Goal: Task Accomplishment & Management: Complete application form

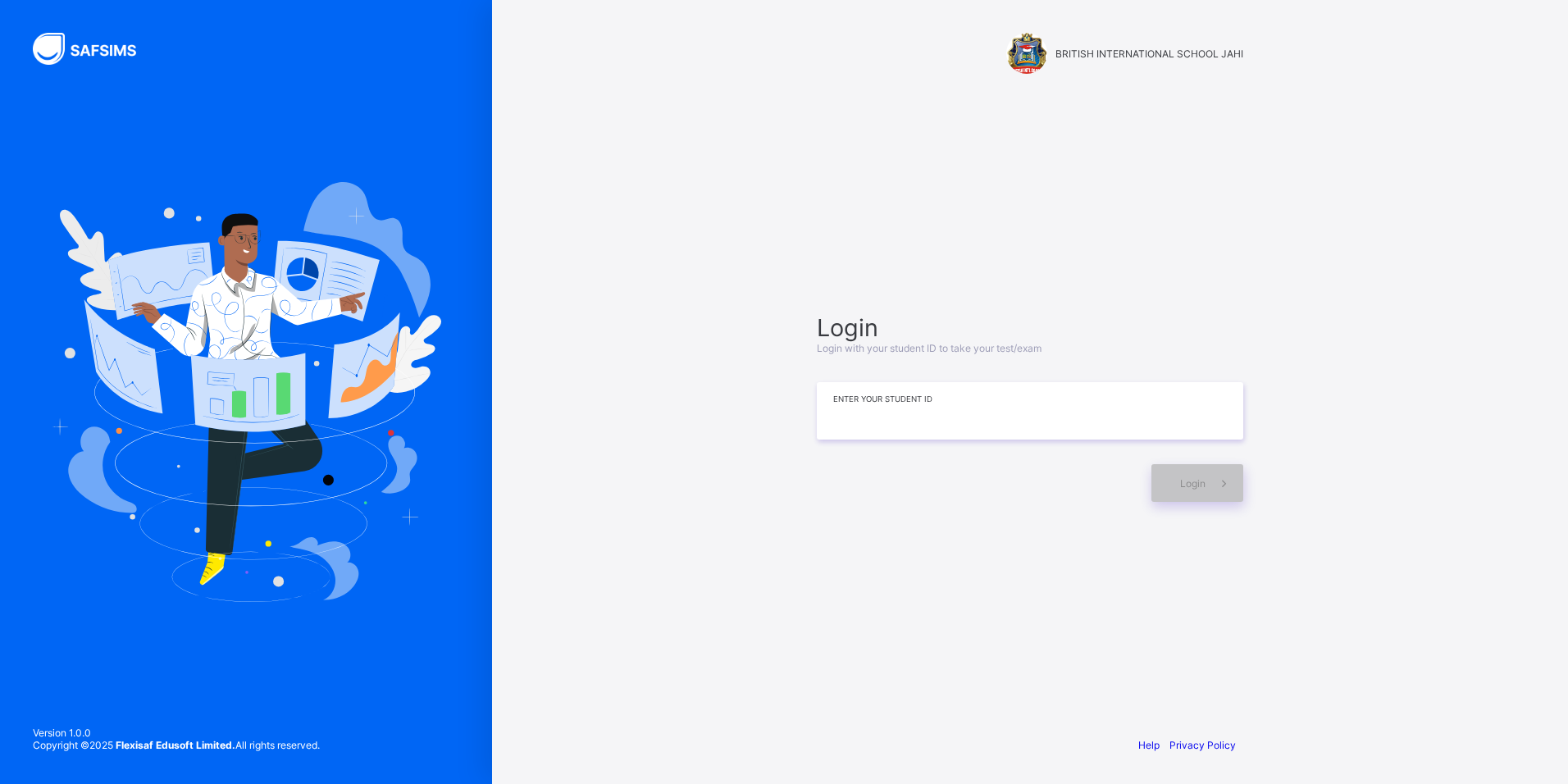
click at [894, 398] on input at bounding box center [1030, 410] width 427 height 57
type input "**********"
click at [1222, 492] on span at bounding box center [1224, 483] width 38 height 38
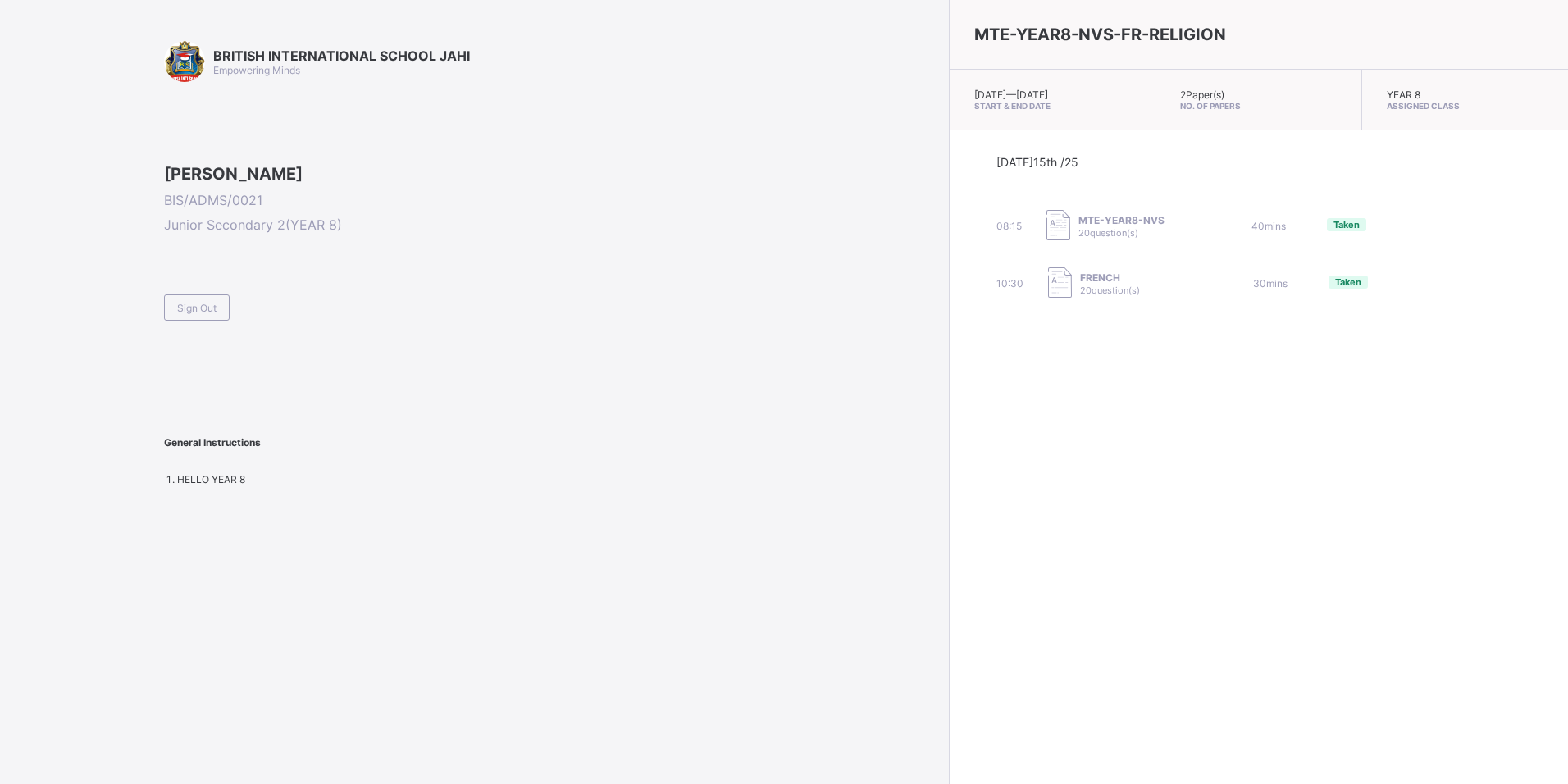
click at [200, 164] on div at bounding box center [551, 164] width 776 height 0
click at [201, 164] on div at bounding box center [551, 164] width 776 height 0
click at [207, 314] on span "Sign Out" at bounding box center [197, 308] width 39 height 13
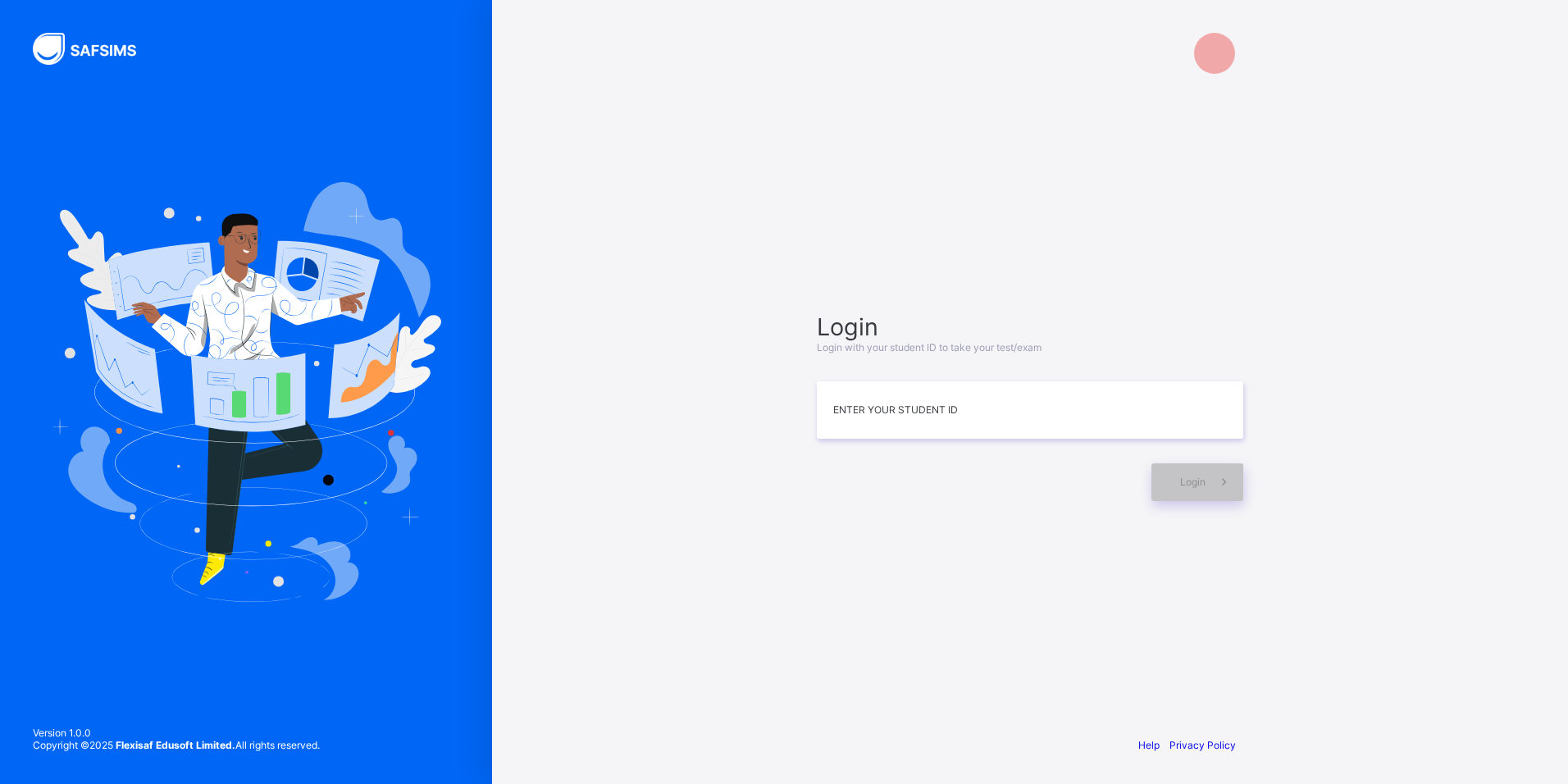
click at [1227, 653] on div "Login Login with your student ID to take your test/exam Enter your Student ID L…" at bounding box center [1029, 406] width 459 height 567
click at [867, 401] on input at bounding box center [1030, 410] width 427 height 57
type input "**********"
click at [1158, 490] on div "Login" at bounding box center [1197, 482] width 92 height 38
click at [1176, 480] on div "Login" at bounding box center [1197, 482] width 92 height 38
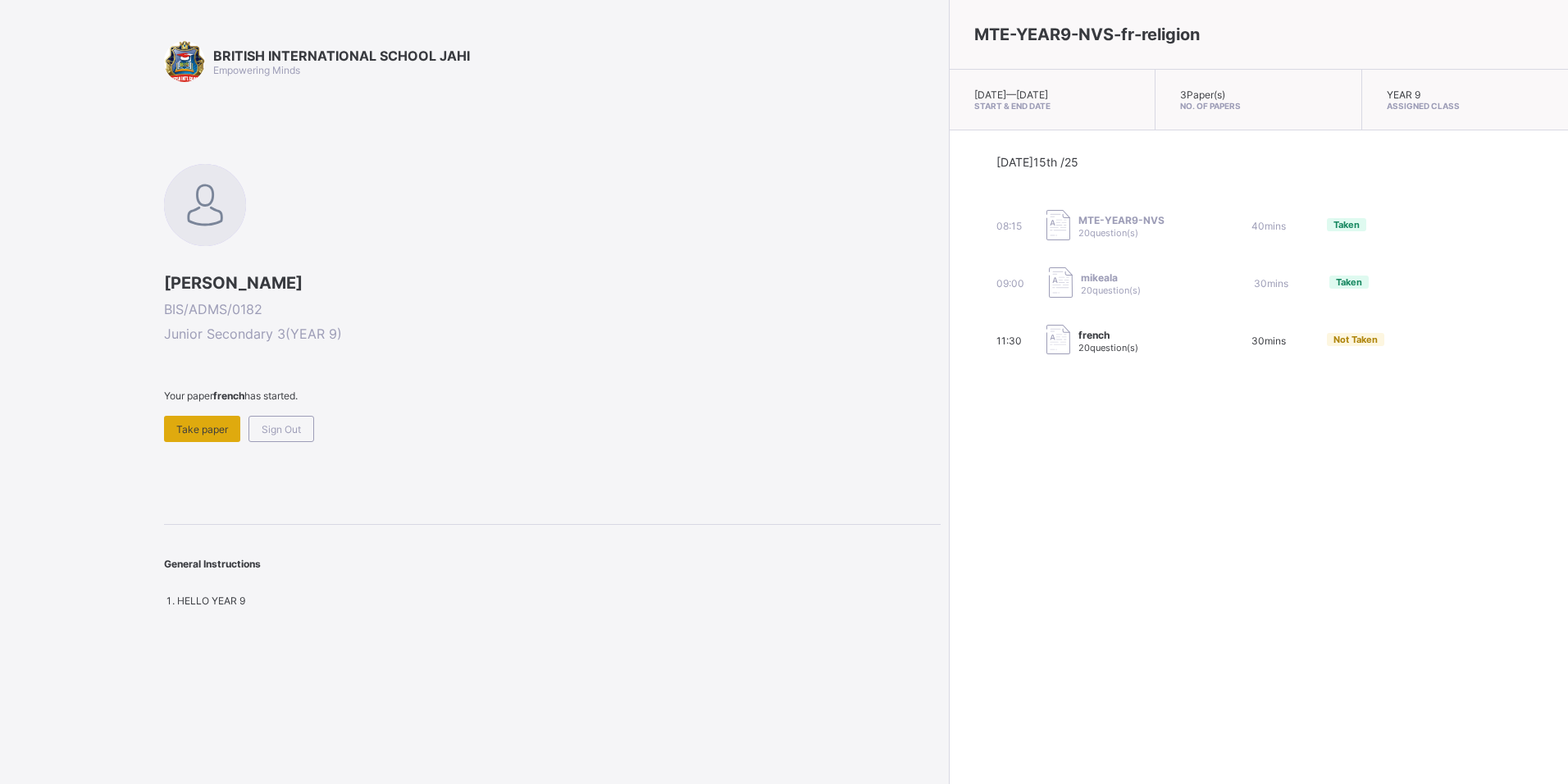
click at [181, 439] on div "Take paper" at bounding box center [202, 429] width 76 height 26
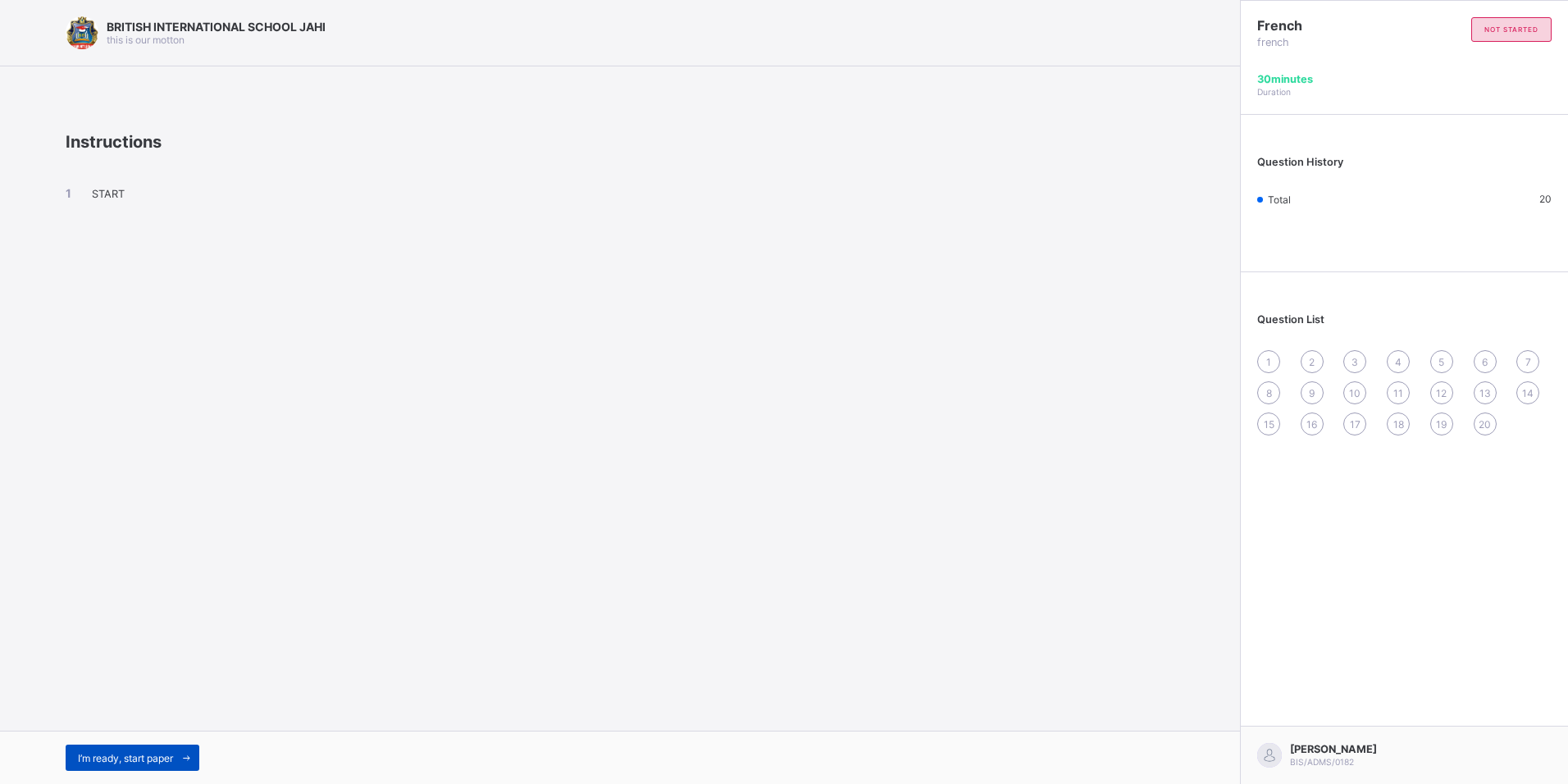
click at [142, 765] on div "I’m ready, start paper" at bounding box center [131, 757] width 133 height 26
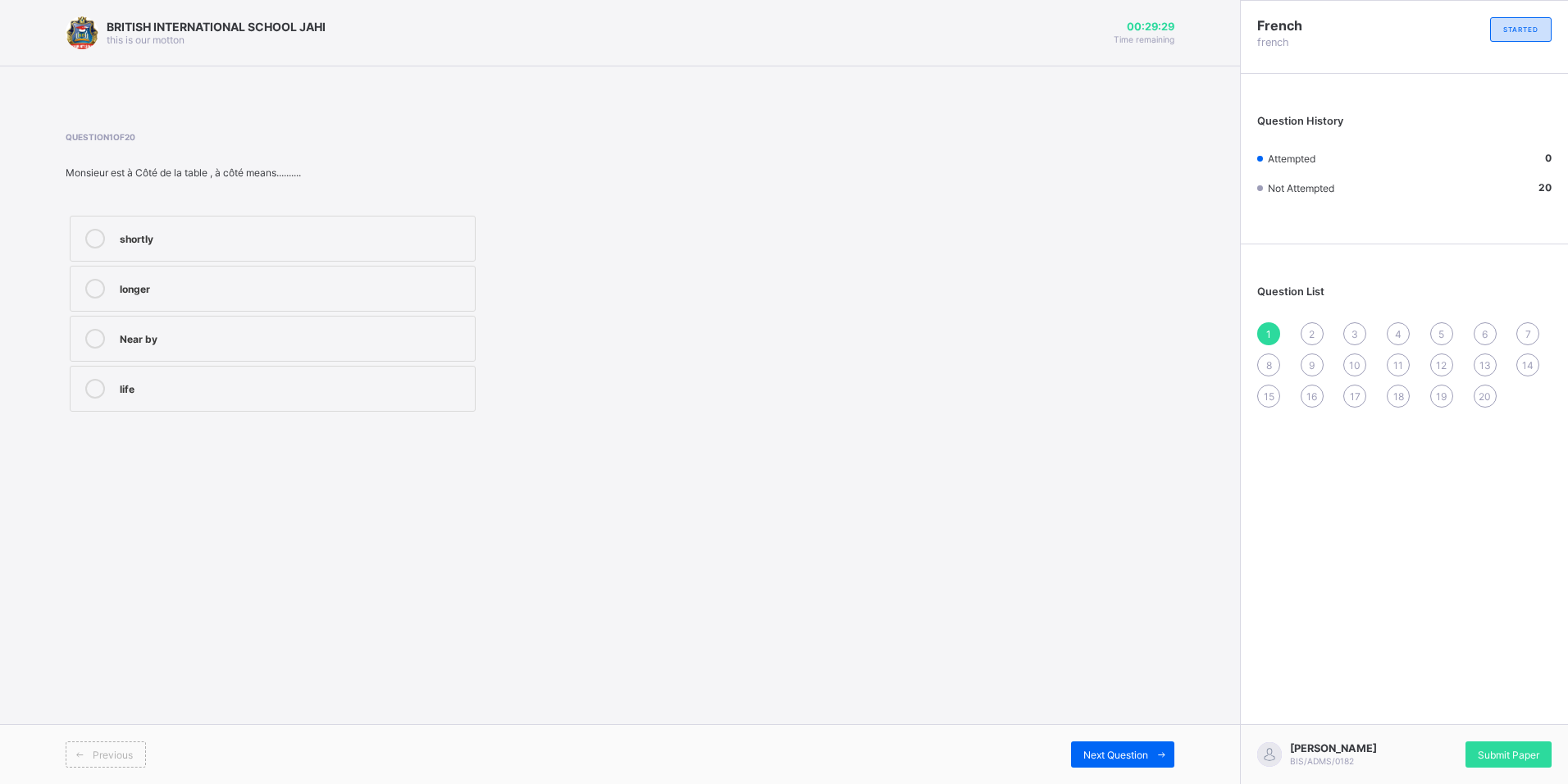
click at [176, 236] on div "shortly" at bounding box center [293, 237] width 347 height 17
click at [1315, 331] on span "2" at bounding box center [1312, 334] width 6 height 13
click at [217, 345] on div "le directeur" at bounding box center [293, 337] width 347 height 17
click at [1359, 331] on div "3" at bounding box center [1355, 334] width 23 height 23
click at [287, 388] on div "Le professeur de français" at bounding box center [293, 387] width 347 height 17
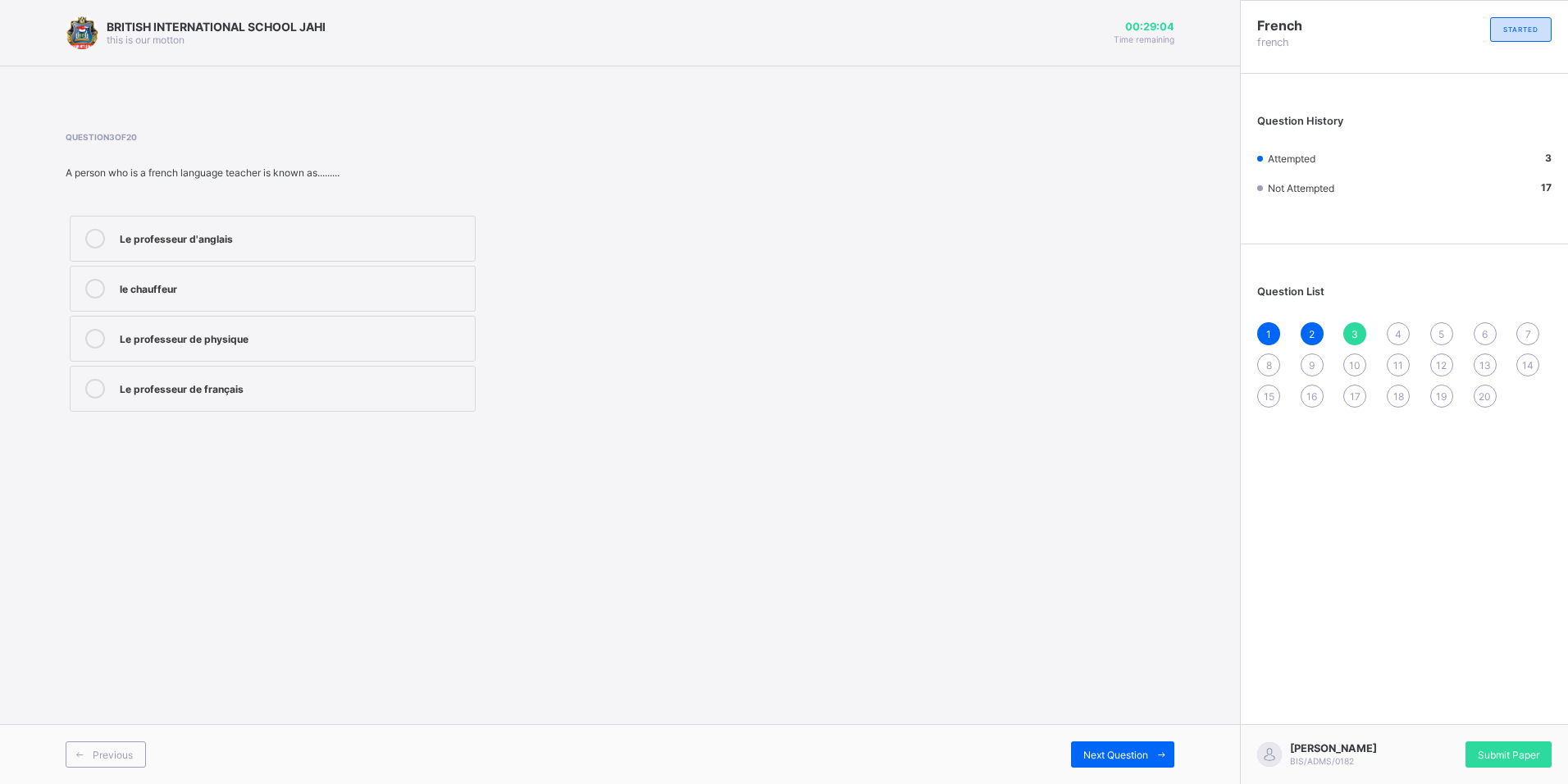
click at [1399, 339] on span "4" at bounding box center [1398, 334] width 7 height 13
click at [182, 330] on div "Merçi" at bounding box center [293, 337] width 347 height 17
click at [1438, 336] on span "5" at bounding box center [1441, 334] width 6 height 13
click at [169, 306] on label "Stand up" at bounding box center [273, 288] width 406 height 46
click at [1488, 336] on div "6" at bounding box center [1485, 334] width 23 height 23
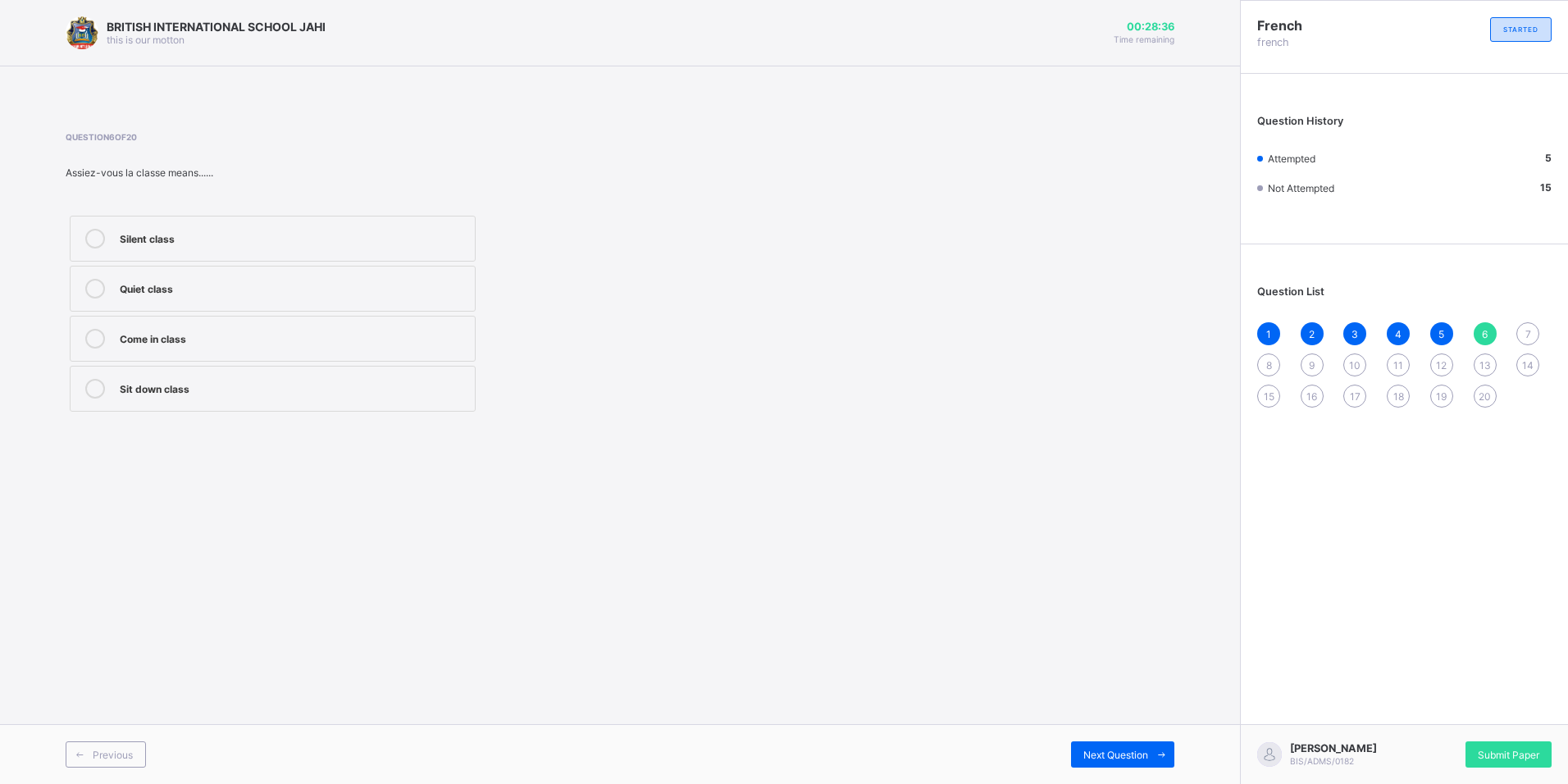
click at [221, 397] on div "Sit down class" at bounding box center [293, 389] width 347 height 19
click at [1530, 339] on span "7" at bounding box center [1528, 334] width 6 height 13
click at [203, 340] on div "Quelle est ta nationnalié" at bounding box center [293, 337] width 347 height 17
click at [1274, 366] on div "8" at bounding box center [1269, 365] width 23 height 23
click at [184, 245] on div "Fast" at bounding box center [293, 239] width 347 height 19
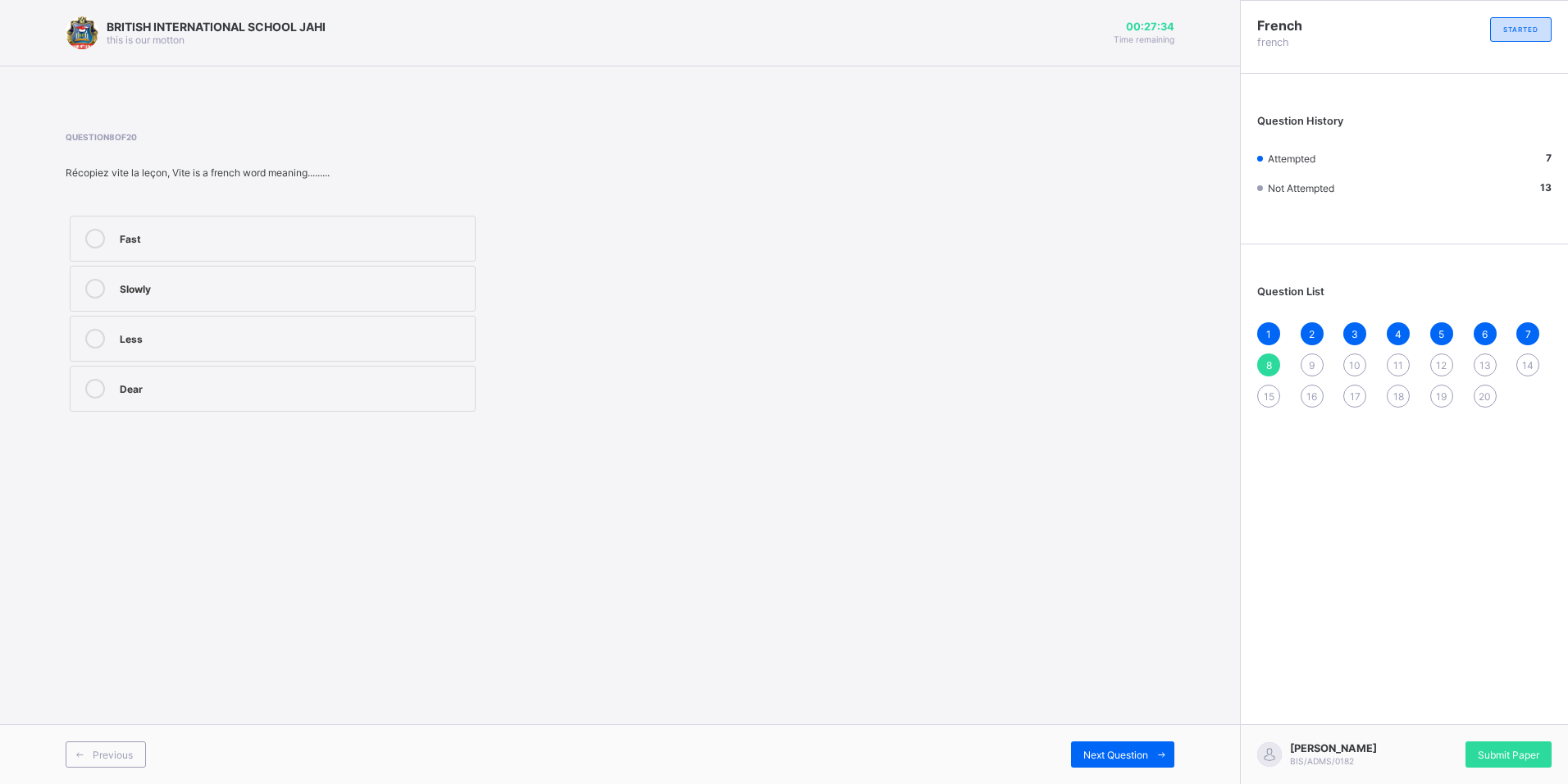
click at [1315, 363] on div "9" at bounding box center [1312, 365] width 23 height 23
click at [309, 275] on label "Comment tu t'appelles" at bounding box center [273, 288] width 406 height 46
click at [1348, 359] on div "10" at bounding box center [1355, 365] width 23 height 23
click at [208, 412] on div "le patient est guérrit Le professeur est assied le chauffeur conduit le profess…" at bounding box center [272, 314] width 414 height 205
click at [381, 383] on div "le professeur est dans la classe" at bounding box center [293, 387] width 347 height 17
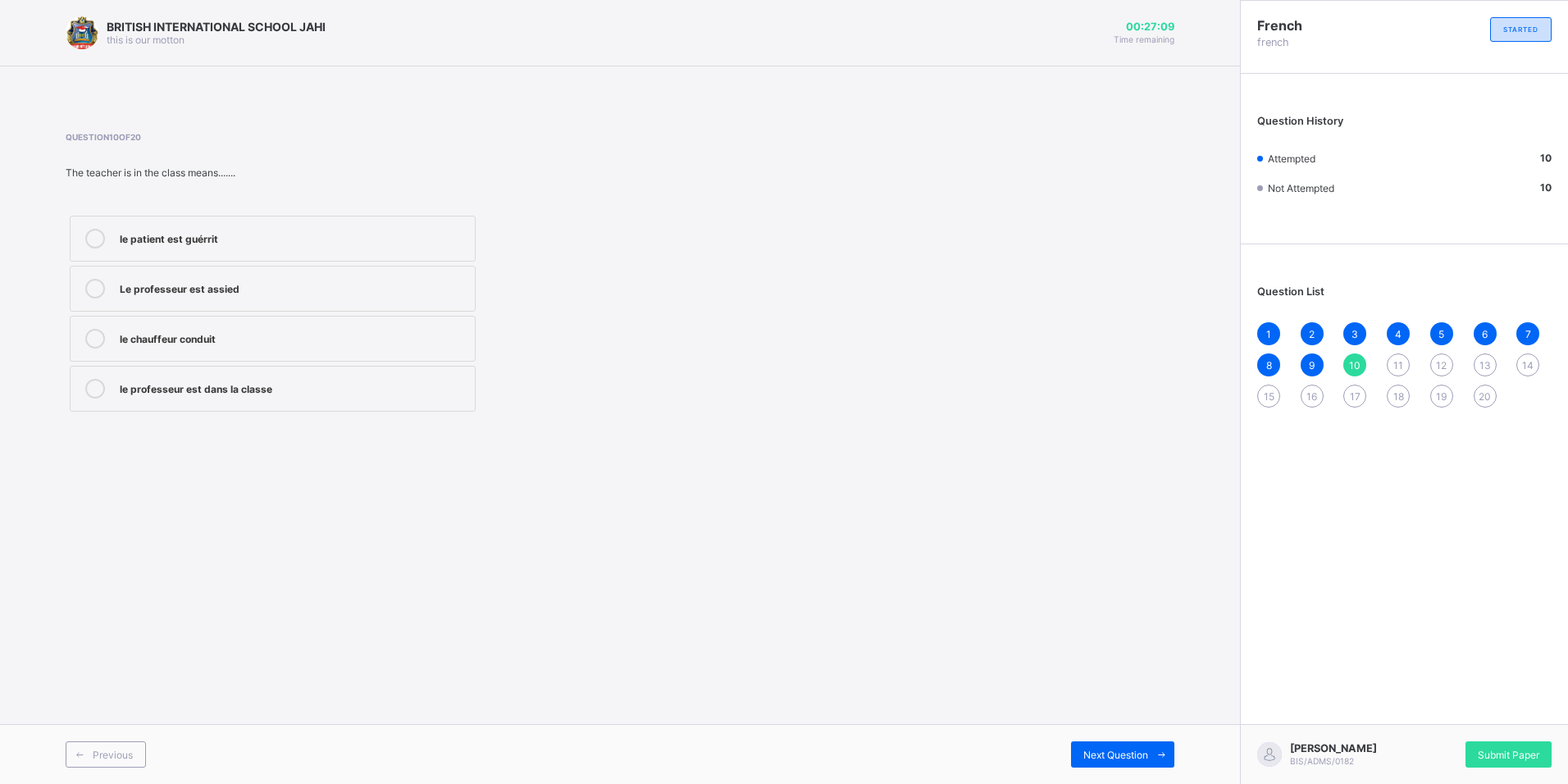
click at [1400, 371] on span "11" at bounding box center [1398, 365] width 10 height 13
click at [171, 382] on div "None of the above" at bounding box center [293, 387] width 347 height 17
click at [1440, 371] on span "12" at bounding box center [1440, 365] width 11 height 13
click at [251, 288] on div "Listen" at bounding box center [293, 286] width 347 height 17
click at [1495, 366] on div "13" at bounding box center [1485, 365] width 23 height 23
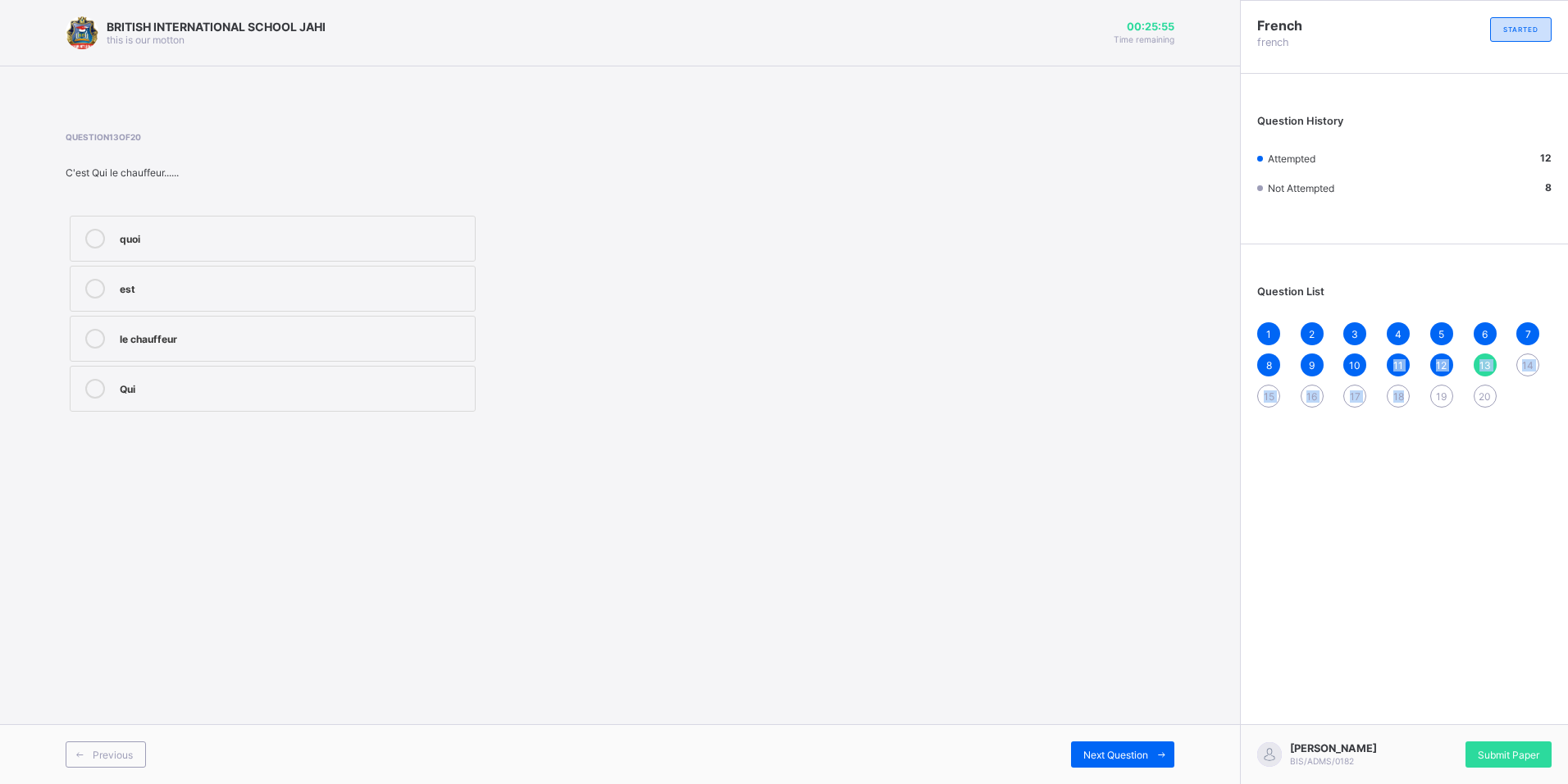
drag, startPoint x: 1401, startPoint y: 382, endPoint x: 1391, endPoint y: 366, distance: 18.9
click at [1391, 366] on div "1 2 3 4 5 6 7 8 9 10 11 12 13 14 15 16 17 18 19 20" at bounding box center [1404, 365] width 294 height 86
drag, startPoint x: 1391, startPoint y: 366, endPoint x: 1459, endPoint y: 458, distance: 114.4
click at [1459, 458] on div "French french STARTED Question History Attempted 12 Not Attempted 8 Question Li…" at bounding box center [1403, 392] width 328 height 784
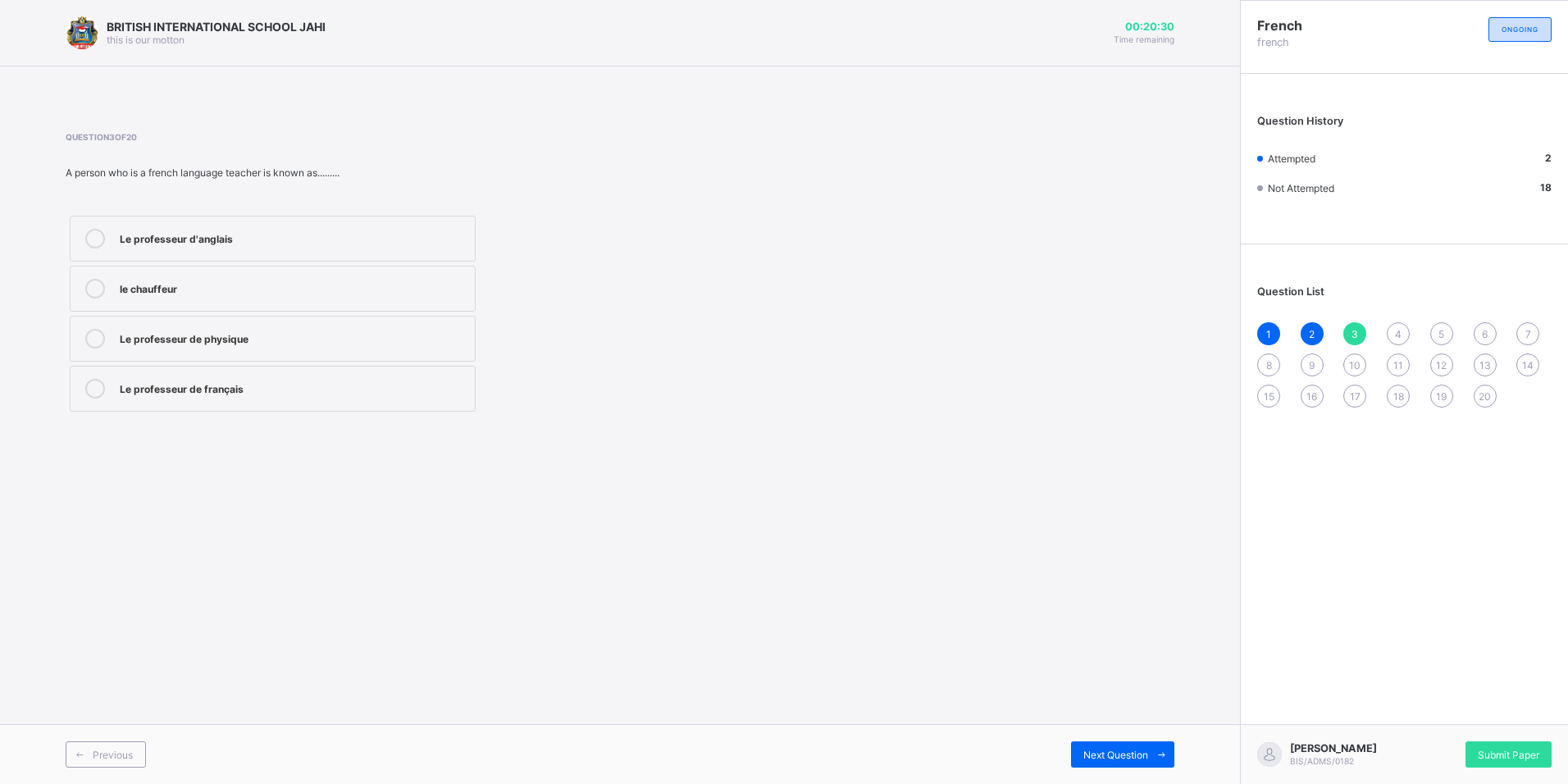
click at [262, 393] on div "Le professeur de français" at bounding box center [293, 387] width 347 height 17
click at [1386, 336] on div "1 2 3 4 5 6 7 8 9 10 11 12 13 14 15 16 17 18 19 20" at bounding box center [1404, 365] width 294 height 86
click at [1409, 329] on div "1 2 3 4 5 6 7 8 9 10 11 12 13 14 15 16 17 18 19 20" at bounding box center [1404, 365] width 294 height 86
click at [1400, 335] on span "4" at bounding box center [1398, 334] width 7 height 13
click at [124, 330] on div "Merçi" at bounding box center [293, 337] width 347 height 17
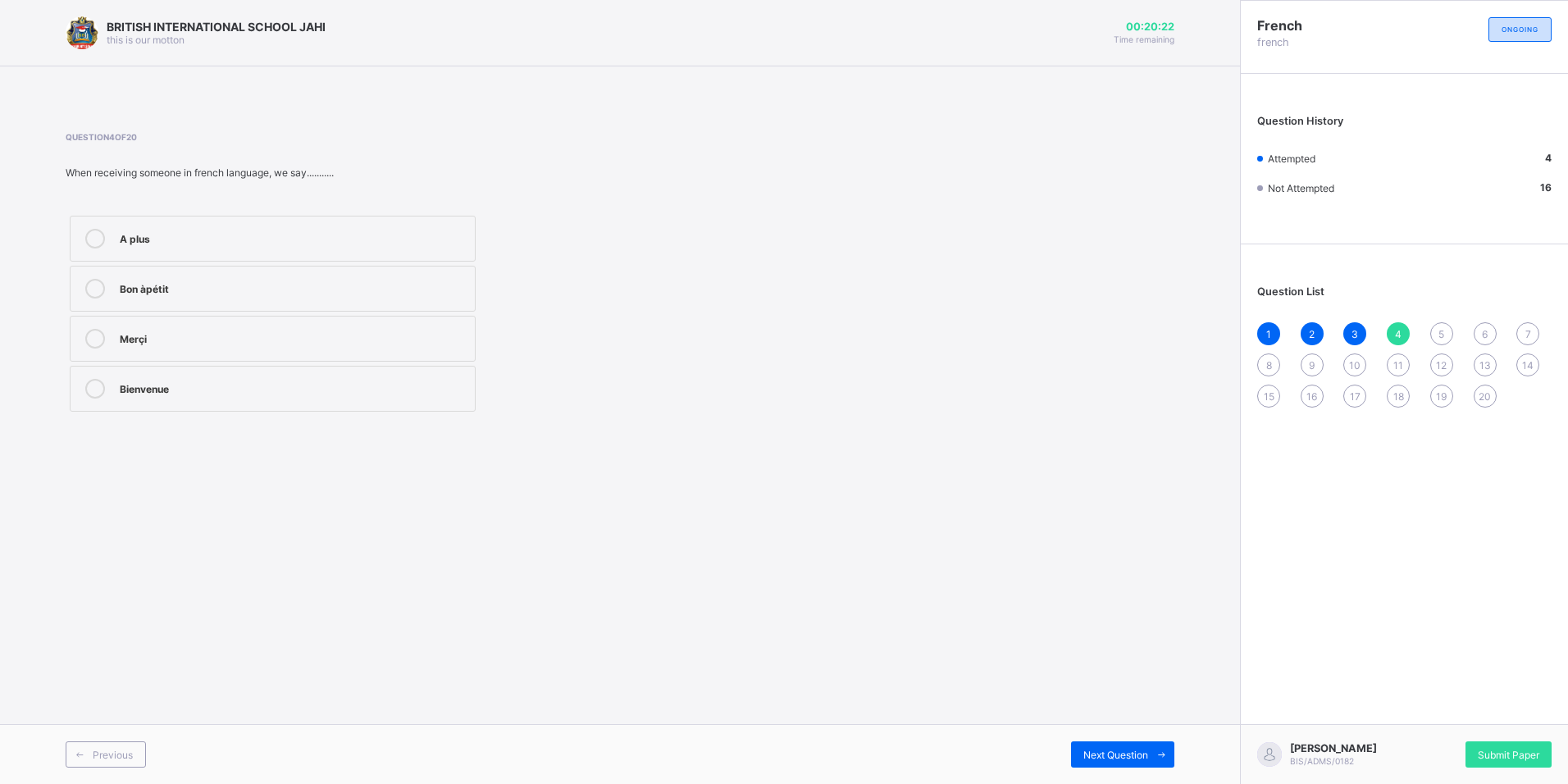
click at [1430, 339] on div "1 2 3 4 5 6 7 8 9 10 11 12 13 14 15 16 17 18 19 20" at bounding box center [1404, 365] width 294 height 86
click at [1435, 334] on div "5" at bounding box center [1441, 334] width 23 height 23
click at [288, 278] on label "Stand up" at bounding box center [273, 288] width 406 height 46
click at [1484, 338] on span "6" at bounding box center [1484, 334] width 6 height 13
click at [273, 234] on div "Silent class" at bounding box center [293, 237] width 347 height 17
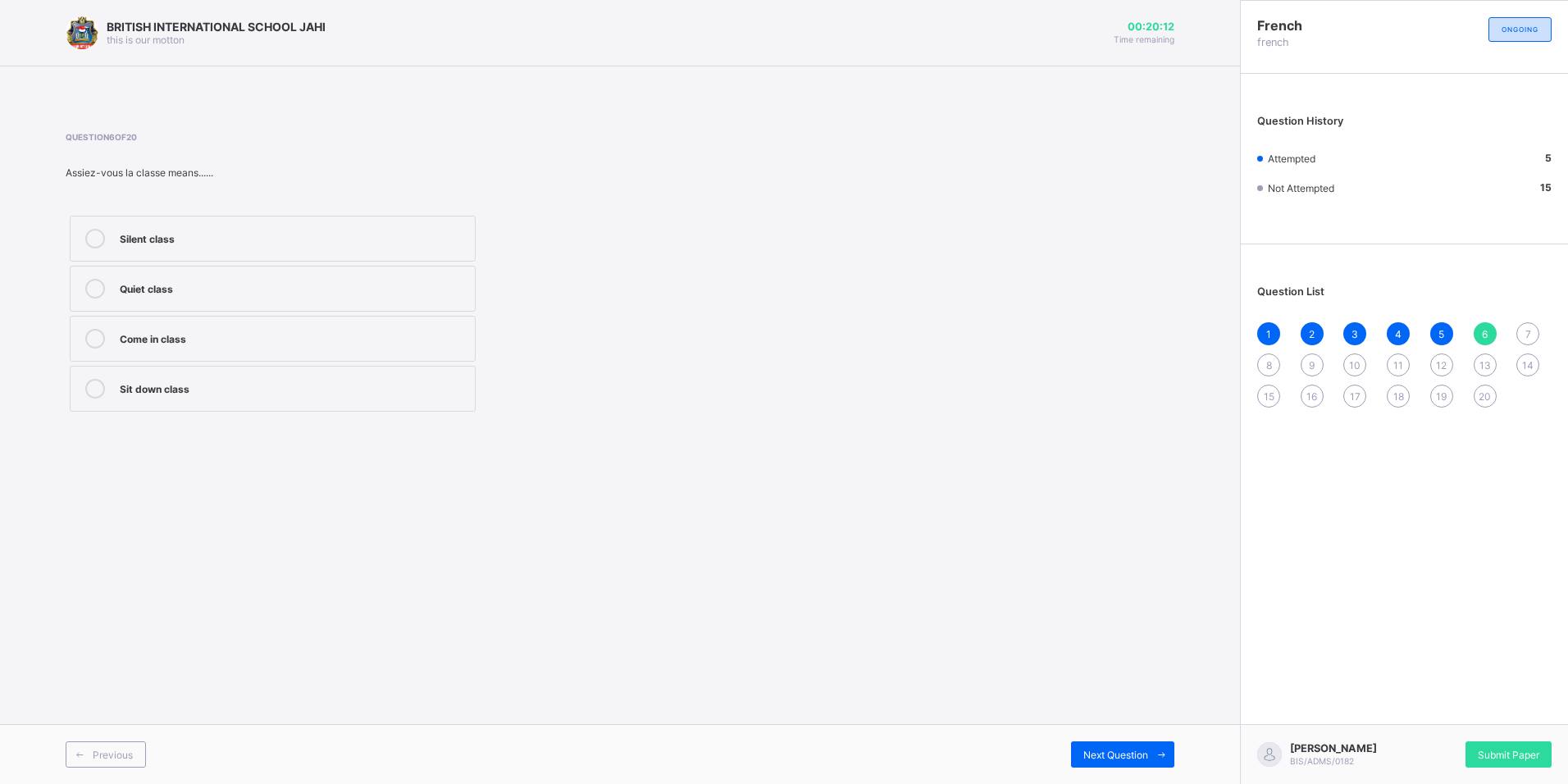
click at [1529, 326] on div "7" at bounding box center [1528, 334] width 23 height 23
click at [1475, 338] on div "6" at bounding box center [1485, 334] width 23 height 23
click at [345, 249] on label "Silent class" at bounding box center [273, 238] width 406 height 46
click at [1526, 329] on span "7" at bounding box center [1528, 334] width 6 height 13
click at [1495, 335] on div "6" at bounding box center [1485, 334] width 23 height 23
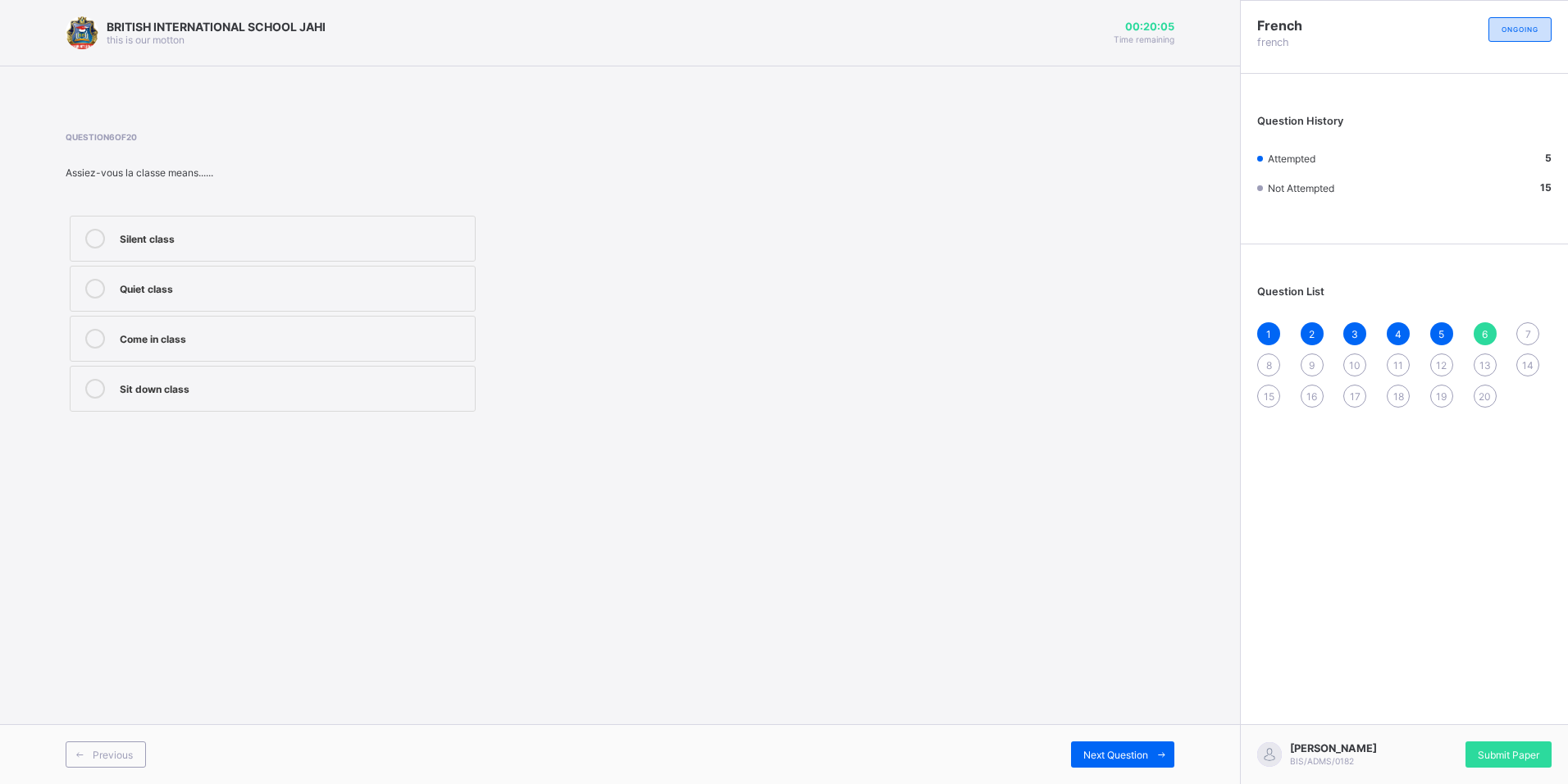
click at [199, 255] on label "Silent class" at bounding box center [273, 238] width 406 height 46
click at [1528, 331] on span "7" at bounding box center [1528, 334] width 6 height 13
click at [405, 339] on div "Quelle est ta nationnalié" at bounding box center [293, 337] width 347 height 17
click at [1478, 335] on div "6" at bounding box center [1485, 334] width 23 height 23
click at [412, 217] on label "Silent class" at bounding box center [273, 238] width 406 height 46
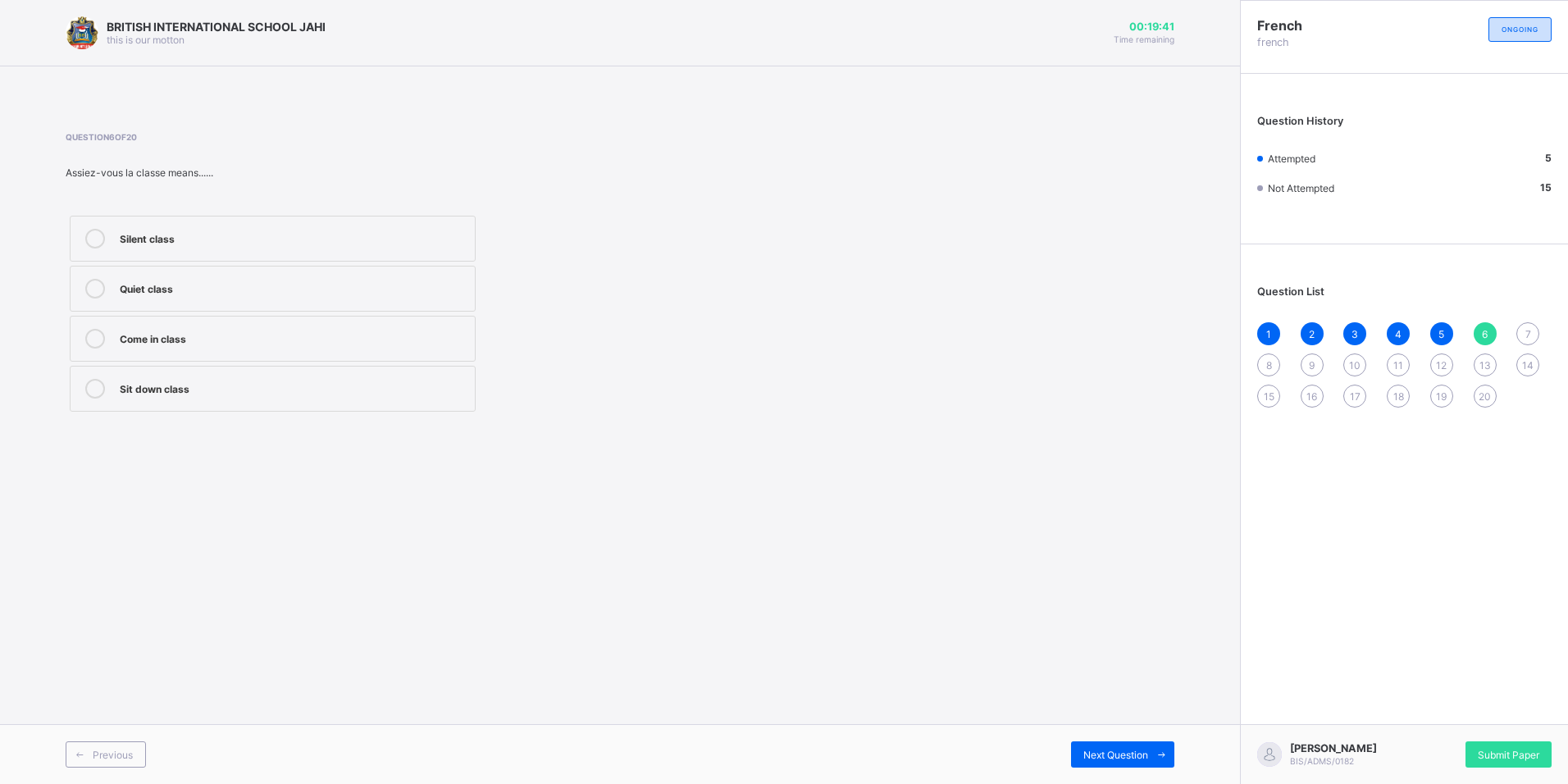
click at [1522, 330] on div "7" at bounding box center [1528, 334] width 23 height 23
click at [1482, 335] on span "6" at bounding box center [1484, 334] width 6 height 13
click at [467, 219] on label "Silent class" at bounding box center [273, 238] width 406 height 46
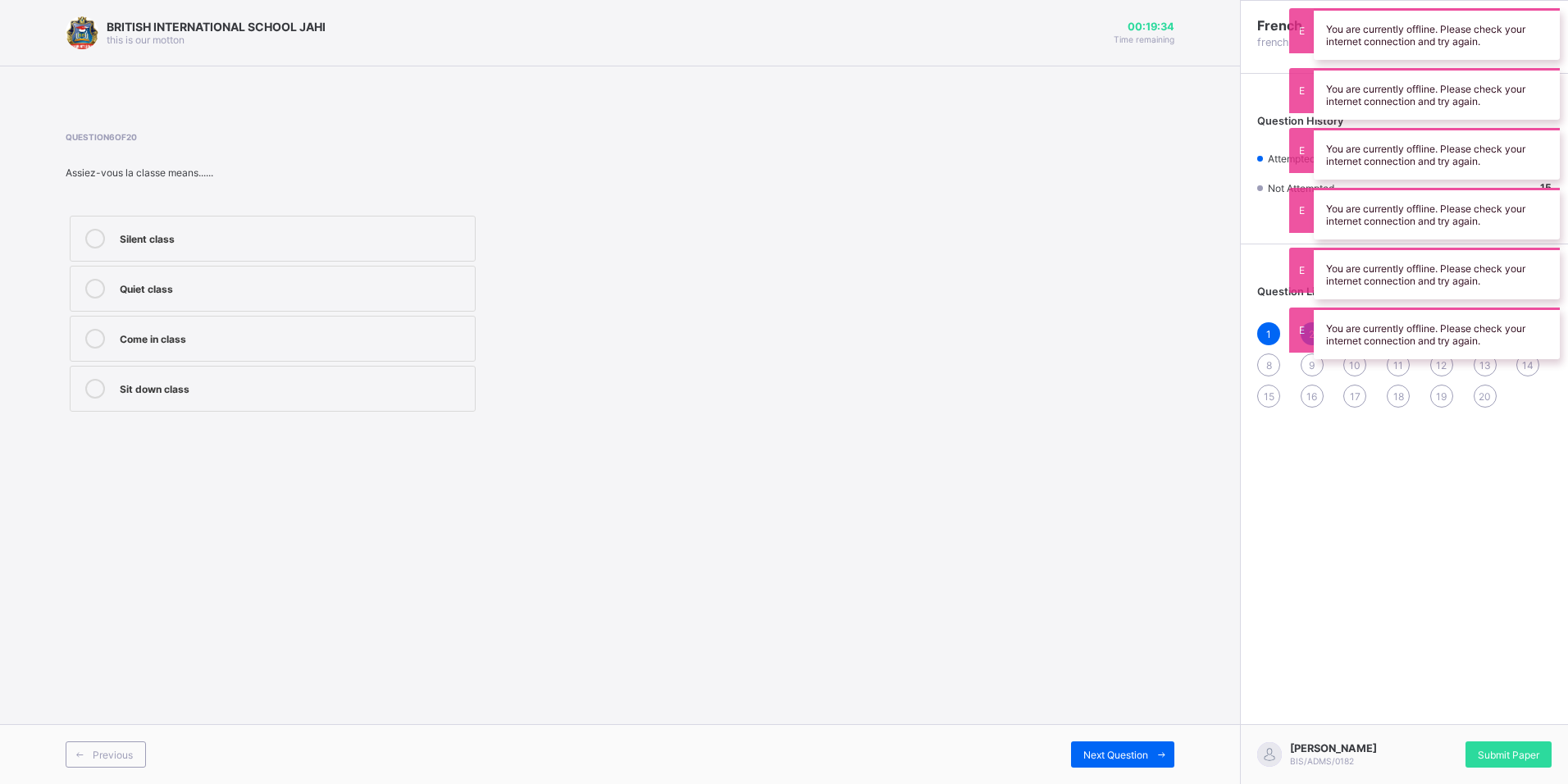
click at [1451, 429] on div "French french ONGOING Question History Attempted 5 Not Attempted 15 Question Li…" at bounding box center [1403, 392] width 328 height 784
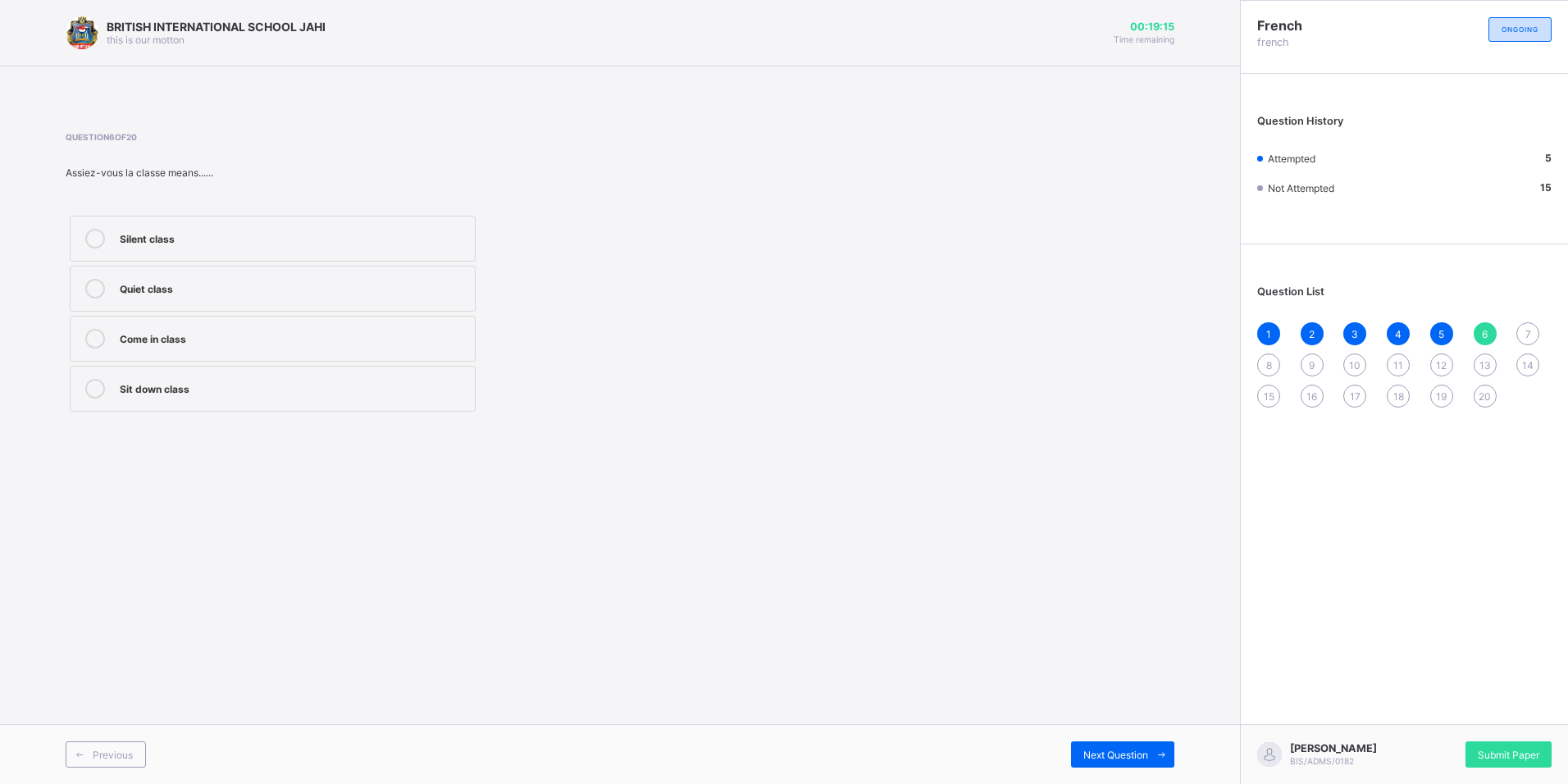
click at [1004, 574] on div "BRITISH INTERNATIONAL SCHOOL JAHI this is our motton 00:19:15 Time remaining Qu…" at bounding box center [619, 392] width 1240 height 784
click at [1528, 329] on span "7" at bounding box center [1528, 334] width 6 height 13
click at [1489, 335] on div "6" at bounding box center [1485, 334] width 23 height 23
click at [221, 246] on div "Silent class" at bounding box center [293, 239] width 347 height 19
click at [1536, 329] on div "7" at bounding box center [1528, 334] width 23 height 23
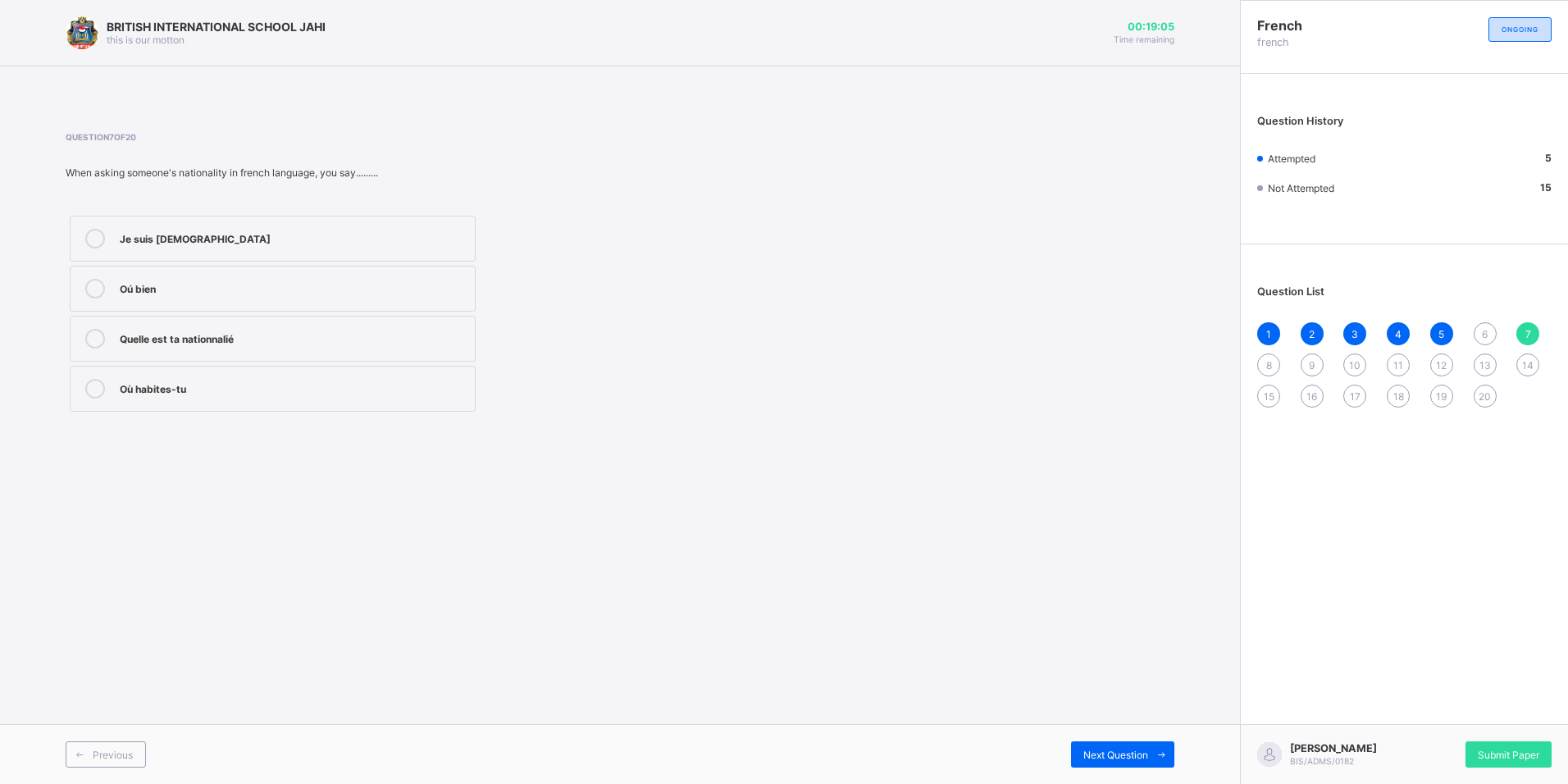
click at [1476, 326] on div "6" at bounding box center [1485, 334] width 23 height 23
click at [388, 249] on label "Silent class" at bounding box center [273, 238] width 406 height 46
click at [1535, 330] on div "7" at bounding box center [1528, 334] width 23 height 23
click at [409, 357] on label "Quelle est ta nationnalié" at bounding box center [273, 338] width 406 height 46
click at [1252, 358] on div "Question List 1 2 3 4 5 6 7 8 9 10 11 12 13 14 15 16 17 18 19 20" at bounding box center [1404, 338] width 327 height 171
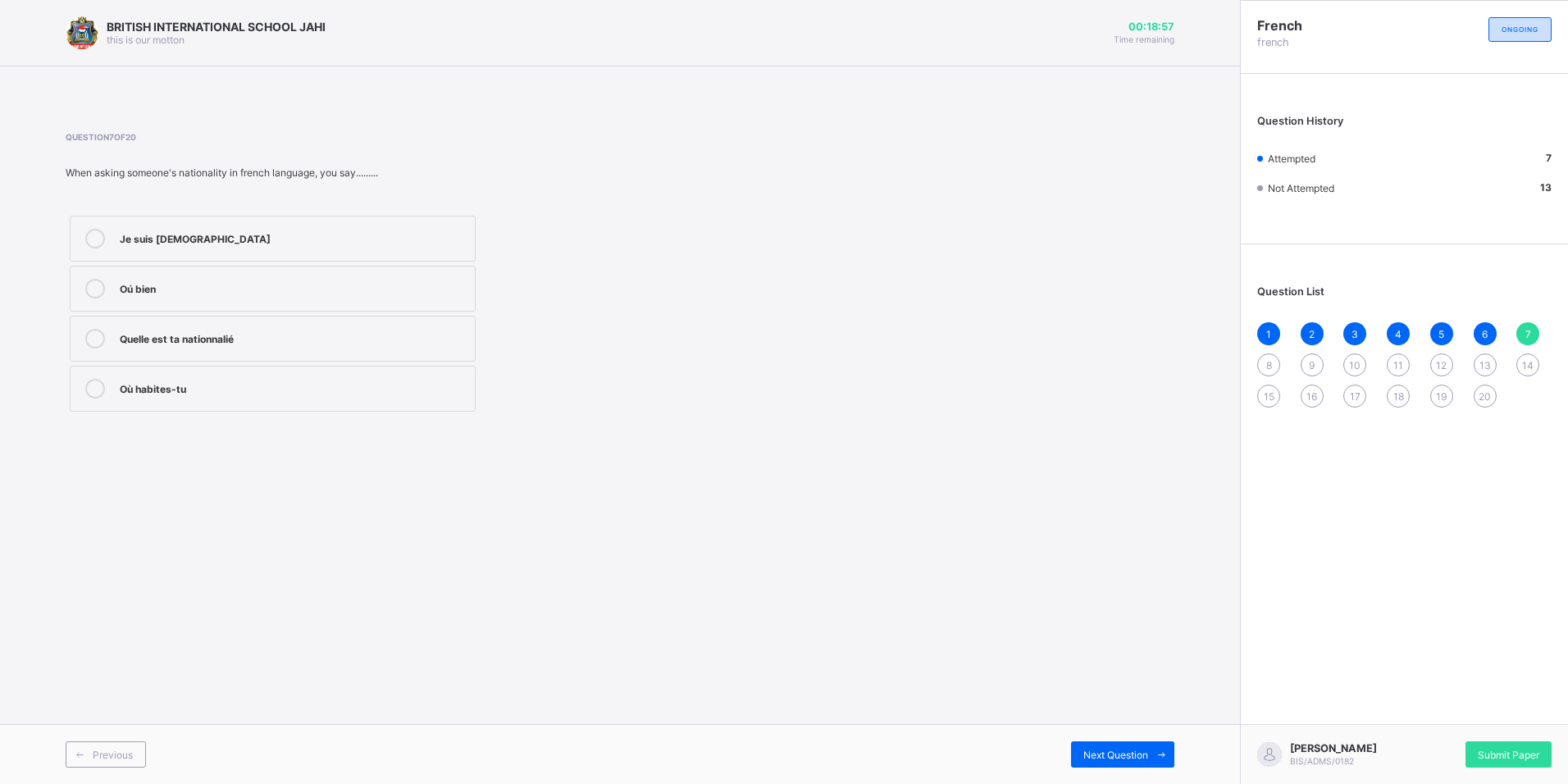
click at [1268, 360] on span "8" at bounding box center [1269, 365] width 6 height 13
click at [263, 228] on label "Fast" at bounding box center [273, 238] width 406 height 46
click at [1310, 360] on span "9" at bounding box center [1312, 365] width 6 height 13
click at [263, 284] on div "Comment tu t'appelles" at bounding box center [293, 286] width 347 height 17
click at [1355, 365] on span "10" at bounding box center [1355, 365] width 12 height 13
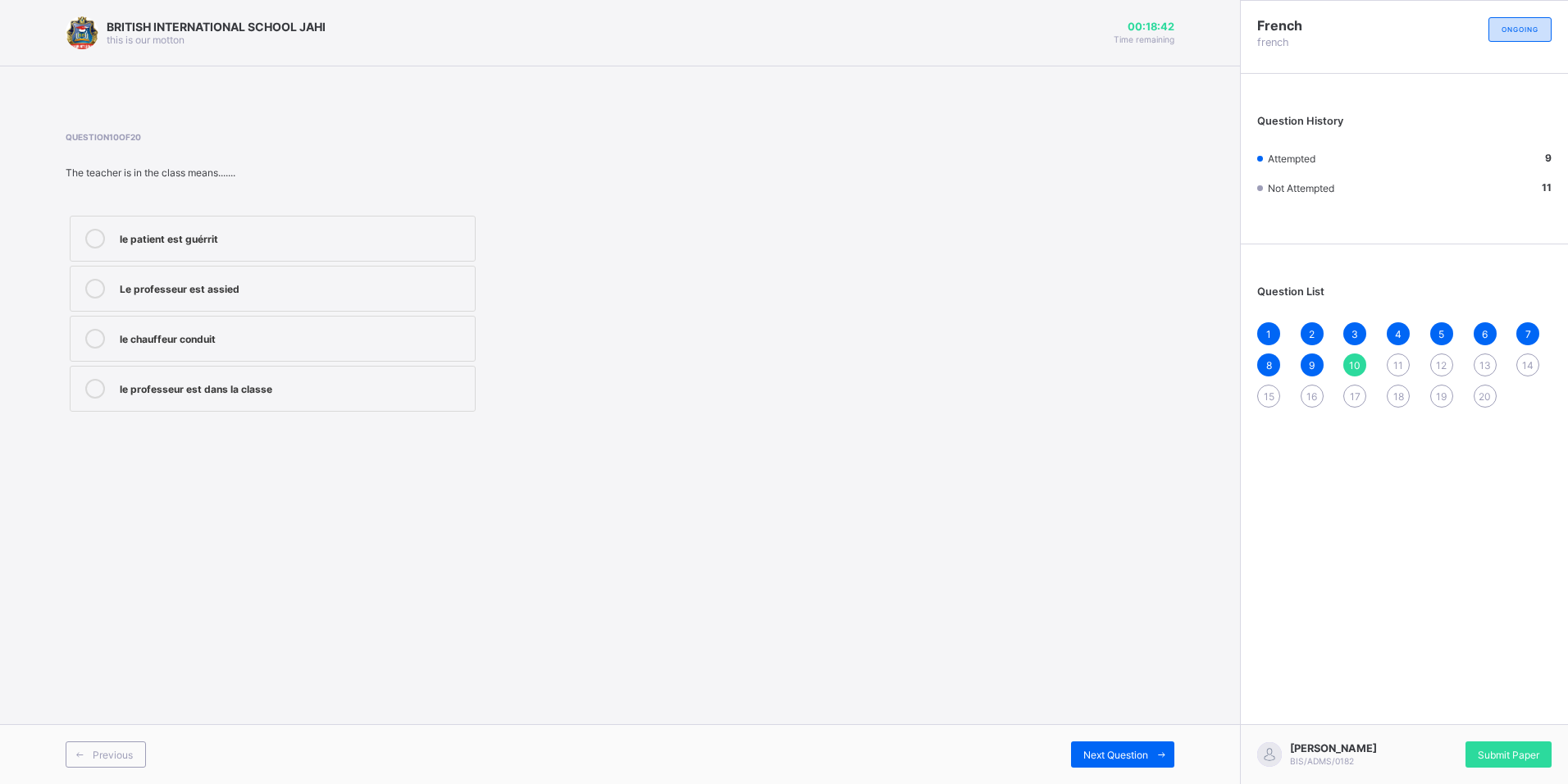
click at [312, 380] on div "le professeur est dans la classe" at bounding box center [293, 387] width 347 height 17
click at [1391, 359] on div "11" at bounding box center [1399, 365] width 23 height 23
click at [233, 304] on label "Look at" at bounding box center [273, 288] width 406 height 46
click at [1431, 364] on div "12" at bounding box center [1441, 365] width 23 height 23
click at [1390, 366] on div "11" at bounding box center [1399, 365] width 23 height 23
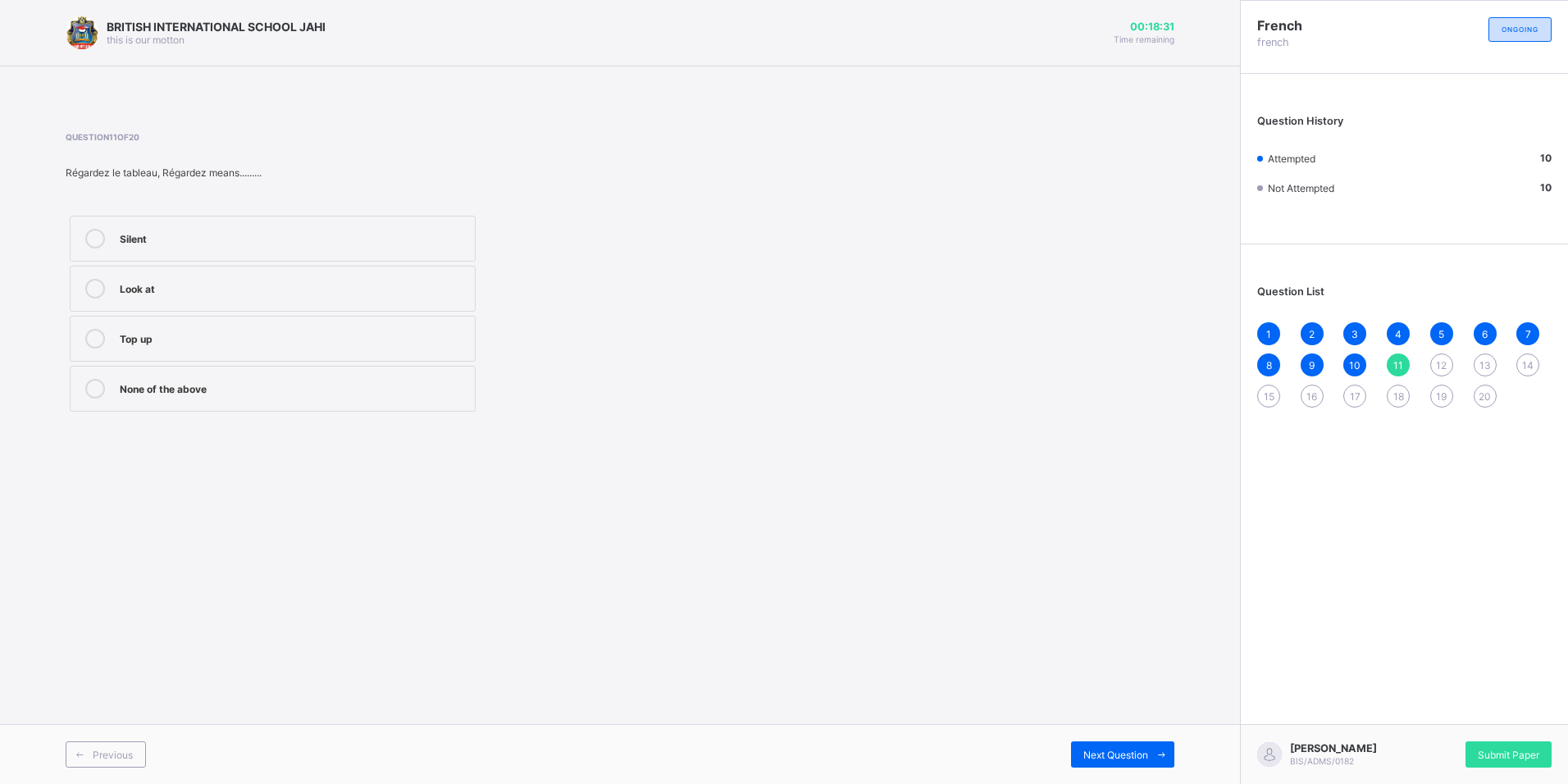
click at [145, 313] on div "Silent Look at Top up None of the above" at bounding box center [272, 314] width 414 height 205
click at [148, 312] on div "Silent Look at Top up None of the above" at bounding box center [272, 314] width 414 height 205
drag, startPoint x: 164, startPoint y: 284, endPoint x: 183, endPoint y: 297, distance: 23.0
click at [182, 296] on div "Look at" at bounding box center [293, 288] width 347 height 19
click at [1437, 369] on span "12" at bounding box center [1440, 365] width 11 height 13
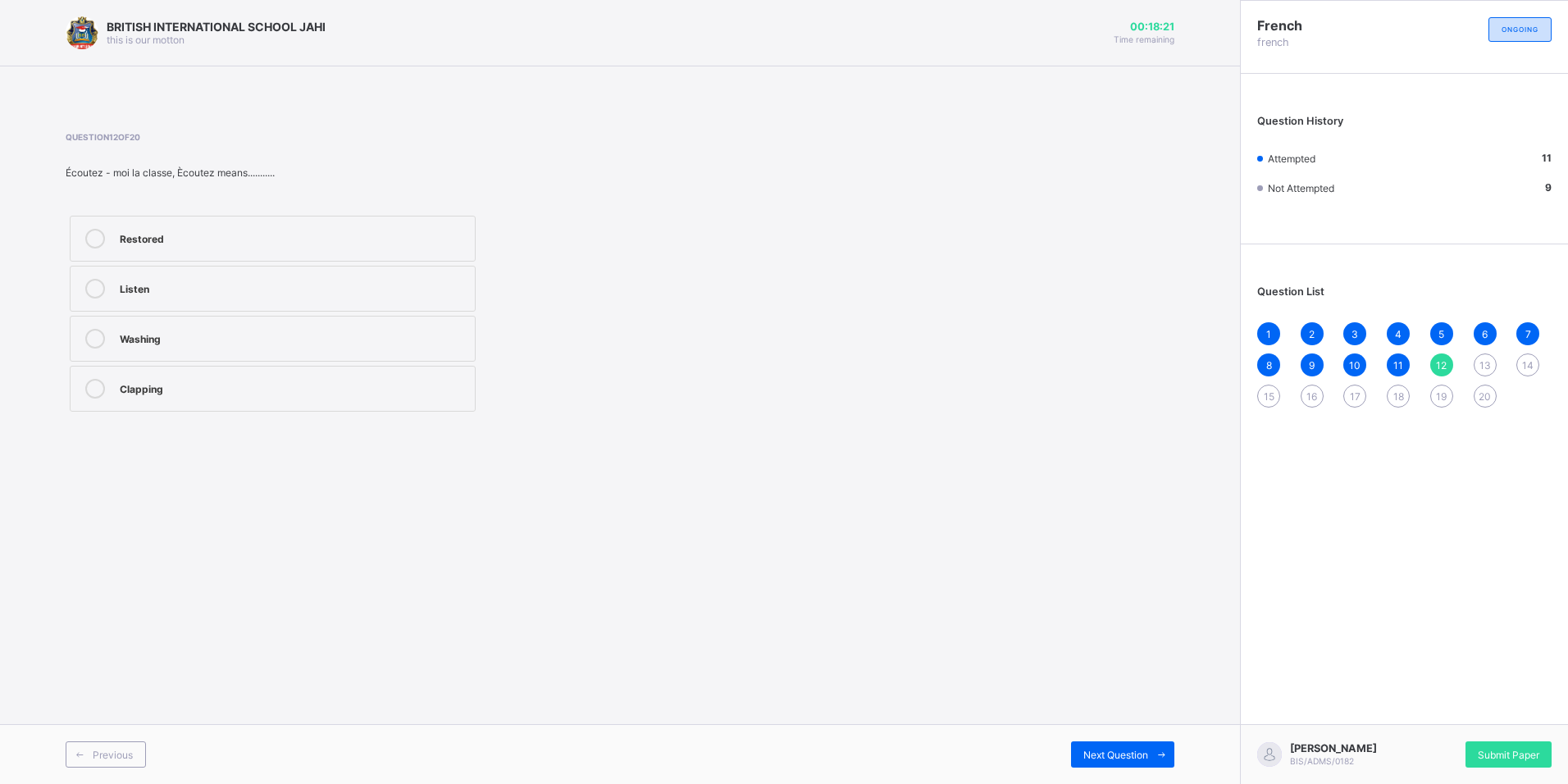
click at [240, 293] on div "Listen" at bounding box center [293, 286] width 347 height 17
click at [1481, 375] on div "13" at bounding box center [1485, 365] width 23 height 23
click at [1523, 363] on span "14" at bounding box center [1528, 365] width 12 height 13
click at [402, 245] on div "comment" at bounding box center [293, 239] width 347 height 19
click at [379, 345] on div "ca va" at bounding box center [293, 339] width 347 height 19
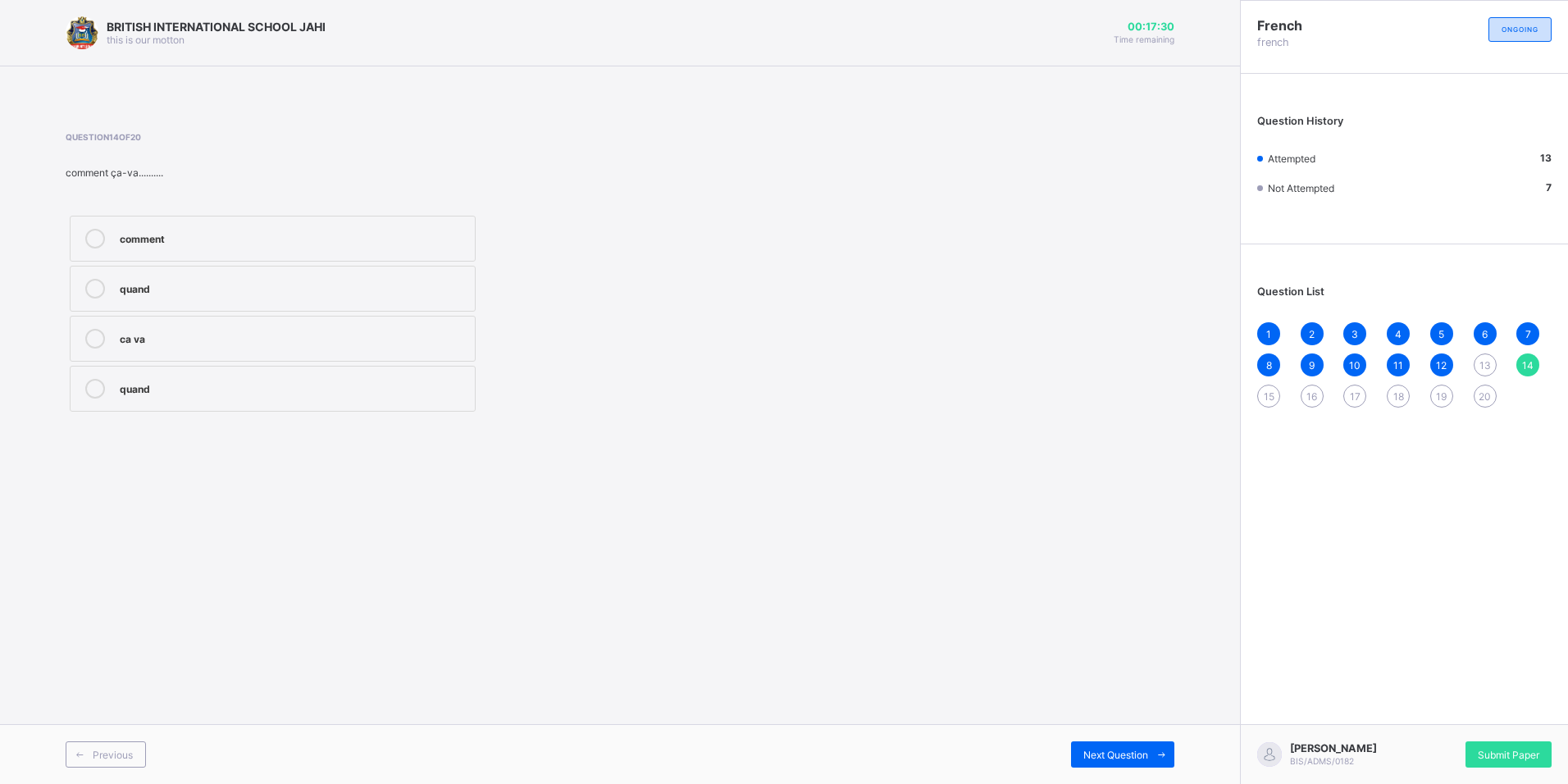
click at [1480, 365] on span "13" at bounding box center [1485, 365] width 12 height 13
click at [348, 338] on div "le chauffeur" at bounding box center [293, 337] width 347 height 17
click at [187, 389] on div "Qui" at bounding box center [293, 387] width 347 height 17
click at [1533, 360] on span "14" at bounding box center [1528, 365] width 12 height 13
click at [305, 253] on label "comment" at bounding box center [273, 238] width 406 height 46
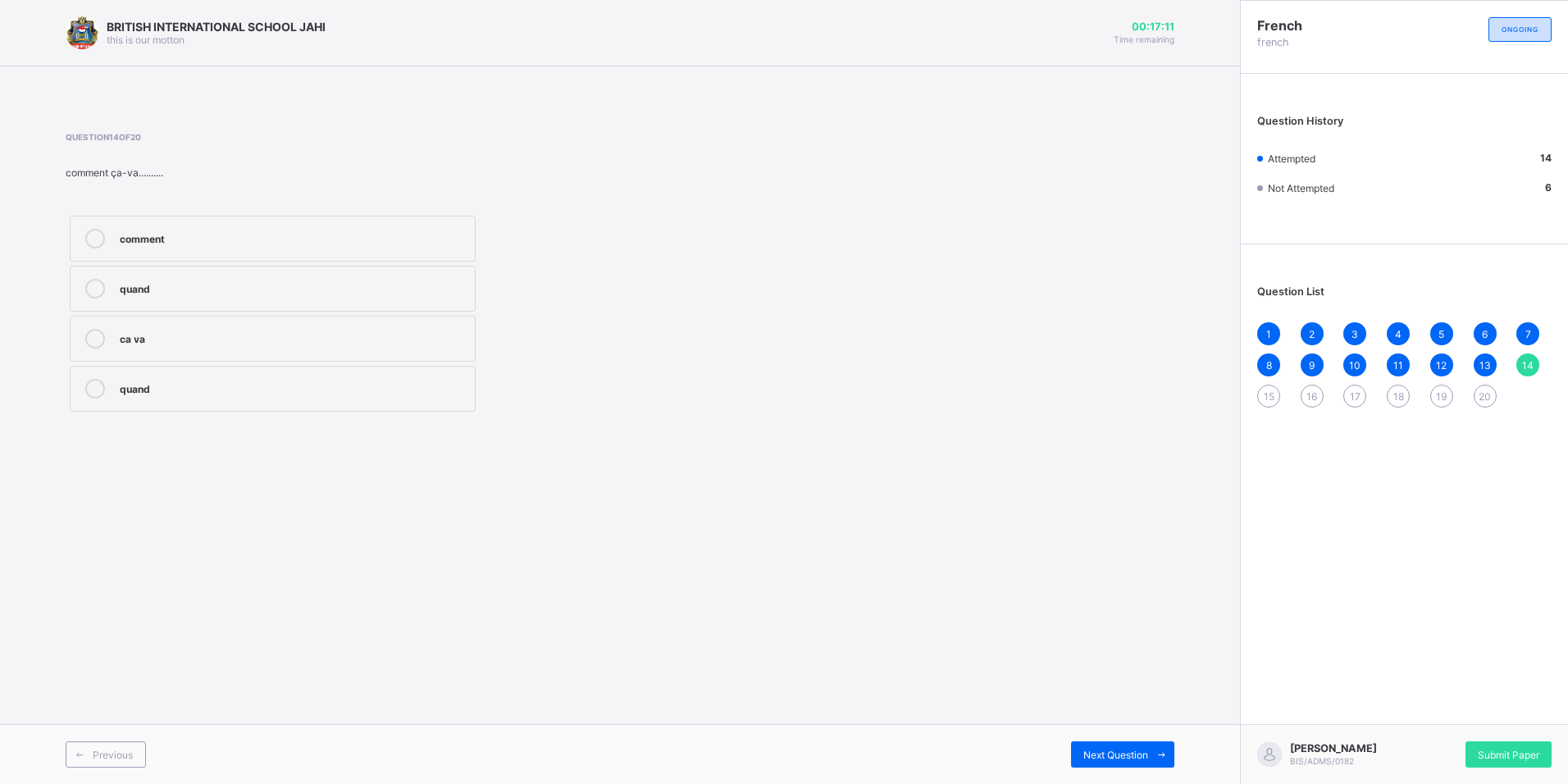
click at [457, 339] on div "ca va" at bounding box center [293, 337] width 347 height 17
click at [425, 246] on div "comment" at bounding box center [293, 239] width 347 height 19
click at [1488, 369] on span "13" at bounding box center [1485, 365] width 12 height 13
click at [148, 288] on div "est" at bounding box center [293, 286] width 347 height 17
click at [168, 383] on div "Qui" at bounding box center [293, 387] width 347 height 17
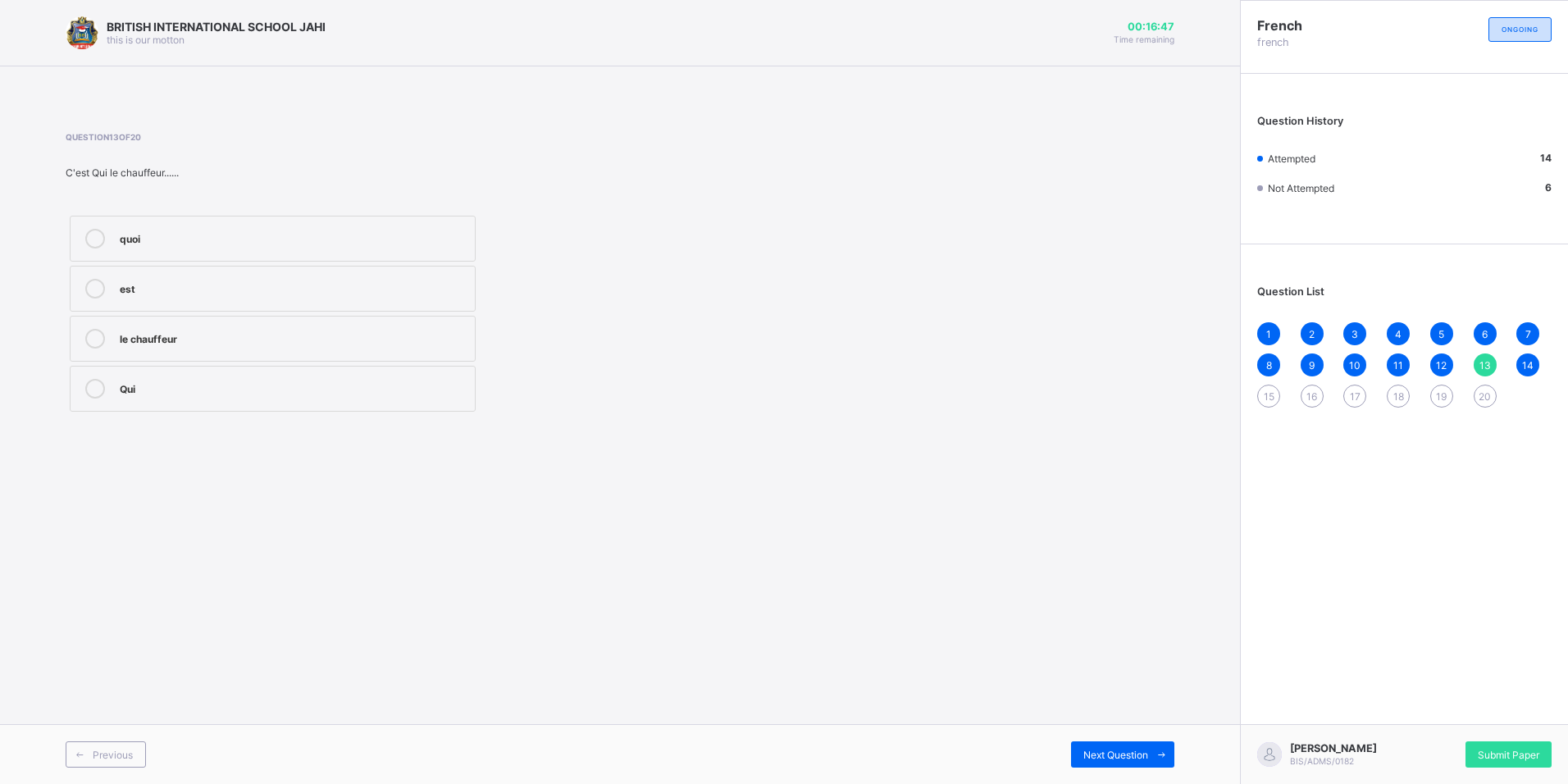
click at [1476, 392] on div "20" at bounding box center [1485, 396] width 23 height 23
click at [252, 405] on label "Françophone" at bounding box center [273, 389] width 406 height 46
click at [1432, 396] on div "19" at bounding box center [1441, 396] width 23 height 23
click at [212, 348] on div "A doctor" at bounding box center [293, 339] width 347 height 19
click at [1404, 403] on div "18" at bounding box center [1399, 396] width 23 height 23
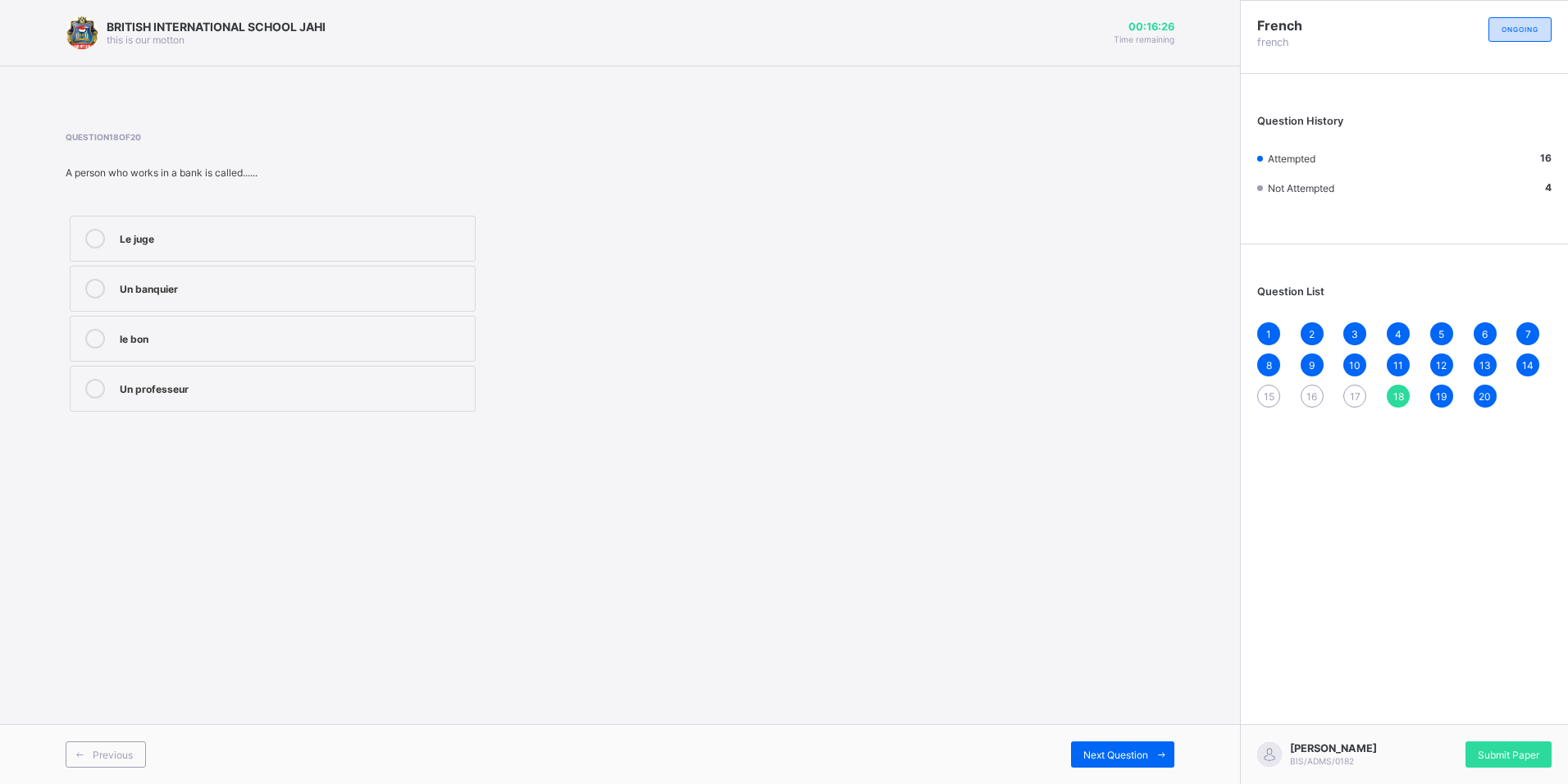
click at [221, 273] on label "Un banquier" at bounding box center [273, 288] width 406 height 46
click at [1355, 383] on div "1 2 3 4 5 6 7 8 9 10 11 12 13 14 15 16 17 18 19 20" at bounding box center [1404, 365] width 294 height 86
click at [1357, 400] on span "17" at bounding box center [1355, 396] width 11 height 13
click at [136, 293] on div "Who is it" at bounding box center [293, 286] width 347 height 17
click at [1323, 397] on div "1 2 3 4 5 6 7 8 9 10 11 12 13 14 15 16 17 18 19 20" at bounding box center [1404, 365] width 294 height 86
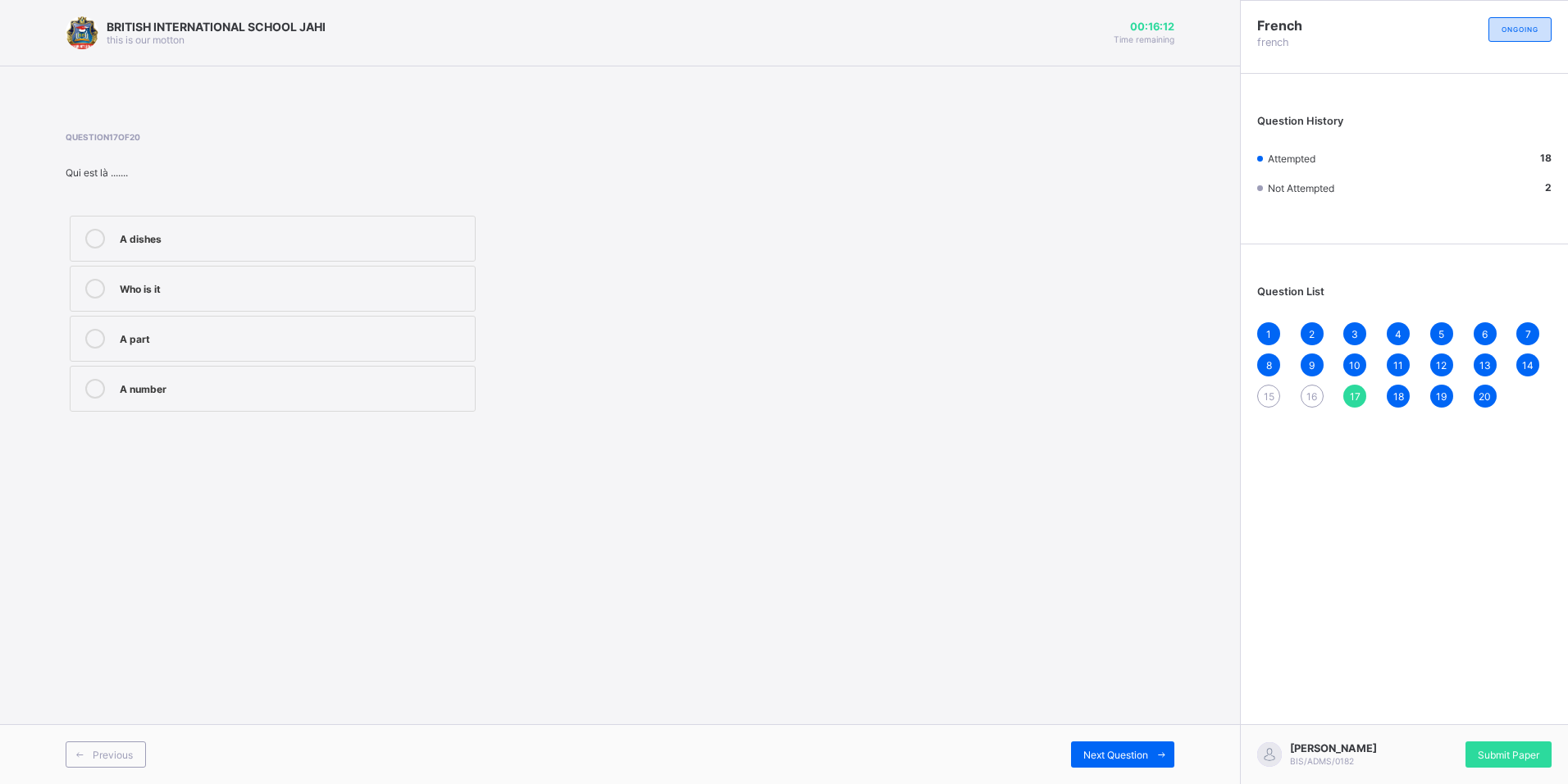
click at [1321, 396] on div "16" at bounding box center [1312, 396] width 23 height 23
click at [195, 288] on div "Thank you so much" at bounding box center [293, 286] width 347 height 17
click at [1261, 398] on div "15" at bounding box center [1269, 396] width 23 height 23
click at [139, 330] on div "Qui" at bounding box center [293, 337] width 347 height 17
click at [1530, 360] on span "14" at bounding box center [1528, 365] width 12 height 13
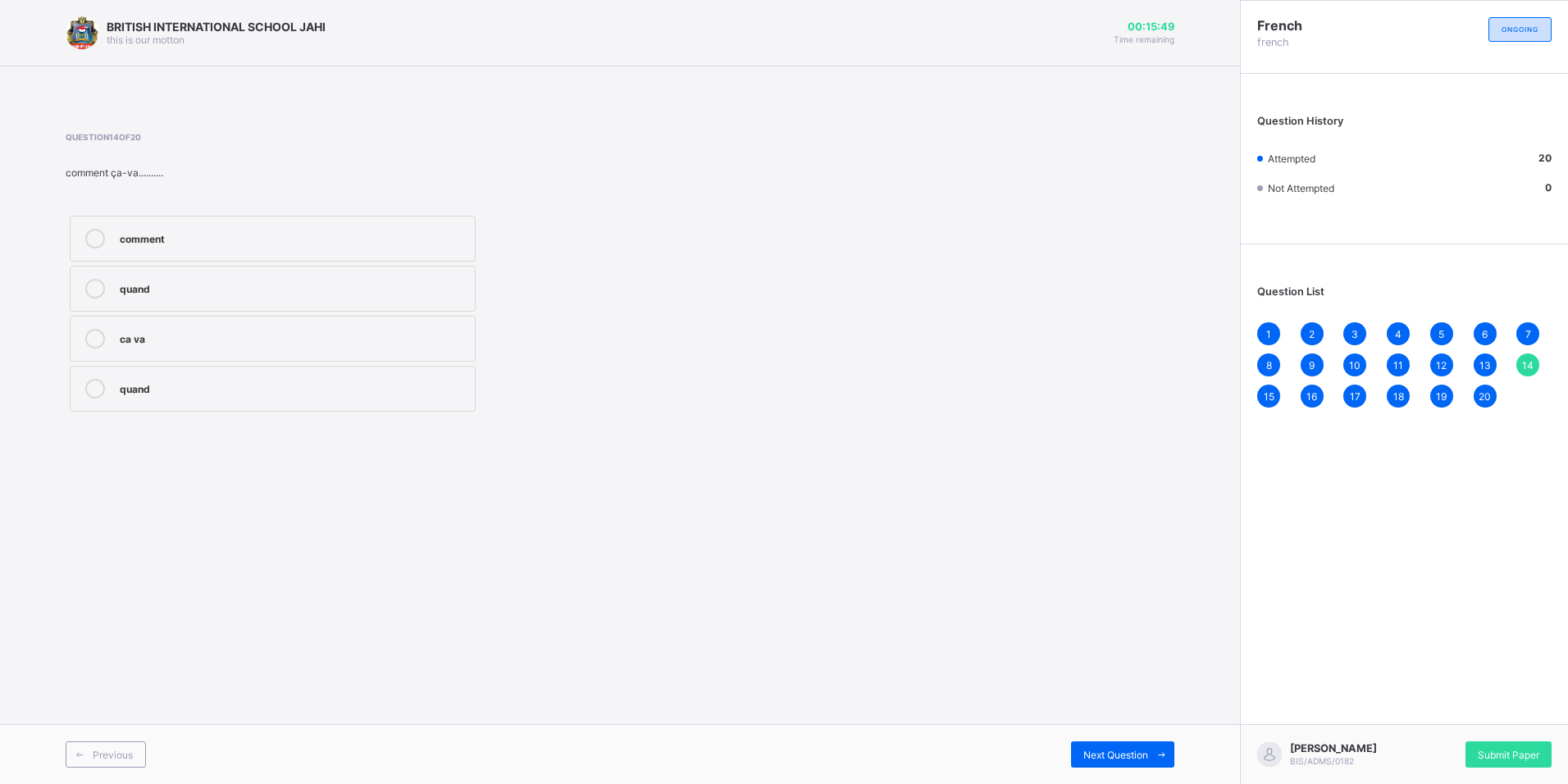
click at [1482, 371] on div "13" at bounding box center [1485, 365] width 23 height 23
click at [1440, 361] on span "12" at bounding box center [1440, 365] width 11 height 13
drag, startPoint x: 1481, startPoint y: 398, endPoint x: 1492, endPoint y: 427, distance: 31.0
click at [1485, 398] on span "20" at bounding box center [1484, 396] width 13 height 13
click at [1502, 749] on span "Submit Paper" at bounding box center [1508, 755] width 61 height 13
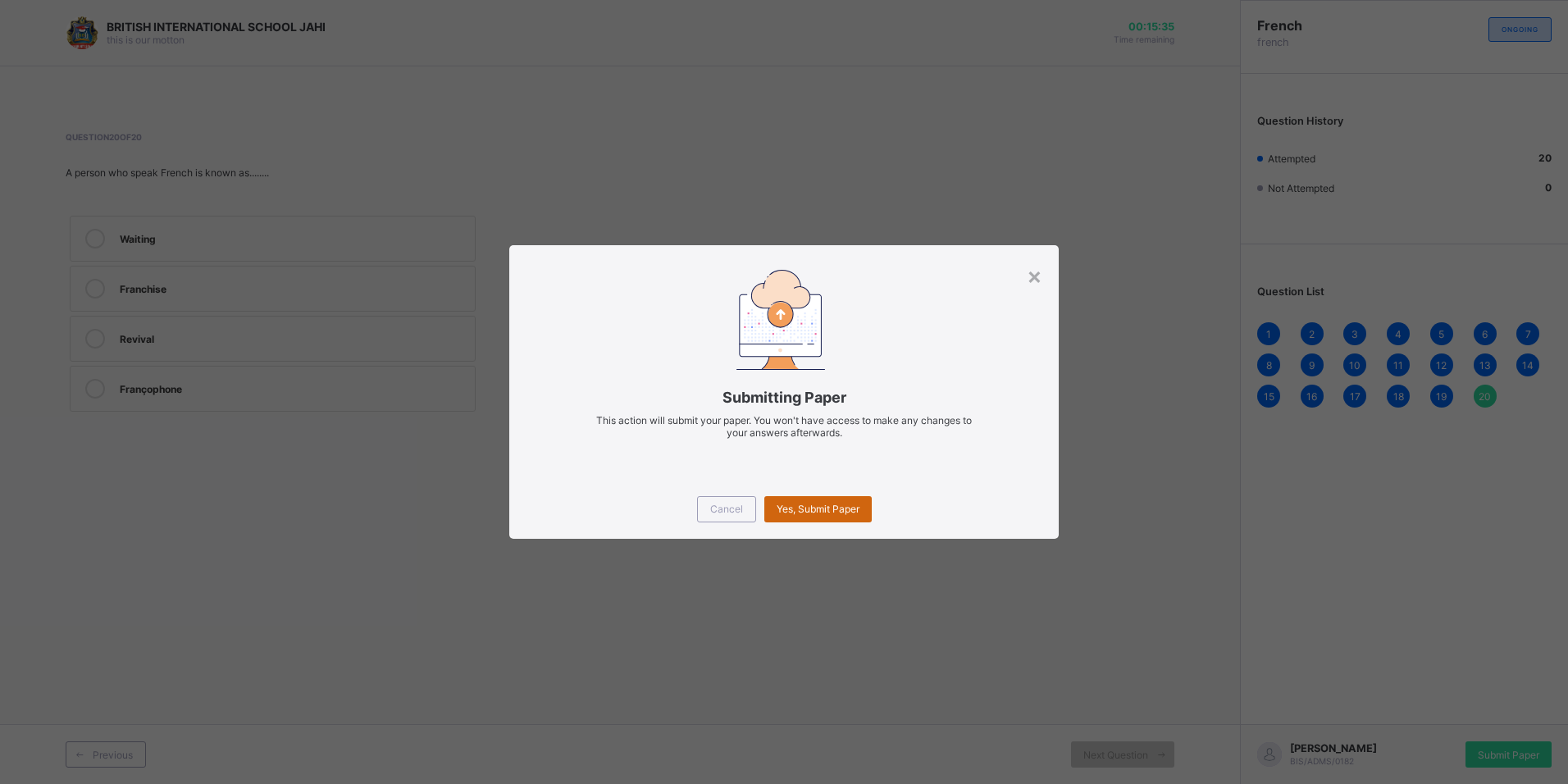
click at [851, 514] on div "Yes, Submit Paper" at bounding box center [818, 508] width 107 height 26
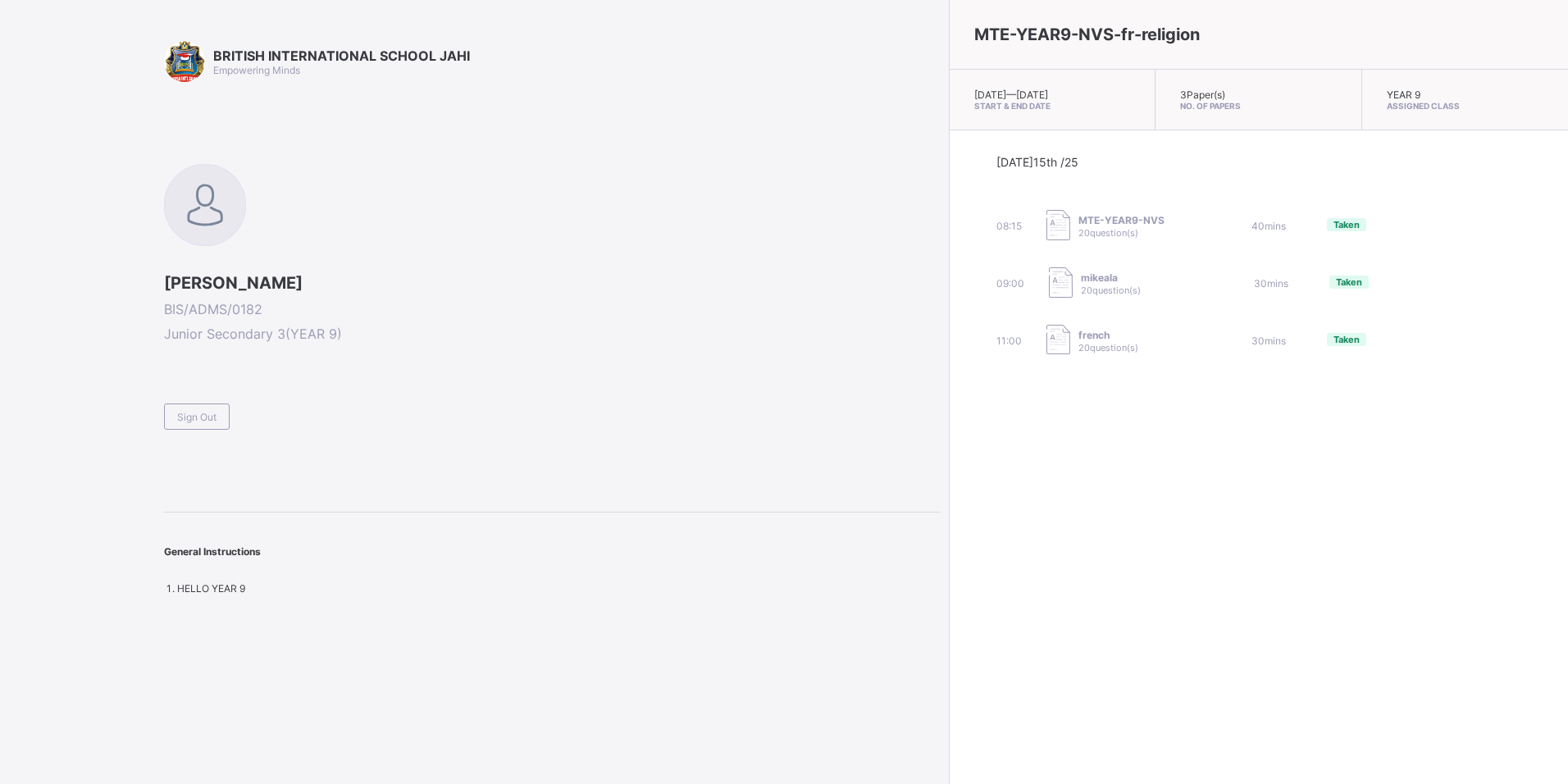
click at [204, 392] on span at bounding box center [551, 396] width 776 height 14
click at [202, 409] on div "Sign Out" at bounding box center [196, 416] width 65 height 26
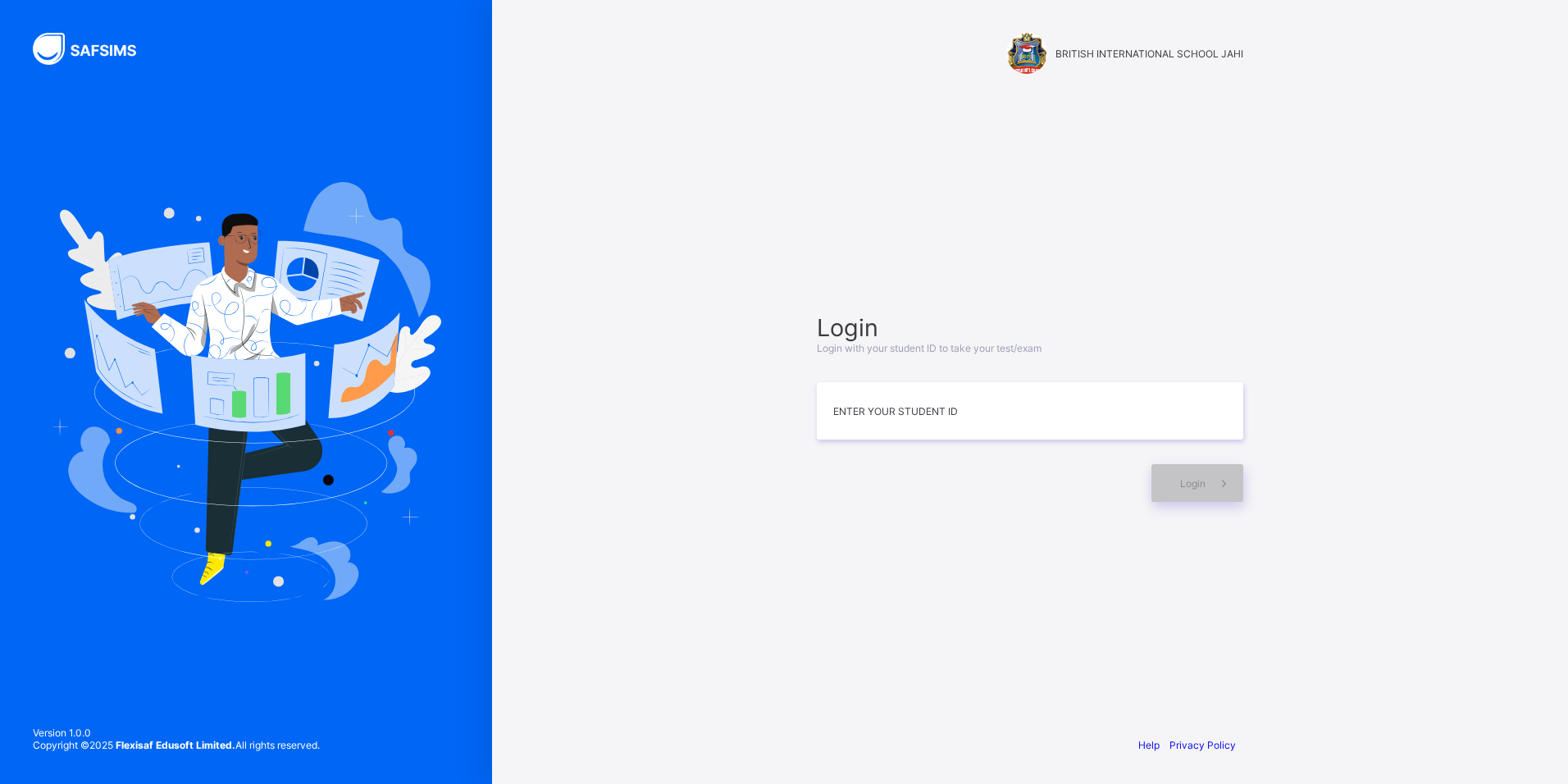
drag, startPoint x: 836, startPoint y: 633, endPoint x: 828, endPoint y: 514, distance: 119.3
click at [828, 562] on div "Login Login with your student ID to take your test/exam Enter your Student ID L…" at bounding box center [1029, 407] width 459 height 564
click at [947, 416] on input at bounding box center [1030, 410] width 427 height 57
type input "**********"
click at [1213, 480] on span at bounding box center [1224, 483] width 38 height 38
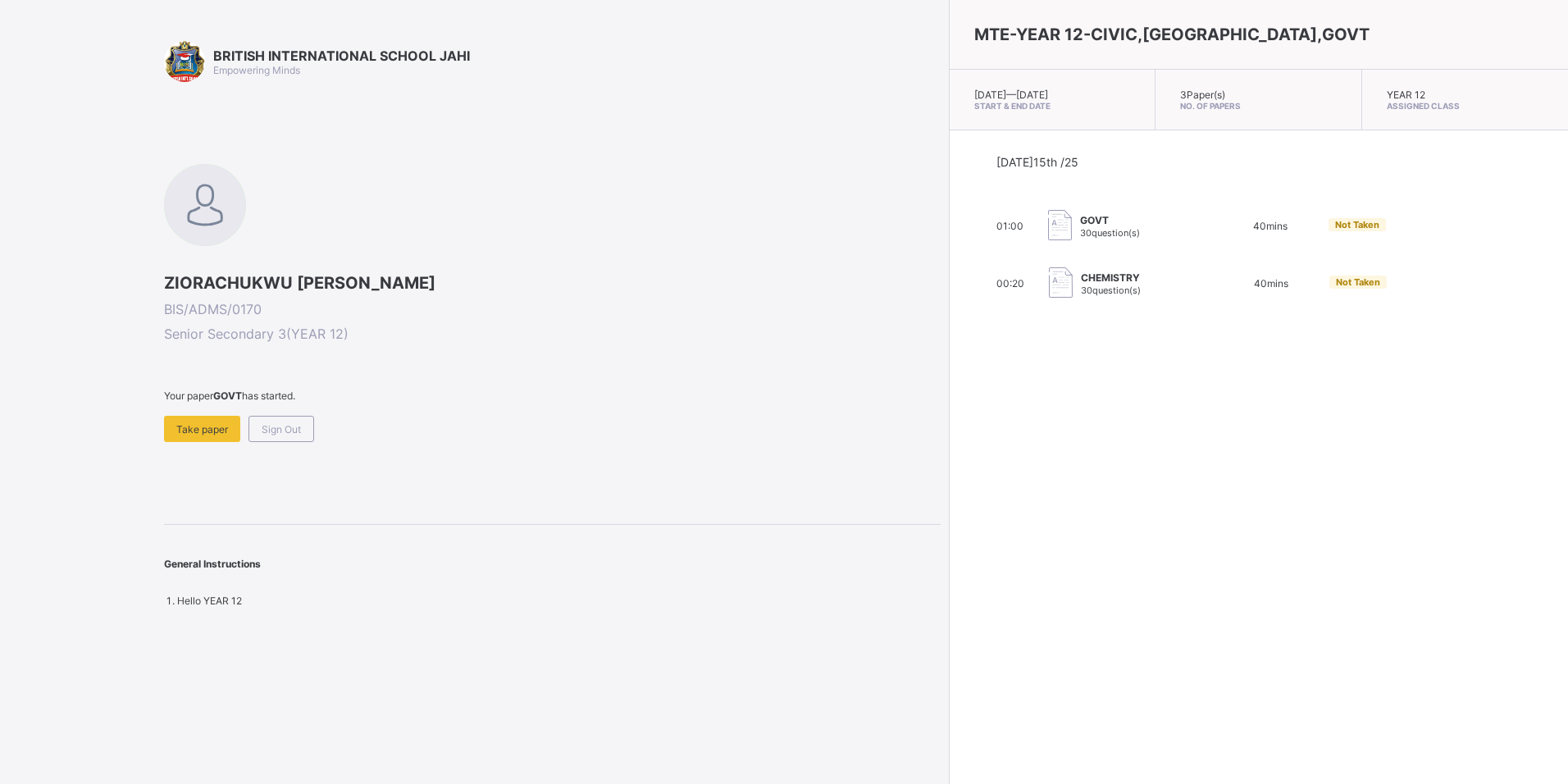
click at [188, 428] on span "Take paper" at bounding box center [202, 429] width 52 height 13
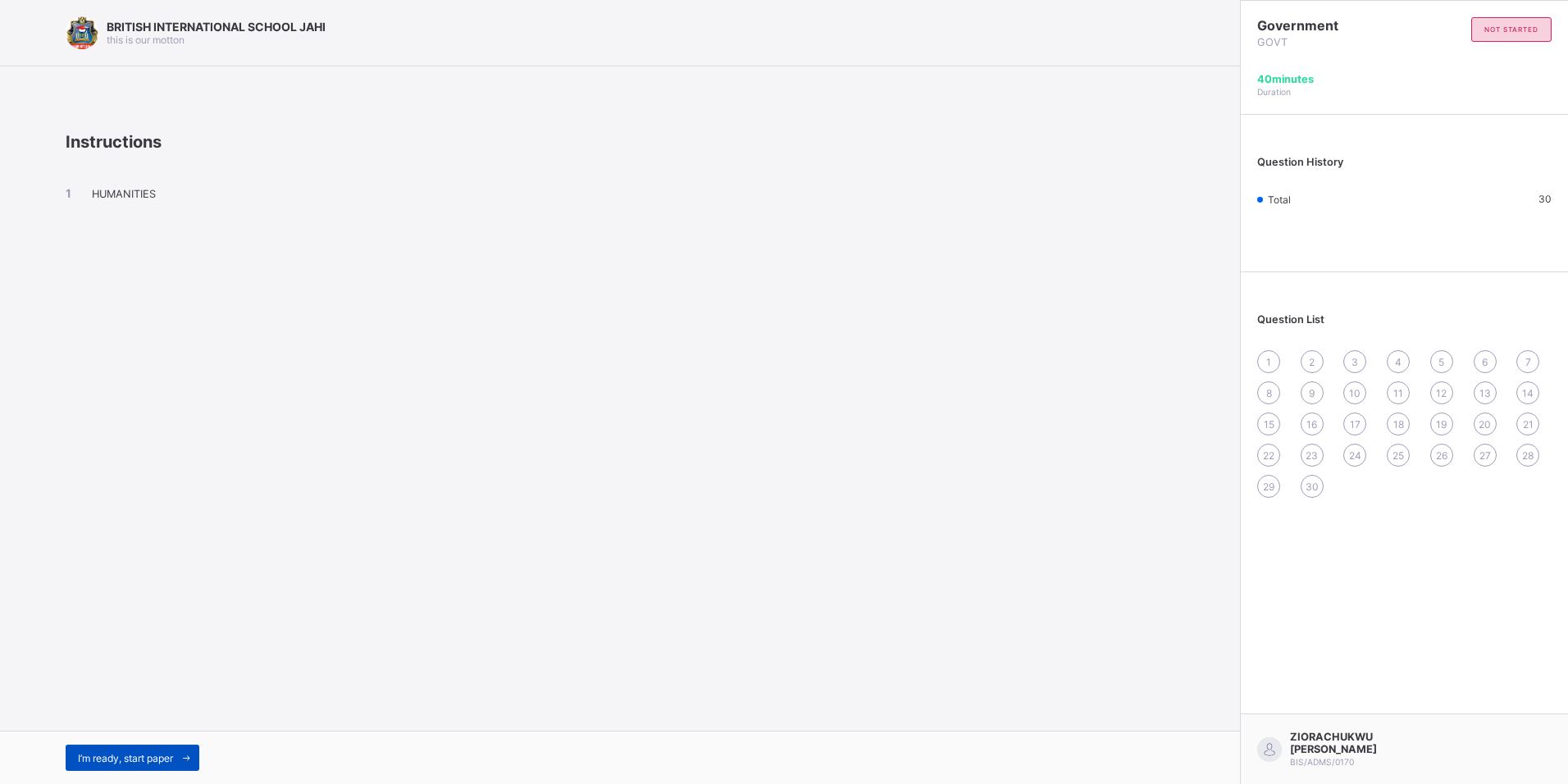
click at [168, 754] on span "I’m ready, start paper" at bounding box center [126, 758] width 95 height 13
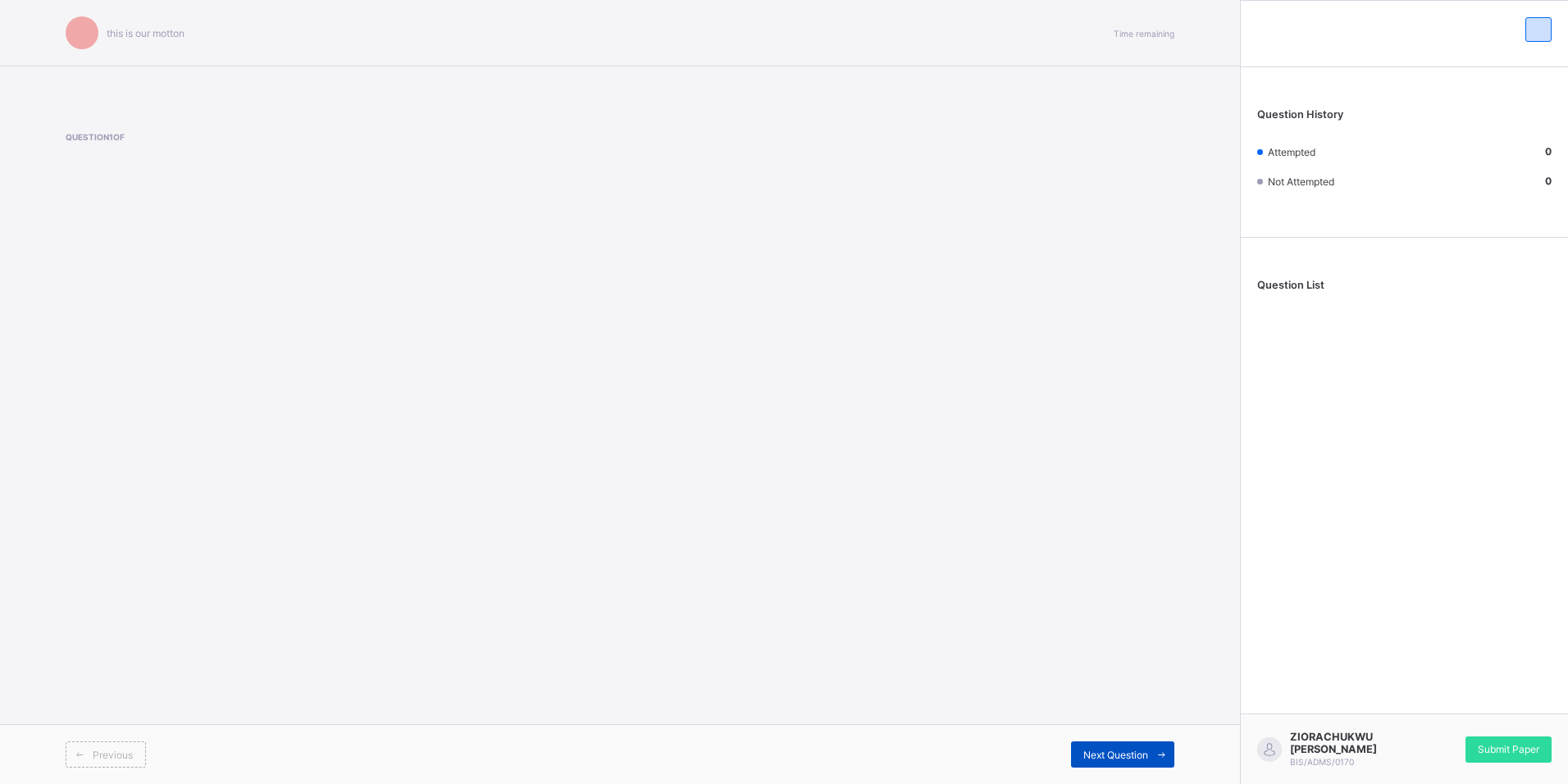
click at [1129, 753] on span "Next Question" at bounding box center [1115, 755] width 65 height 13
click at [1130, 755] on span "Next Question" at bounding box center [1115, 755] width 65 height 13
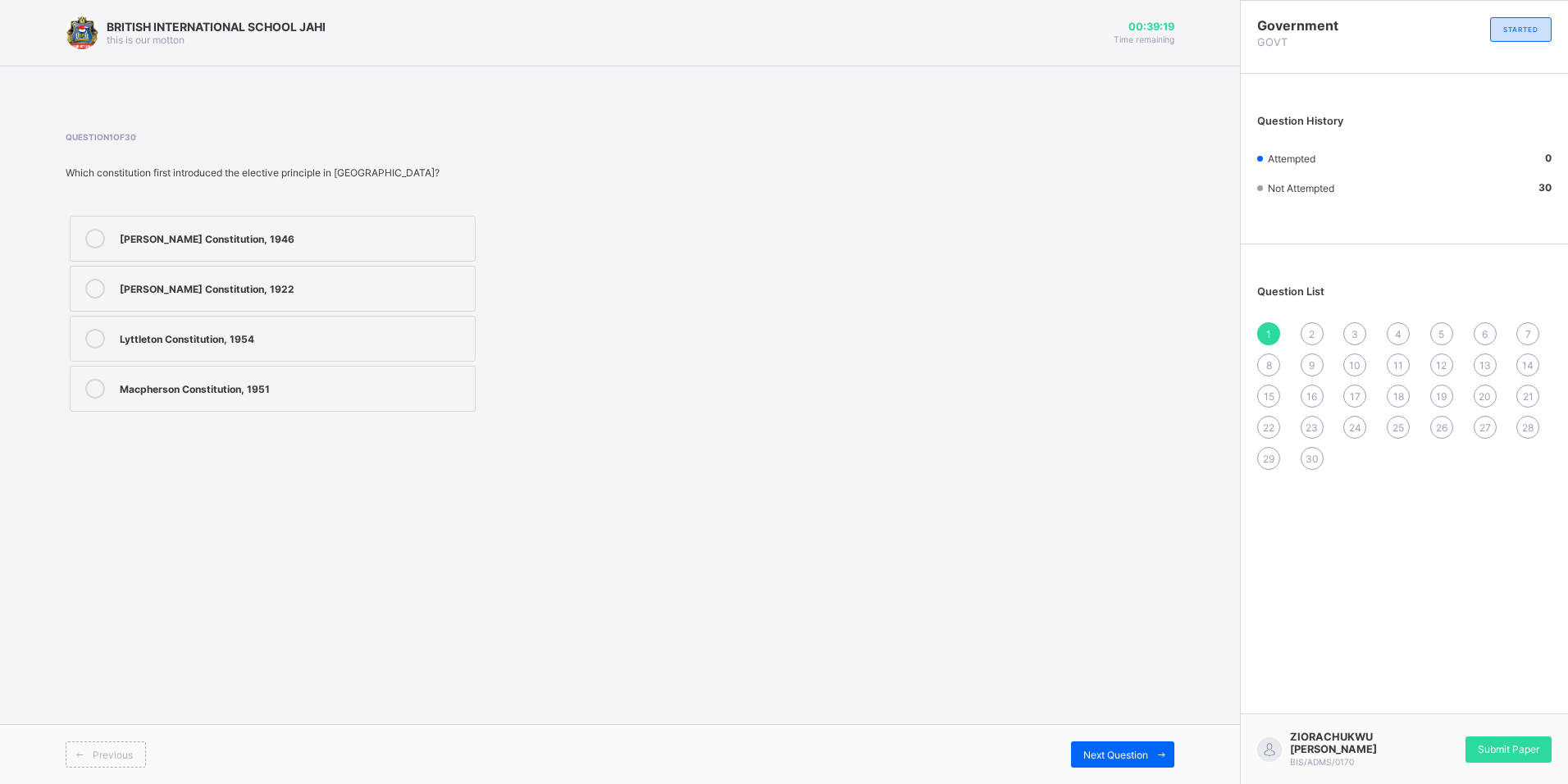
click at [336, 294] on div "Clifford Constitution, 1922" at bounding box center [293, 286] width 347 height 17
click at [297, 247] on div "Richards Constitution, 1946" at bounding box center [293, 239] width 347 height 19
click at [1137, 758] on span "Next Question" at bounding box center [1115, 755] width 65 height 13
click at [345, 372] on label "achieve administrative convenience" at bounding box center [273, 389] width 406 height 46
click at [1102, 755] on span "Next Question" at bounding box center [1115, 755] width 65 height 13
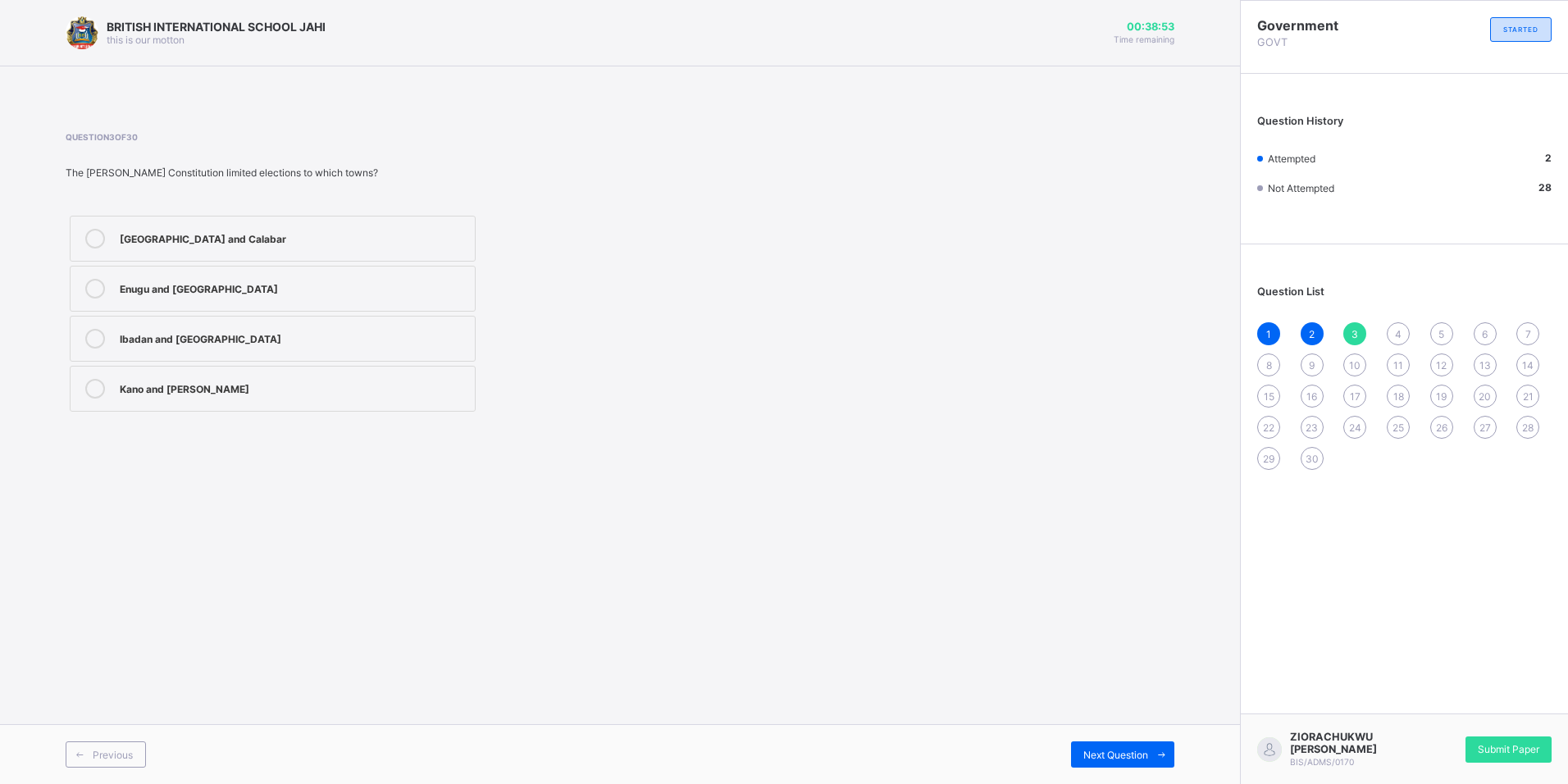
click at [280, 281] on div "Enugu and Lagos" at bounding box center [293, 286] width 347 height 17
click at [270, 227] on label "Lagos and Calabar" at bounding box center [273, 238] width 406 height 46
click at [1135, 760] on span "Next Question" at bounding box center [1115, 755] width 65 height 13
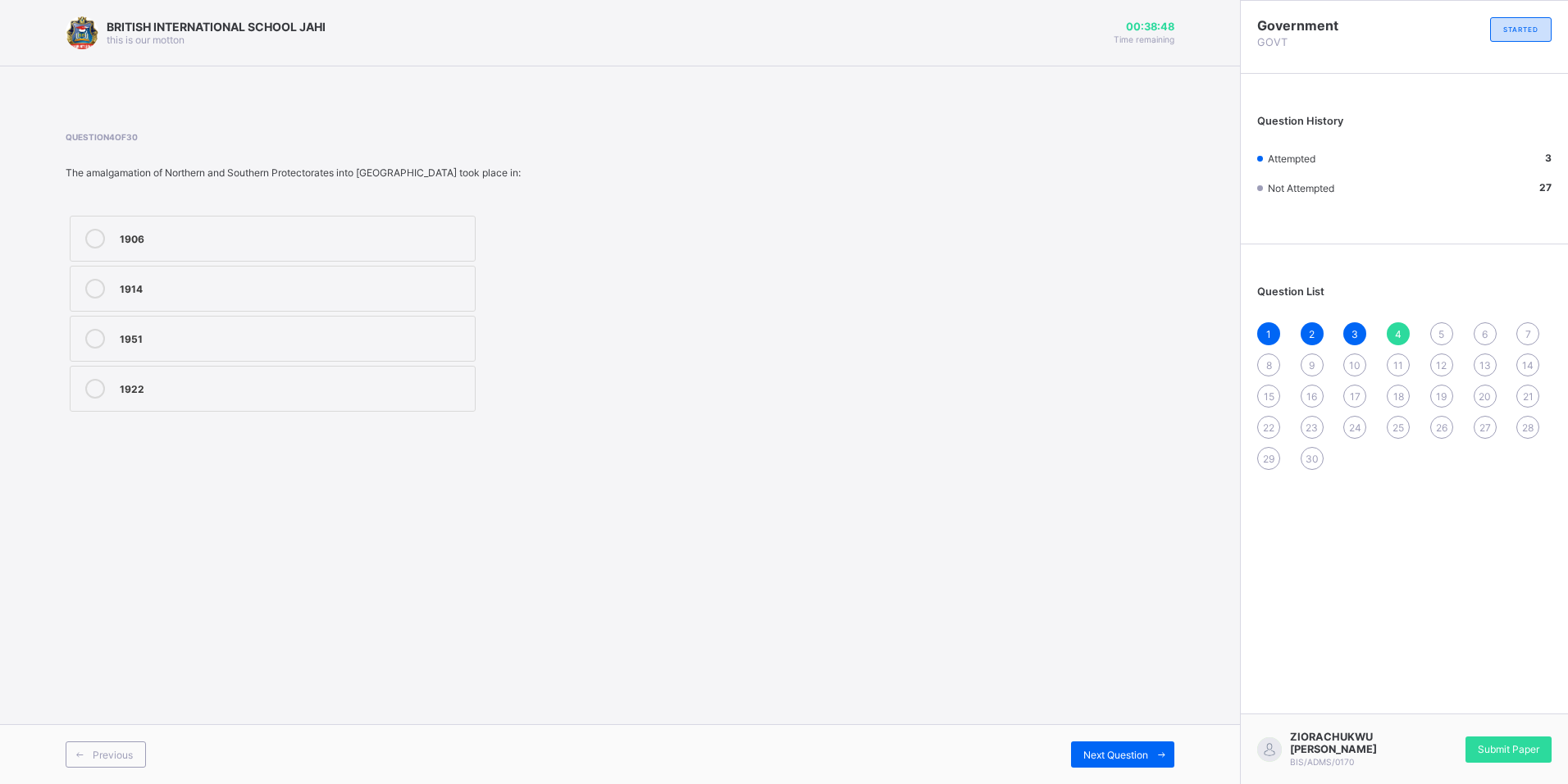
click at [207, 295] on div "1914" at bounding box center [293, 288] width 347 height 19
click at [1106, 758] on span "Next Question" at bounding box center [1115, 755] width 65 height 13
click at [205, 279] on div "1963" at bounding box center [293, 286] width 347 height 17
click at [1132, 742] on div "Next Question" at bounding box center [1123, 754] width 103 height 26
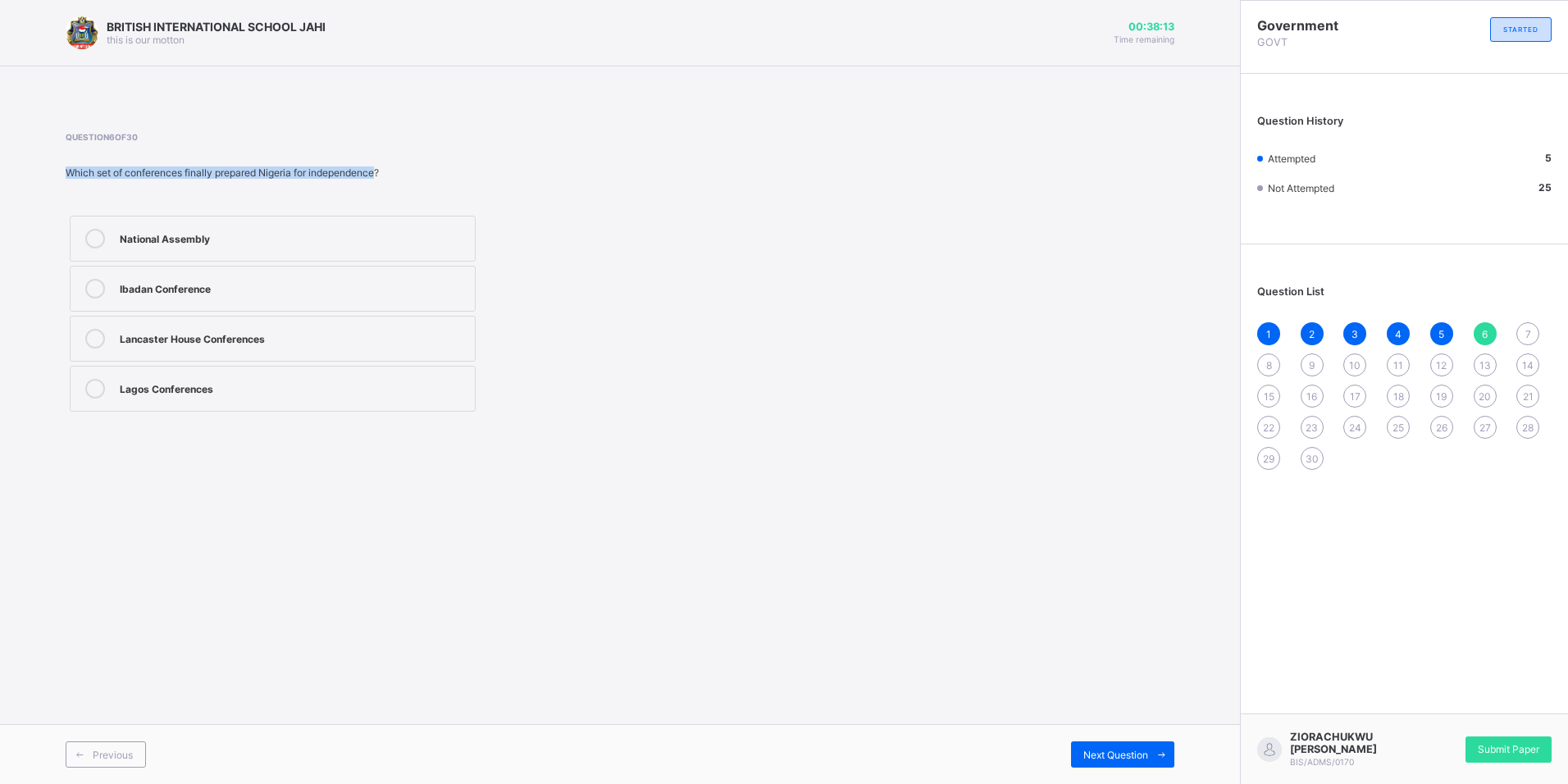
drag, startPoint x: 391, startPoint y: 166, endPoint x: 378, endPoint y: 176, distance: 16.4
click at [378, 176] on div "Question 6 of 30 Which set of conferences finally prepared Nigeria for independ…" at bounding box center [410, 274] width 691 height 283
copy div "Which set of conferences finally prepared Nigeria for independence"
click at [442, 205] on div "Question 6 of 30 Which set of conferences finally prepared Nigeria for independ…" at bounding box center [410, 274] width 691 height 283
click at [1146, 755] on span "Next Question" at bounding box center [1115, 755] width 65 height 13
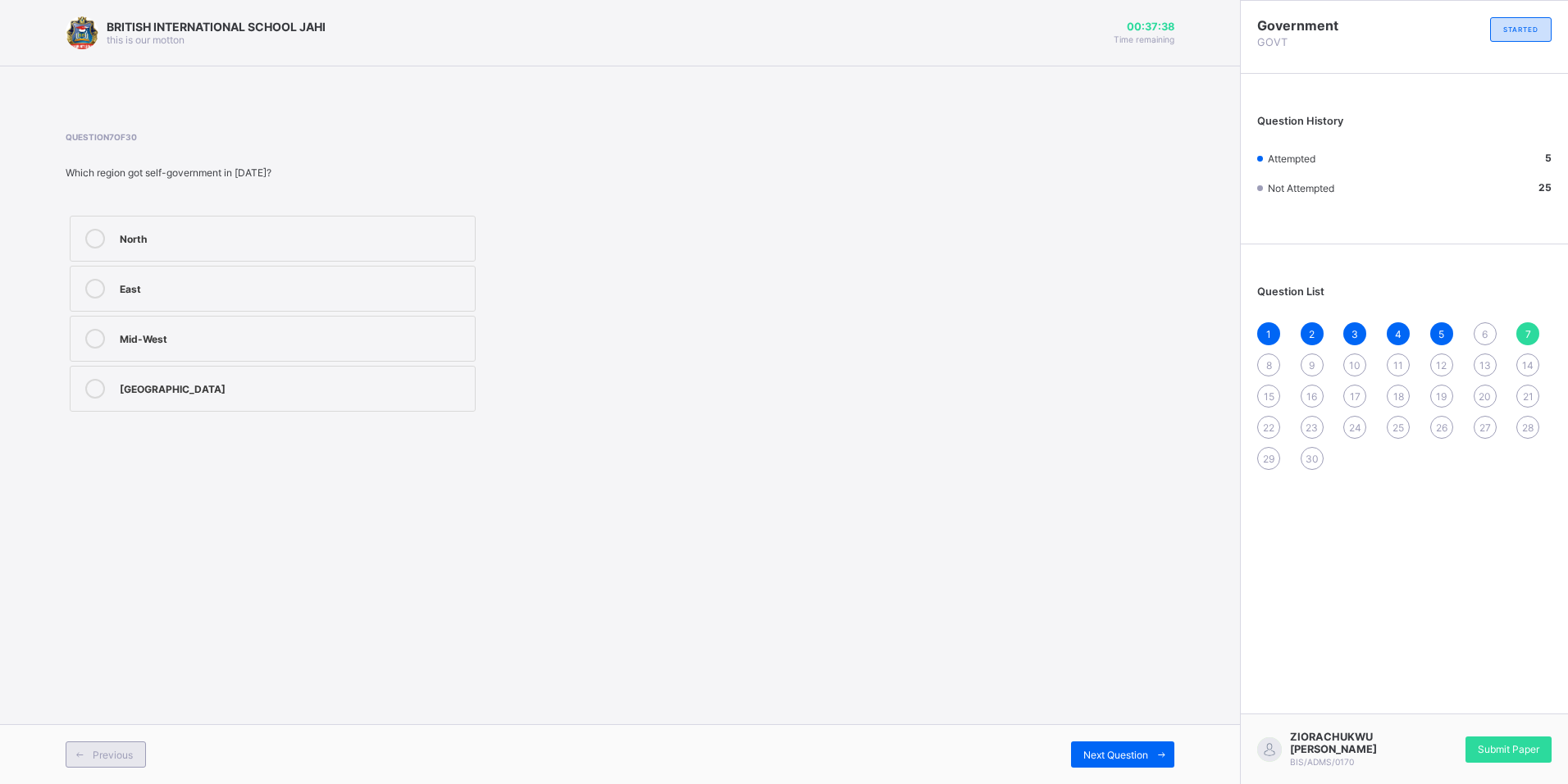
click at [131, 755] on span "Previous" at bounding box center [112, 755] width 40 height 13
click at [300, 336] on div "Lancaster House Conferences" at bounding box center [293, 337] width 347 height 17
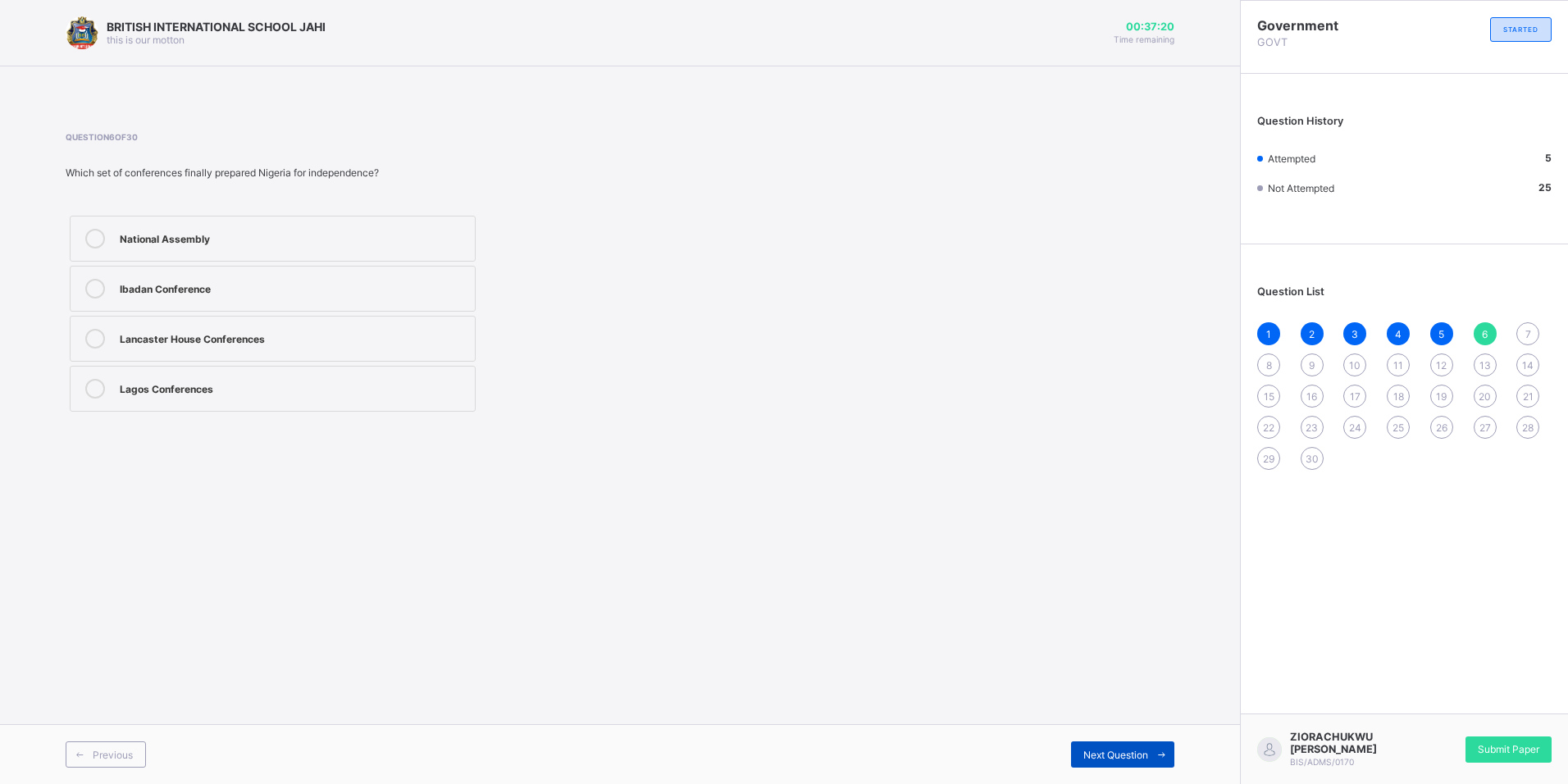
click at [1142, 750] on span "Next Question" at bounding box center [1115, 755] width 65 height 13
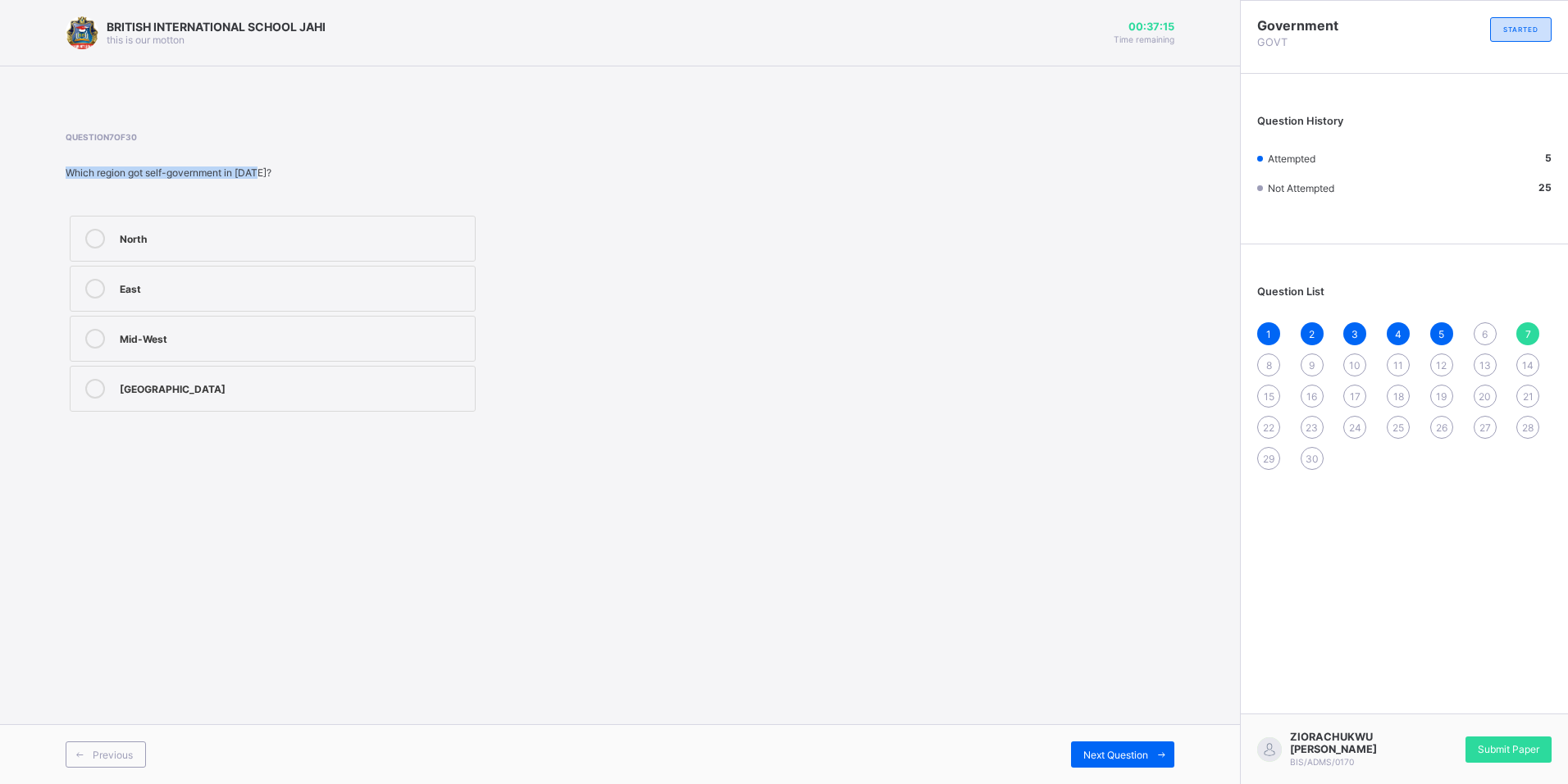
drag, startPoint x: 262, startPoint y: 168, endPoint x: 139, endPoint y: 150, distance: 124.3
click at [139, 150] on div "Question 7 of 30 Which region got self-government in 1959? North East Mid-West …" at bounding box center [410, 274] width 691 height 283
copy div "Which region got self-government in 1959"
click at [1105, 753] on span "Next Question" at bounding box center [1115, 755] width 65 height 13
click at [126, 756] on span "Previous" at bounding box center [112, 755] width 40 height 13
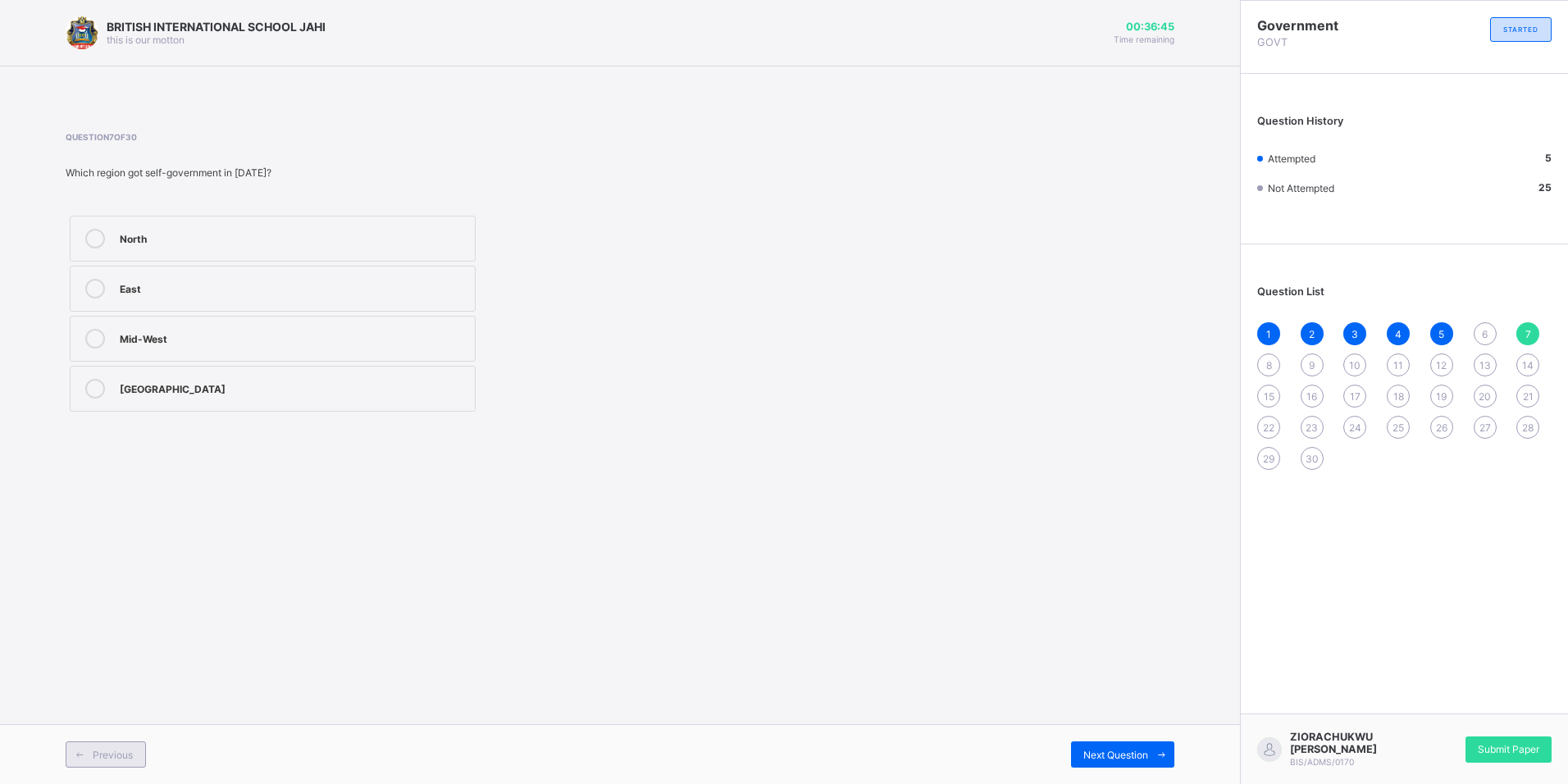
click at [145, 753] on div "Previous" at bounding box center [105, 754] width 81 height 26
click at [99, 332] on icon at bounding box center [95, 339] width 19 height 19
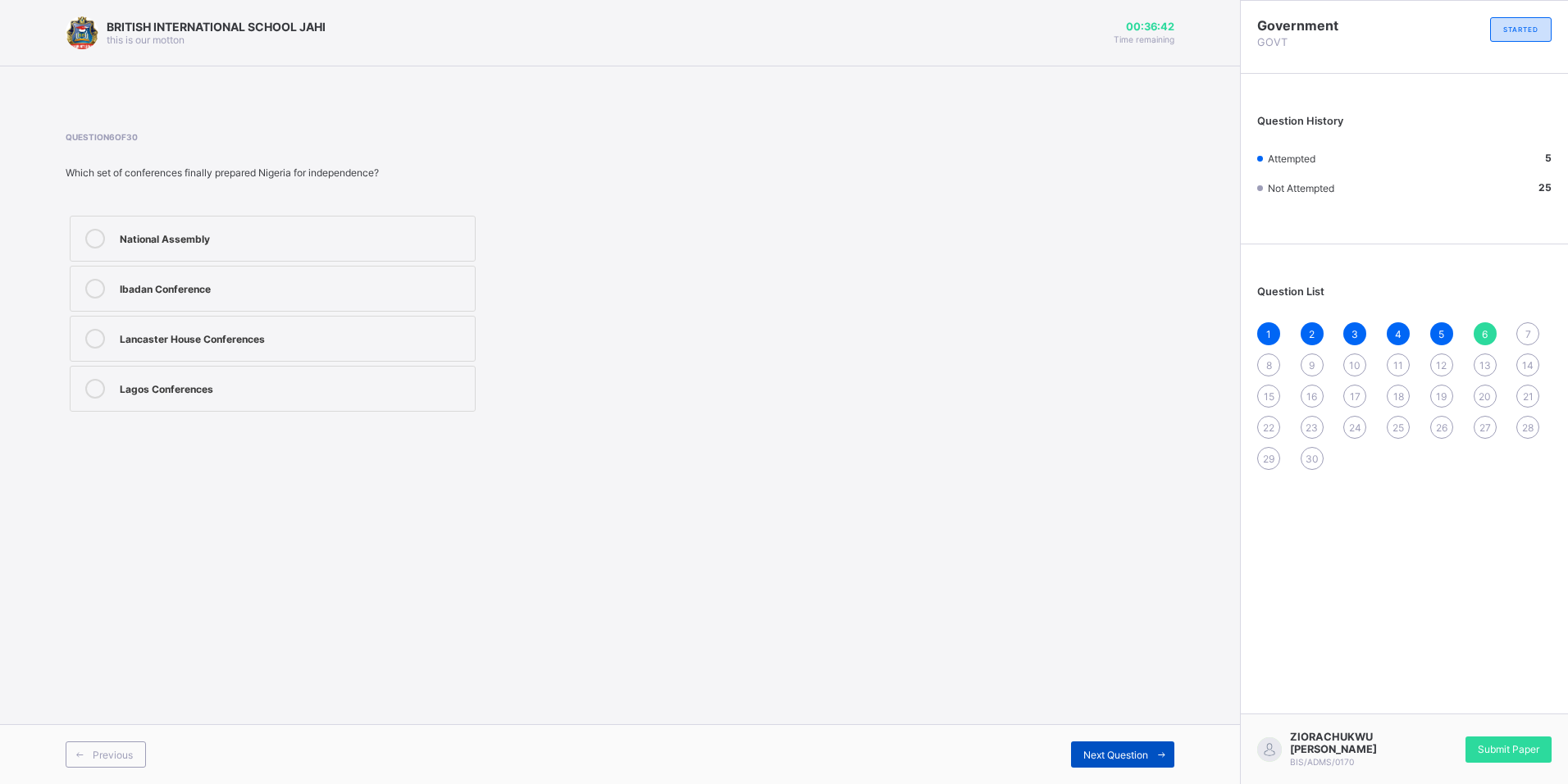
click at [1086, 765] on div "Next Question" at bounding box center [1123, 754] width 103 height 26
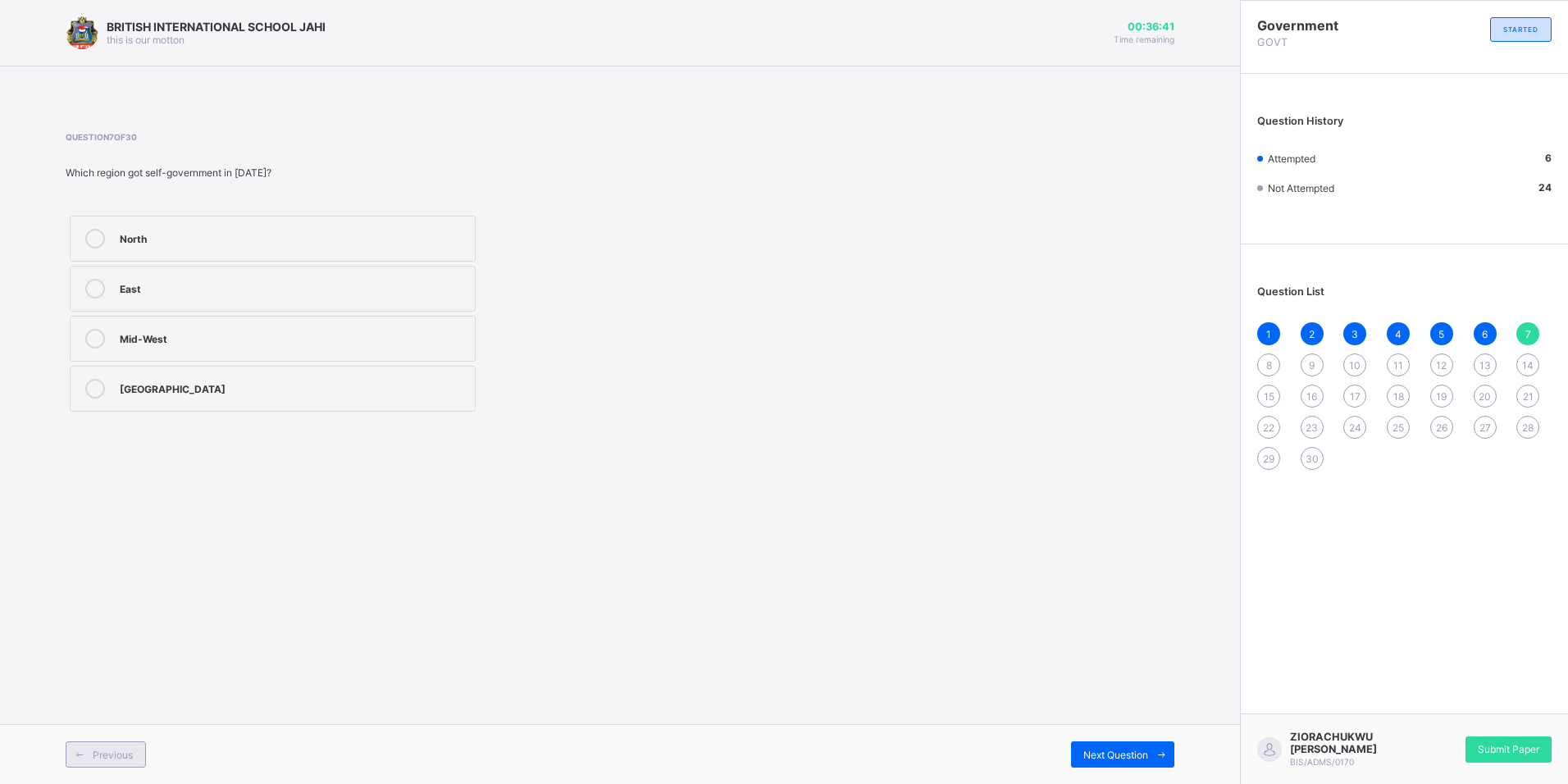
drag, startPoint x: 87, startPoint y: 761, endPoint x: 86, endPoint y: 744, distance: 17.0
click at [90, 761] on span at bounding box center [79, 754] width 26 height 26
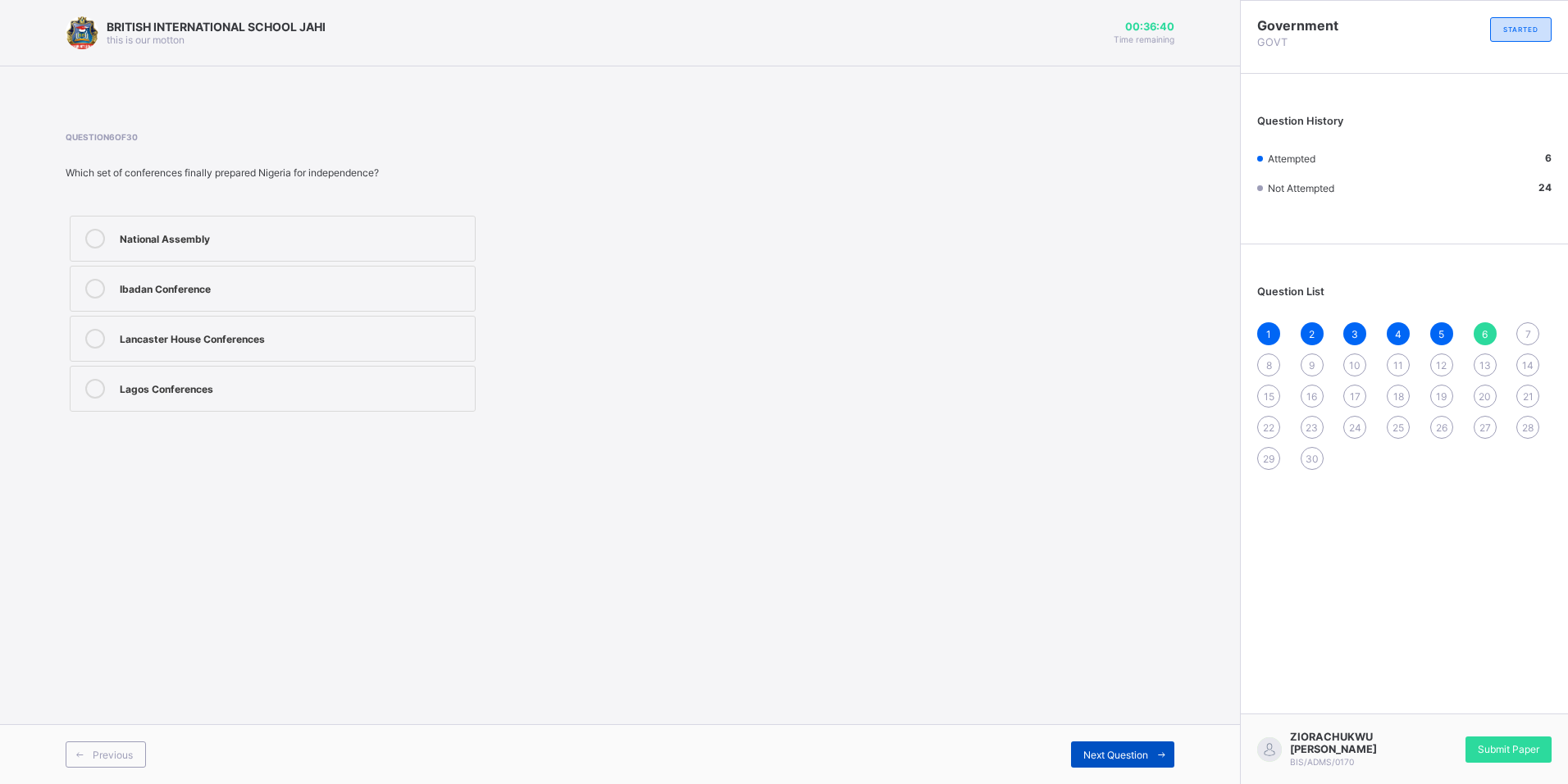
click at [1121, 758] on span "Next Question" at bounding box center [1115, 755] width 65 height 13
click at [1134, 757] on span "Next Question" at bounding box center [1115, 755] width 65 height 13
click at [1101, 759] on span "Next Question" at bounding box center [1115, 755] width 65 height 13
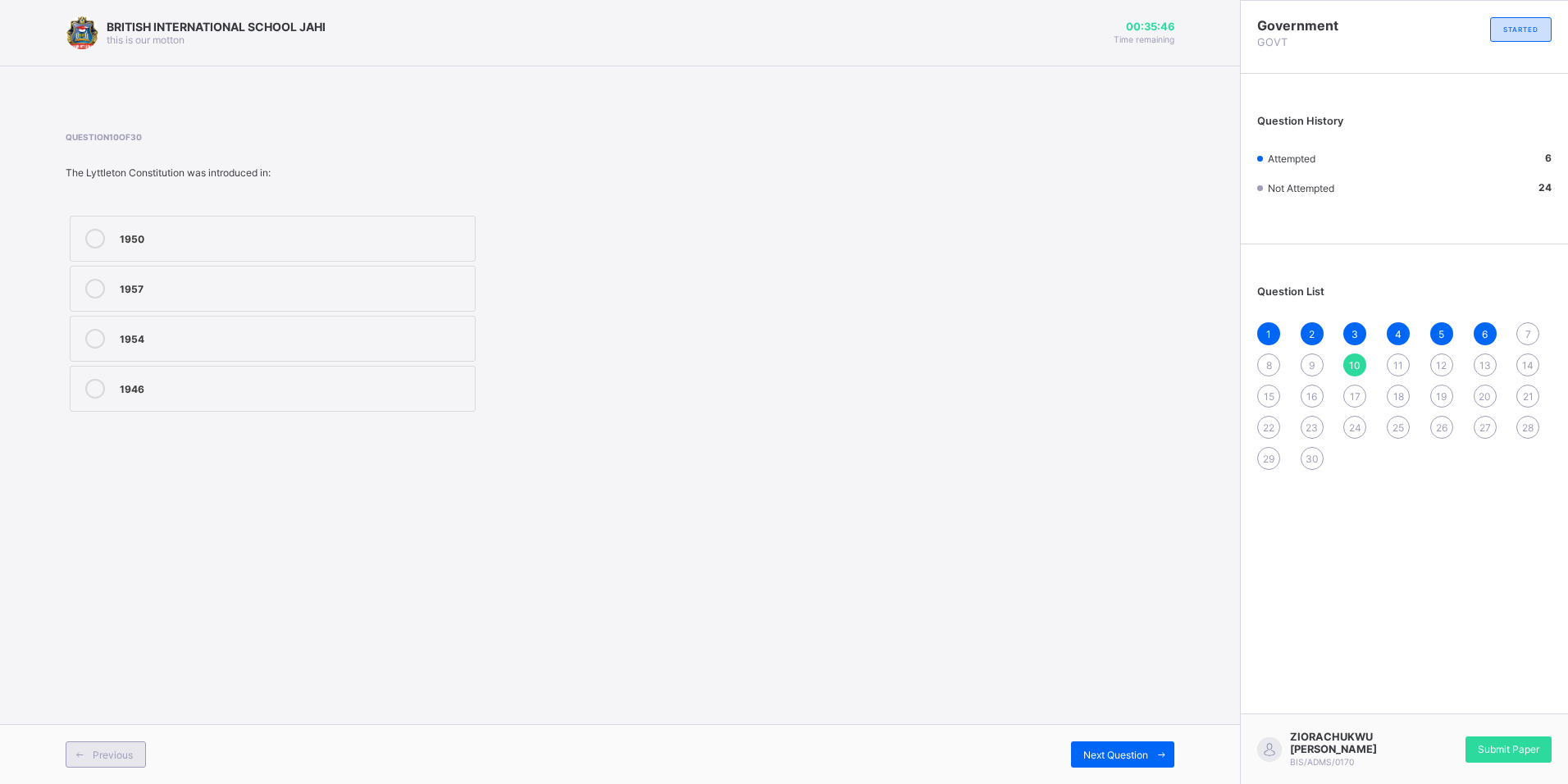
click at [119, 751] on span "Previous" at bounding box center [112, 755] width 40 height 13
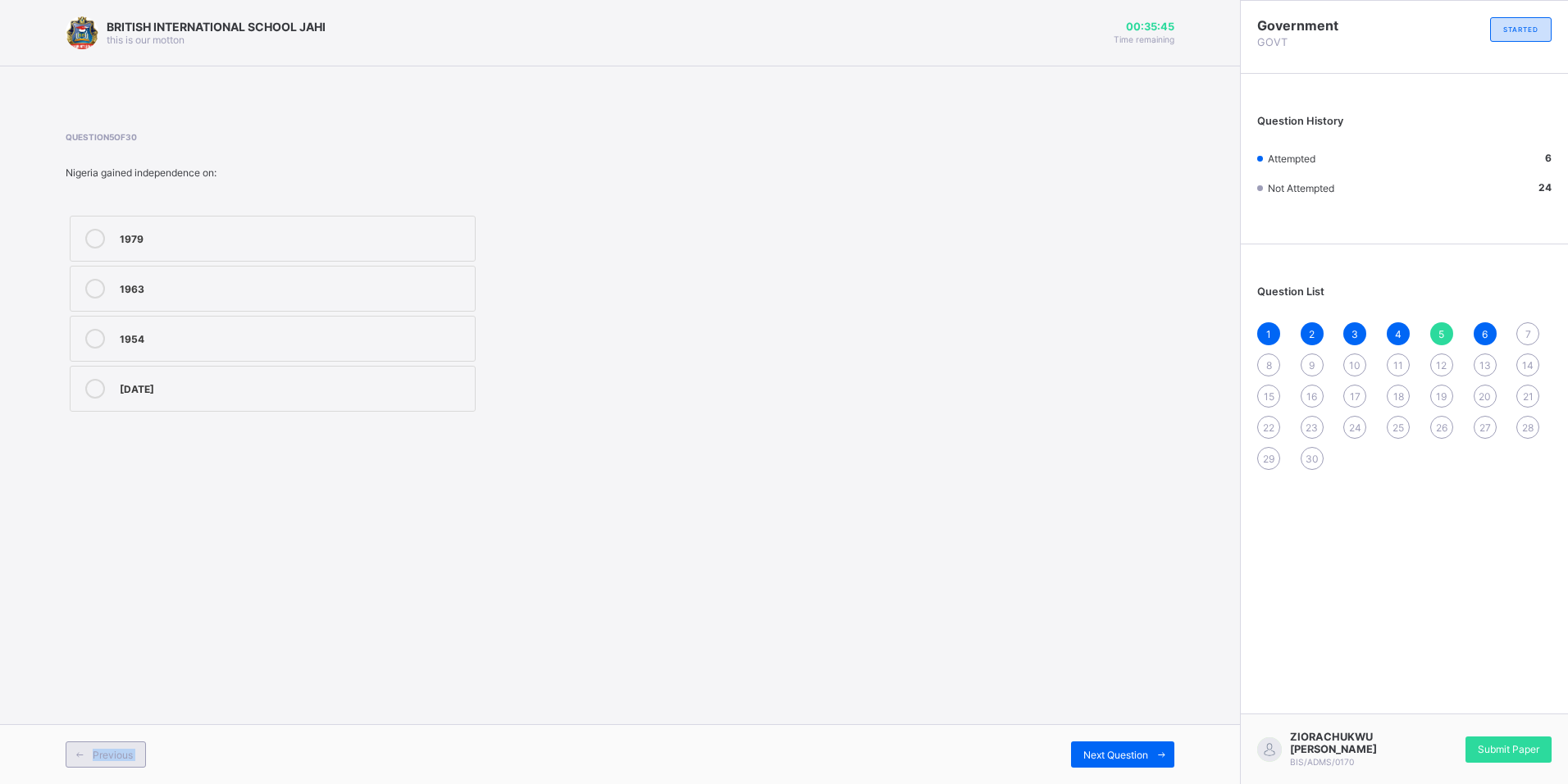
click at [119, 751] on span "Previous" at bounding box center [112, 755] width 40 height 13
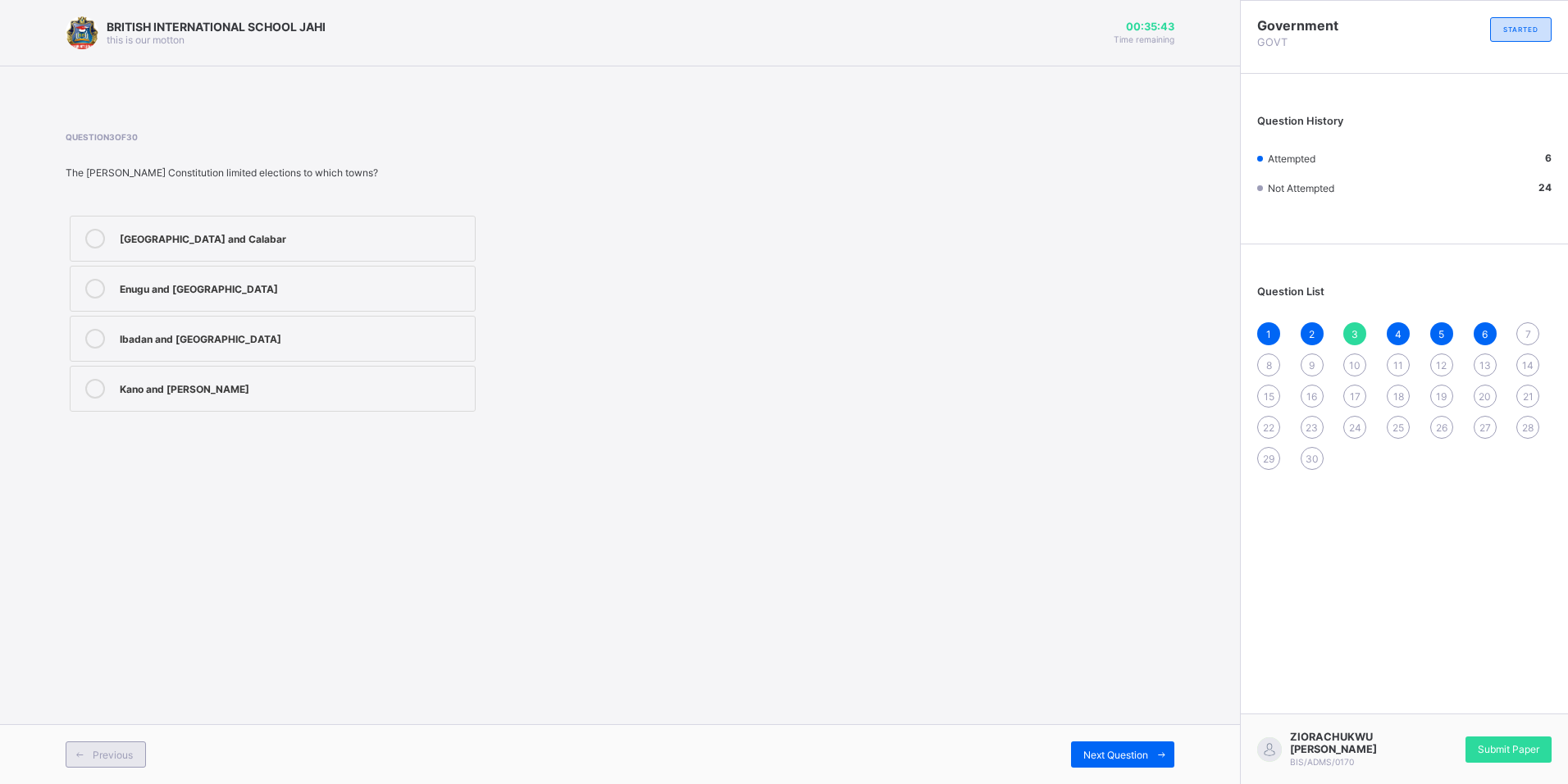
click at [119, 751] on span "Previous" at bounding box center [112, 755] width 40 height 13
click at [1106, 762] on div "Next Question" at bounding box center [1123, 754] width 103 height 26
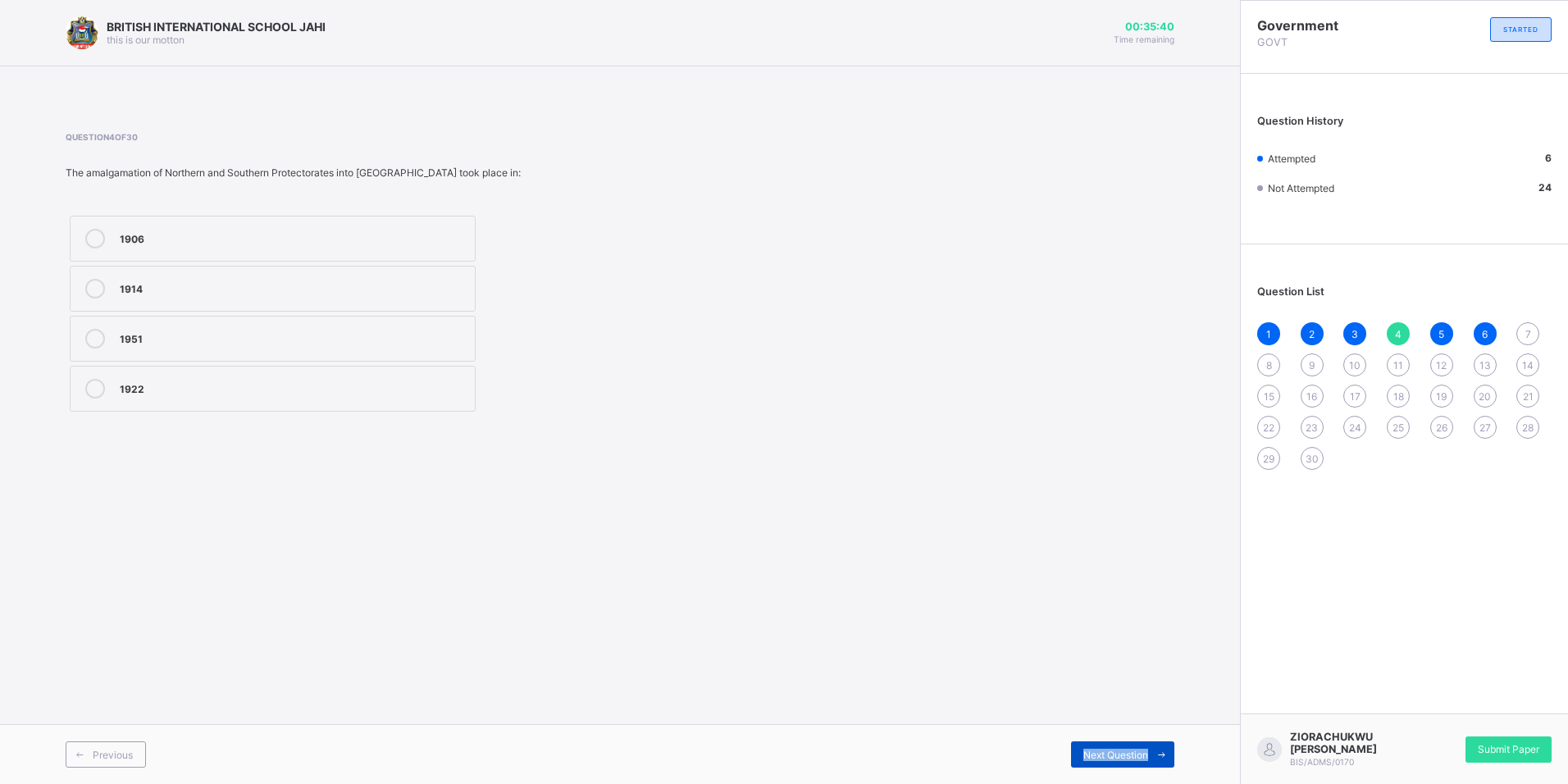
click at [1106, 762] on div "Next Question" at bounding box center [1123, 754] width 103 height 26
click at [1115, 761] on div "Next Question" at bounding box center [1123, 754] width 103 height 26
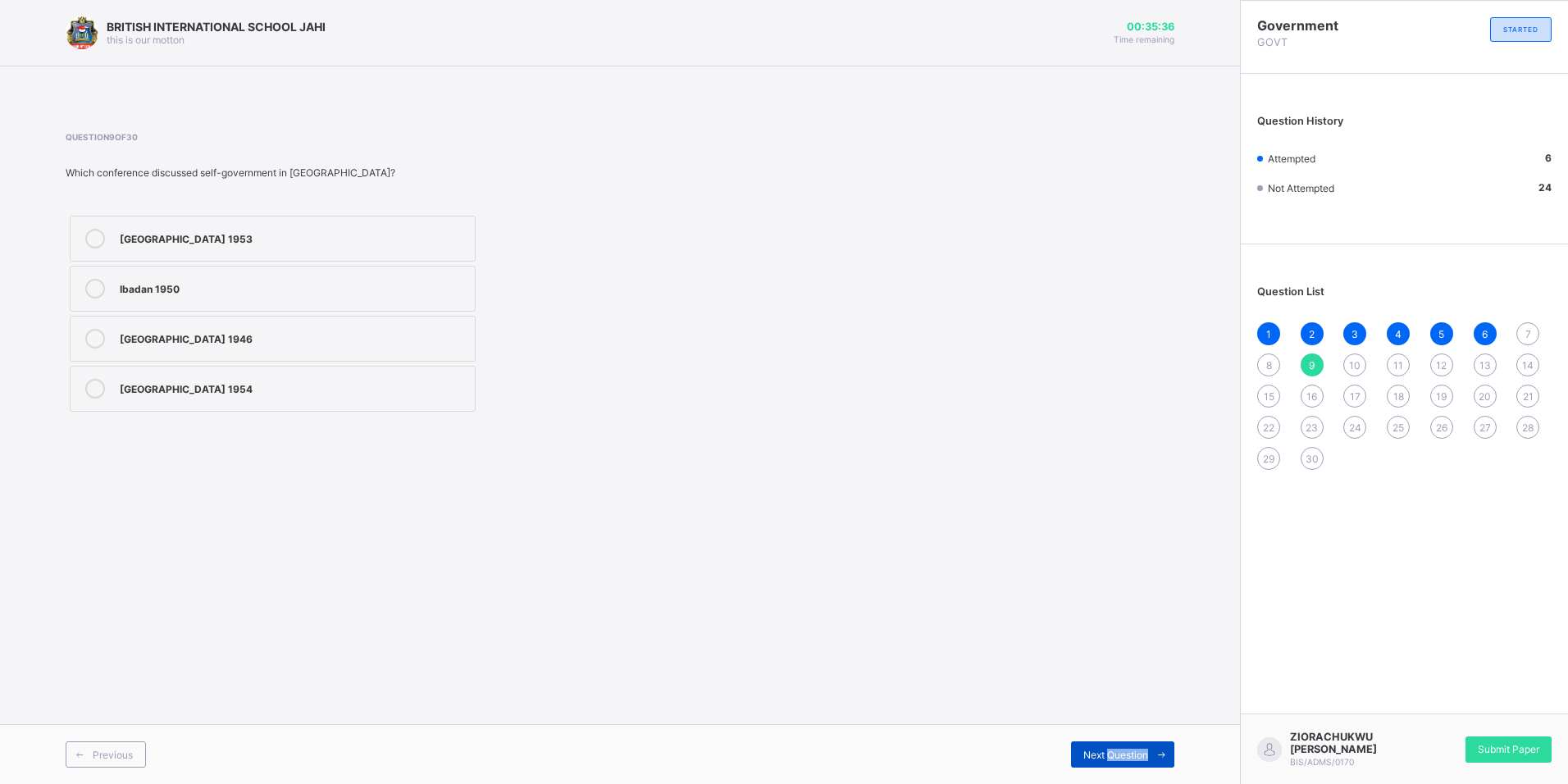
click at [1115, 761] on div "Next Question" at bounding box center [1123, 754] width 103 height 26
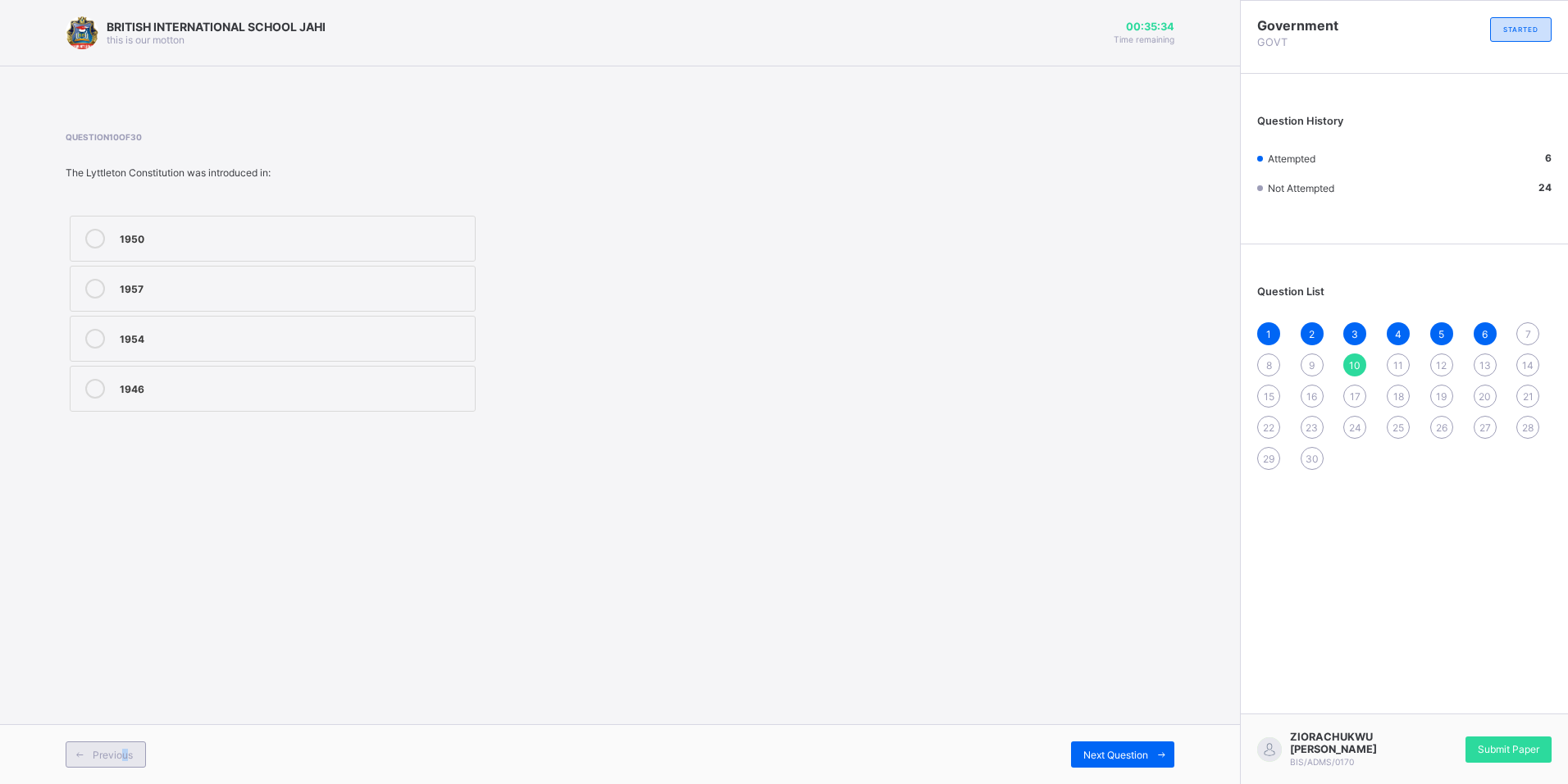
click at [128, 749] on span "Previous" at bounding box center [112, 755] width 40 height 13
click at [126, 750] on span "Previous" at bounding box center [112, 755] width 40 height 13
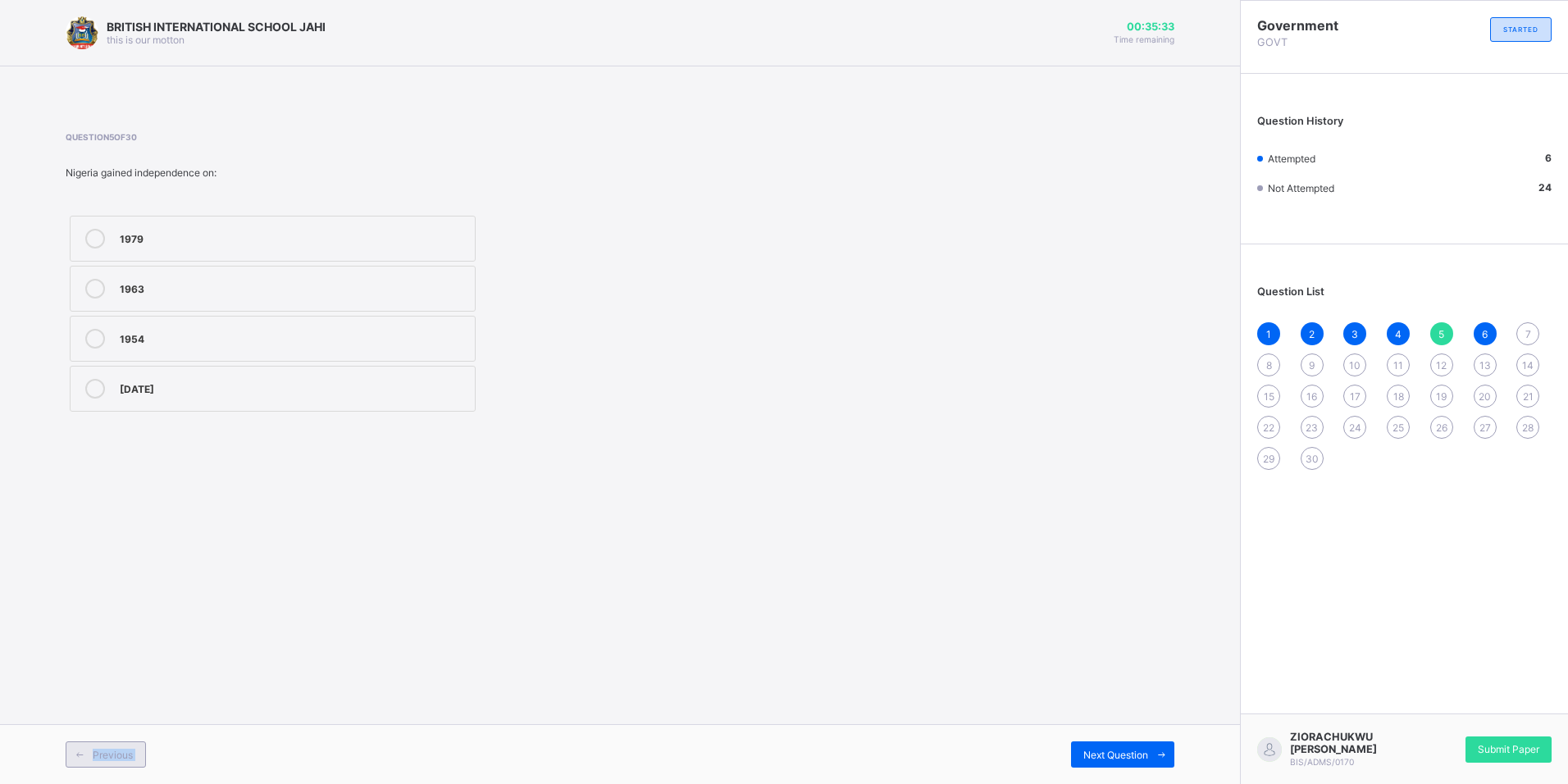
click at [126, 750] on span "Previous" at bounding box center [112, 755] width 40 height 13
click at [134, 752] on div "Previous" at bounding box center [105, 754] width 81 height 26
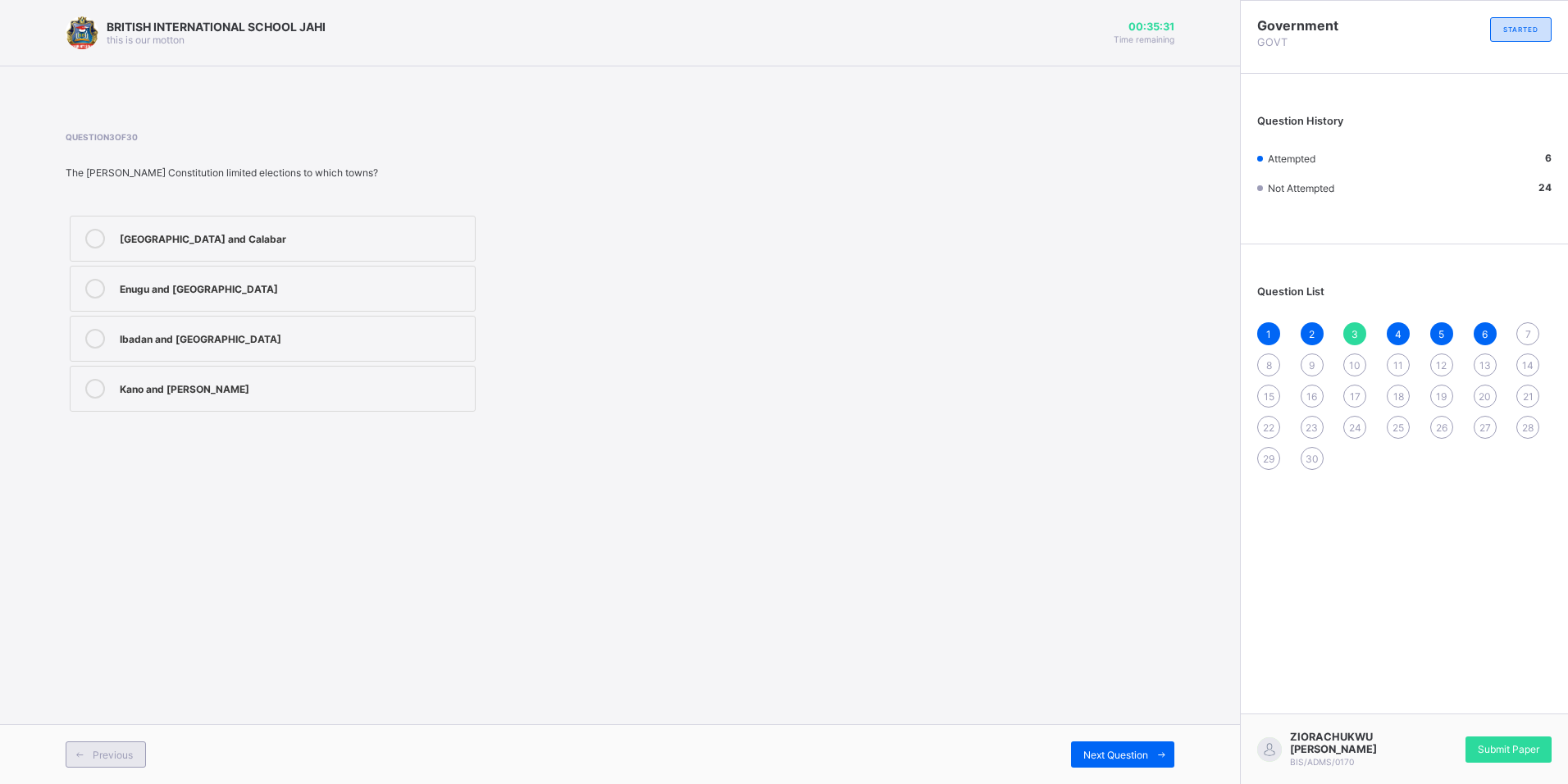
click at [128, 758] on span "Previous" at bounding box center [112, 755] width 40 height 13
click at [1121, 746] on div "Next Question" at bounding box center [1123, 754] width 103 height 26
click at [1120, 745] on div "Next Question" at bounding box center [1123, 754] width 103 height 26
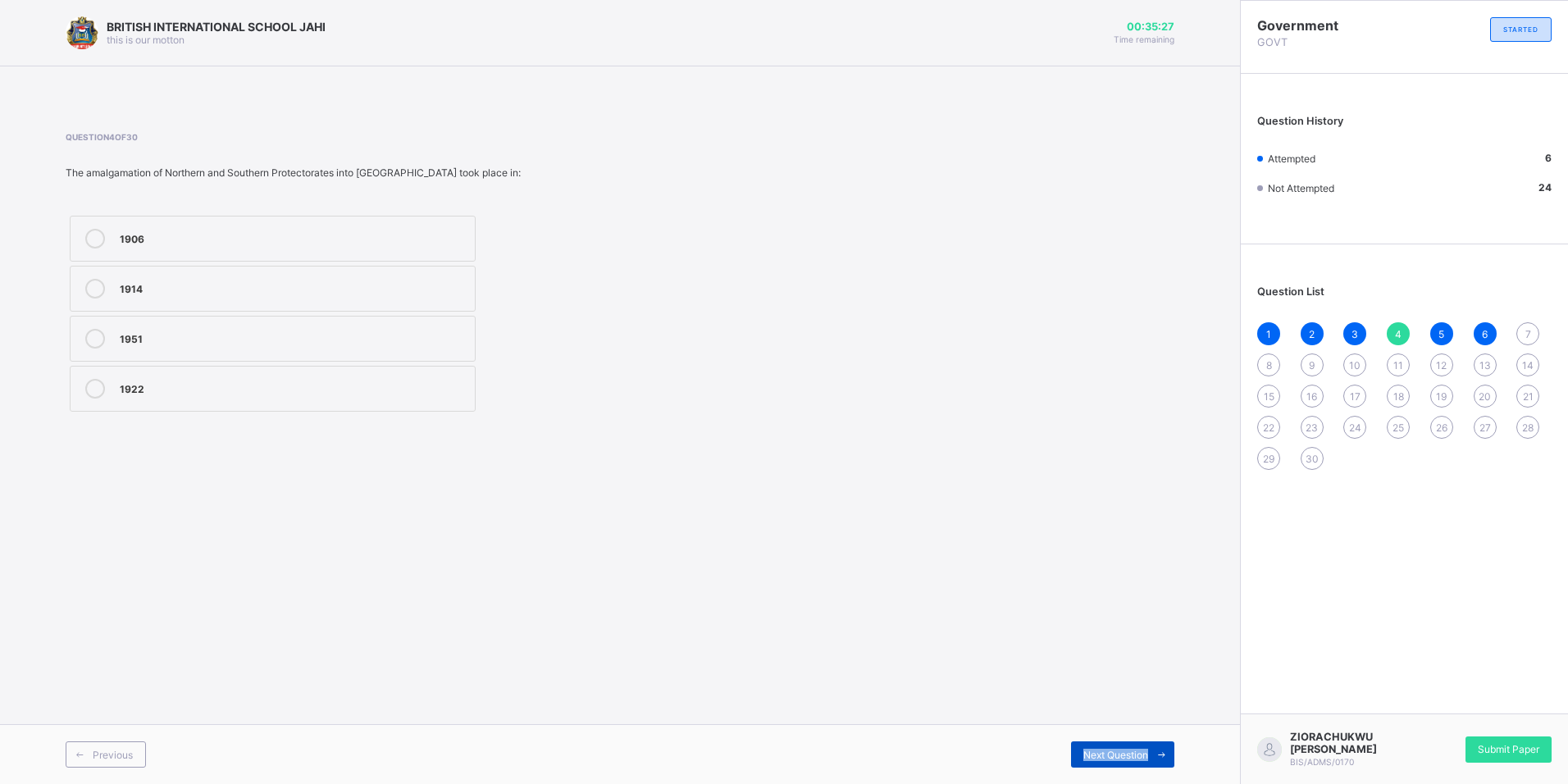
click at [1120, 745] on div "Next Question" at bounding box center [1123, 754] width 103 height 26
click at [1118, 744] on div "Next Question" at bounding box center [1123, 754] width 103 height 26
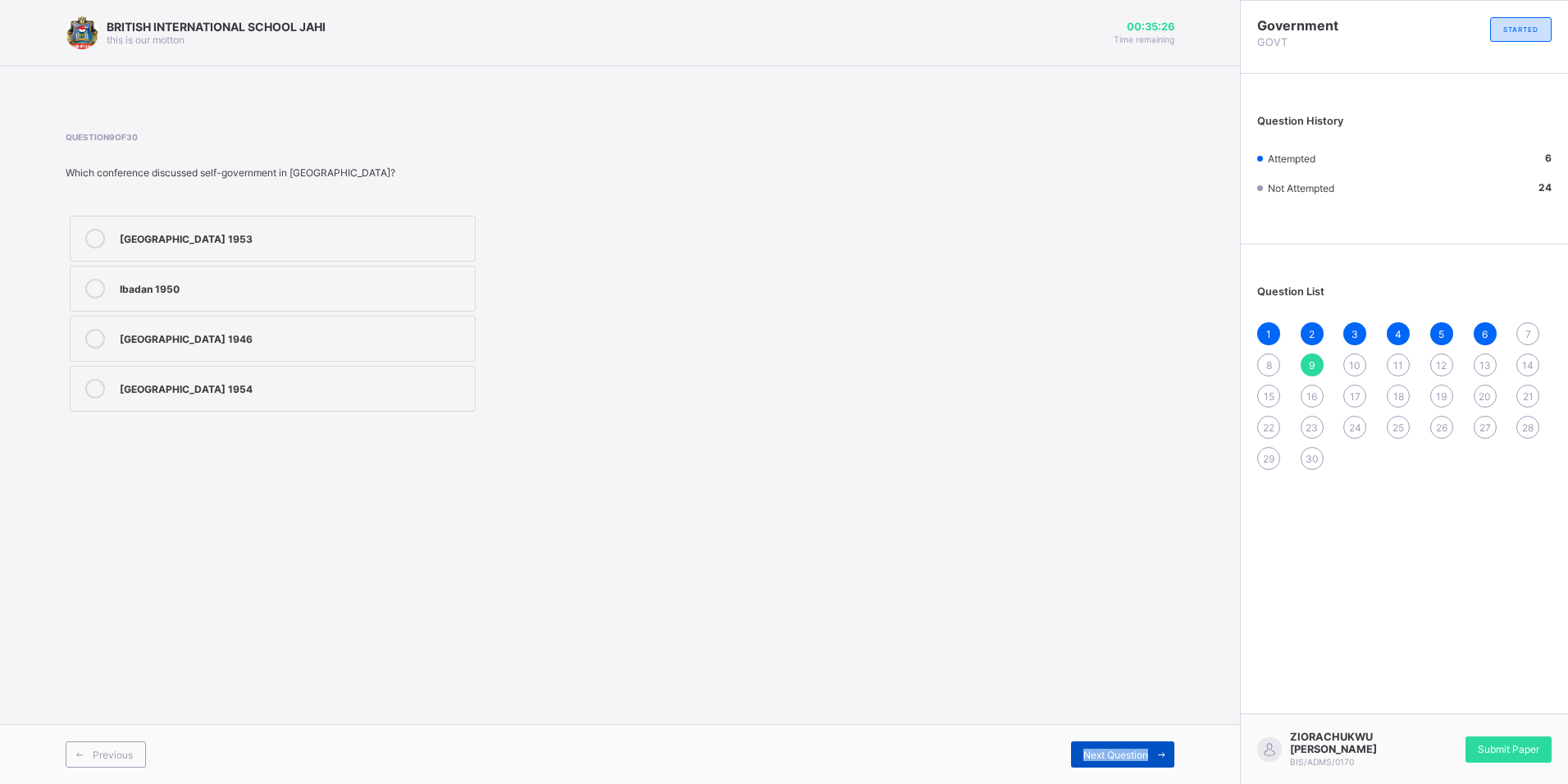
click at [1118, 744] on div "Next Question" at bounding box center [1123, 754] width 103 height 26
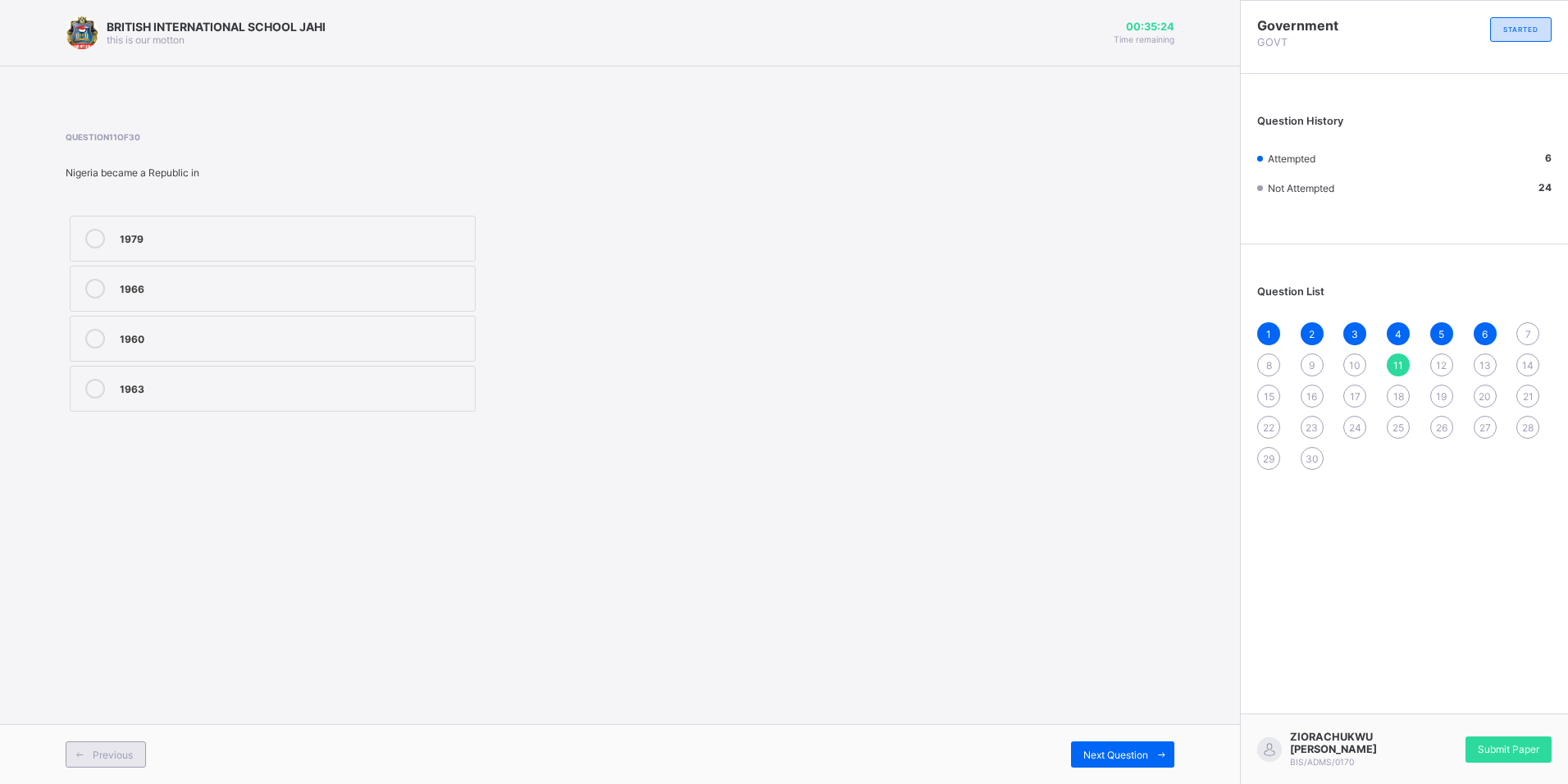
click at [97, 747] on div "Previous" at bounding box center [105, 754] width 81 height 26
click at [202, 329] on div "1954" at bounding box center [293, 337] width 347 height 17
click at [1105, 758] on span "Next Question" at bounding box center [1115, 755] width 65 height 13
click at [215, 401] on label "1963" at bounding box center [273, 389] width 406 height 46
click at [100, 750] on span "Previous" at bounding box center [112, 755] width 40 height 13
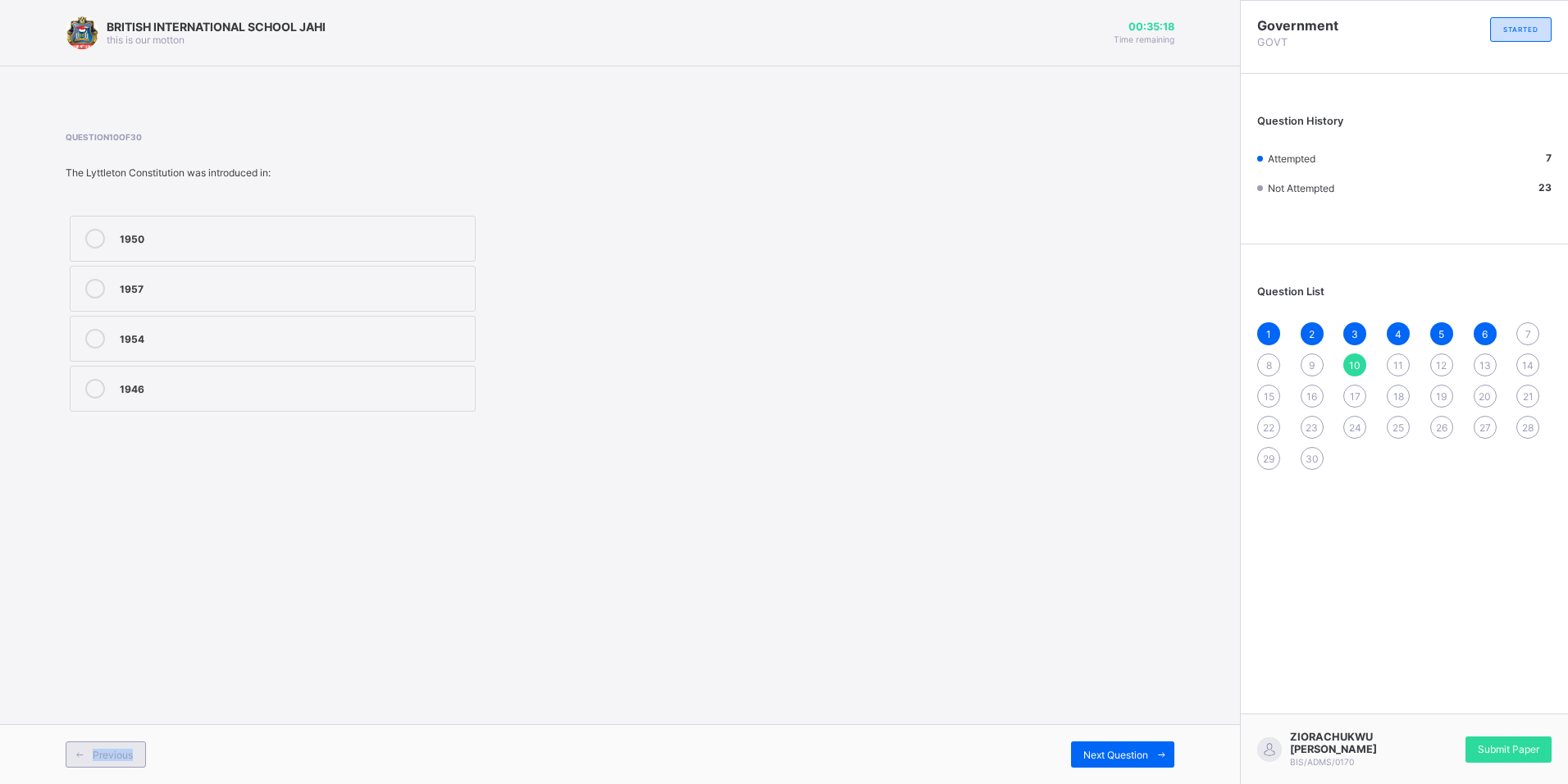
click at [100, 750] on span "Previous" at bounding box center [112, 755] width 40 height 13
click at [101, 750] on span "Previous" at bounding box center [112, 755] width 40 height 13
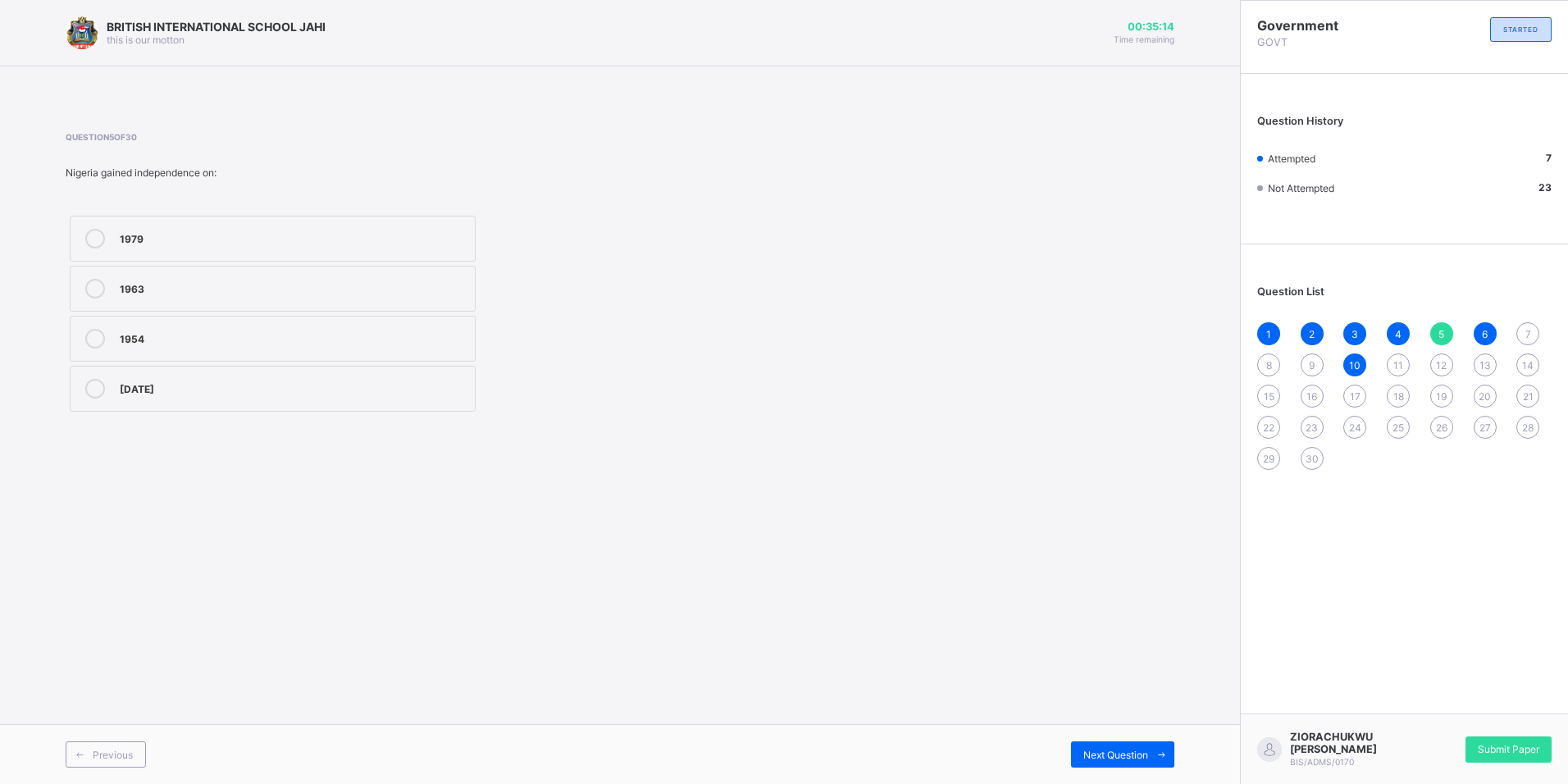
click at [193, 390] on div "1-Oct-60" at bounding box center [293, 387] width 347 height 17
click at [1144, 749] on span "Next Question" at bounding box center [1115, 755] width 65 height 13
click at [1142, 749] on span "Next Question" at bounding box center [1115, 755] width 65 height 13
click at [1140, 749] on span "Next Question" at bounding box center [1115, 755] width 65 height 13
click at [116, 767] on div "Previous Next Question" at bounding box center [619, 753] width 1240 height 59
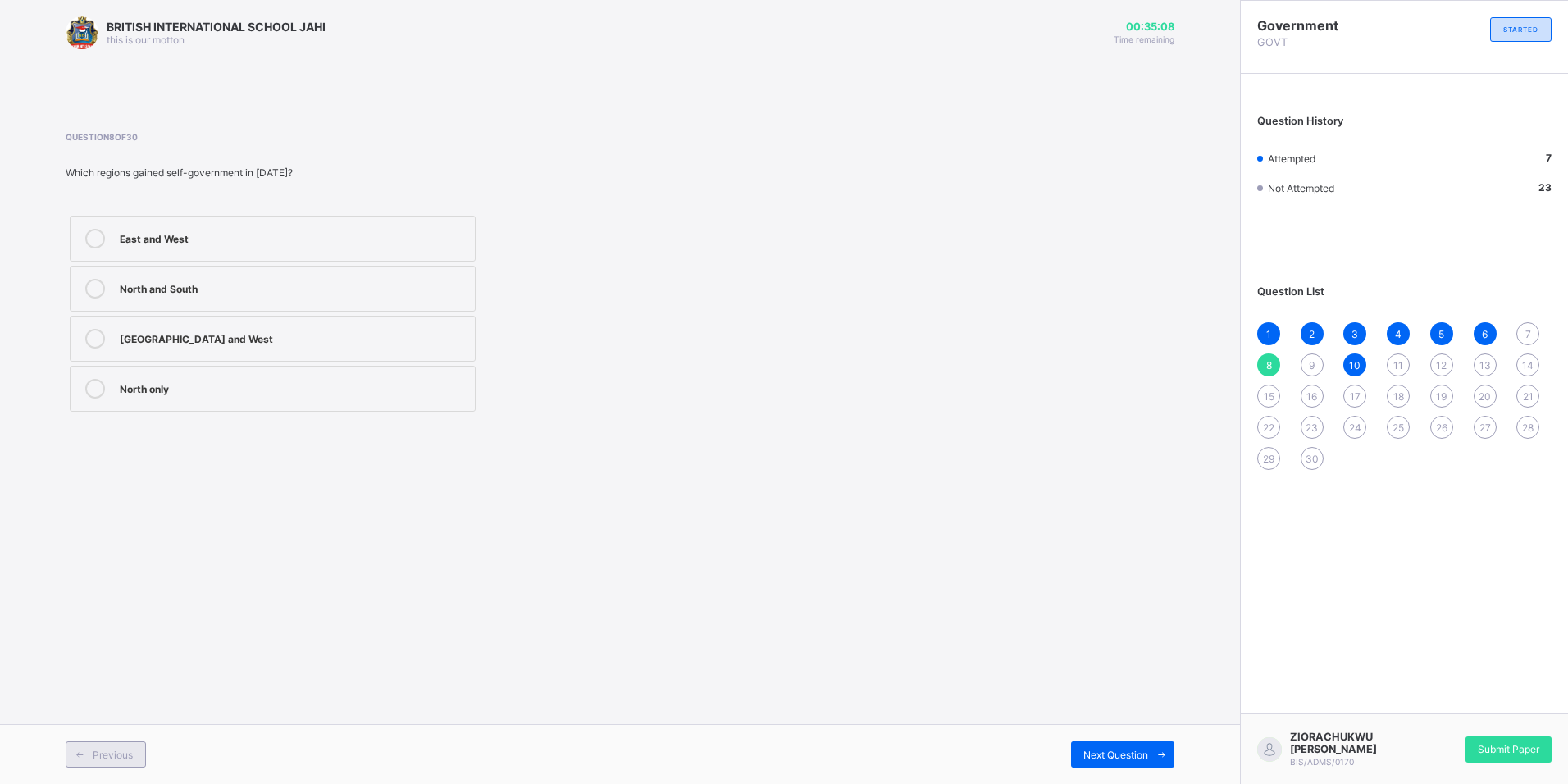
click at [107, 753] on span "Previous" at bounding box center [112, 755] width 40 height 13
click at [1131, 748] on div "Next Question" at bounding box center [1123, 754] width 103 height 26
click at [1131, 749] on span "Next Question" at bounding box center [1115, 755] width 65 height 13
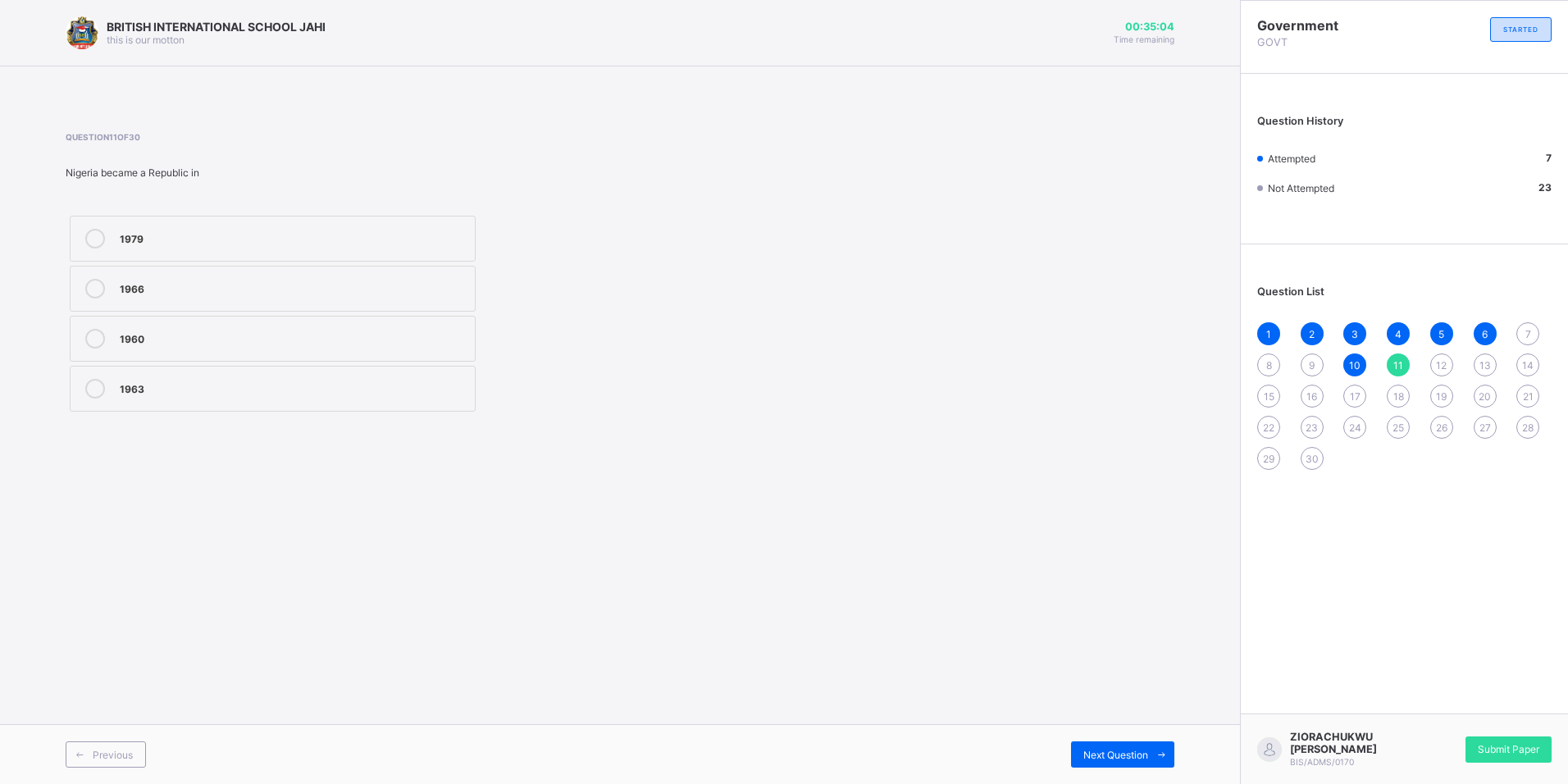
click at [185, 386] on div "1963" at bounding box center [293, 387] width 347 height 17
click at [1136, 765] on div "Next Question" at bounding box center [1123, 754] width 103 height 26
click at [261, 335] on div "Sir Abubakar Tafawa Balewa" at bounding box center [293, 337] width 347 height 17
click at [112, 760] on span "Previous" at bounding box center [112, 755] width 40 height 13
click at [109, 757] on span "Previous" at bounding box center [112, 755] width 40 height 13
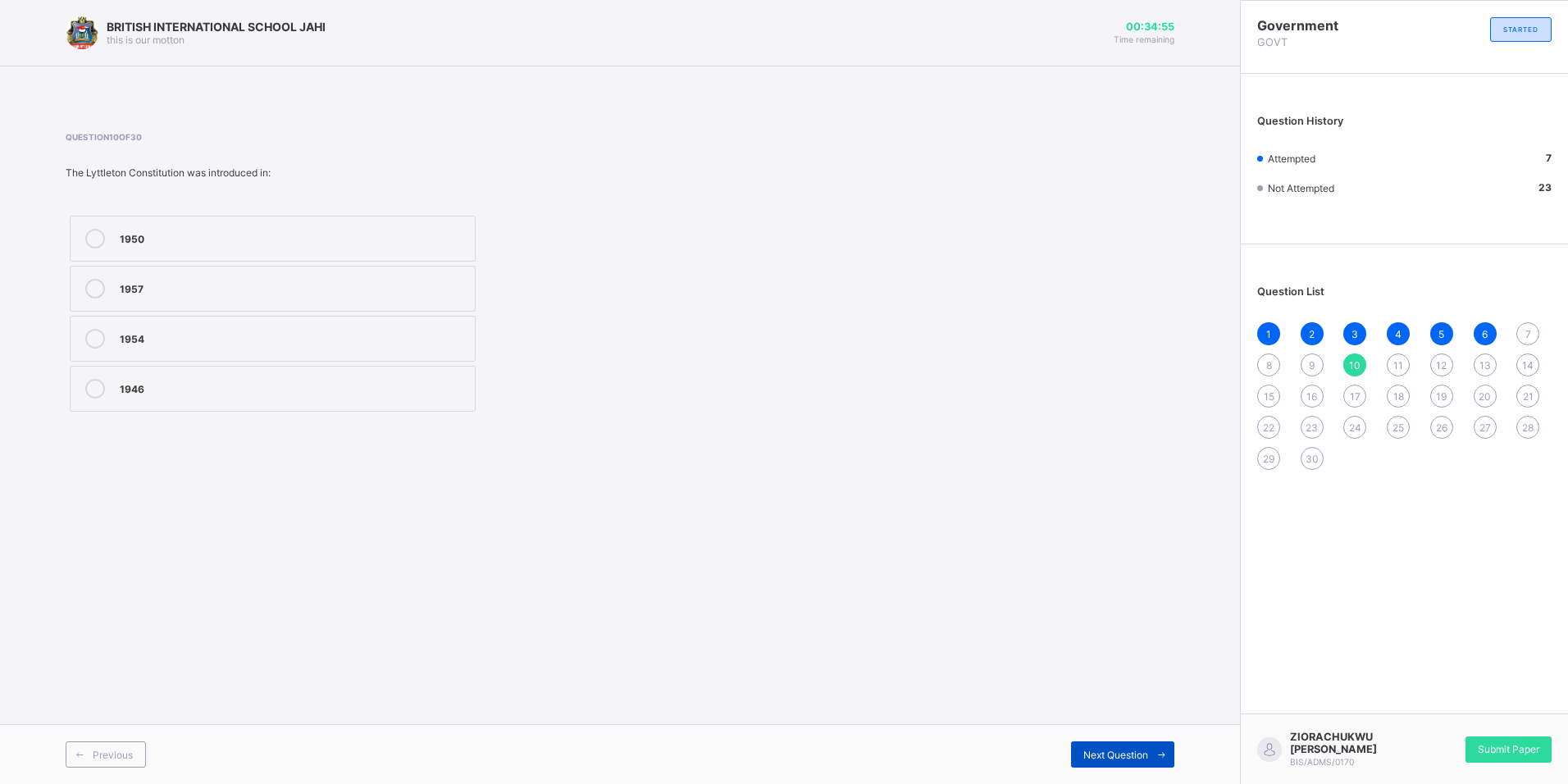
click at [1107, 755] on span "Next Question" at bounding box center [1115, 755] width 65 height 13
click at [106, 345] on div at bounding box center [95, 339] width 33 height 19
click at [142, 387] on div "1963" at bounding box center [293, 387] width 347 height 17
click at [1156, 768] on div "Previous Next Question" at bounding box center [619, 753] width 1240 height 59
click at [1148, 749] on span at bounding box center [1161, 754] width 26 height 26
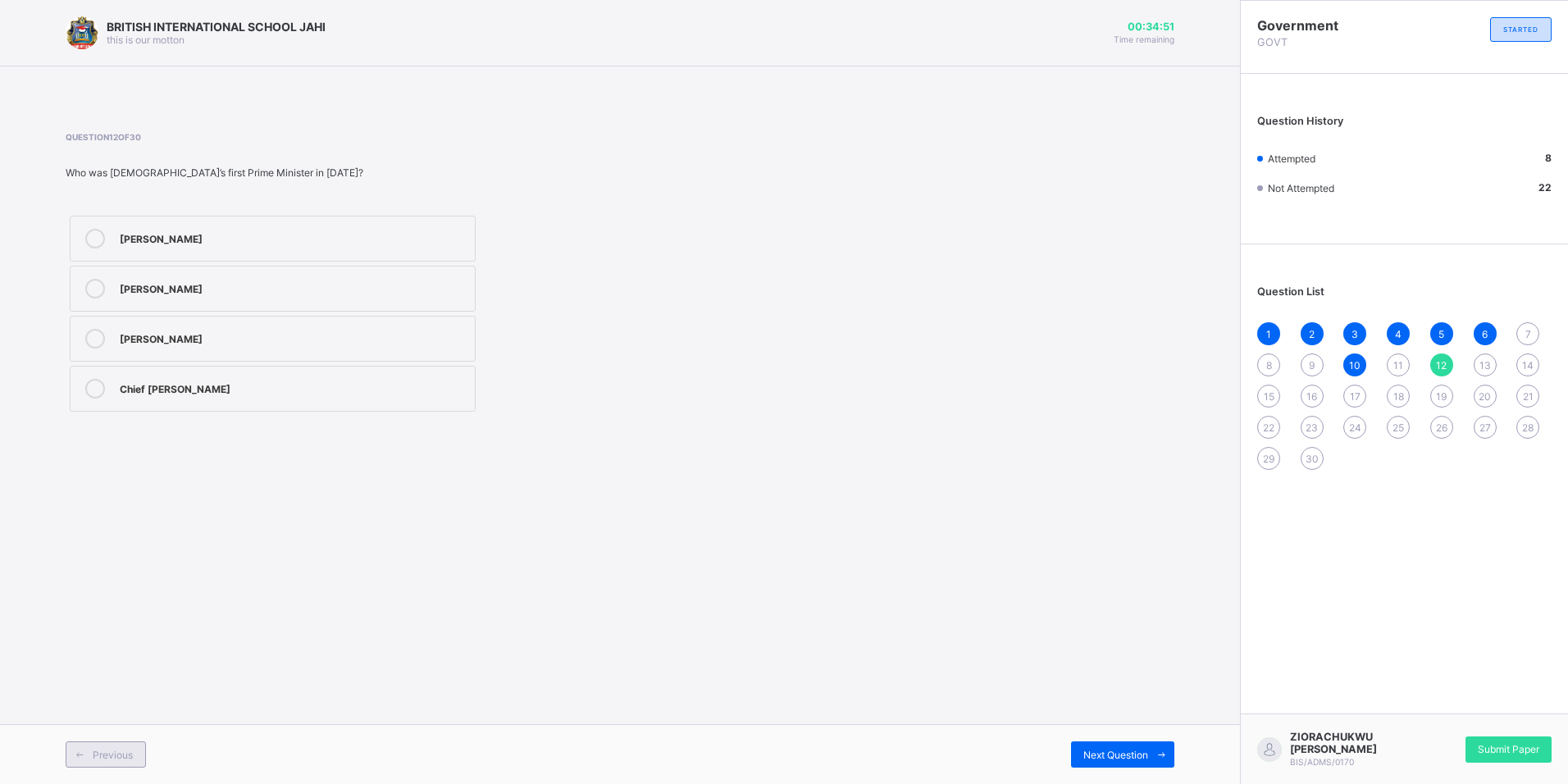
click at [114, 750] on span "Previous" at bounding box center [112, 755] width 40 height 13
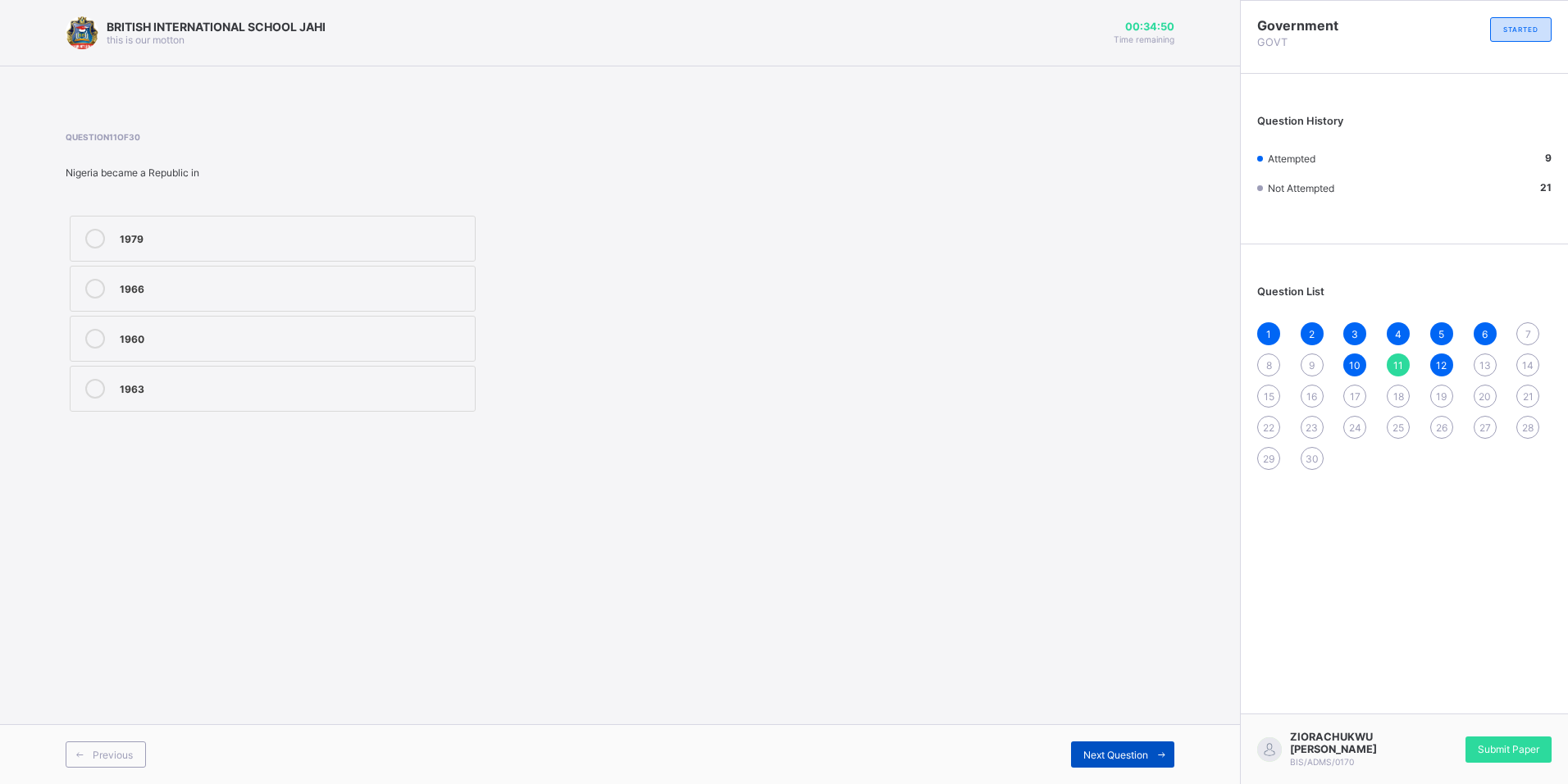
drag, startPoint x: 1071, startPoint y: 710, endPoint x: 1089, endPoint y: 751, distance: 44.8
click at [1071, 711] on div "BRITISH INTERNATIONAL SCHOOL JAHI this is our motton 00:34:50 Time remaining Qu…" at bounding box center [619, 392] width 1240 height 784
click at [1103, 756] on span "Next Question" at bounding box center [1115, 755] width 65 height 13
click at [1102, 755] on span "Next Question" at bounding box center [1115, 755] width 65 height 13
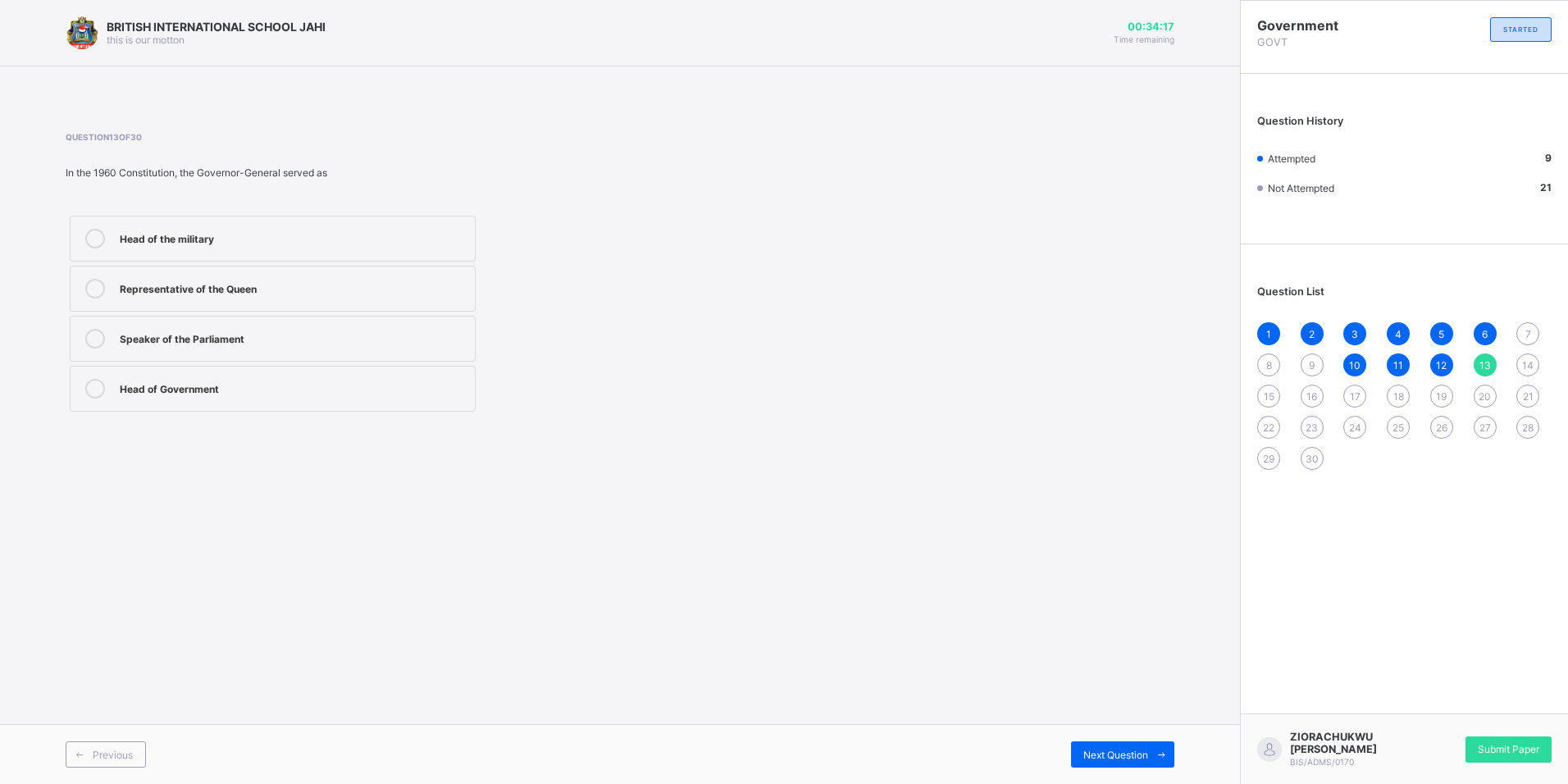
click at [273, 249] on label "Head of the military" at bounding box center [273, 238] width 406 height 46
click at [1127, 755] on span "Next Question" at bounding box center [1115, 755] width 65 height 13
click at [87, 773] on div "Previous Next Question" at bounding box center [619, 753] width 1240 height 59
click at [87, 768] on div "Previous Next Question" at bounding box center [619, 753] width 1240 height 59
click at [89, 760] on span at bounding box center [79, 754] width 26 height 26
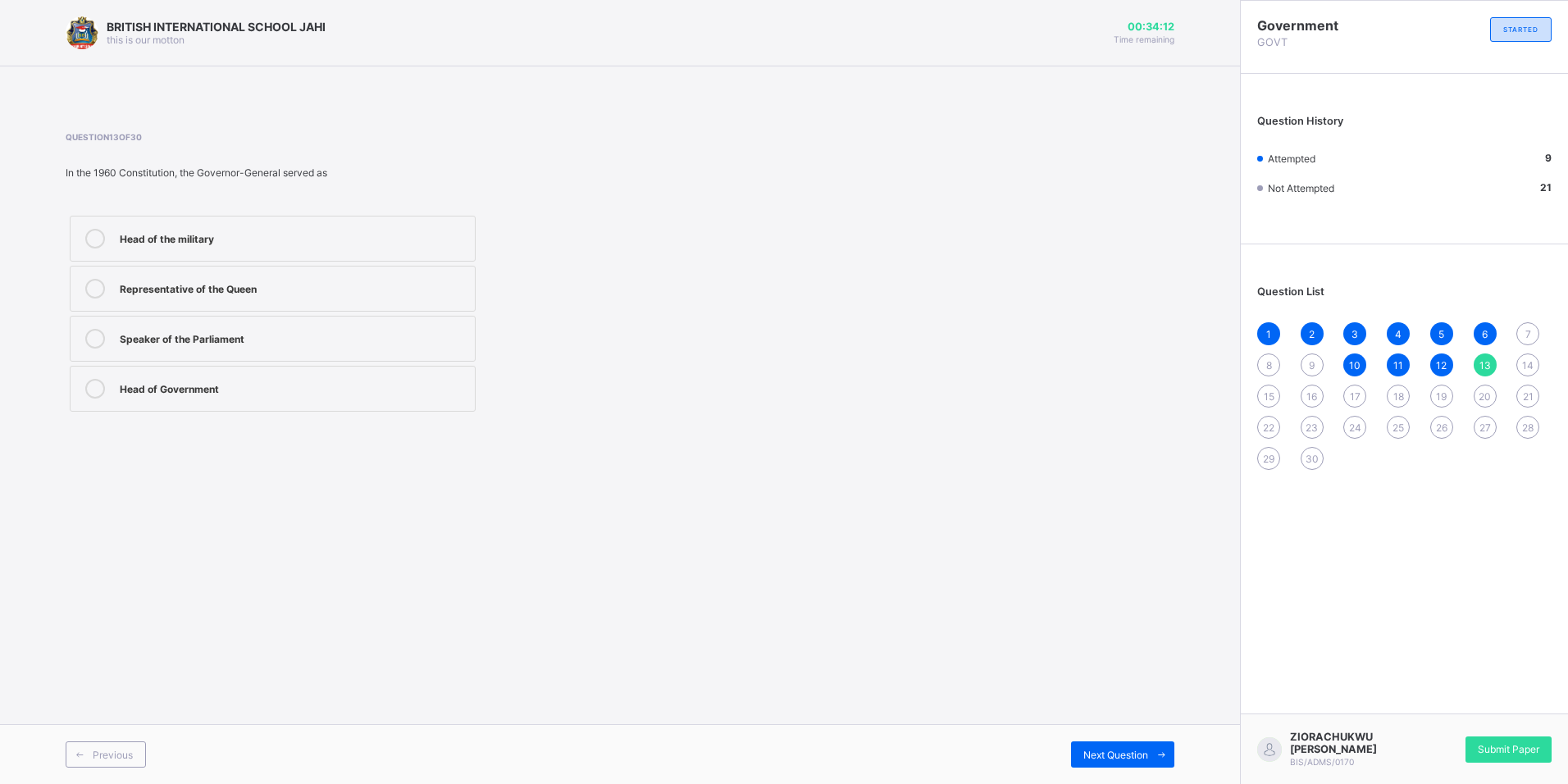
click at [160, 231] on div "Head of the military" at bounding box center [293, 237] width 347 height 17
click at [1160, 758] on icon at bounding box center [1161, 755] width 13 height 11
click at [221, 333] on div "military rule" at bounding box center [293, 337] width 347 height 17
drag, startPoint x: 122, startPoint y: 742, endPoint x: 131, endPoint y: 739, distance: 9.5
click at [122, 743] on div "Previous" at bounding box center [105, 754] width 81 height 26
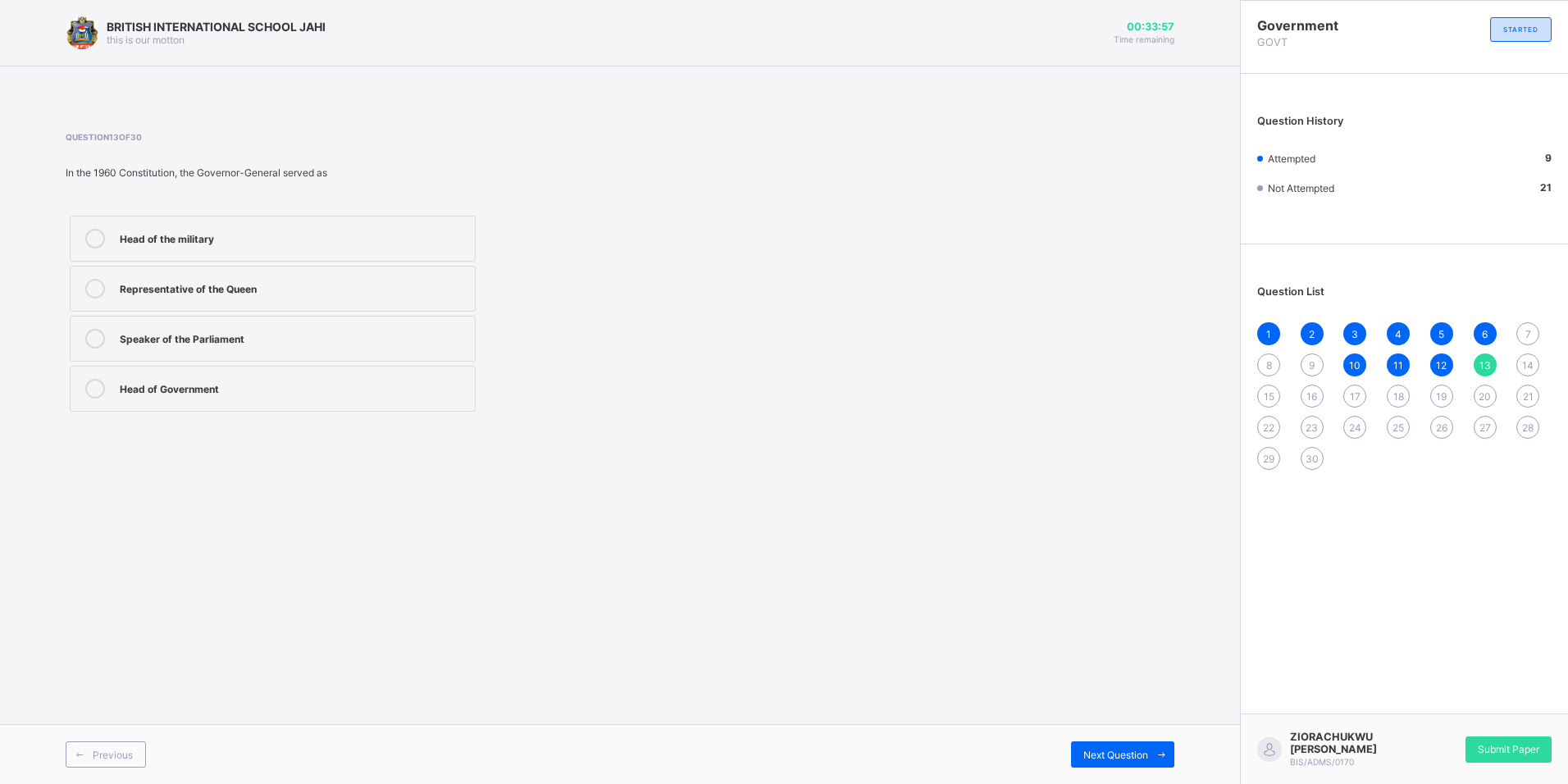
click at [198, 255] on label "Head of the military" at bounding box center [273, 238] width 406 height 46
click at [348, 225] on label "Head of the military" at bounding box center [273, 238] width 406 height 46
click at [1142, 758] on span "Next Question" at bounding box center [1115, 755] width 65 height 13
click at [251, 340] on div "military rule" at bounding box center [293, 337] width 347 height 17
click at [129, 755] on span "Previous" at bounding box center [112, 755] width 40 height 13
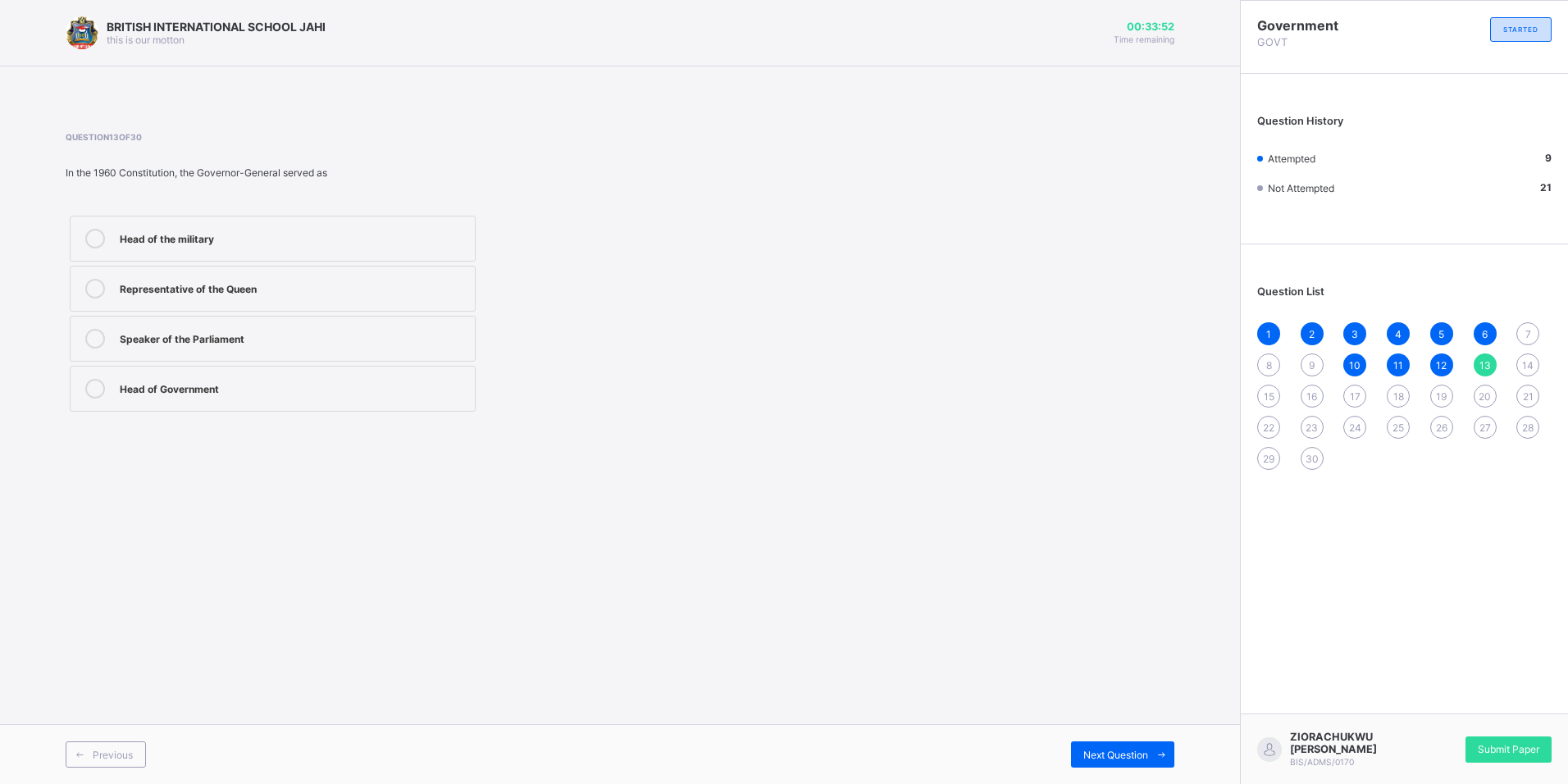
click at [223, 218] on label "Head of the military" at bounding box center [273, 238] width 406 height 46
drag, startPoint x: 1153, startPoint y: 736, endPoint x: 1165, endPoint y: 751, distance: 19.2
click at [1156, 737] on div "Previous Next Question" at bounding box center [619, 753] width 1240 height 59
click at [1162, 751] on icon at bounding box center [1161, 755] width 13 height 11
click at [220, 317] on label "military rule" at bounding box center [273, 338] width 406 height 46
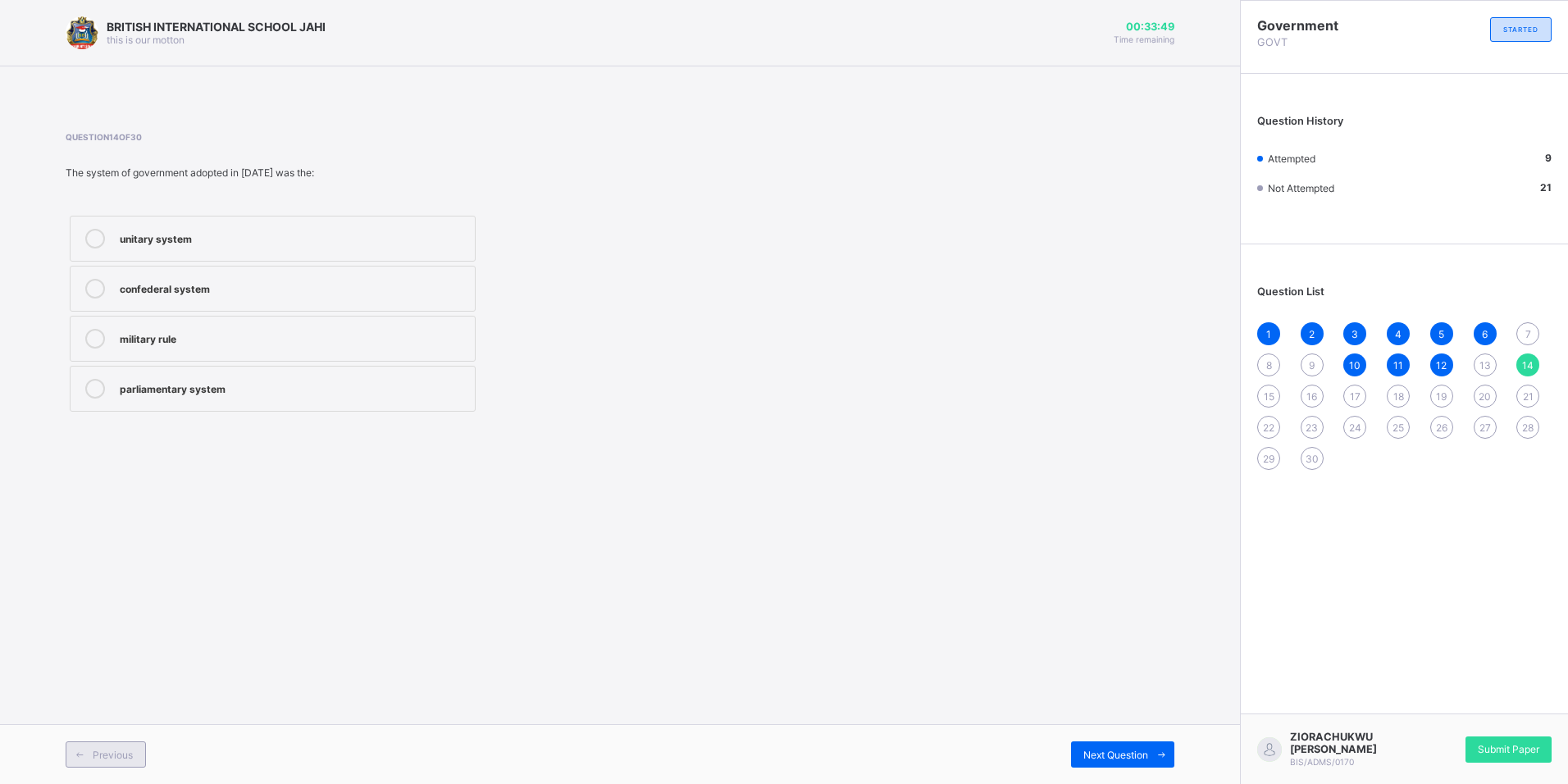
click at [117, 749] on span "Previous" at bounding box center [112, 755] width 40 height 13
drag, startPoint x: 1149, startPoint y: 767, endPoint x: 1149, endPoint y: 778, distance: 11.0
click at [1148, 774] on div "Previous Next Question" at bounding box center [619, 753] width 1240 height 59
click at [1157, 778] on div "Previous Next Question" at bounding box center [619, 753] width 1240 height 59
click at [1149, 768] on div "Previous Next Question" at bounding box center [619, 753] width 1240 height 59
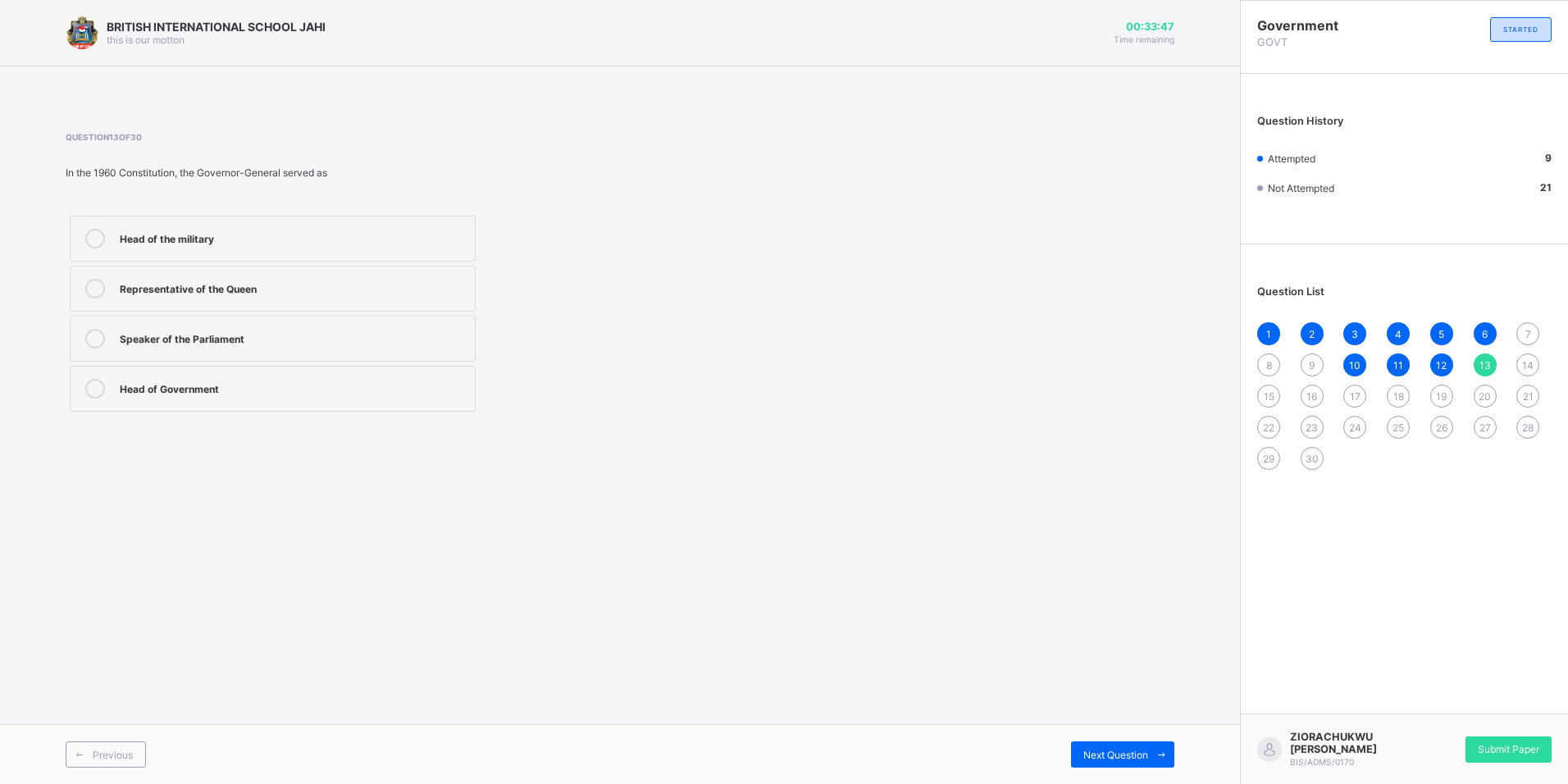
click at [1149, 768] on div "Previous Next Question" at bounding box center [619, 753] width 1240 height 59
click at [315, 245] on div "Head of the military" at bounding box center [293, 239] width 347 height 19
click at [1137, 745] on div "Next Question" at bounding box center [1123, 754] width 103 height 26
click at [115, 739] on div "Previous Next Question" at bounding box center [619, 753] width 1240 height 59
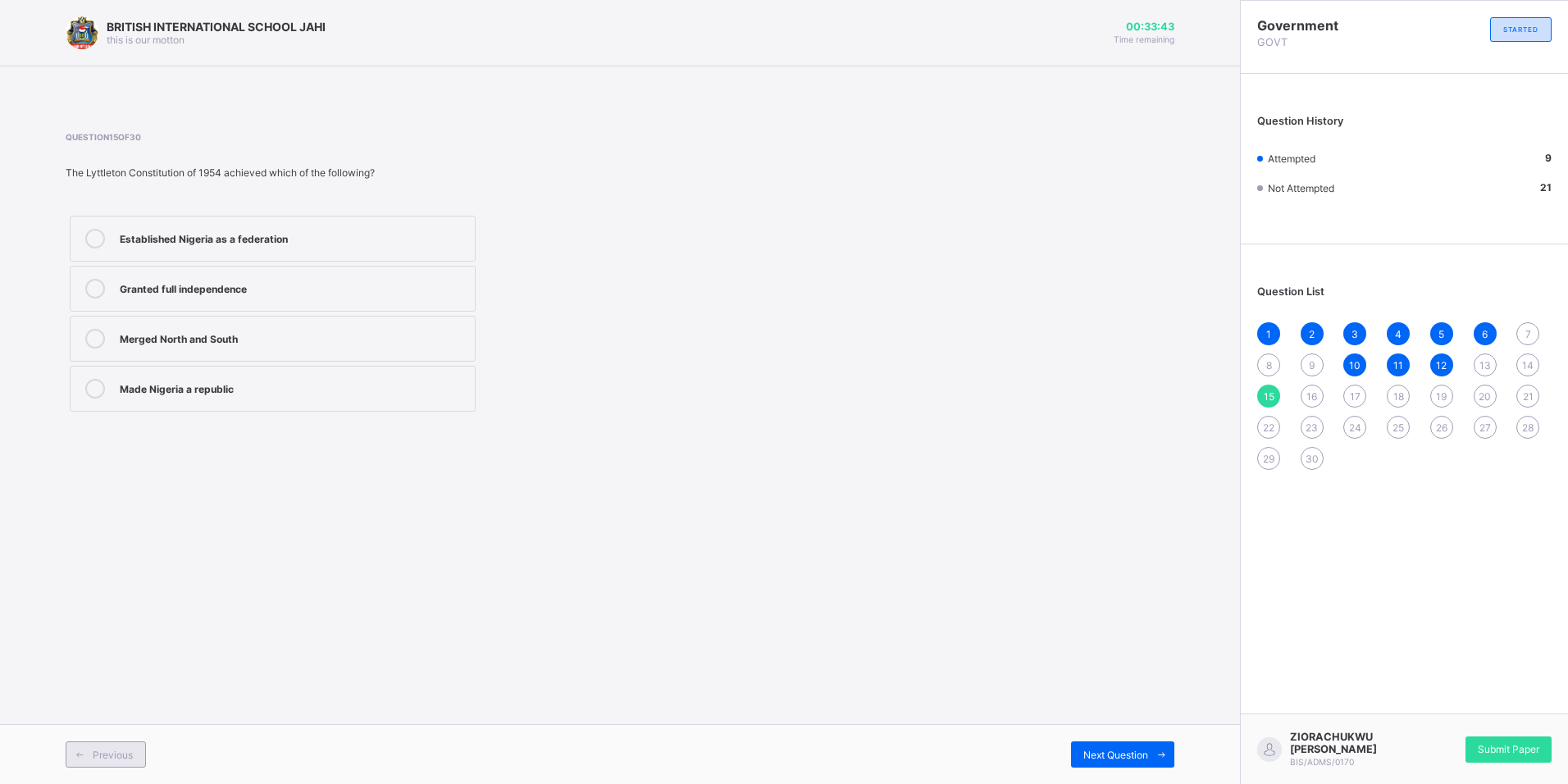
click at [121, 743] on div "Previous" at bounding box center [105, 754] width 81 height 26
click at [123, 744] on div "Previous" at bounding box center [105, 754] width 81 height 26
drag, startPoint x: 124, startPoint y: 744, endPoint x: 304, endPoint y: 230, distance: 544.6
click at [304, 230] on div "Head of the military" at bounding box center [293, 237] width 347 height 17
click at [1112, 756] on span "Next Question" at bounding box center [1115, 755] width 65 height 13
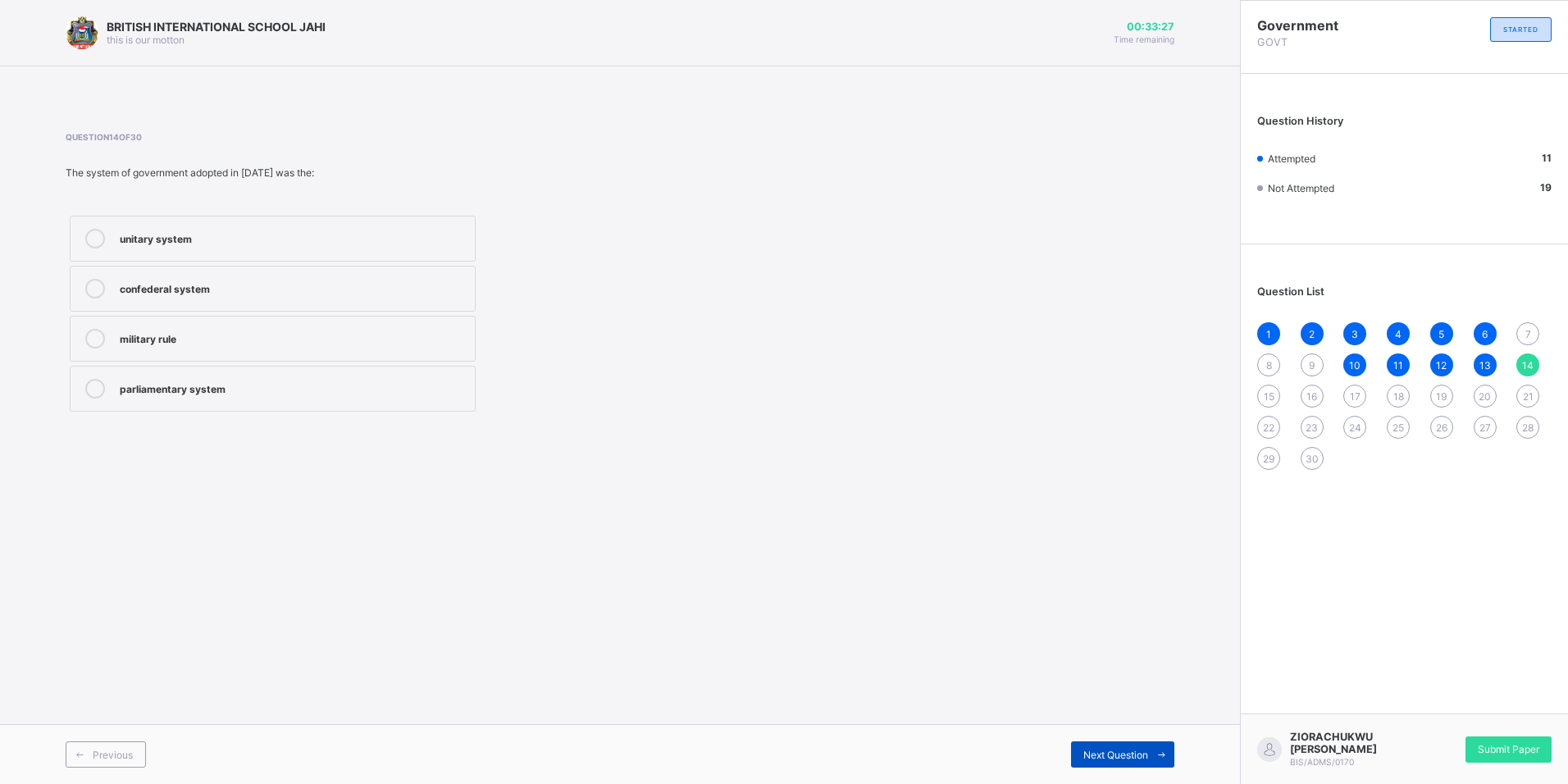
click at [1138, 766] on div "Next Question" at bounding box center [1123, 754] width 103 height 26
click at [364, 232] on div "Established Nigeria as a federation" at bounding box center [293, 237] width 347 height 17
click at [1086, 778] on div "Previous Next Question" at bounding box center [619, 753] width 1240 height 59
click at [1093, 764] on div "Next Question" at bounding box center [1123, 754] width 103 height 26
click at [69, 769] on div "Previous Next Question" at bounding box center [619, 753] width 1240 height 59
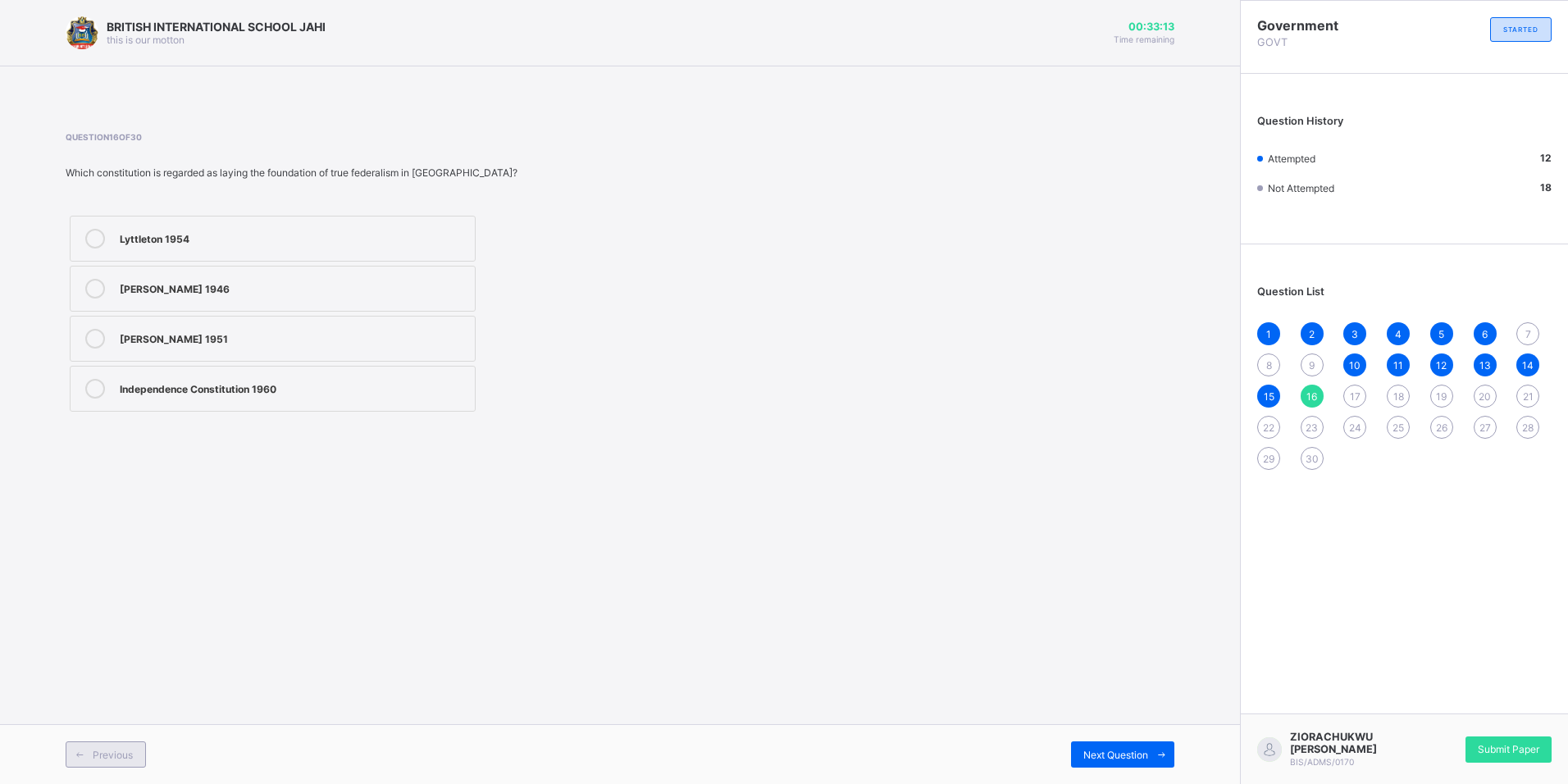
click at [77, 765] on div "Previous Next Question" at bounding box center [619, 753] width 1240 height 59
click at [109, 762] on div "Previous" at bounding box center [105, 754] width 81 height 26
click at [108, 762] on div "Previous" at bounding box center [105, 754] width 81 height 26
click at [107, 762] on div "Previous" at bounding box center [105, 754] width 81 height 26
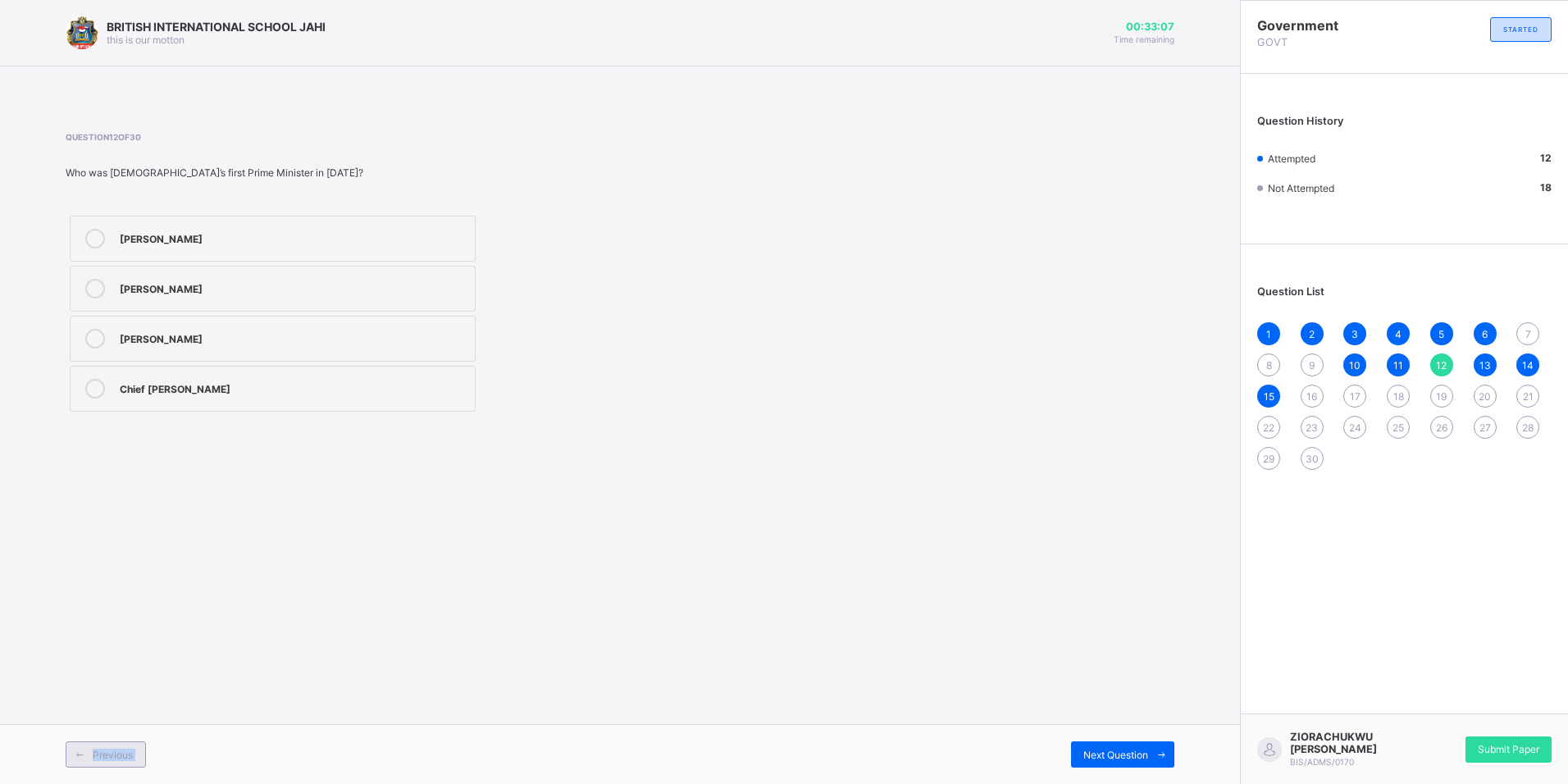
click at [107, 762] on div "Previous" at bounding box center [105, 754] width 81 height 26
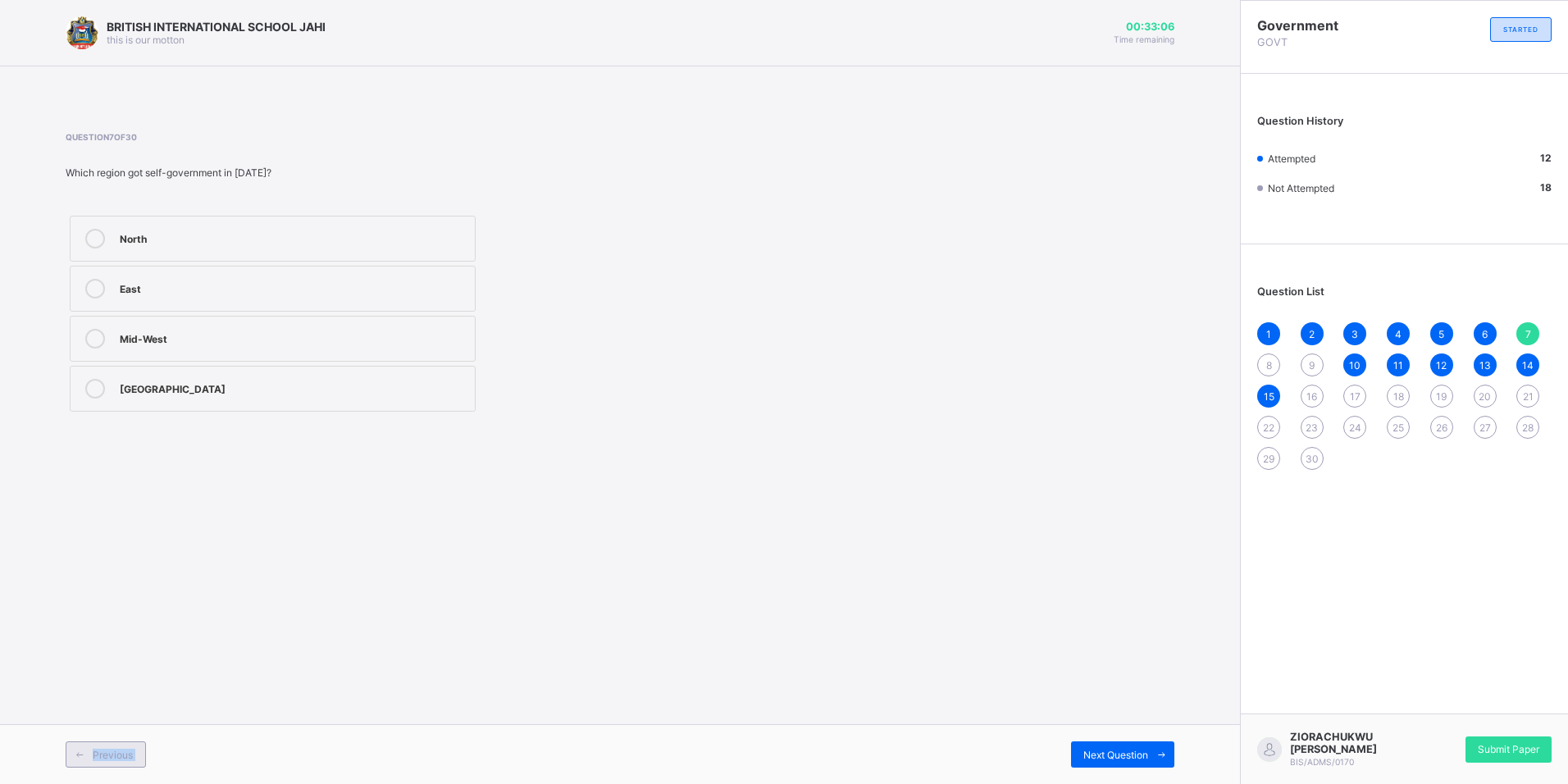
click at [107, 762] on div "Previous" at bounding box center [105, 754] width 81 height 26
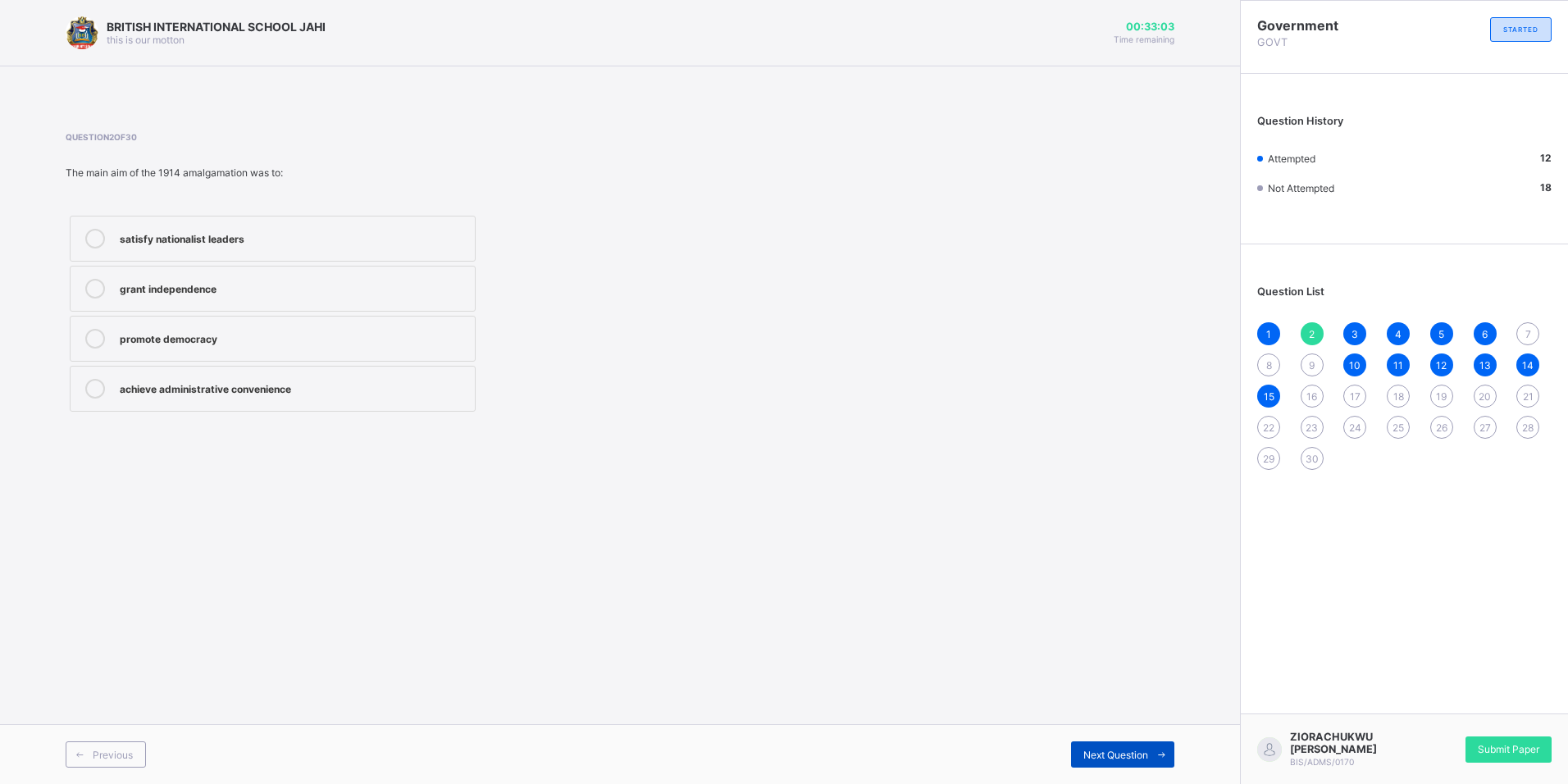
click at [1105, 755] on span "Next Question" at bounding box center [1115, 755] width 65 height 13
click at [1106, 754] on span "Next Question" at bounding box center [1115, 755] width 65 height 13
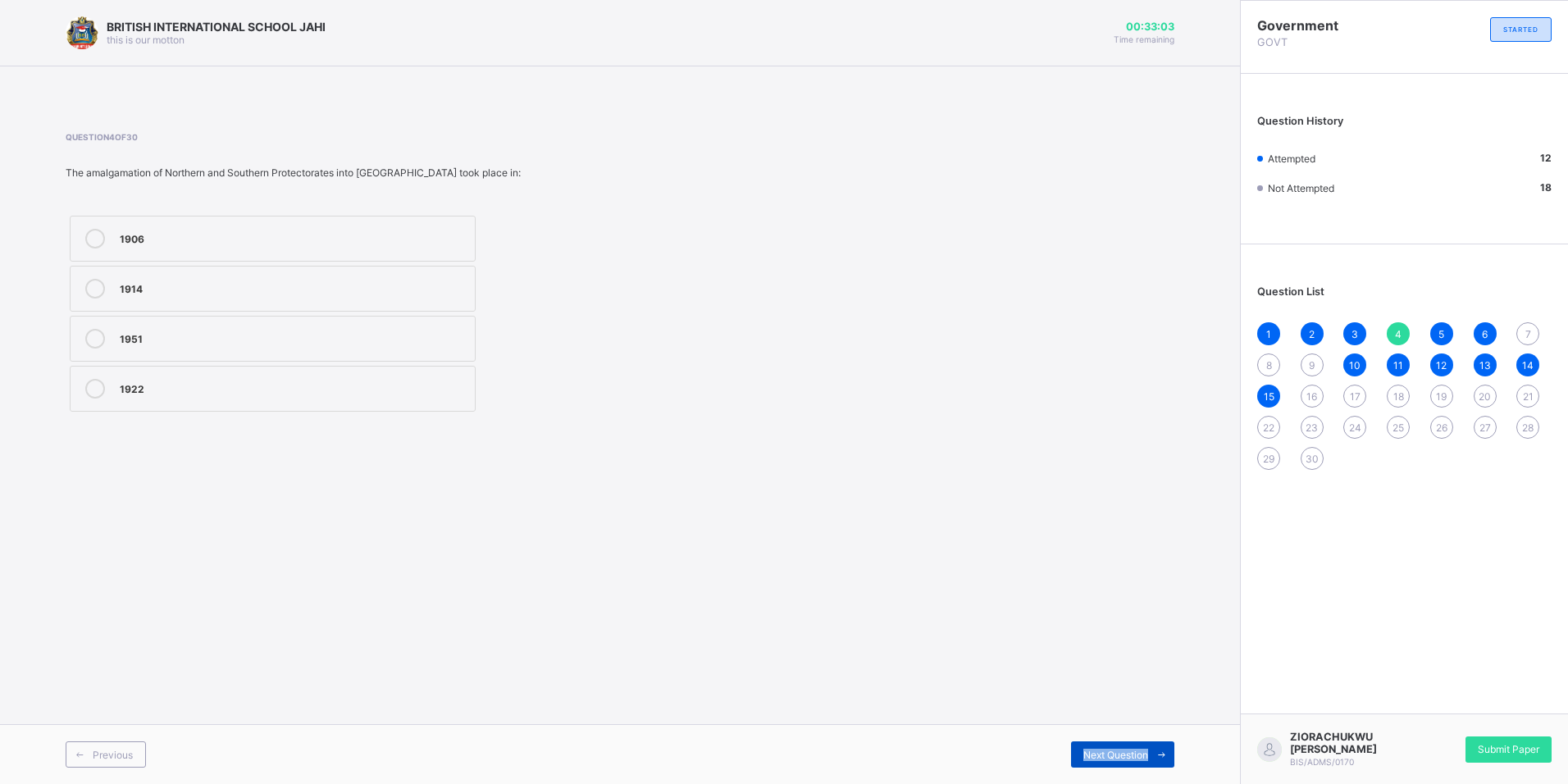
click at [1106, 754] on span "Next Question" at bounding box center [1115, 755] width 65 height 13
click at [1110, 752] on span "Next Question" at bounding box center [1115, 755] width 65 height 13
click at [215, 251] on label "North" at bounding box center [273, 238] width 406 height 46
click at [1145, 755] on span "Next Question" at bounding box center [1115, 755] width 65 height 13
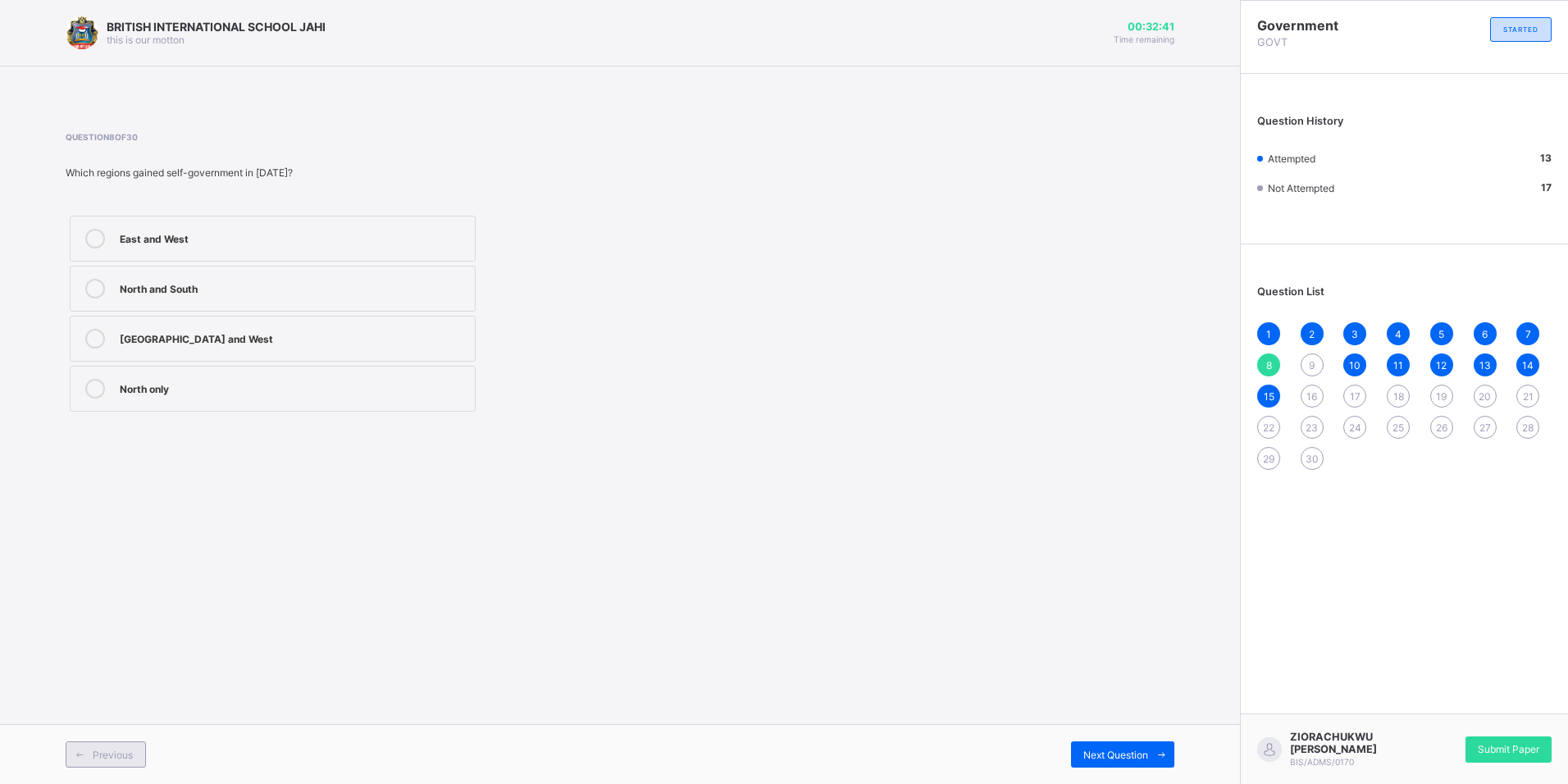
click at [100, 753] on span "Previous" at bounding box center [112, 755] width 40 height 13
click at [1145, 754] on span "Next Question" at bounding box center [1115, 755] width 65 height 13
click at [98, 759] on span "Previous" at bounding box center [112, 755] width 40 height 13
click at [1110, 765] on div "Next Question" at bounding box center [1123, 754] width 103 height 26
drag, startPoint x: 282, startPoint y: 169, endPoint x: 123, endPoint y: 157, distance: 159.5
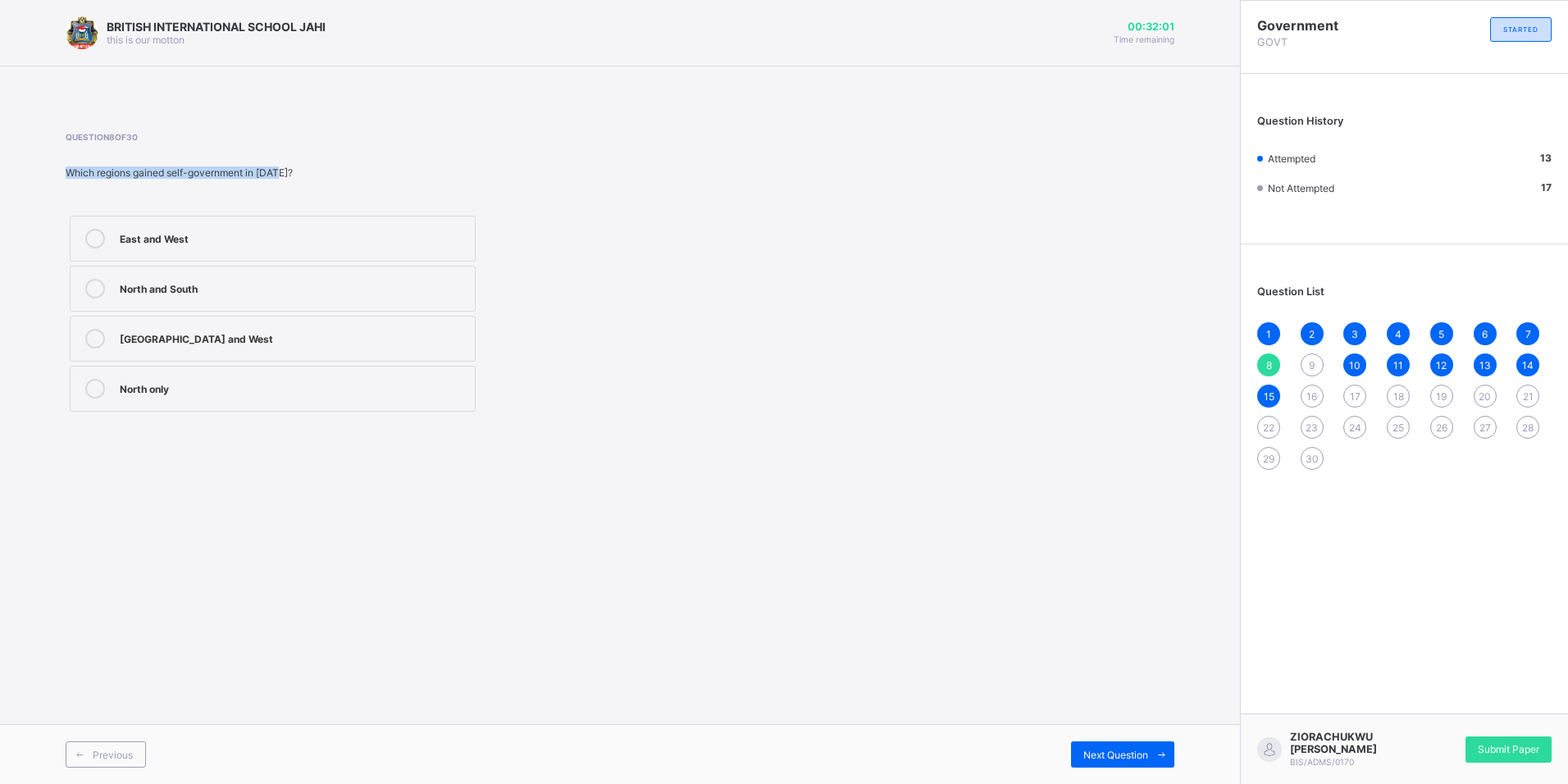
click at [123, 157] on div "Question 8 of 30 Which regions gained self-government in 1957? East and West No…" at bounding box center [410, 274] width 691 height 283
click at [418, 164] on span at bounding box center [410, 154] width 691 height 24
drag, startPoint x: 278, startPoint y: 168, endPoint x: 8, endPoint y: 178, distance: 270.2
click at [8, 178] on div "BRITISH INTERNATIONAL SCHOOL JAHI this is our motton 00:31:57 Time remaining Qu…" at bounding box center [619, 392] width 1240 height 784
copy div "Which regions gained self-government in 1957"
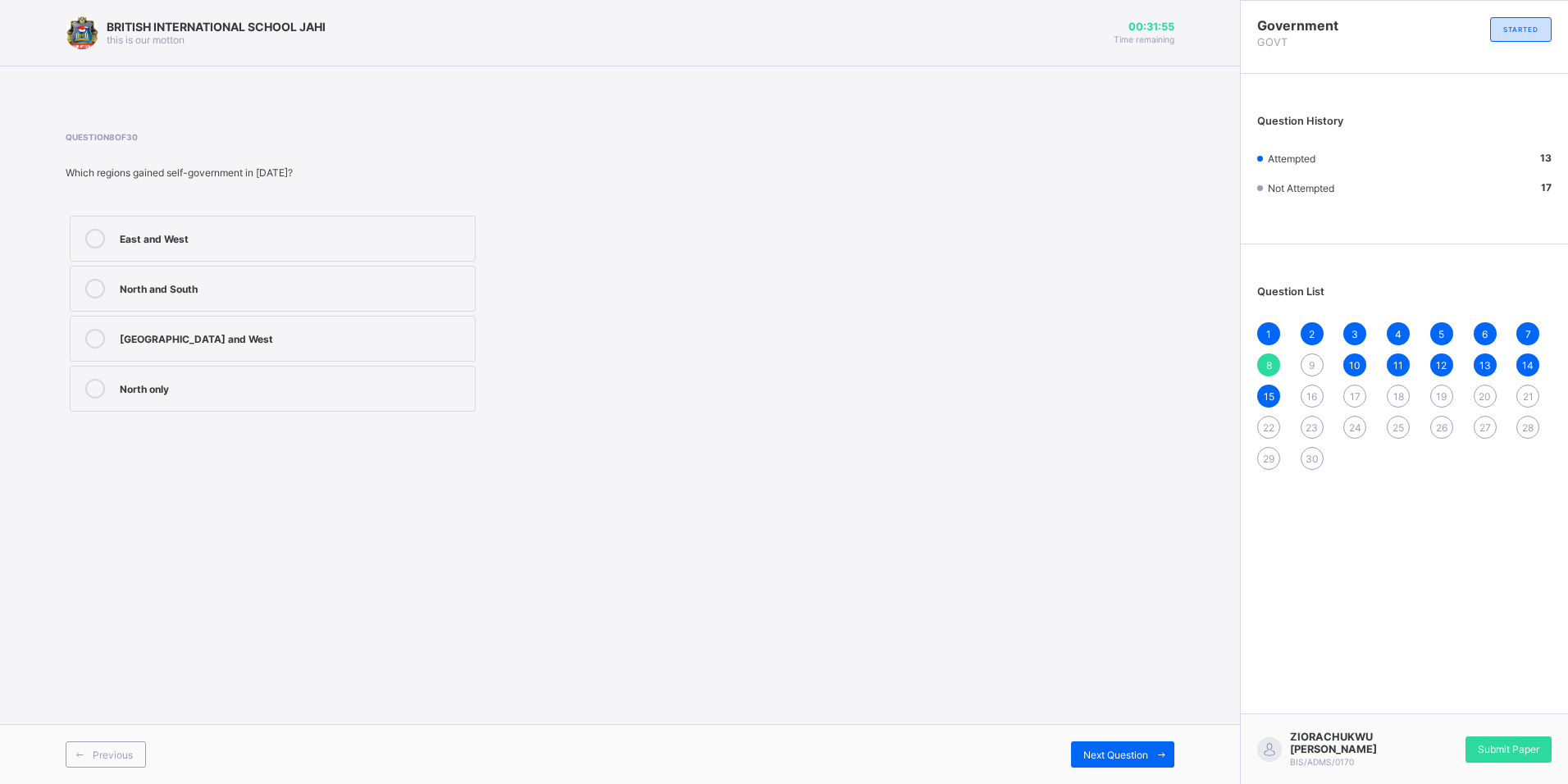
click at [397, 465] on div "BRITISH INTERNATIONAL SCHOOL JAHI this is our motton 00:31:55 Time remaining Qu…" at bounding box center [619, 392] width 1240 height 784
click at [1160, 756] on icon at bounding box center [1161, 755] width 13 height 11
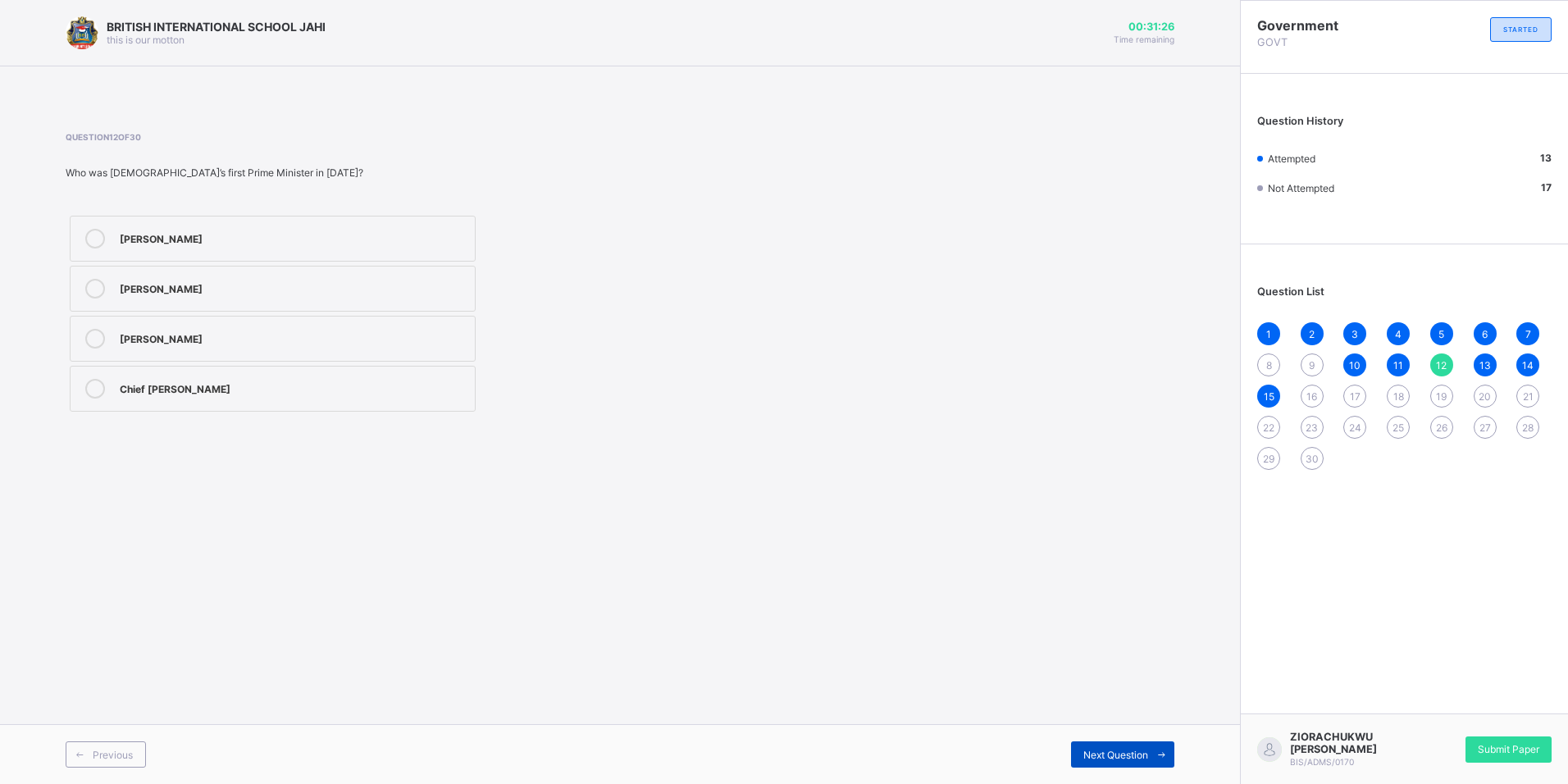
click at [1160, 756] on icon at bounding box center [1161, 755] width 13 height 11
click at [1163, 762] on span at bounding box center [1161, 754] width 26 height 26
click at [1156, 763] on span at bounding box center [1161, 754] width 26 height 26
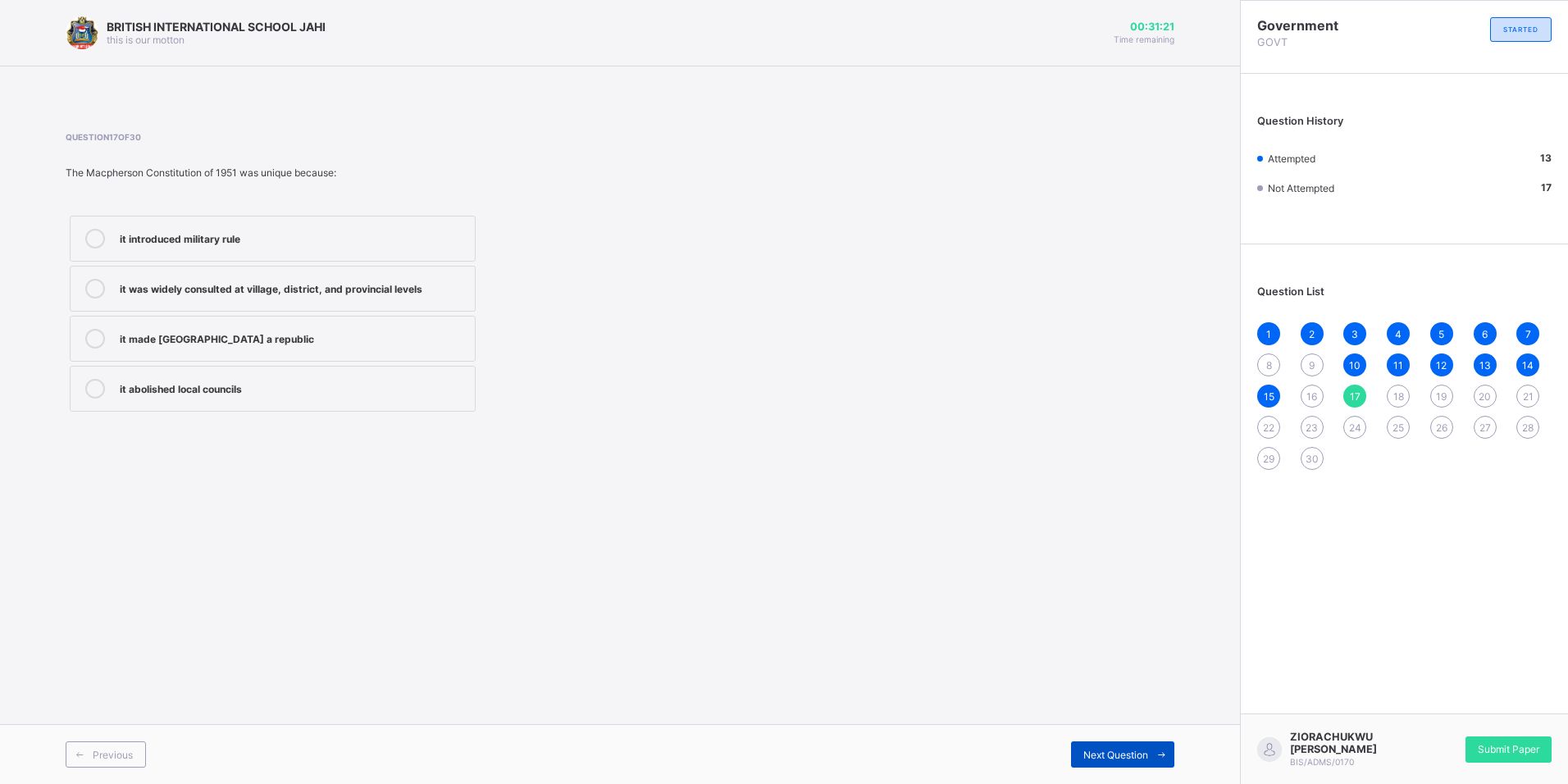
click at [1156, 763] on span at bounding box center [1161, 754] width 26 height 26
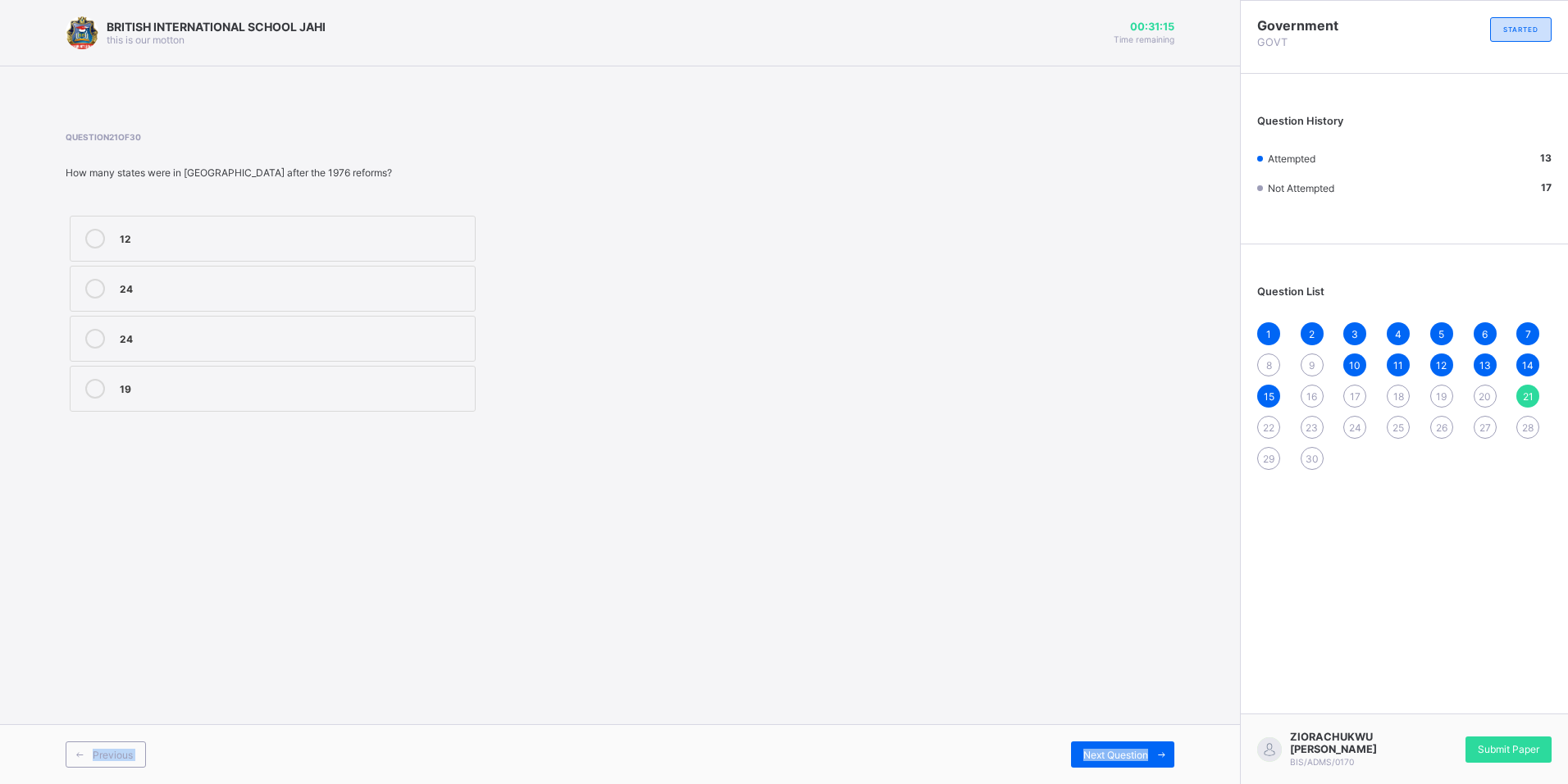
drag, startPoint x: 1156, startPoint y: 763, endPoint x: 588, endPoint y: 613, distance: 587.5
click at [588, 613] on div "BRITISH INTERNATIONAL SCHOOL JAHI this is our motton 00:31:15 Time remaining Qu…" at bounding box center [619, 392] width 1240 height 784
click at [215, 547] on div "BRITISH INTERNATIONAL SCHOOL JAHI this is our motton 00:31:14 Time remaining Qu…" at bounding box center [619, 392] width 1240 height 784
click at [1113, 754] on span "Next Question" at bounding box center [1115, 755] width 65 height 13
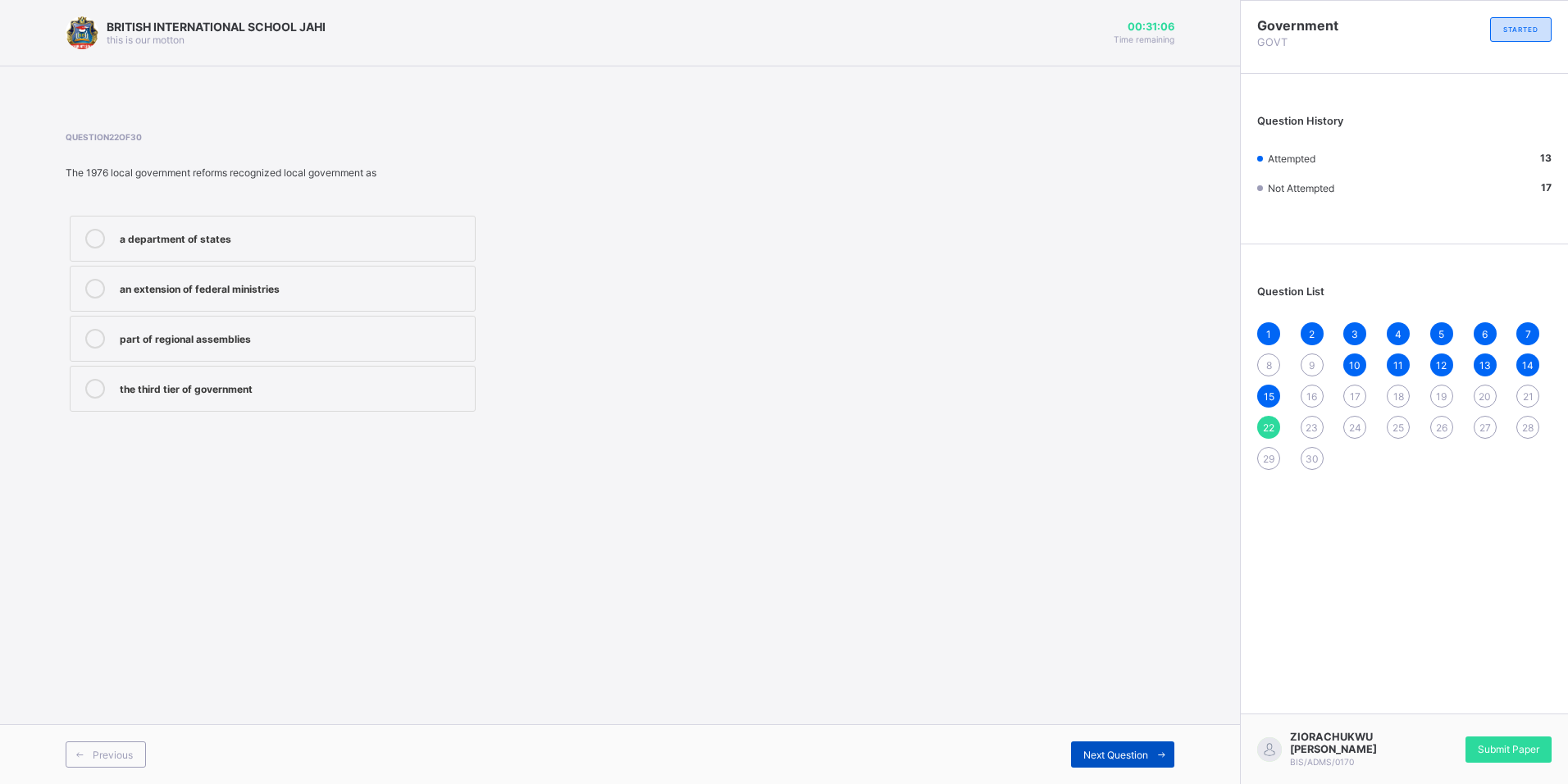
click at [1101, 756] on span "Next Question" at bounding box center [1115, 755] width 65 height 13
click at [112, 751] on span "Previous" at bounding box center [112, 755] width 40 height 13
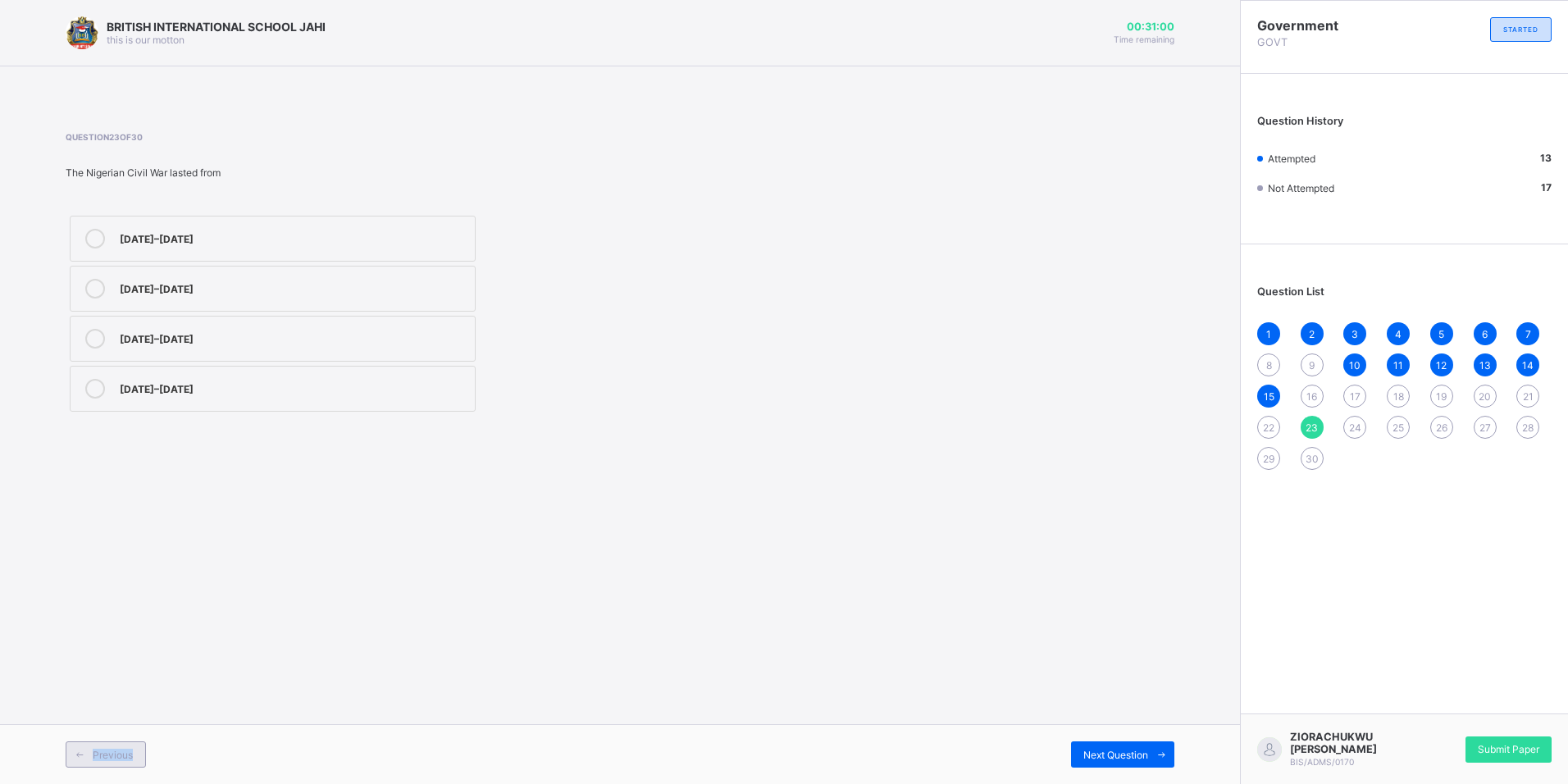
click at [112, 751] on span "Previous" at bounding box center [112, 755] width 40 height 13
click at [274, 311] on label "24" at bounding box center [273, 288] width 406 height 46
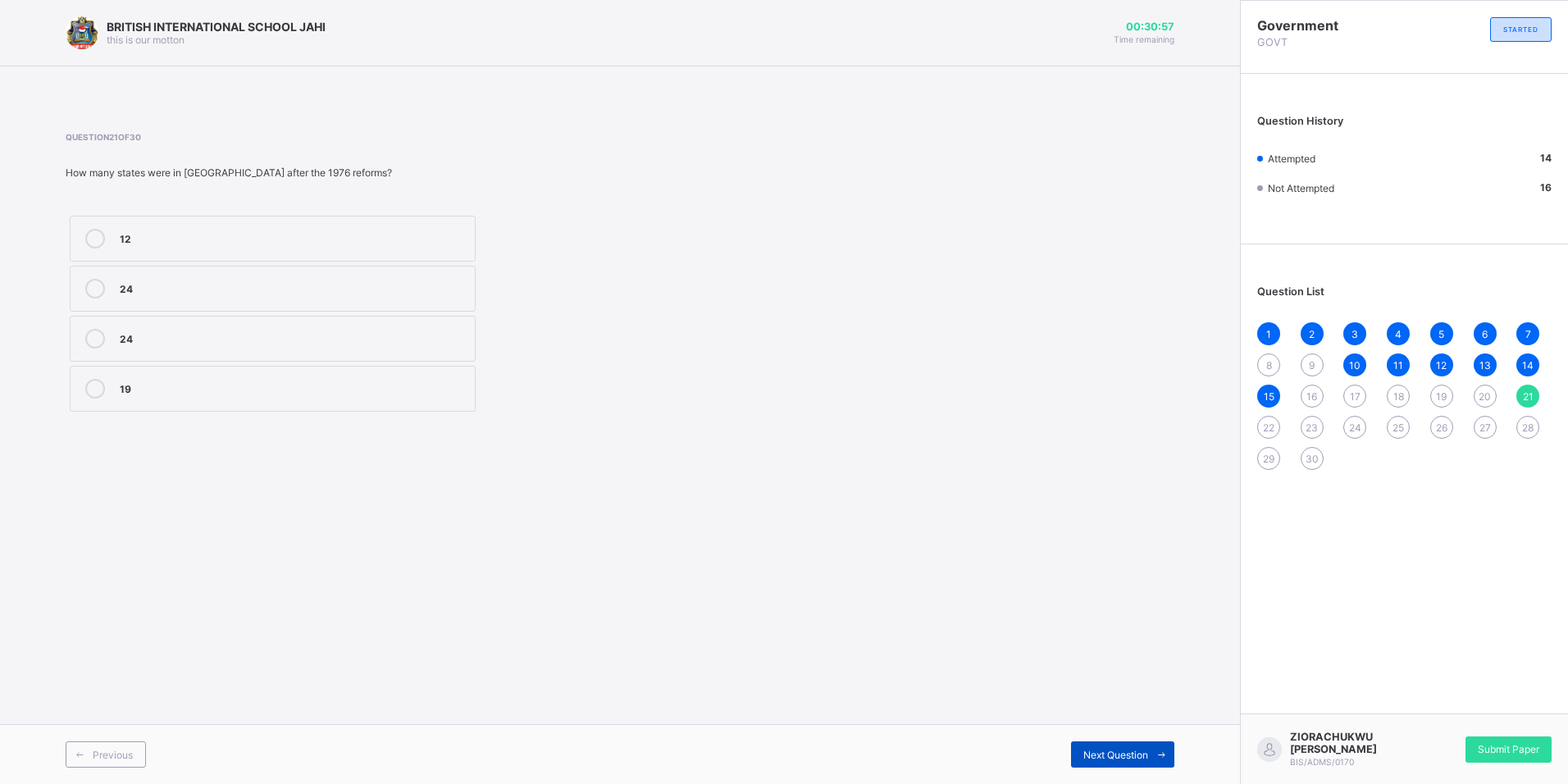
click at [1124, 751] on span "Next Question" at bounding box center [1115, 755] width 65 height 13
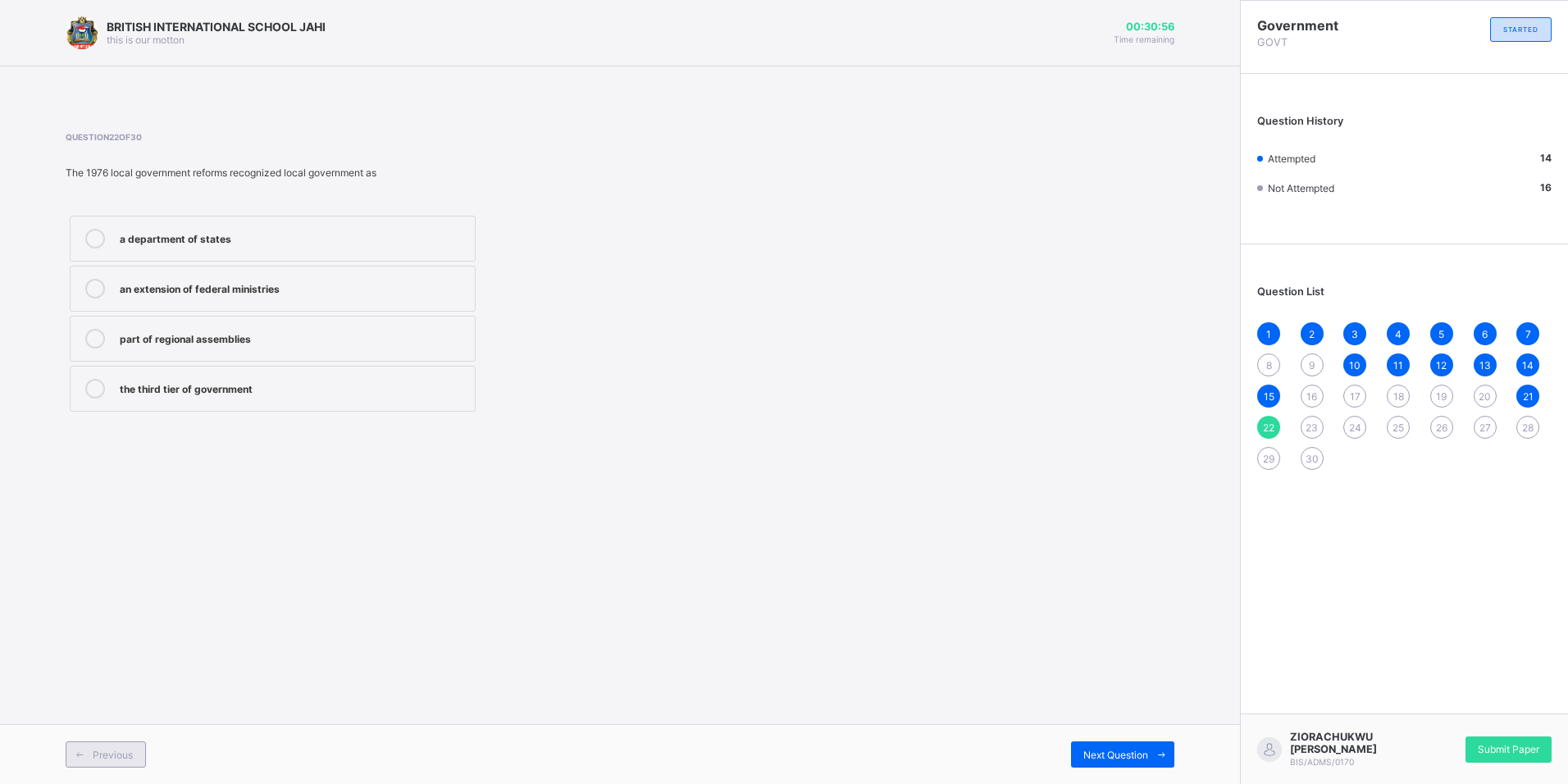
click at [126, 745] on div "Previous" at bounding box center [105, 754] width 81 height 26
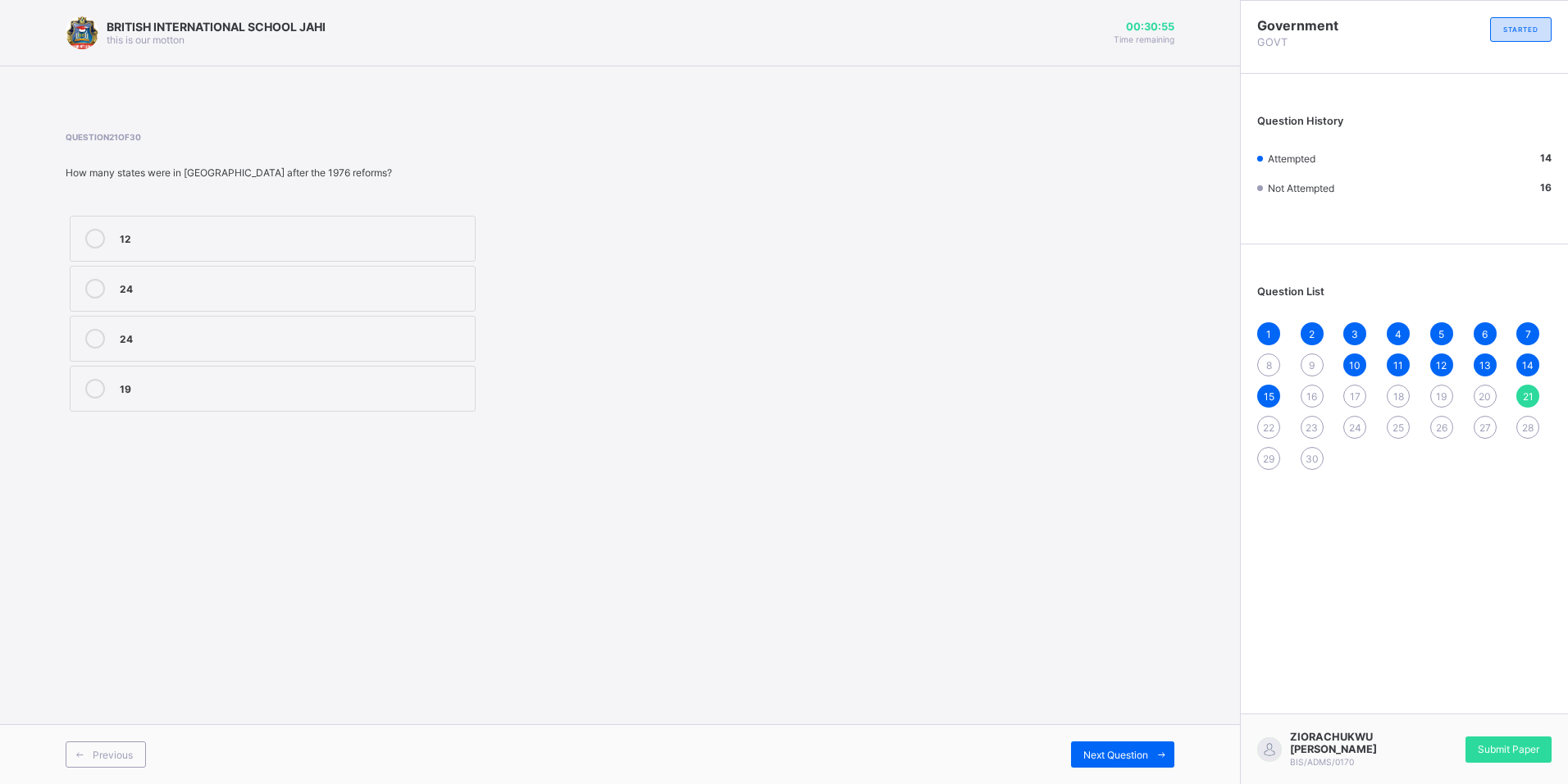
click at [1177, 750] on div "Previous Next Question" at bounding box center [619, 753] width 1240 height 59
click at [1110, 751] on span "Next Question" at bounding box center [1115, 755] width 65 height 13
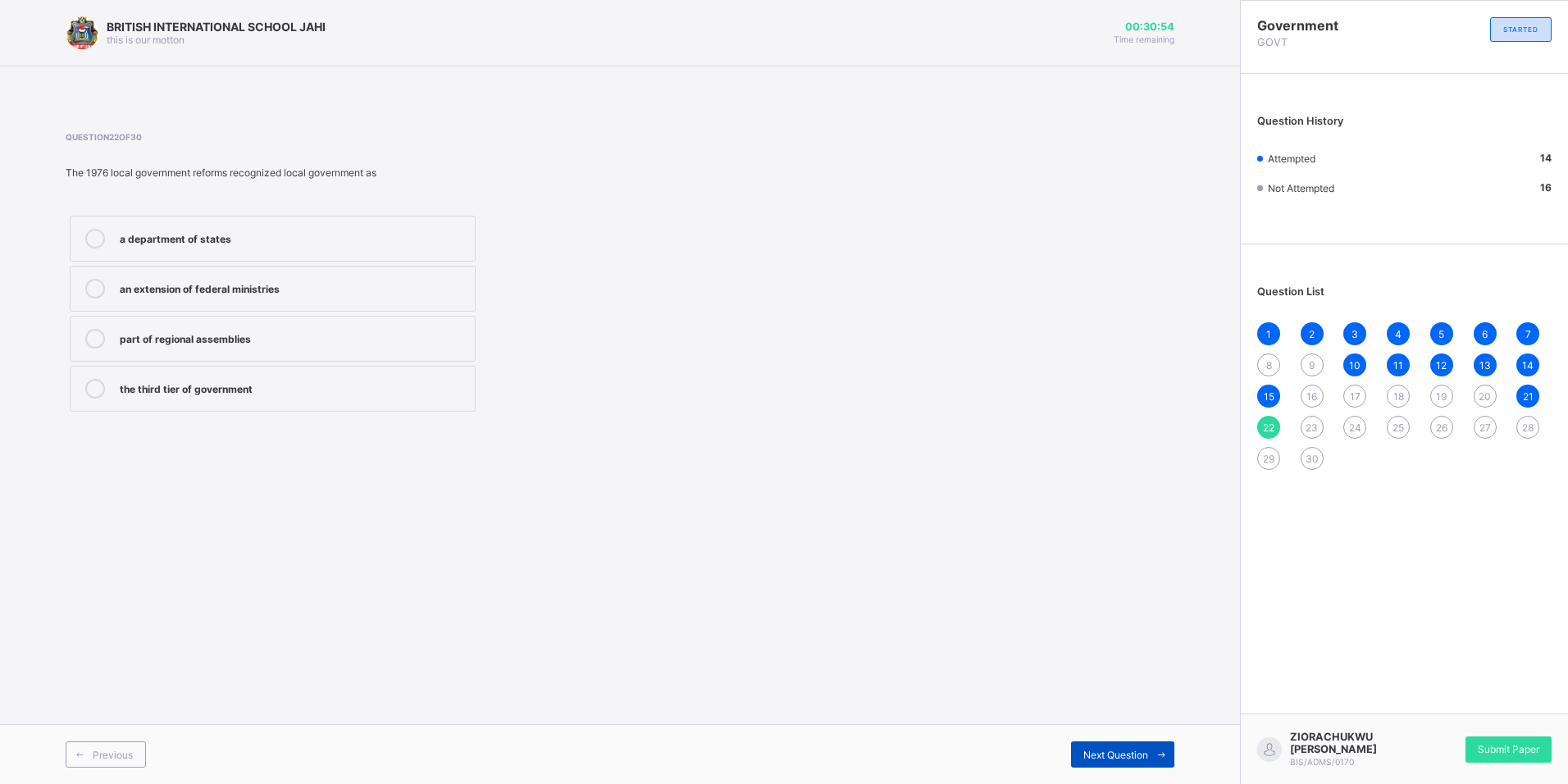
click at [1115, 753] on span "Next Question" at bounding box center [1115, 755] width 65 height 13
click at [1139, 781] on div "Previous Next Question" at bounding box center [619, 753] width 1240 height 59
click at [1138, 766] on div "Next Question" at bounding box center [1123, 754] width 103 height 26
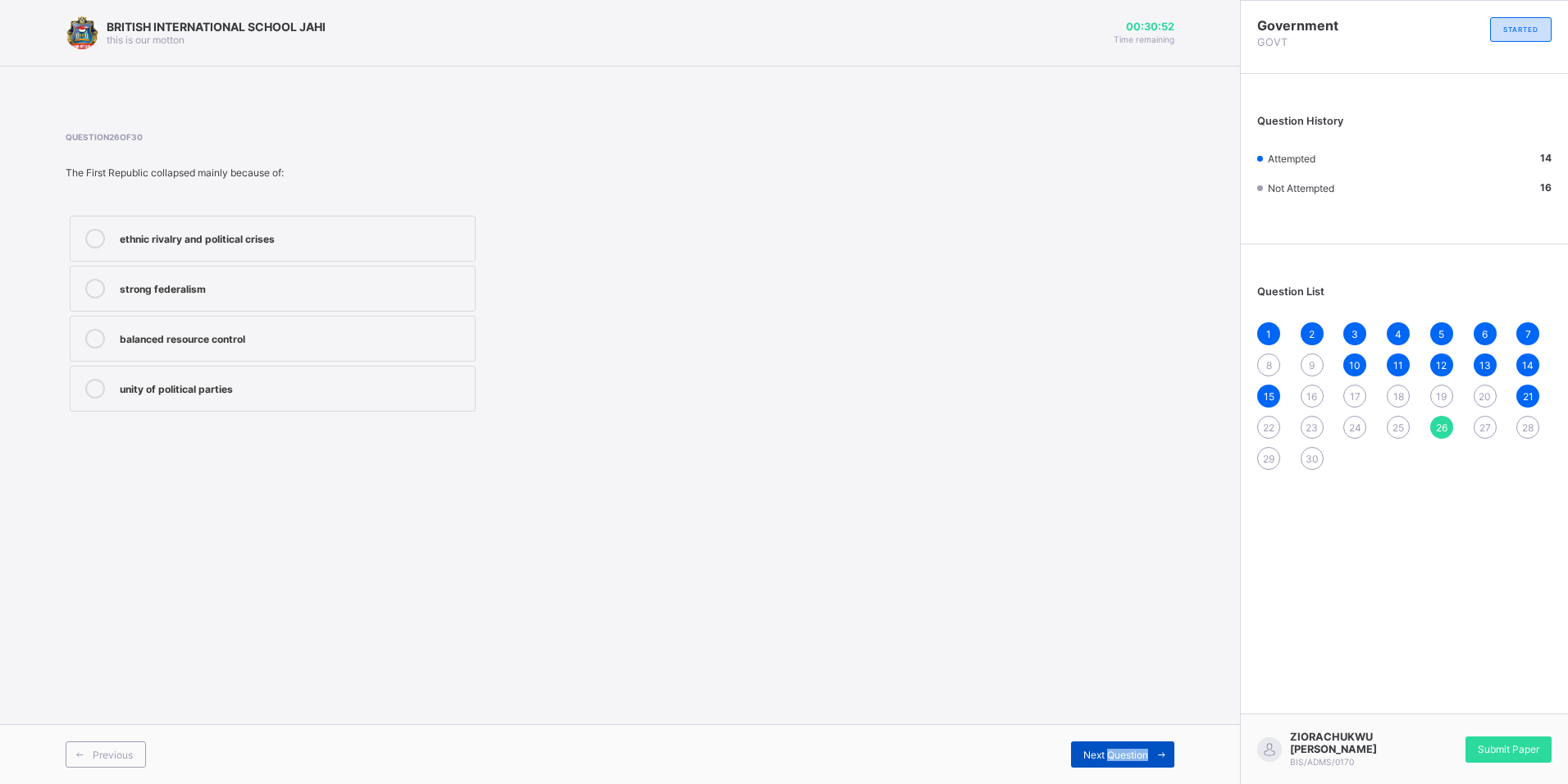
click at [1138, 766] on div "Next Question" at bounding box center [1123, 754] width 103 height 26
drag, startPoint x: 1138, startPoint y: 766, endPoint x: 1074, endPoint y: 771, distance: 64.2
click at [1095, 755] on span "Next Question" at bounding box center [1115, 755] width 65 height 13
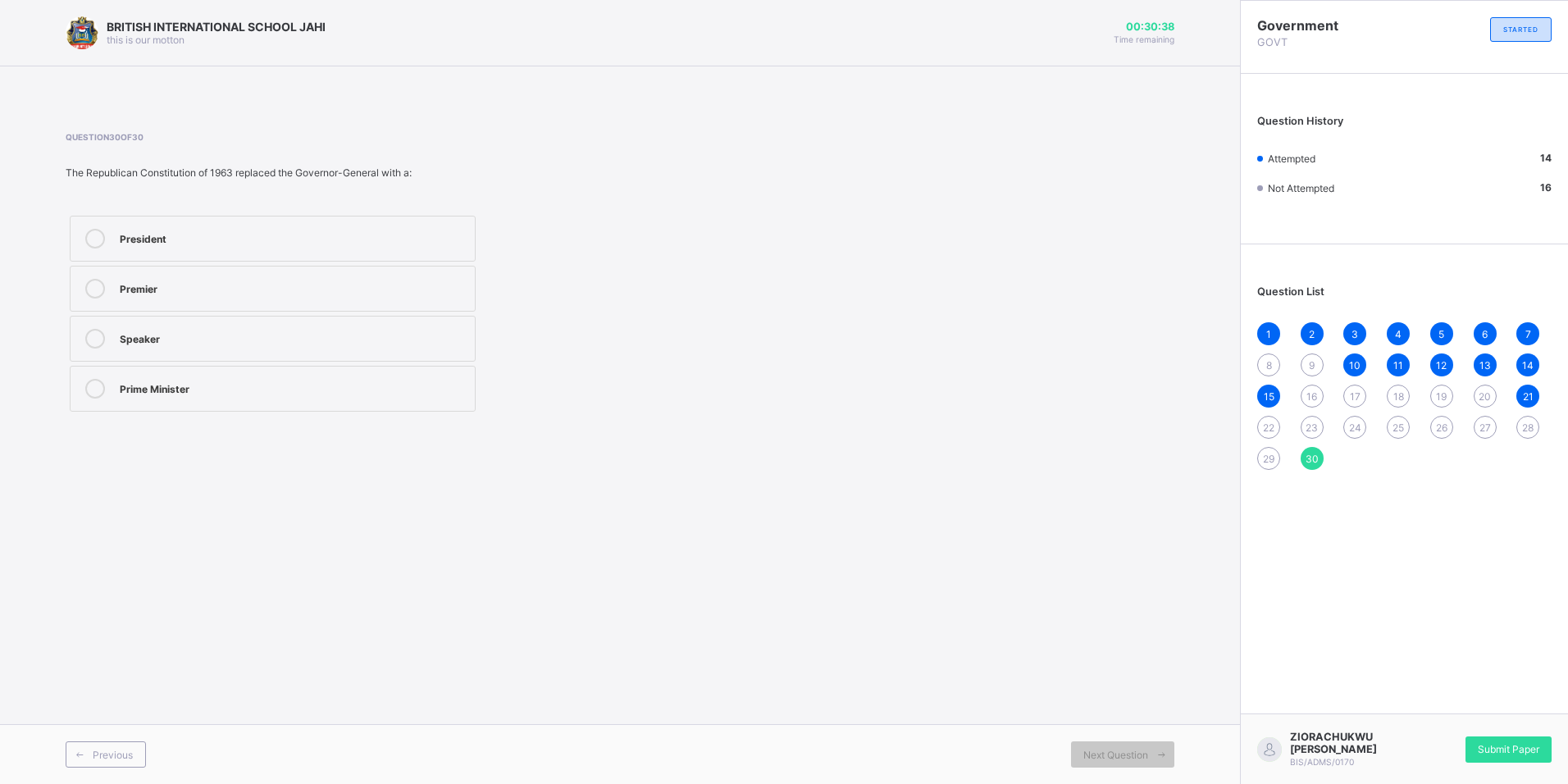
click at [98, 249] on label "President" at bounding box center [273, 238] width 406 height 46
drag, startPoint x: 107, startPoint y: 755, endPoint x: 257, endPoint y: 778, distance: 151.8
click at [108, 755] on span "Previous" at bounding box center [112, 755] width 40 height 13
click at [127, 764] on div "Previous" at bounding box center [105, 754] width 81 height 26
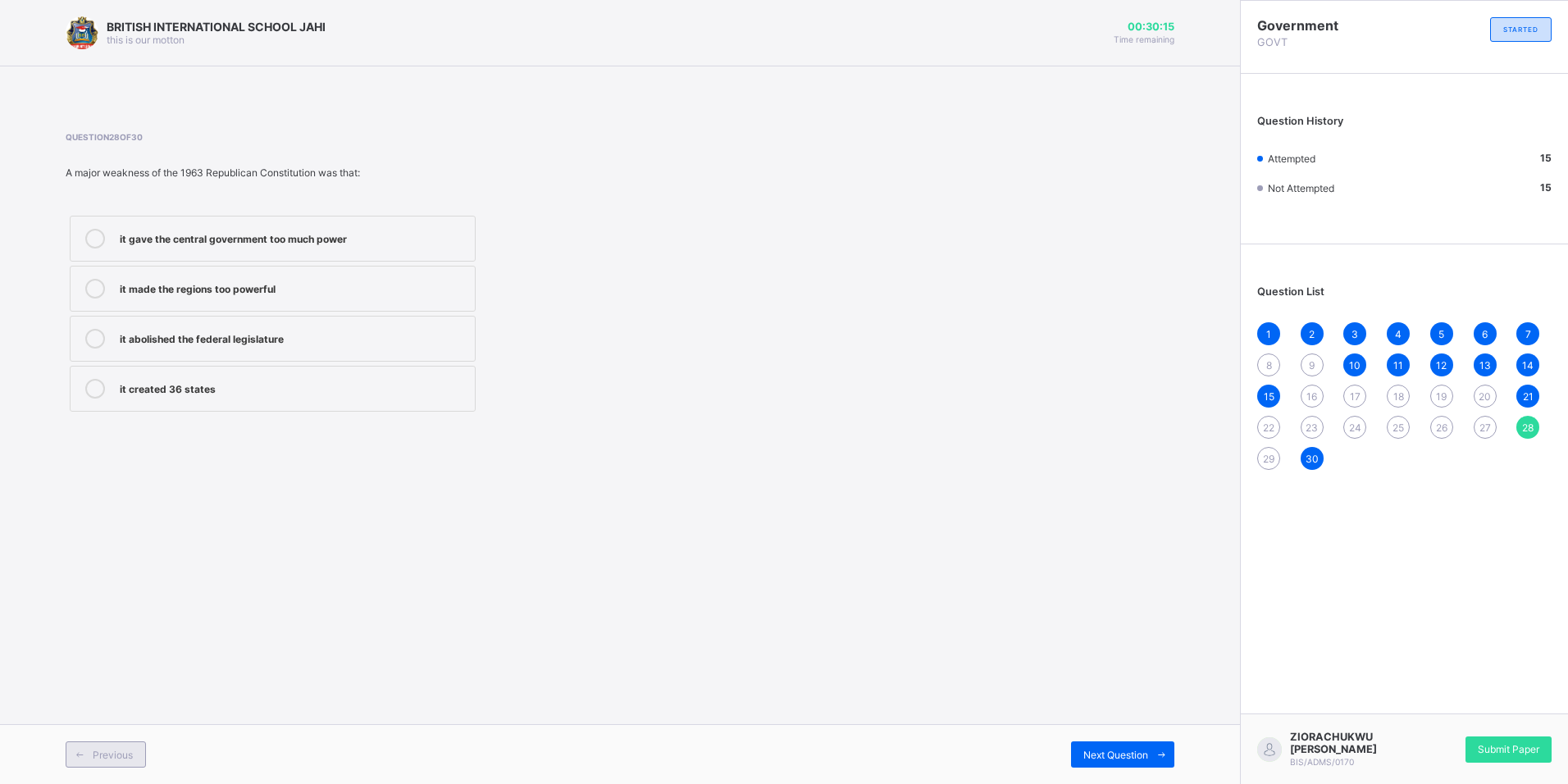
click at [79, 765] on span at bounding box center [79, 754] width 26 height 26
click at [103, 753] on span "Previous" at bounding box center [112, 755] width 40 height 13
click at [81, 395] on div at bounding box center [95, 389] width 33 height 19
click at [116, 750] on span "Previous" at bounding box center [112, 755] width 40 height 13
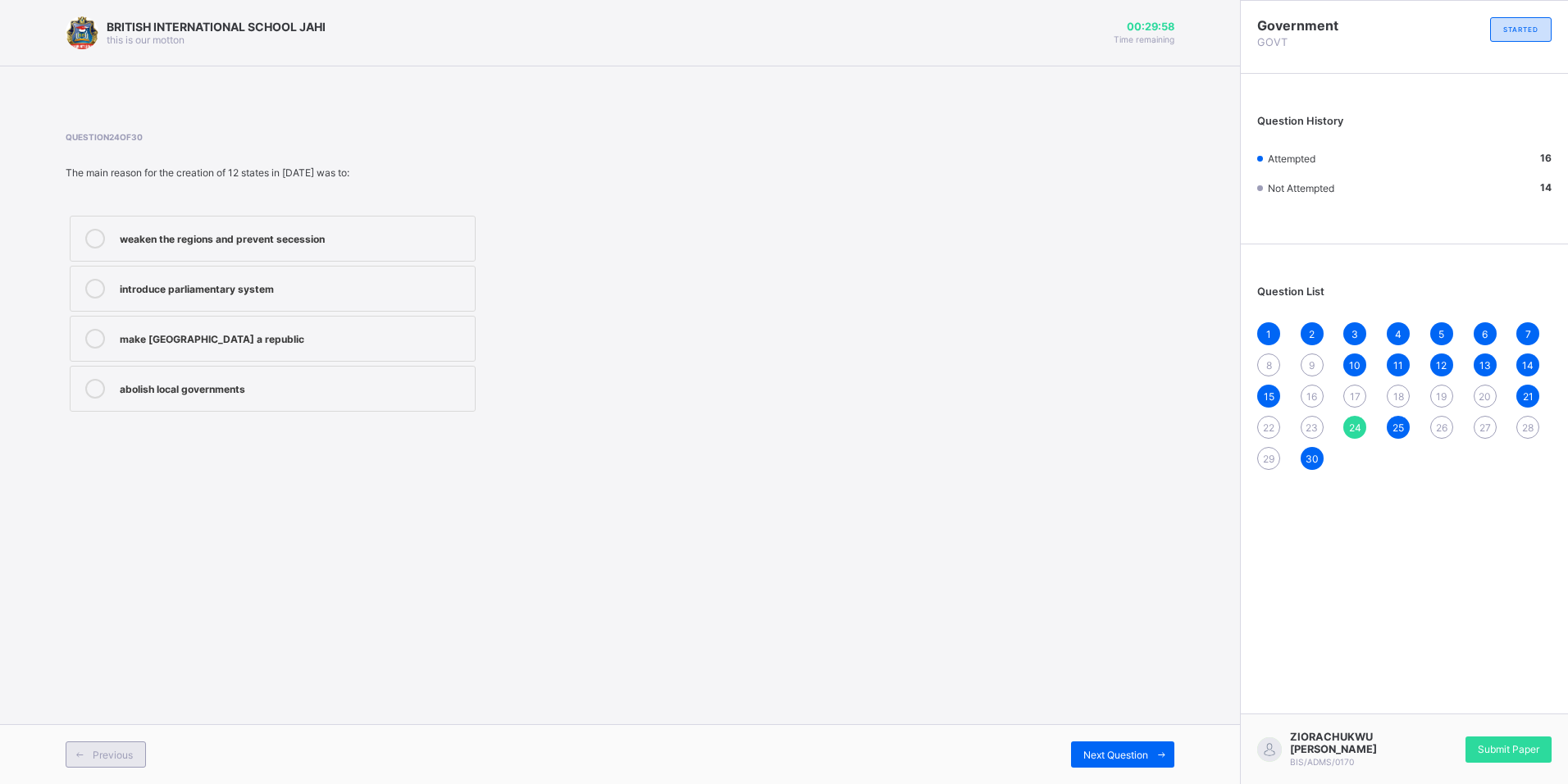
click at [117, 750] on span "Previous" at bounding box center [112, 755] width 40 height 13
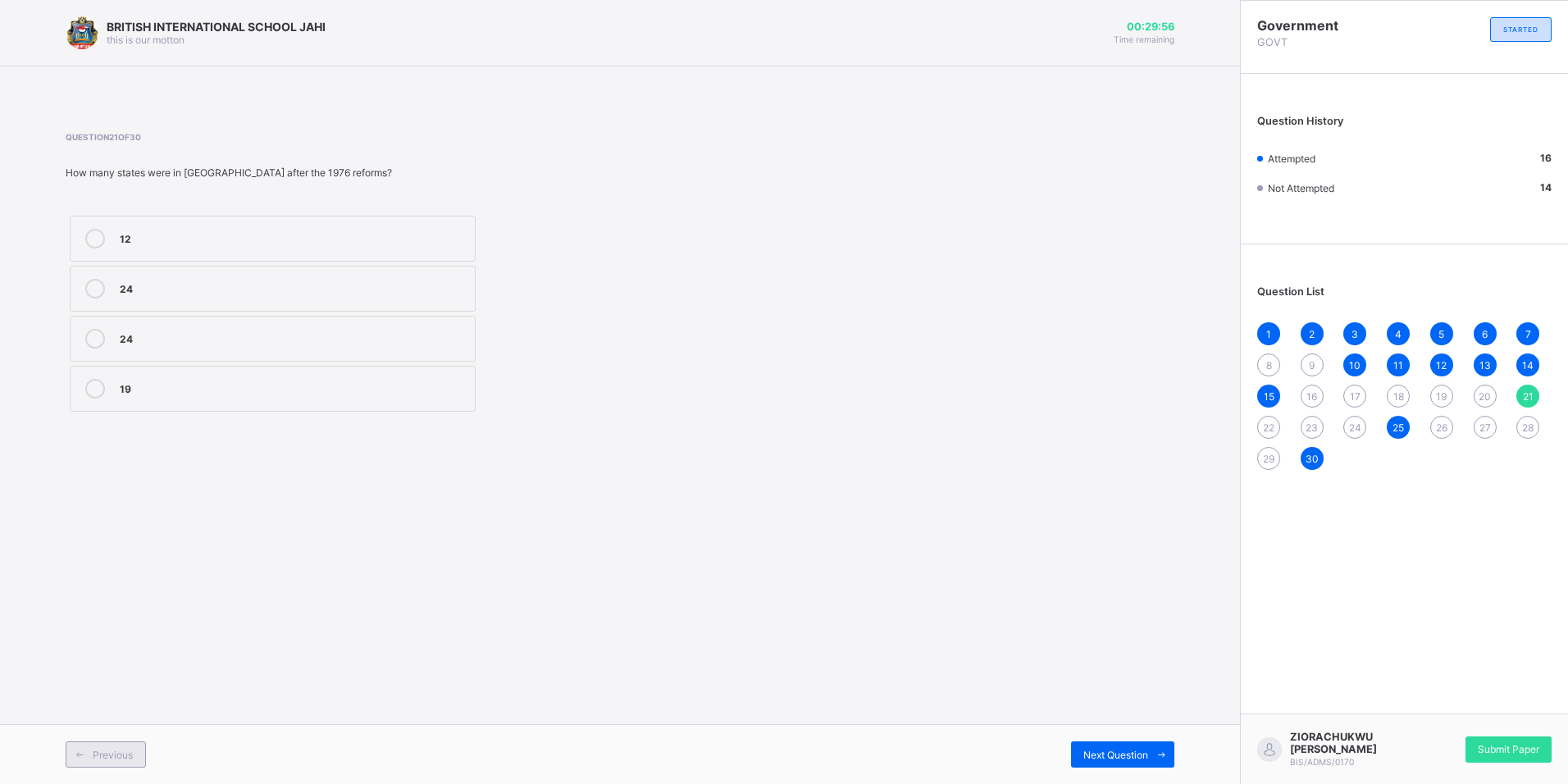
click at [117, 750] on span "Previous" at bounding box center [112, 755] width 40 height 13
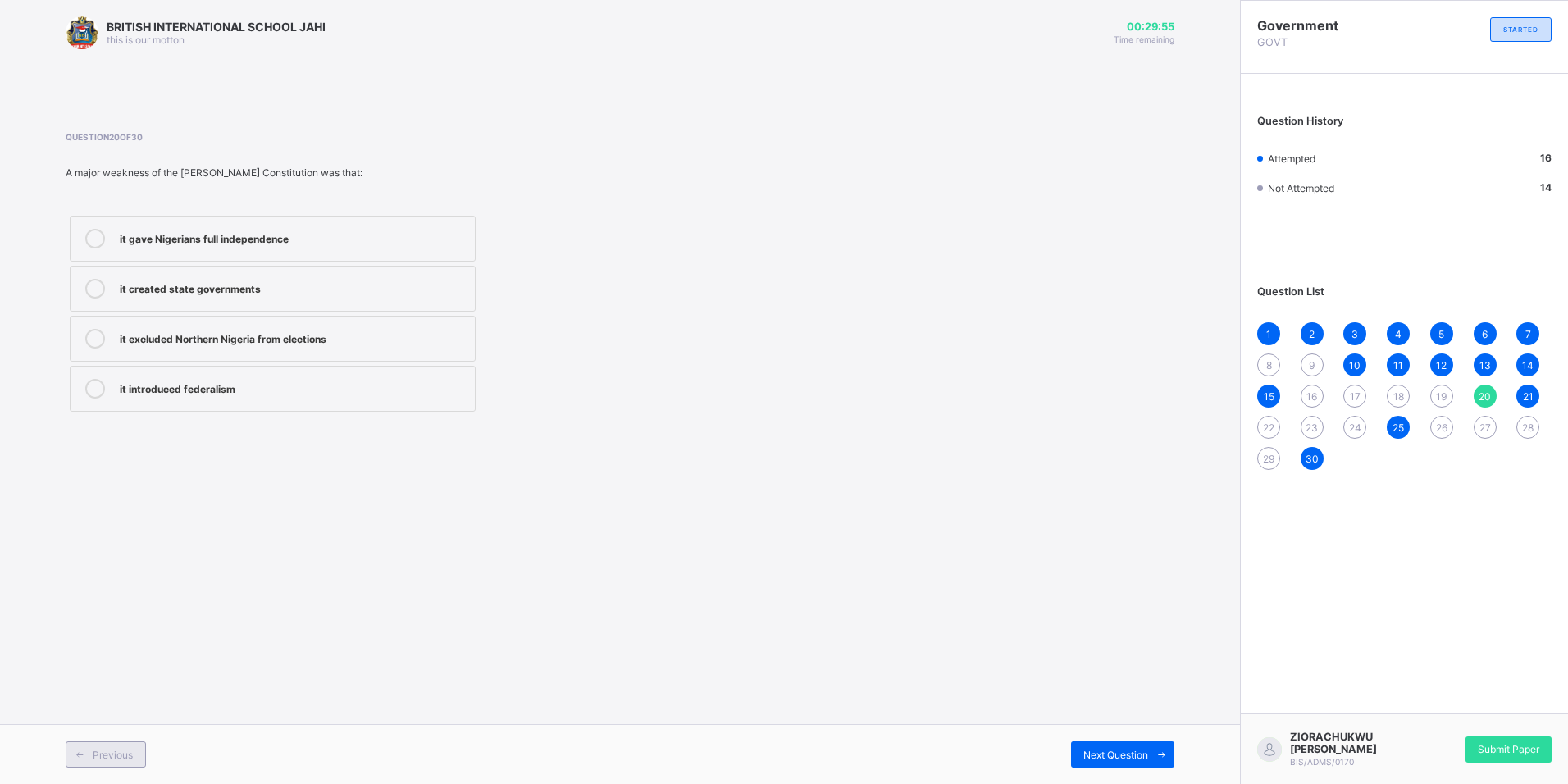
click at [117, 750] on span "Previous" at bounding box center [112, 755] width 40 height 13
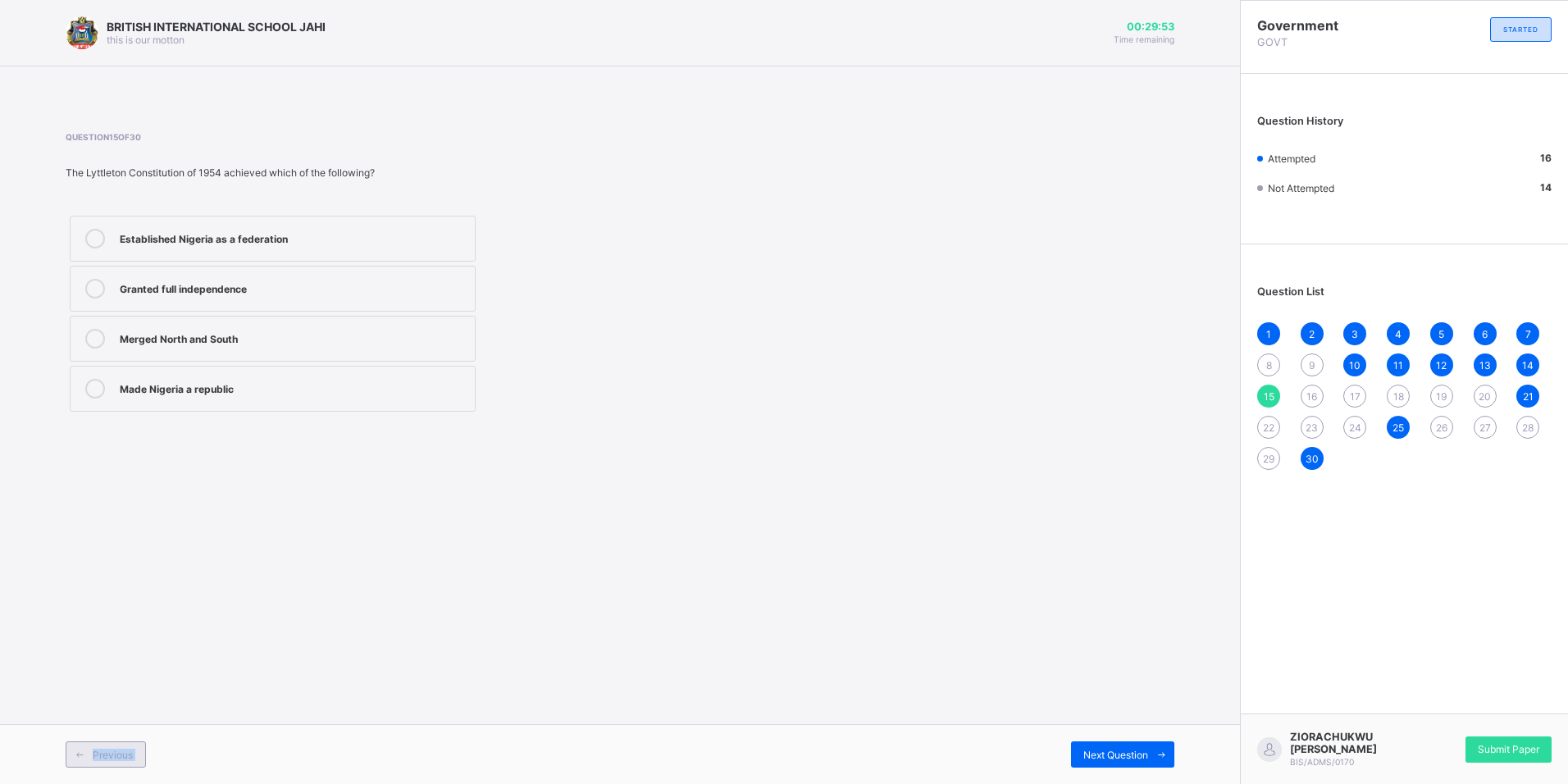
click at [117, 750] on span "Previous" at bounding box center [112, 755] width 40 height 13
click at [141, 750] on div "Previous" at bounding box center [105, 754] width 81 height 26
click at [140, 750] on div "Previous" at bounding box center [105, 754] width 81 height 26
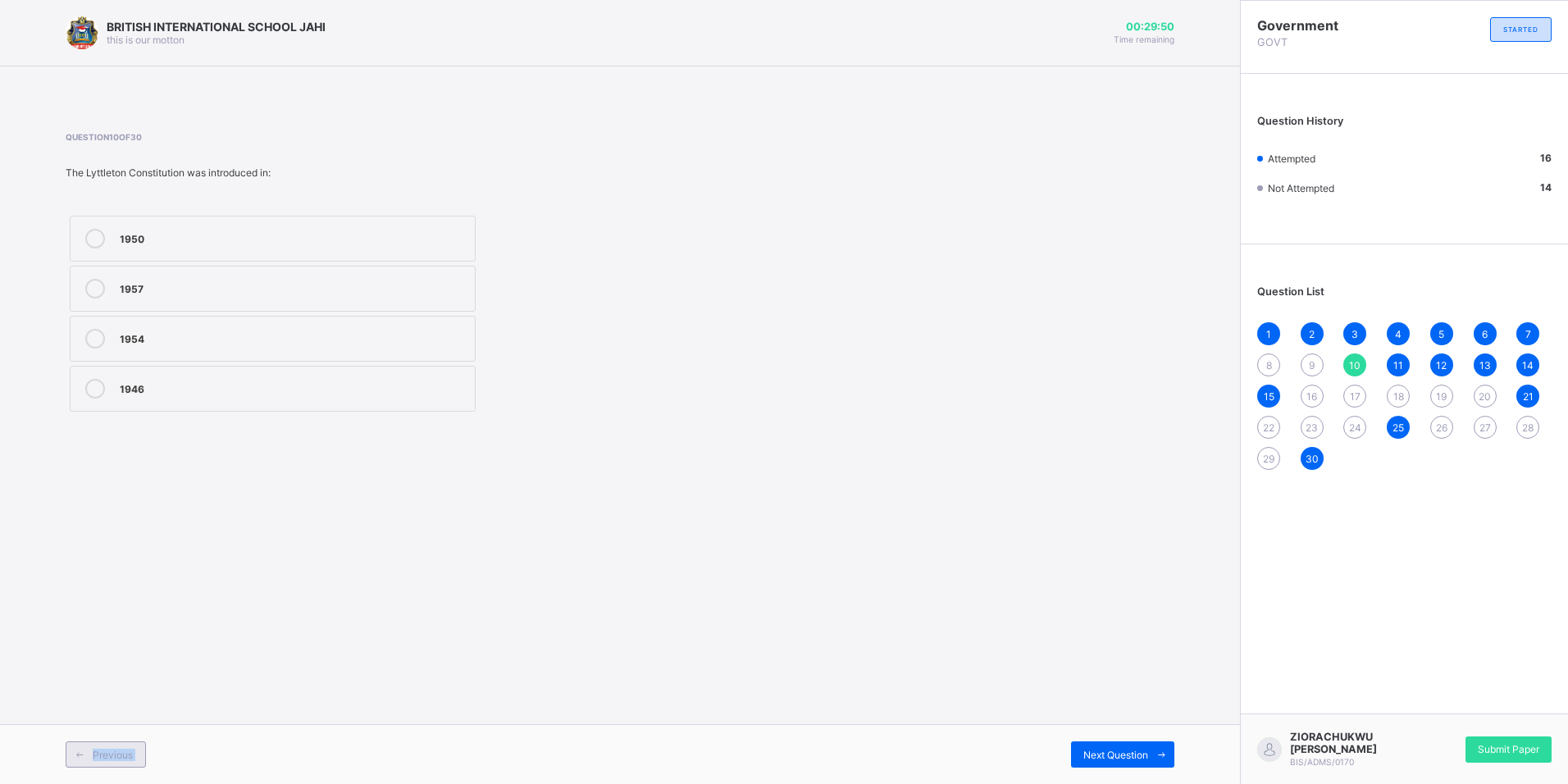
click at [140, 750] on div "Previous" at bounding box center [105, 754] width 81 height 26
click at [137, 750] on div "Previous" at bounding box center [105, 754] width 81 height 26
click at [93, 241] on icon at bounding box center [95, 239] width 19 height 19
click at [1102, 763] on div "Next Question" at bounding box center [1123, 754] width 103 height 26
click at [83, 755] on icon at bounding box center [80, 755] width 13 height 11
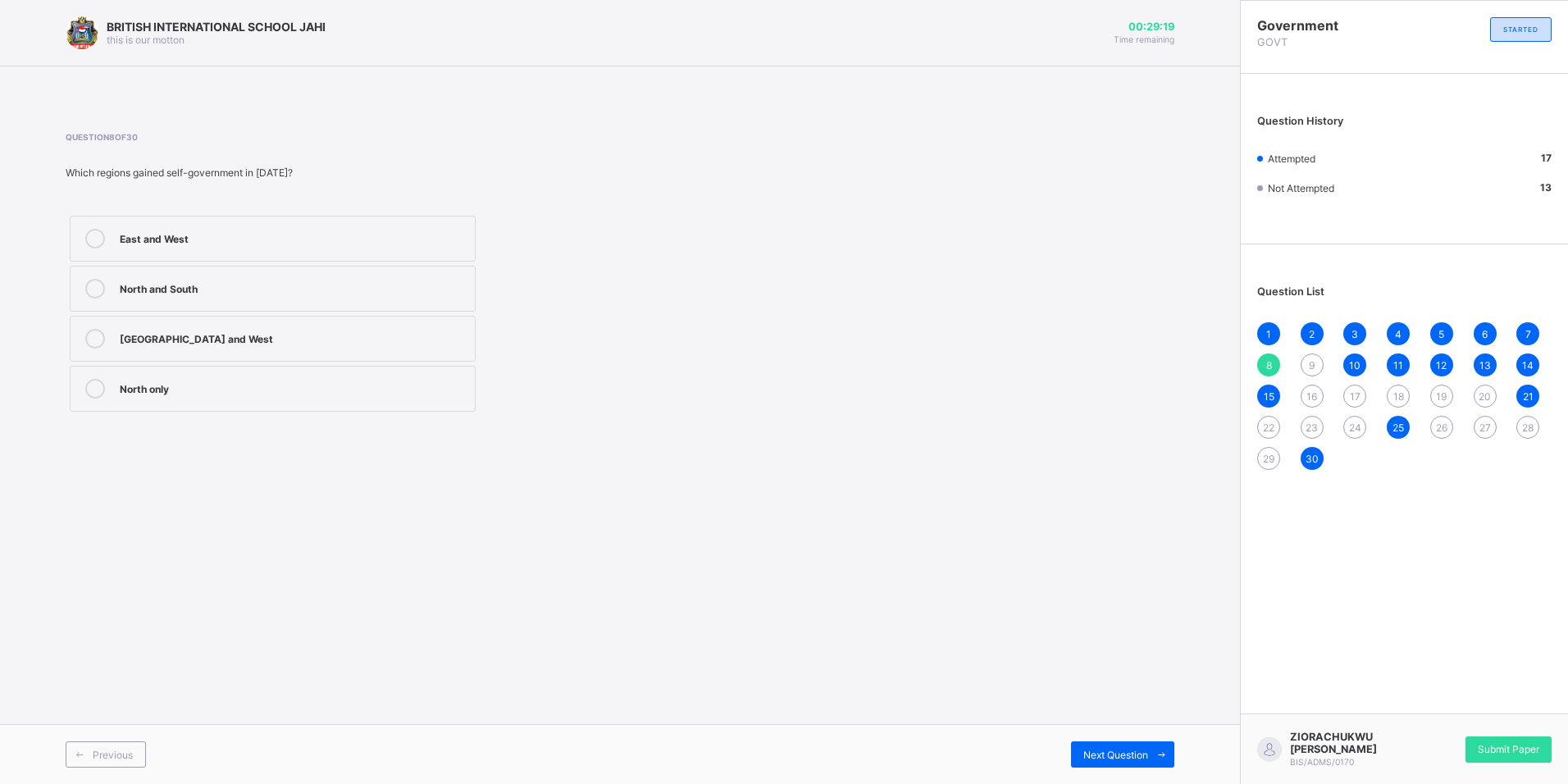
click at [143, 240] on div "East and West" at bounding box center [293, 237] width 347 height 17
click at [1118, 776] on div "Previous Next Question" at bounding box center [619, 753] width 1240 height 59
click at [1113, 772] on div "Previous Next Question" at bounding box center [619, 753] width 1240 height 59
click at [1111, 763] on div "Next Question" at bounding box center [1123, 754] width 103 height 26
click at [96, 247] on icon at bounding box center [95, 239] width 19 height 19
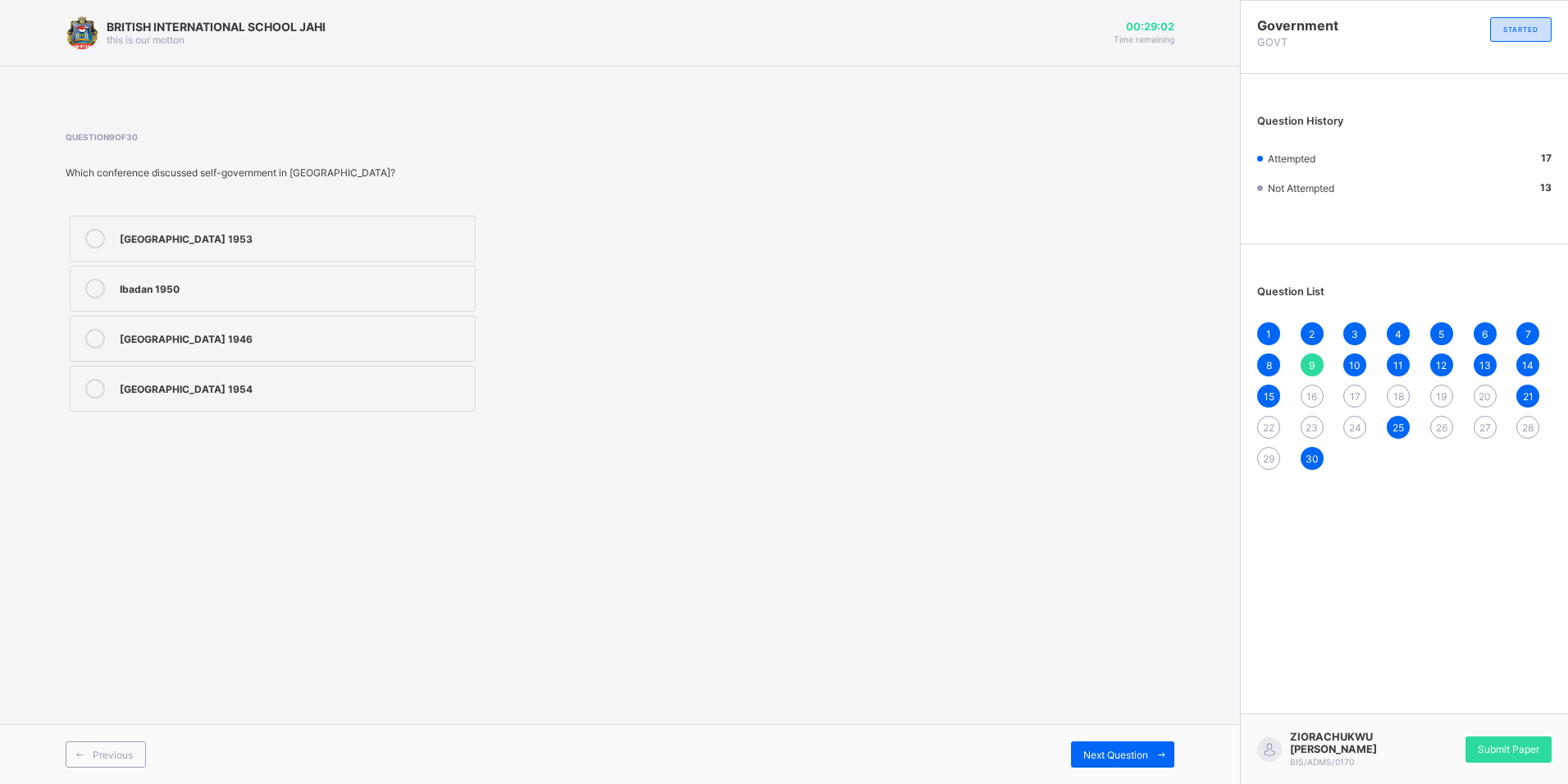
click at [224, 403] on label "London 1954" at bounding box center [273, 389] width 406 height 46
click at [97, 243] on icon at bounding box center [95, 239] width 19 height 19
click at [1111, 749] on span "Next Question" at bounding box center [1115, 755] width 65 height 13
click at [1131, 756] on span "Next Question" at bounding box center [1115, 755] width 65 height 13
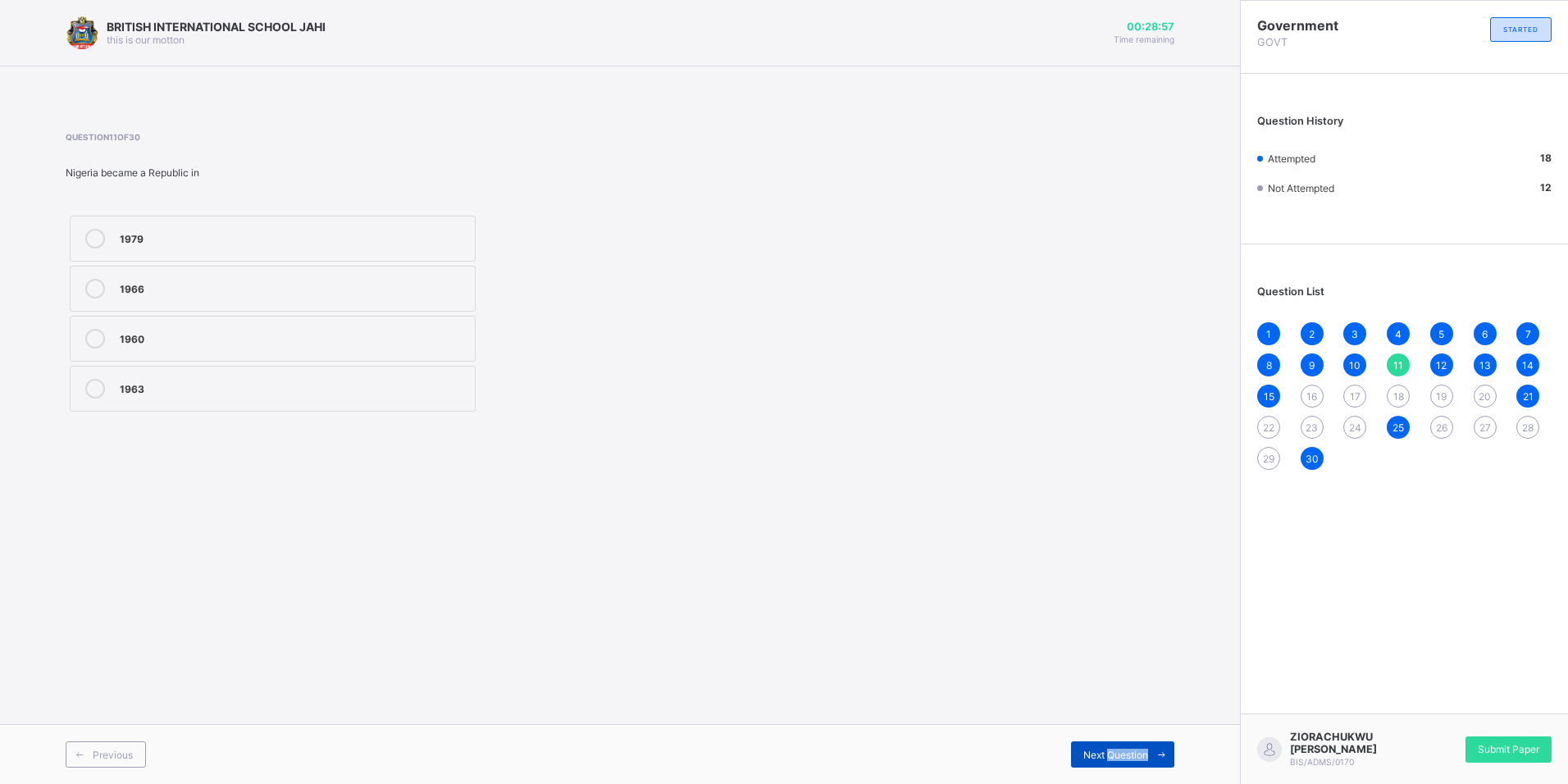
click at [1131, 756] on span "Next Question" at bounding box center [1115, 755] width 65 height 13
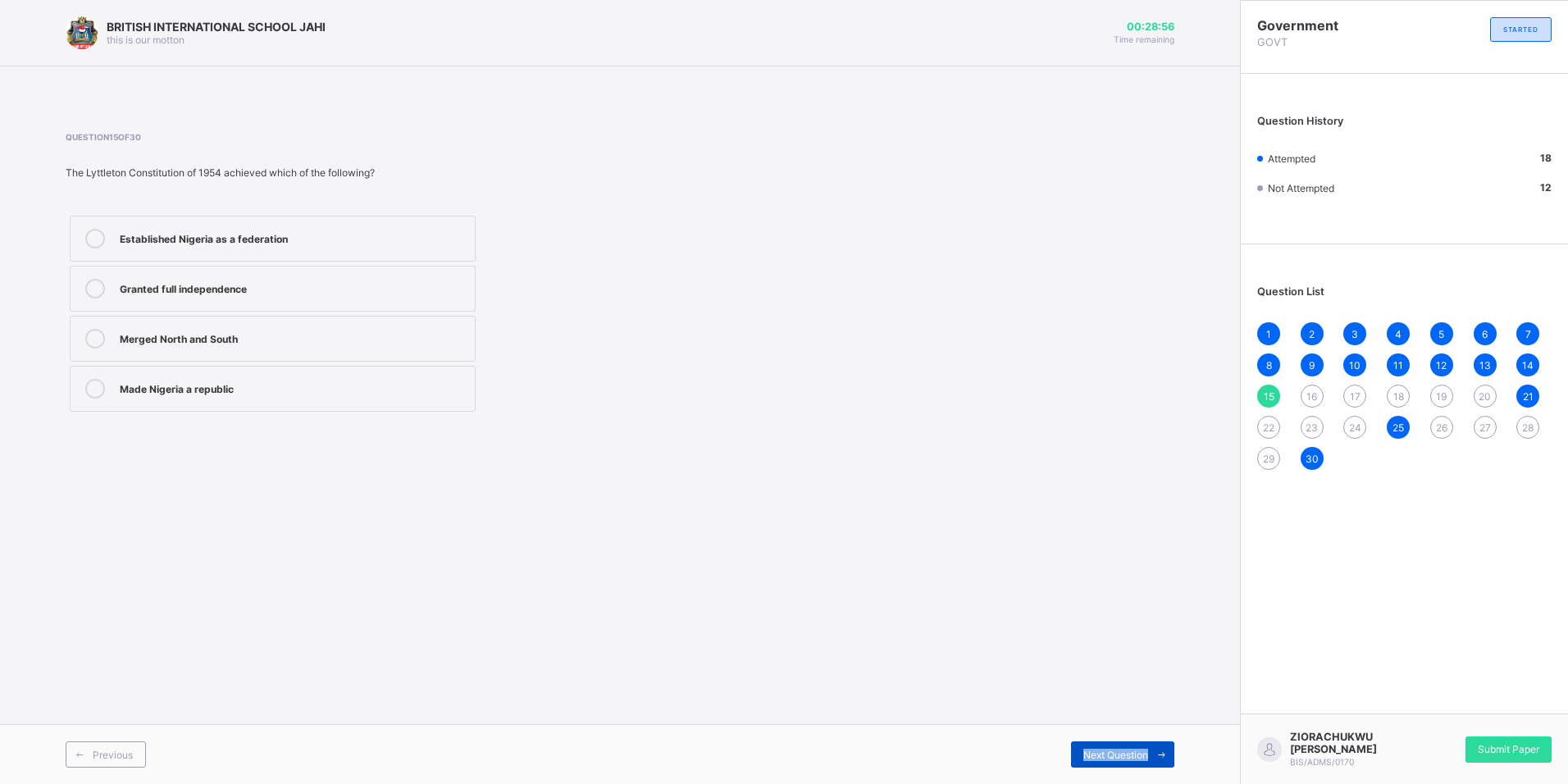
click at [1131, 756] on span "Next Question" at bounding box center [1115, 755] width 65 height 13
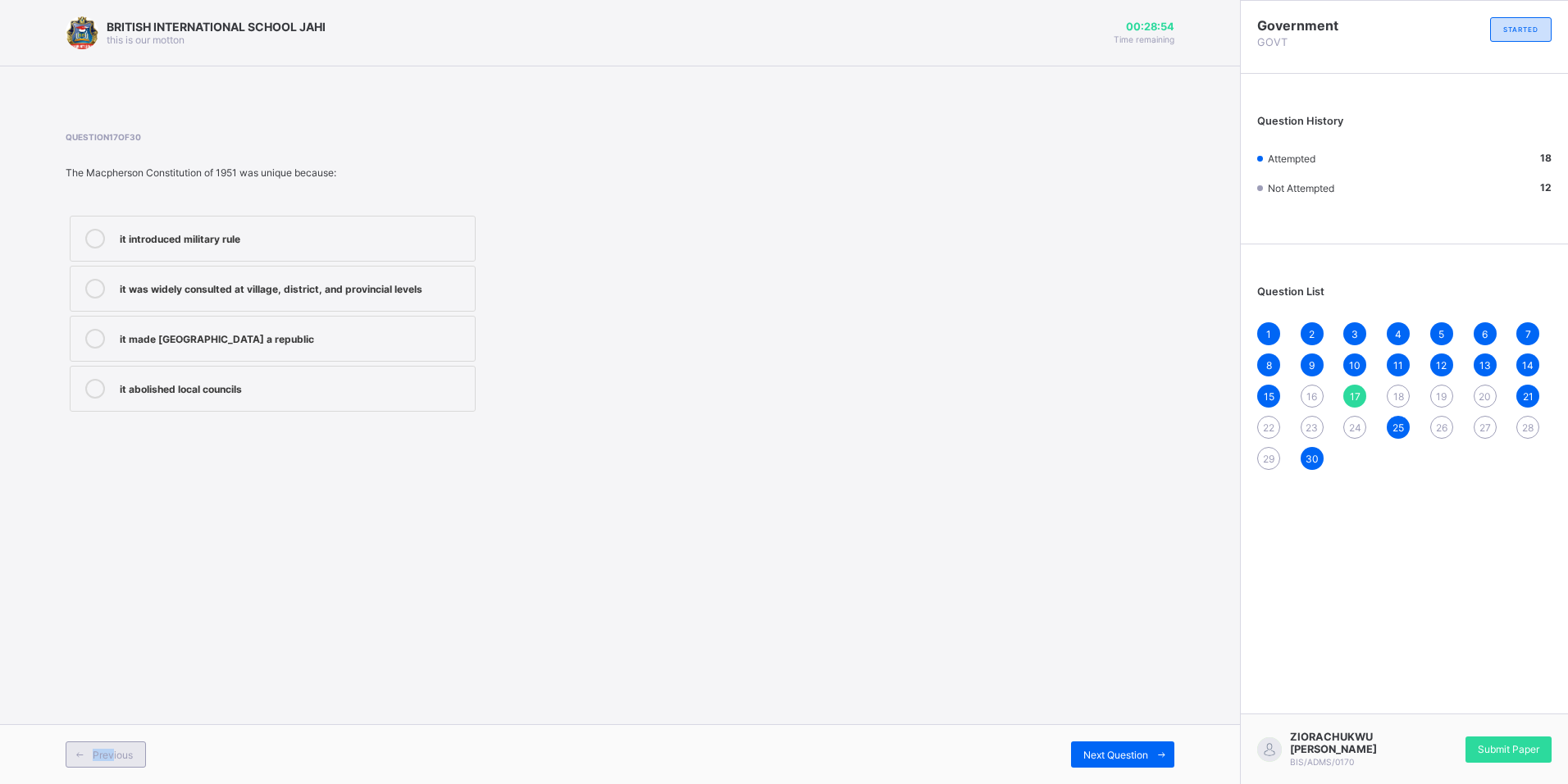
drag, startPoint x: 96, startPoint y: 770, endPoint x: 114, endPoint y: 742, distance: 33.3
click at [114, 742] on div "Previous Next Question" at bounding box center [619, 753] width 1240 height 59
drag, startPoint x: 114, startPoint y: 742, endPoint x: 112, endPoint y: 754, distance: 12.2
click at [113, 752] on span "Previous" at bounding box center [112, 755] width 40 height 13
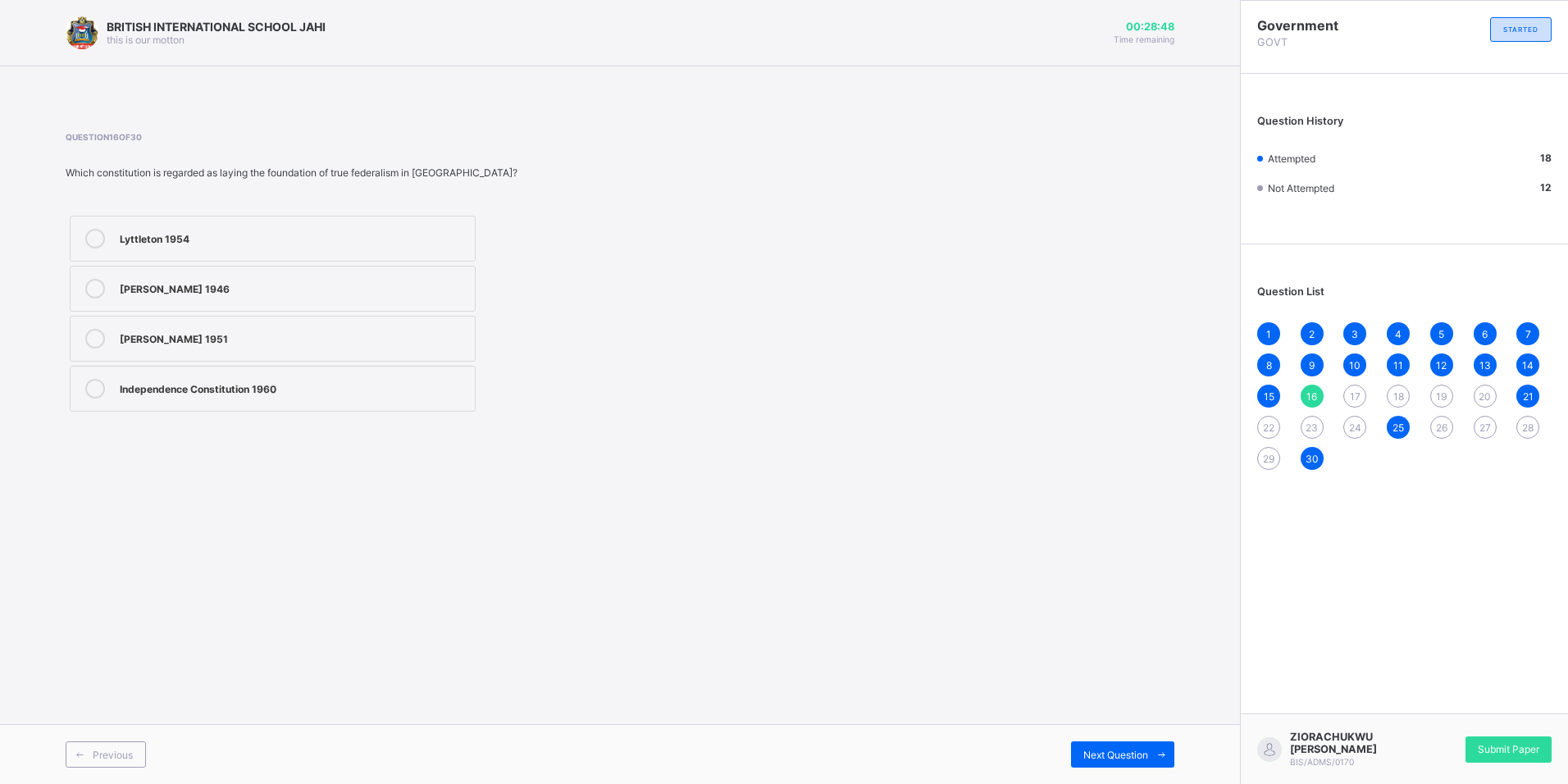
click at [164, 240] on div "Lyttleton 1954" at bounding box center [293, 237] width 347 height 17
click at [1102, 762] on div "Next Question" at bounding box center [1123, 754] width 103 height 26
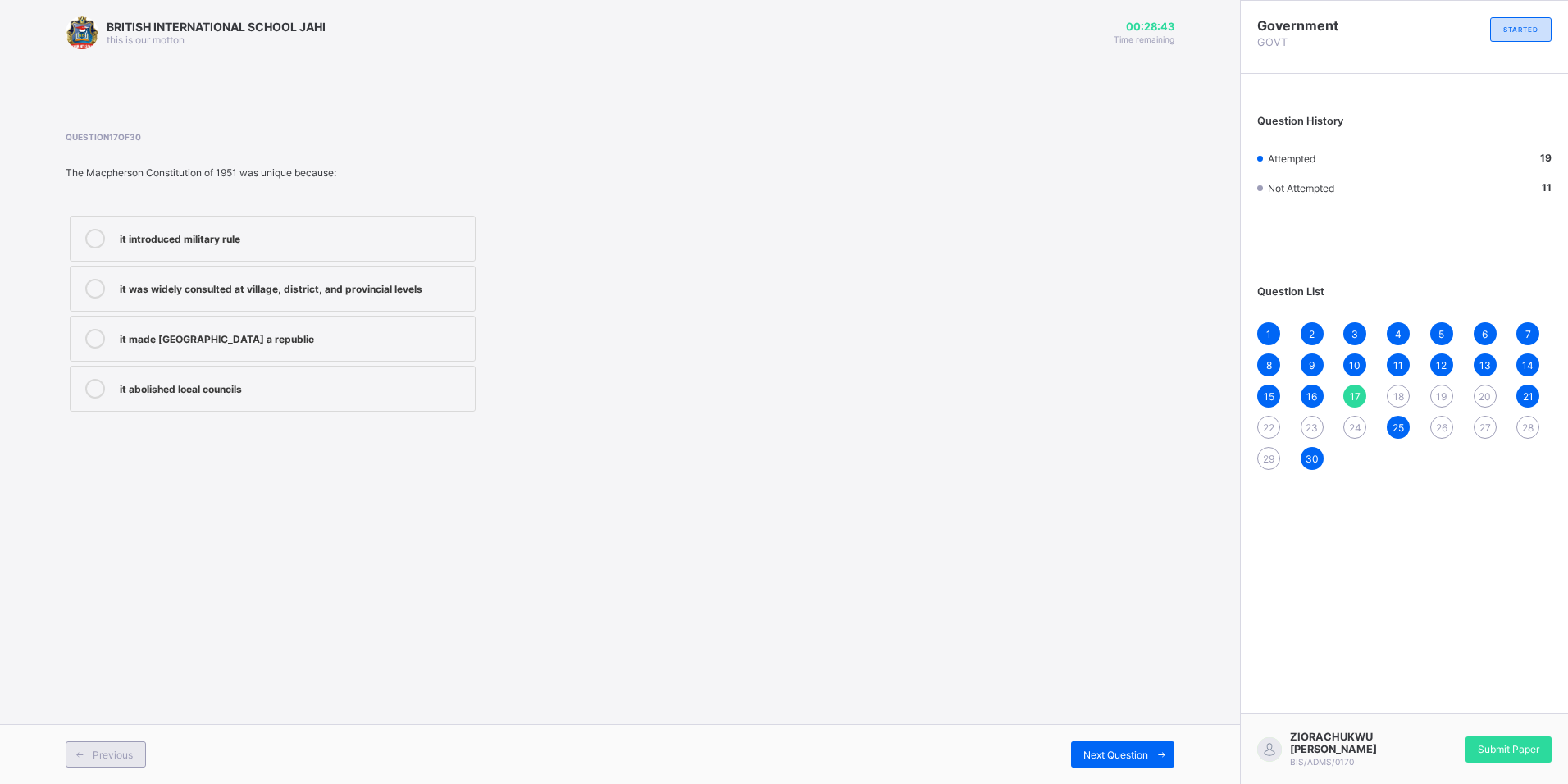
click at [112, 754] on span "Previous" at bounding box center [112, 755] width 40 height 13
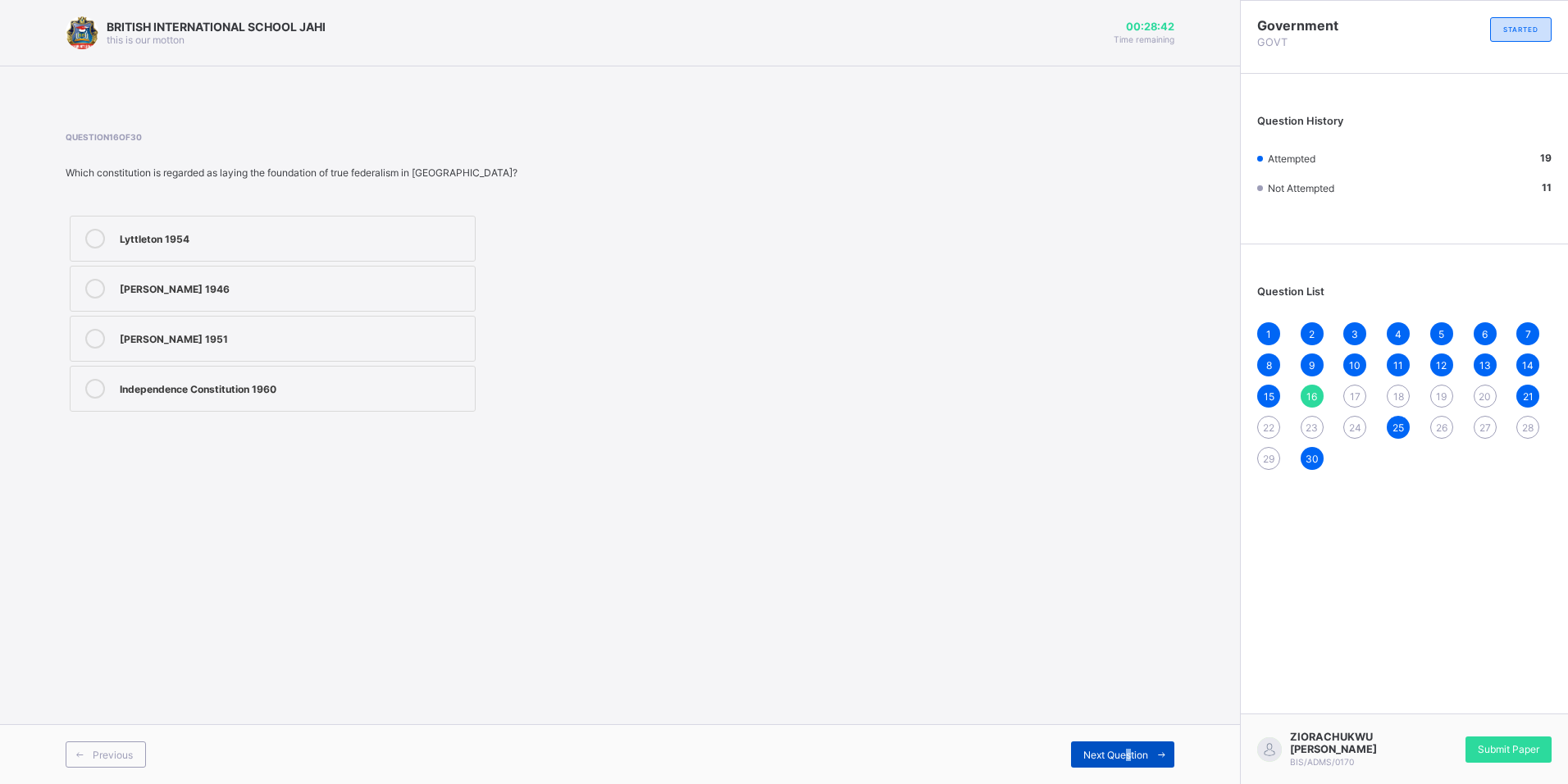
click at [1129, 753] on span "Next Question" at bounding box center [1115, 755] width 65 height 13
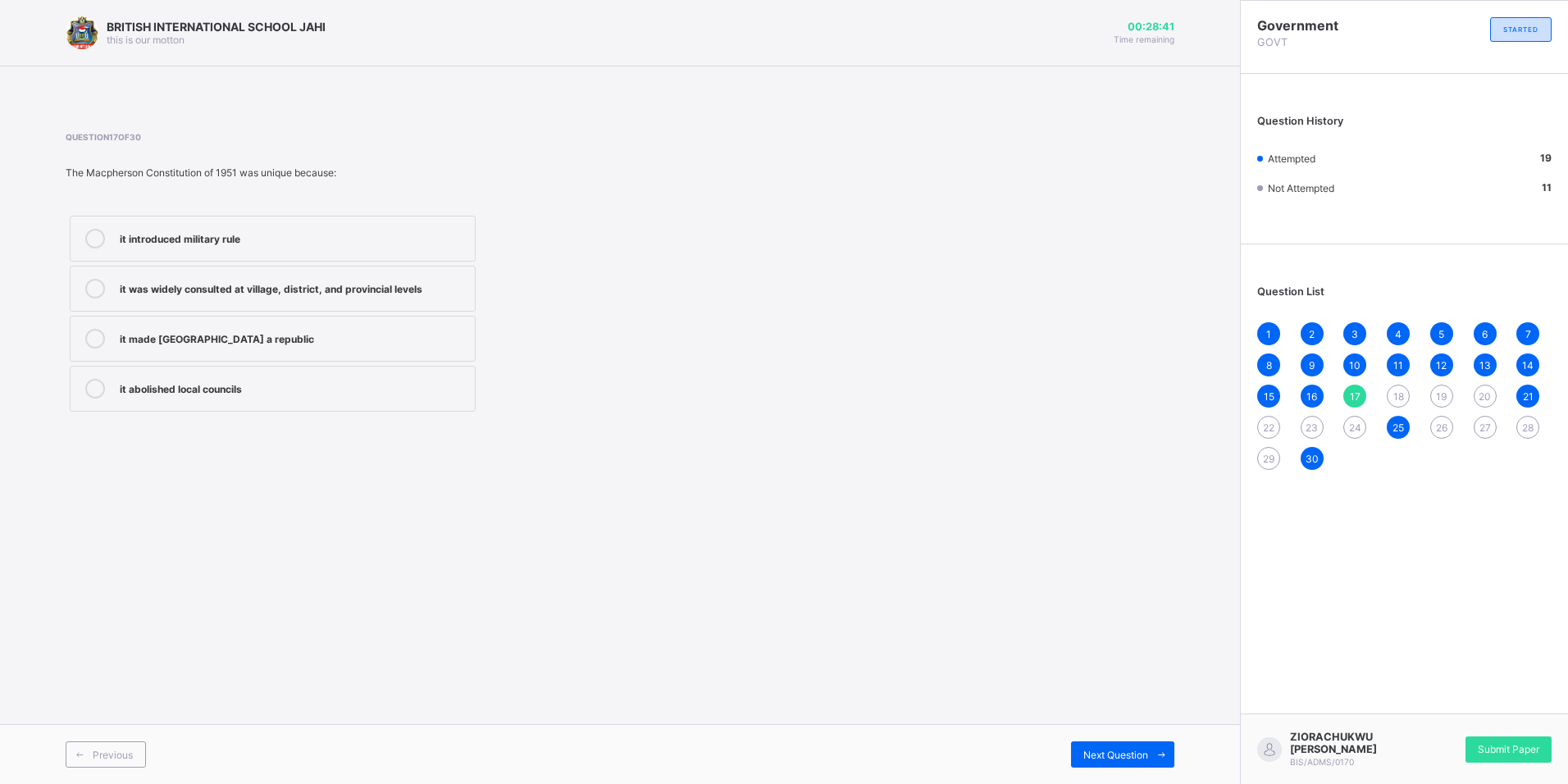
drag, startPoint x: 1129, startPoint y: 754, endPoint x: 710, endPoint y: 622, distance: 439.3
click at [710, 622] on div "BRITISH INTERNATIONAL SCHOOL JAHI this is our motton 00:28:41 Time remaining Qu…" at bounding box center [619, 392] width 1240 height 784
click at [139, 285] on div "it was widely consulted at village, district, and provincial levels" at bounding box center [293, 286] width 347 height 17
click at [1103, 774] on div "Previous Next Question" at bounding box center [619, 753] width 1240 height 59
click at [1103, 758] on span "Next Question" at bounding box center [1115, 755] width 65 height 13
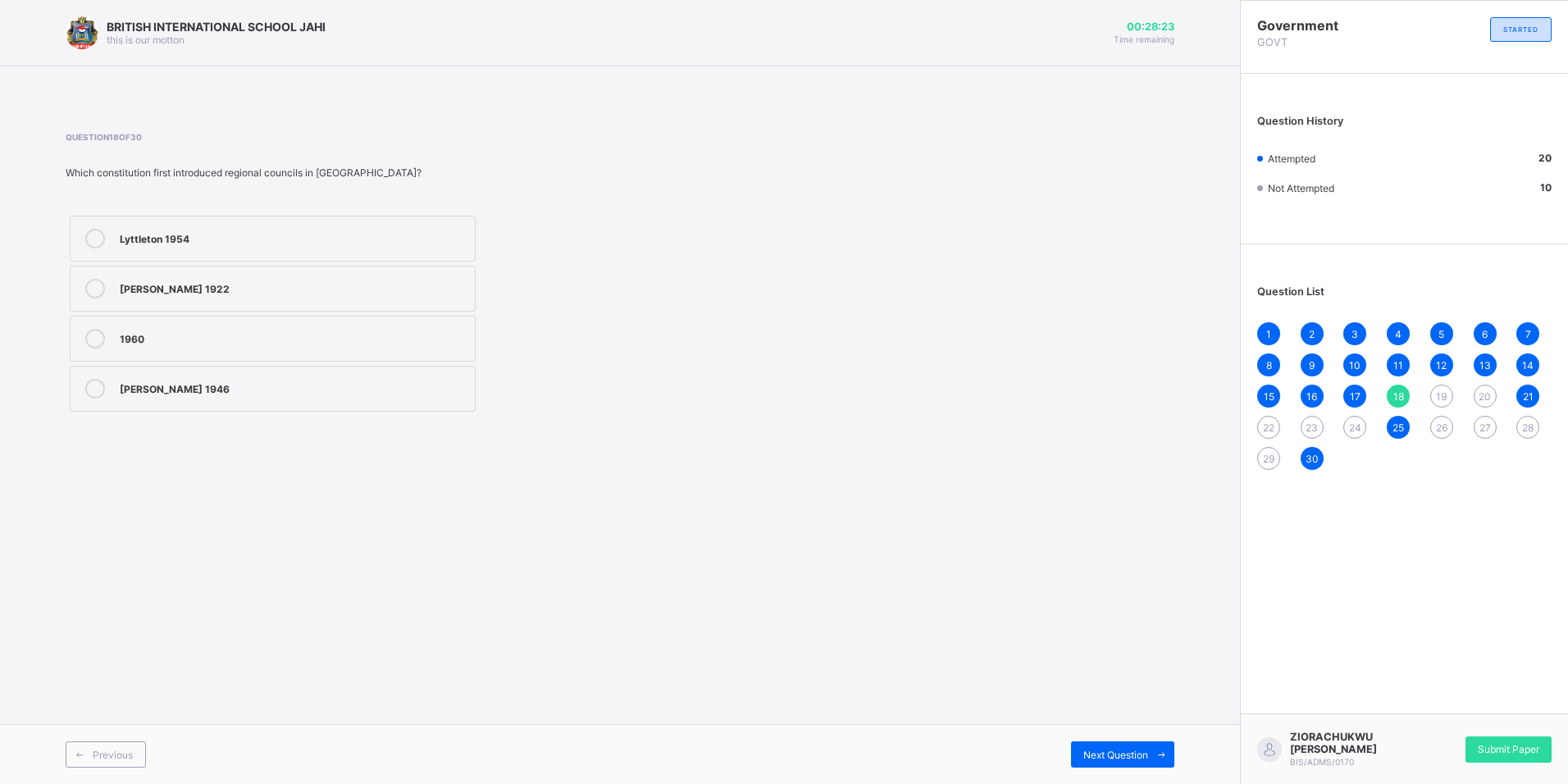
click at [234, 251] on label "Lyttleton 1954" at bounding box center [273, 238] width 406 height 46
click at [394, 392] on div "Richards 1946" at bounding box center [293, 387] width 347 height 17
click at [1121, 755] on span "Next Question" at bounding box center [1115, 755] width 65 height 13
click at [261, 238] on div "it created states" at bounding box center [293, 237] width 347 height 17
click at [302, 344] on div "it abolished regional councils" at bounding box center [293, 337] width 347 height 17
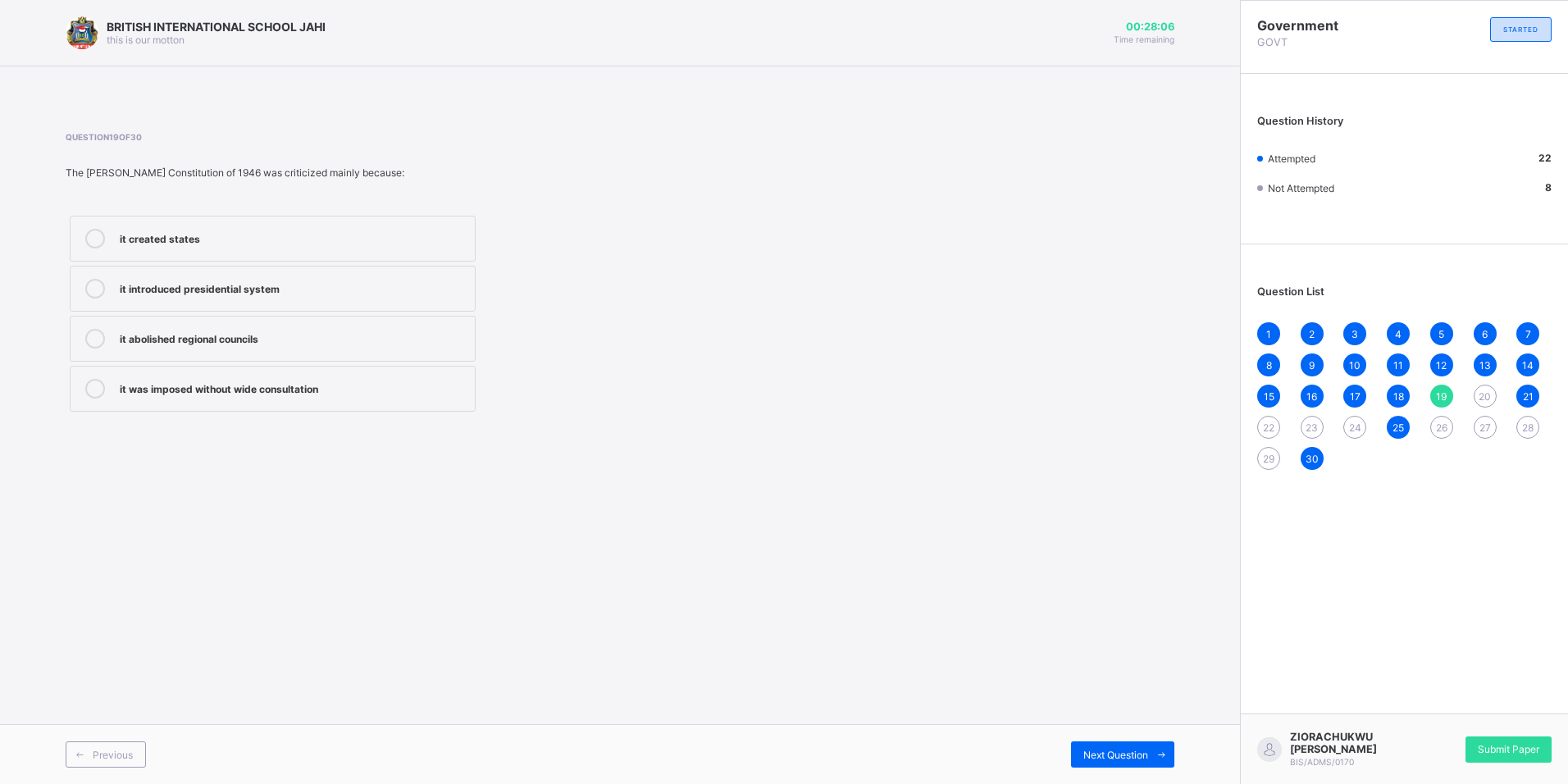
click at [330, 397] on div "it was imposed without wide consultation" at bounding box center [293, 389] width 347 height 19
click at [1105, 760] on span "Next Question" at bounding box center [1115, 755] width 65 height 13
click at [329, 288] on div "it created state governments" at bounding box center [293, 286] width 347 height 17
click at [1136, 756] on span "Next Question" at bounding box center [1115, 755] width 65 height 13
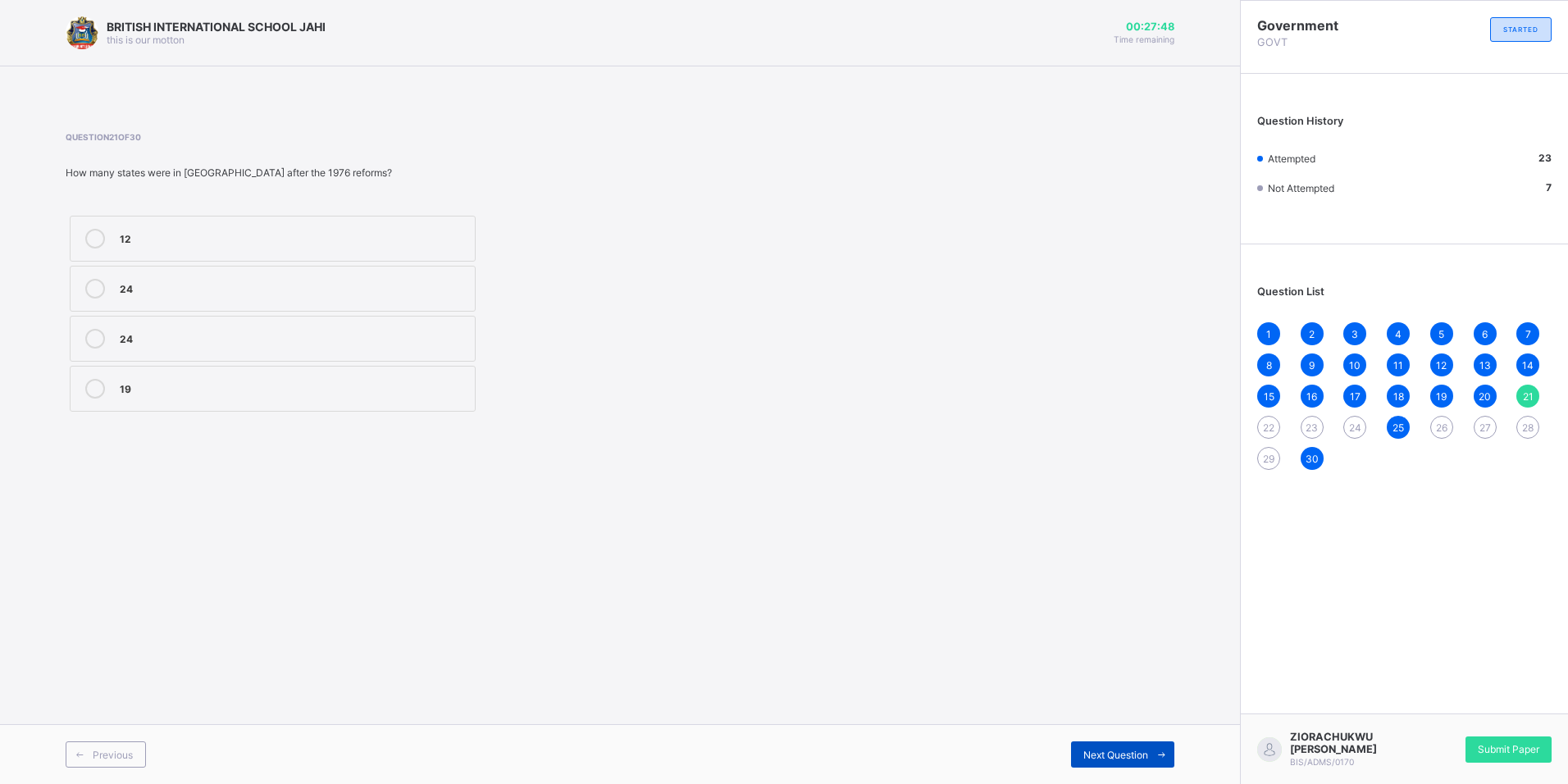
click at [1169, 762] on span at bounding box center [1161, 754] width 26 height 26
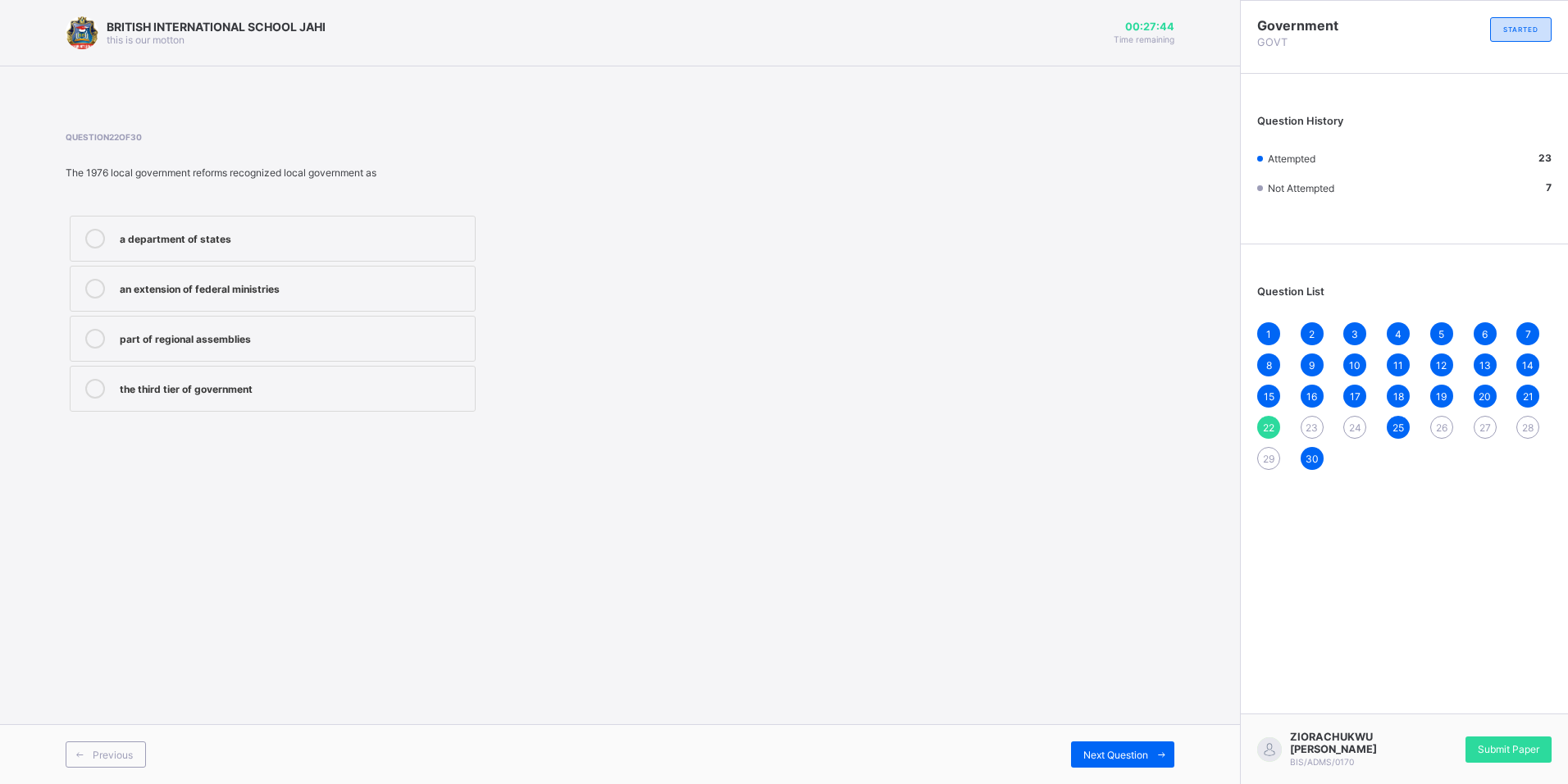
click at [285, 241] on div "a department of states" at bounding box center [293, 237] width 347 height 17
drag, startPoint x: 1145, startPoint y: 745, endPoint x: 965, endPoint y: 690, distance: 188.2
click at [1146, 749] on div "Next Question" at bounding box center [1123, 754] width 103 height 26
click at [202, 295] on div "1976–1979" at bounding box center [293, 288] width 347 height 19
click at [1087, 752] on span "Next Question" at bounding box center [1115, 755] width 65 height 13
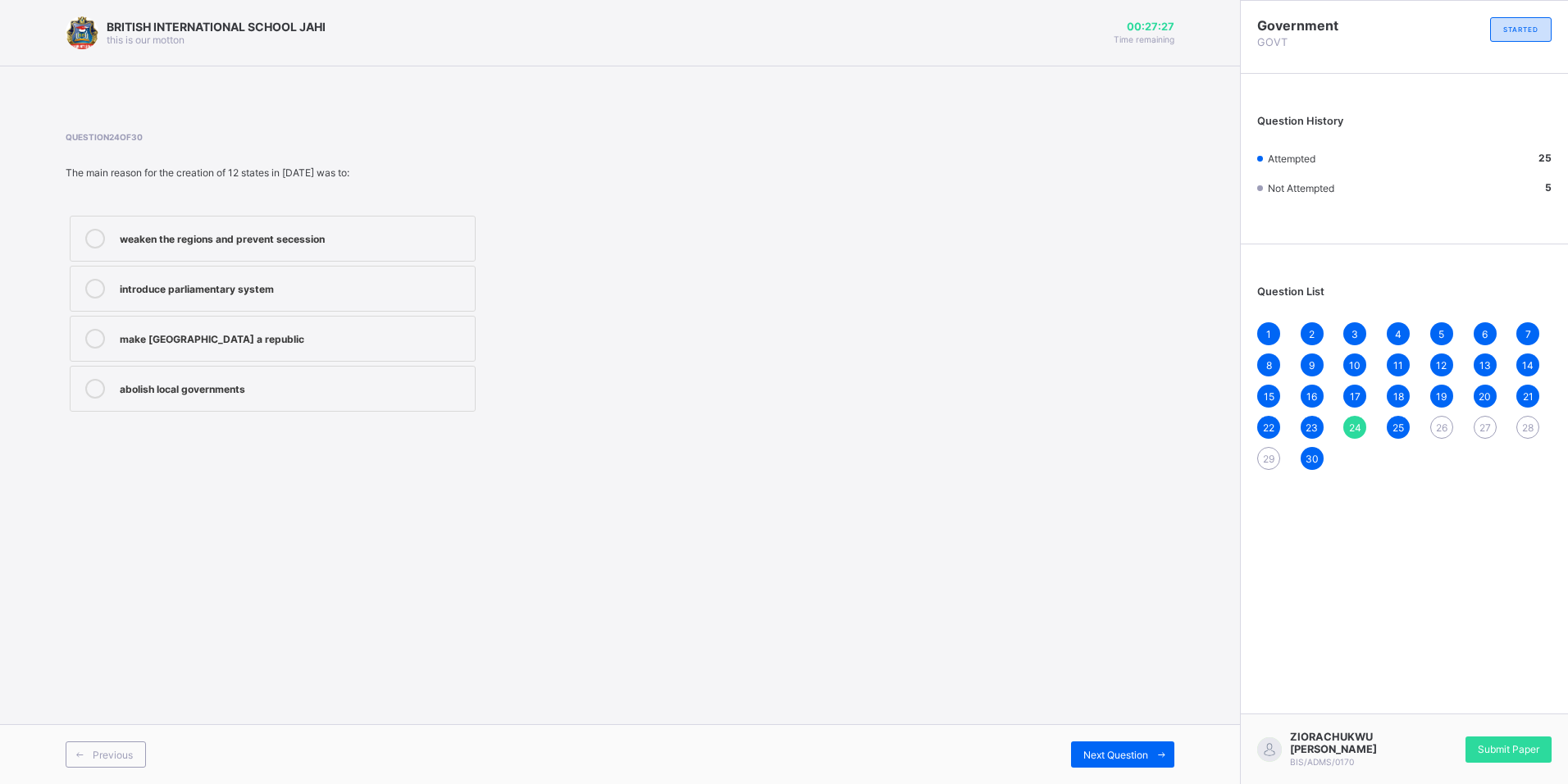
click at [295, 288] on div "introduce parliamentary system" at bounding box center [293, 286] width 347 height 17
click at [1127, 743] on div "Next Question" at bounding box center [1123, 754] width 103 height 26
click at [1129, 743] on div "Next Question" at bounding box center [1123, 754] width 103 height 26
click at [205, 254] on label "ethnic rivalry and political crises" at bounding box center [273, 238] width 406 height 46
click at [1099, 755] on span "Next Question" at bounding box center [1115, 755] width 65 height 13
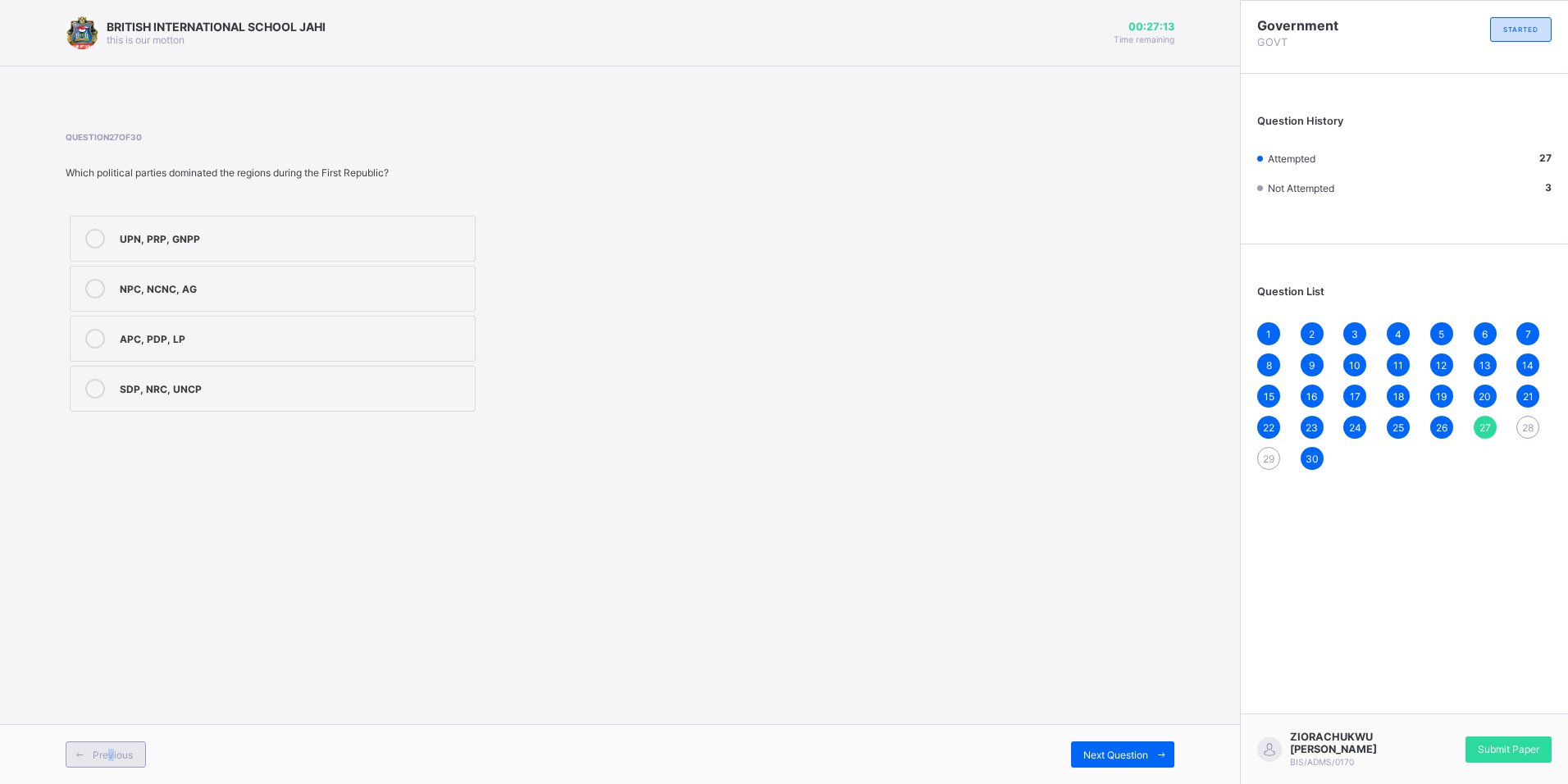
click at [112, 752] on span "Previous" at bounding box center [112, 755] width 40 height 13
click at [1127, 750] on span "Next Question" at bounding box center [1115, 755] width 65 height 13
click at [166, 340] on div "APC, PDP, LP" at bounding box center [293, 337] width 347 height 17
click at [1126, 771] on div "Previous Next Question" at bounding box center [619, 753] width 1240 height 59
click at [1120, 765] on div "Next Question" at bounding box center [1123, 754] width 103 height 26
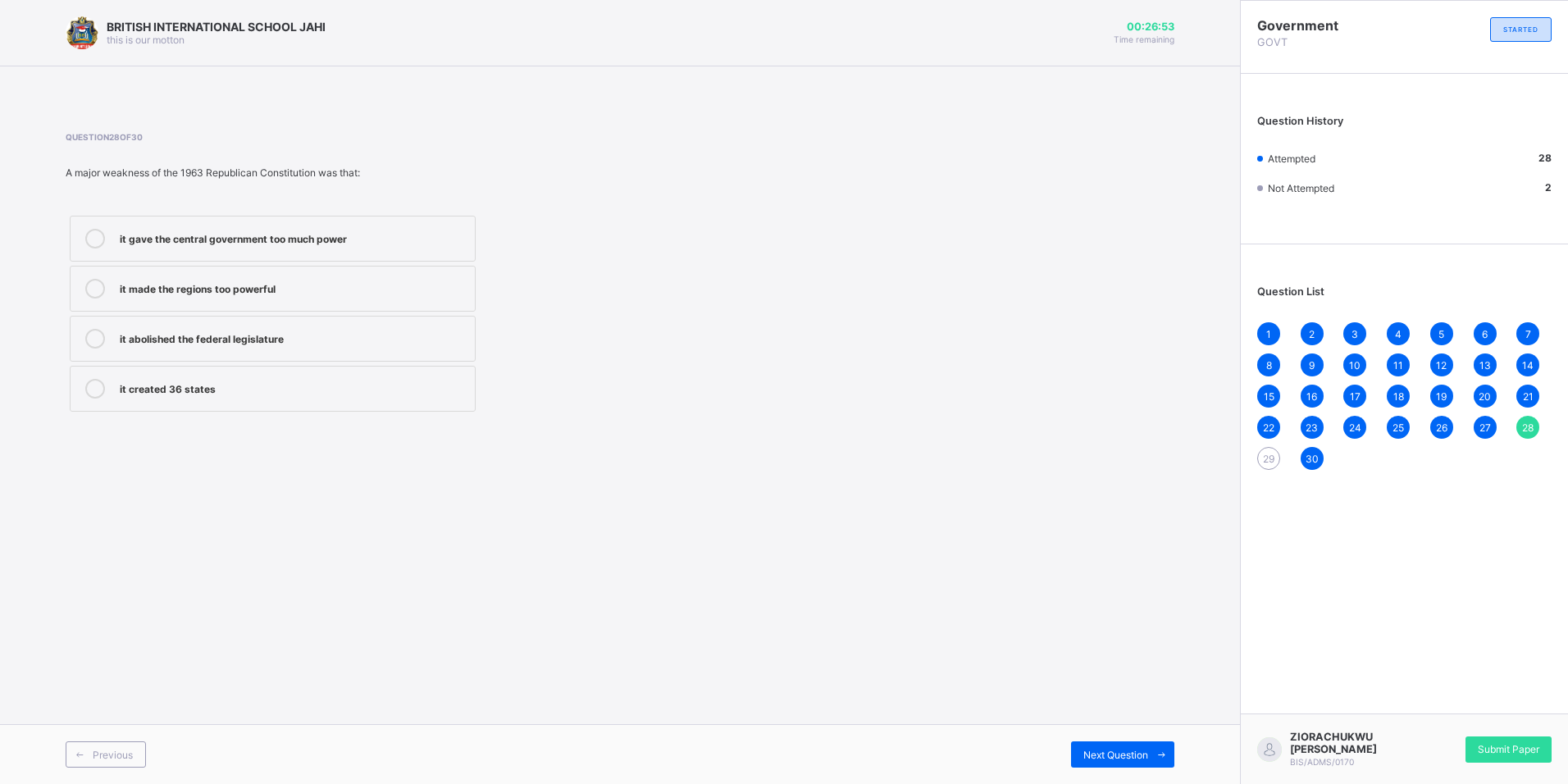
click at [230, 260] on label "it gave the central government too much power" at bounding box center [273, 238] width 406 height 46
click at [1105, 753] on span "Next Question" at bounding box center [1115, 755] width 65 height 13
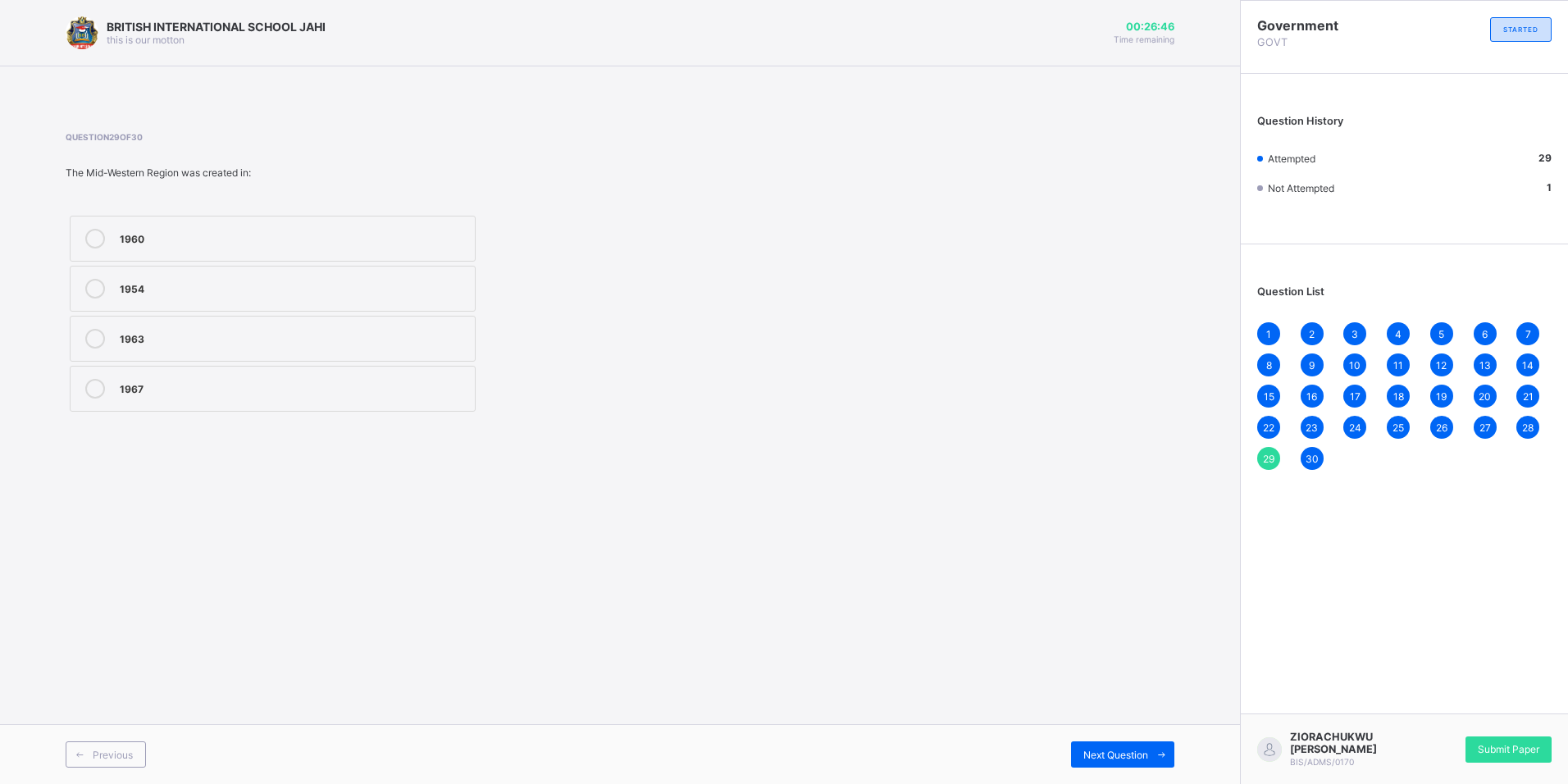
click at [216, 371] on label "1967" at bounding box center [273, 389] width 406 height 46
click at [1122, 744] on div "Next Question" at bounding box center [1123, 754] width 103 height 26
click at [1522, 743] on span "Submit Paper" at bounding box center [1508, 749] width 61 height 13
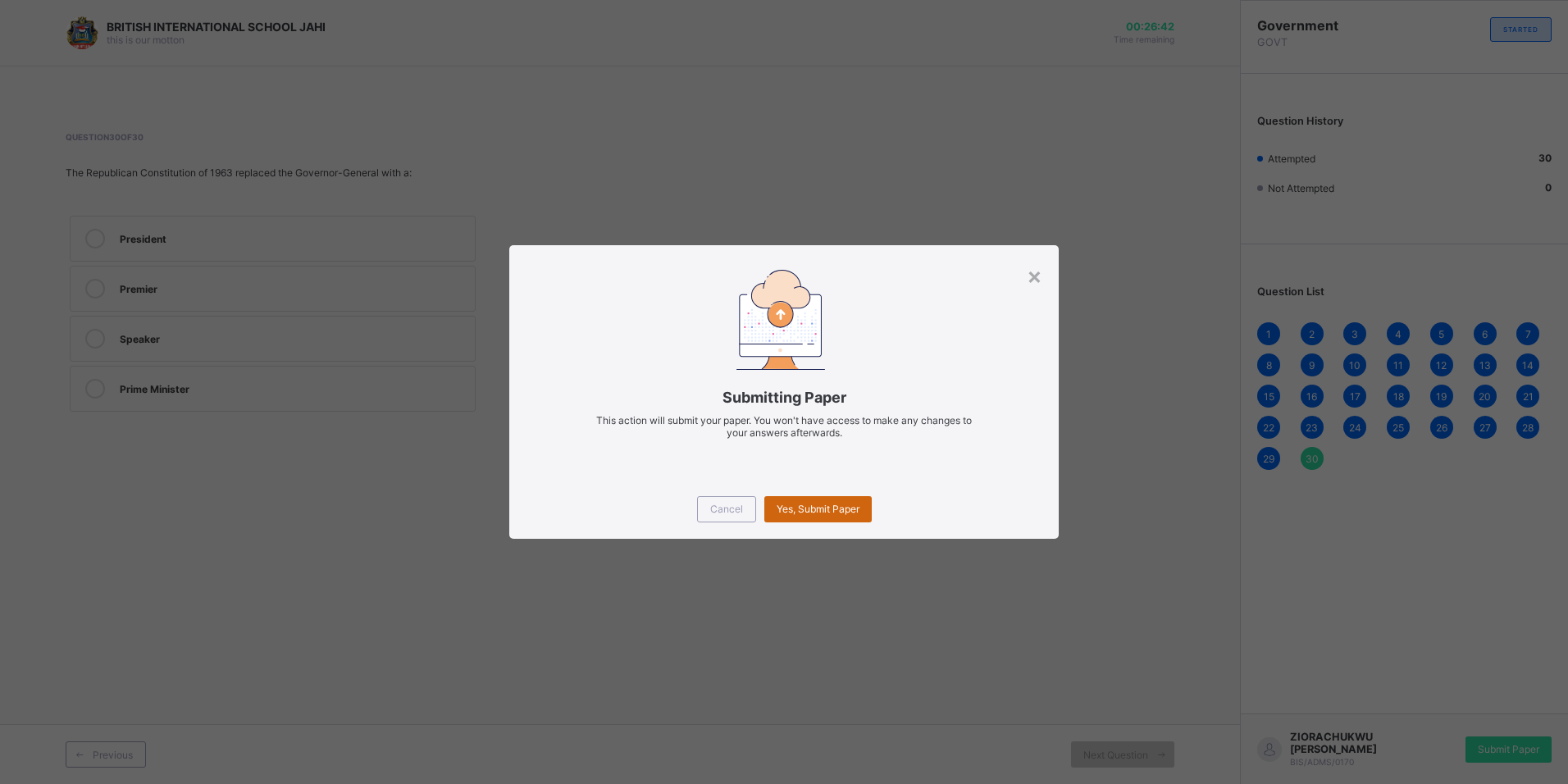
drag, startPoint x: 820, startPoint y: 491, endPoint x: 824, endPoint y: 505, distance: 14.6
click at [820, 490] on div "Cancel Yes, Submit Paper" at bounding box center [783, 509] width 548 height 59
click at [825, 510] on span "Yes, Submit Paper" at bounding box center [817, 508] width 83 height 13
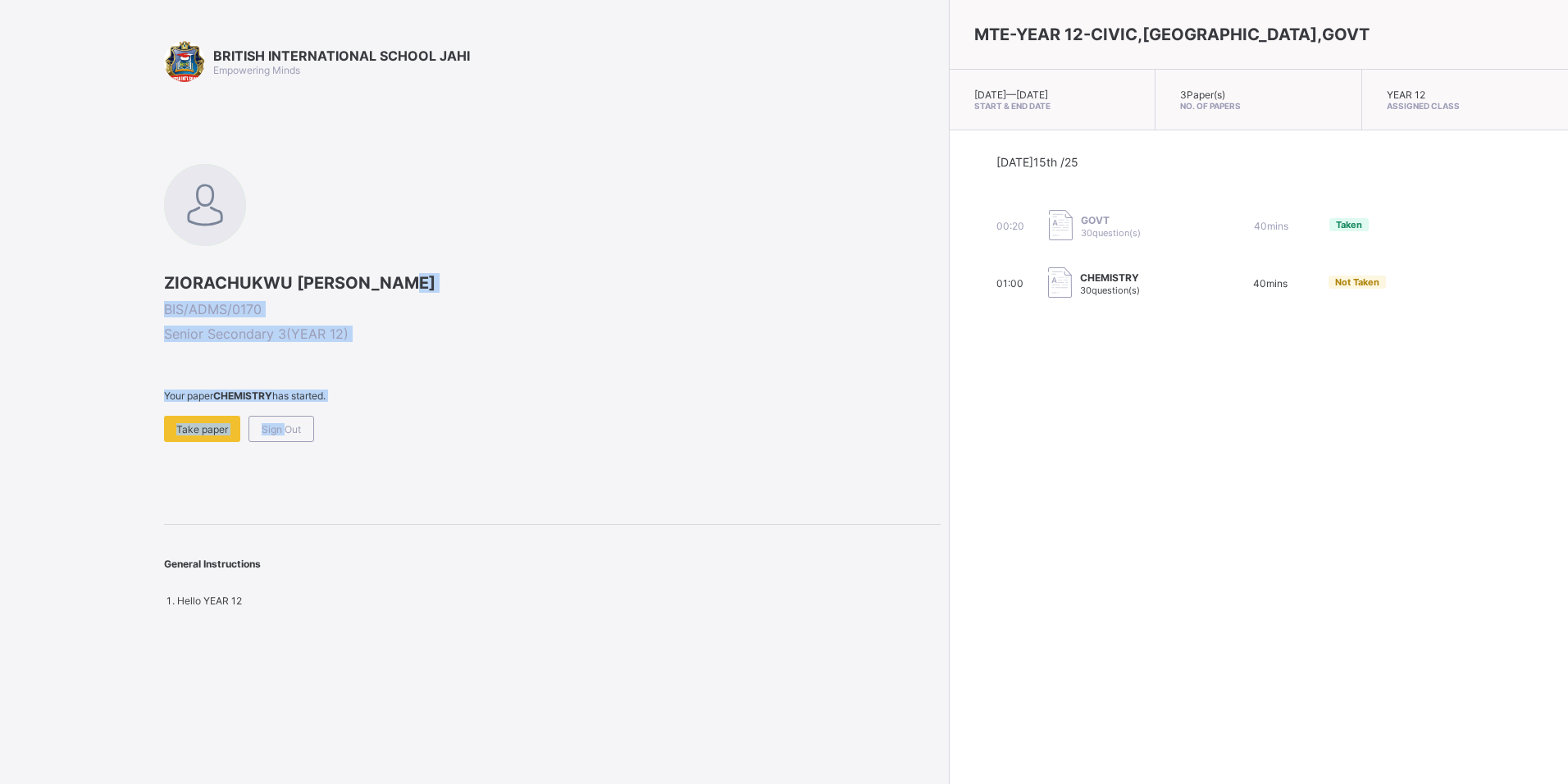
drag, startPoint x: 280, startPoint y: 419, endPoint x: 730, endPoint y: 283, distance: 470.1
click at [730, 283] on div "ZIORACHUKWU ARINZE SEAL BIS/ADMS/0170 Senior Secondary 3 ( YEAR 12 ) Your paper…" at bounding box center [551, 302] width 776 height 278
click at [273, 433] on span "Sign Out" at bounding box center [281, 429] width 39 height 13
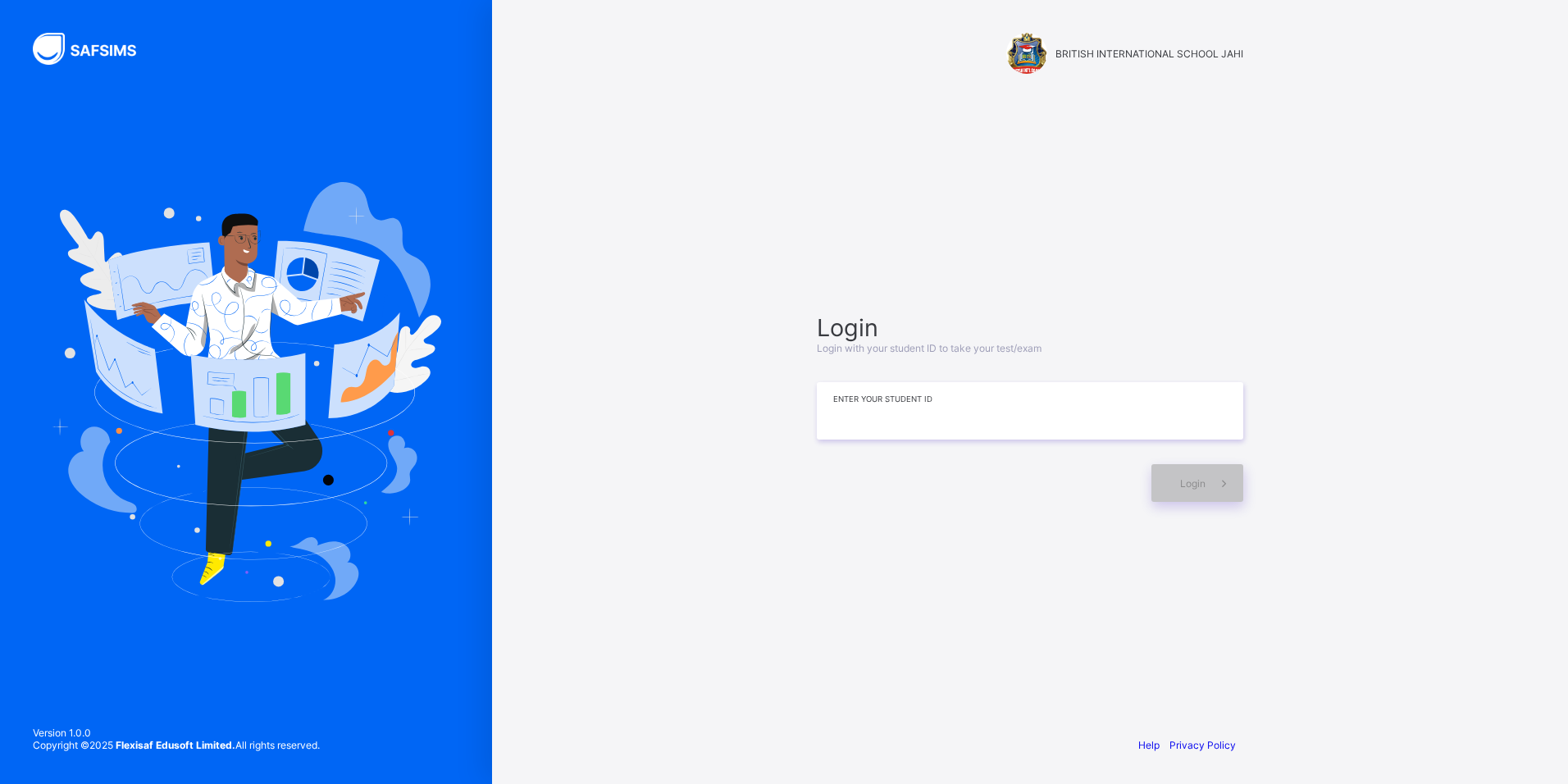
click at [1038, 439] on div "Login Login with your student ID to take your test/exam Enter your Student ID L…" at bounding box center [1030, 408] width 427 height 189
type input "*"
type input "**********"
click at [1218, 496] on span at bounding box center [1224, 483] width 38 height 38
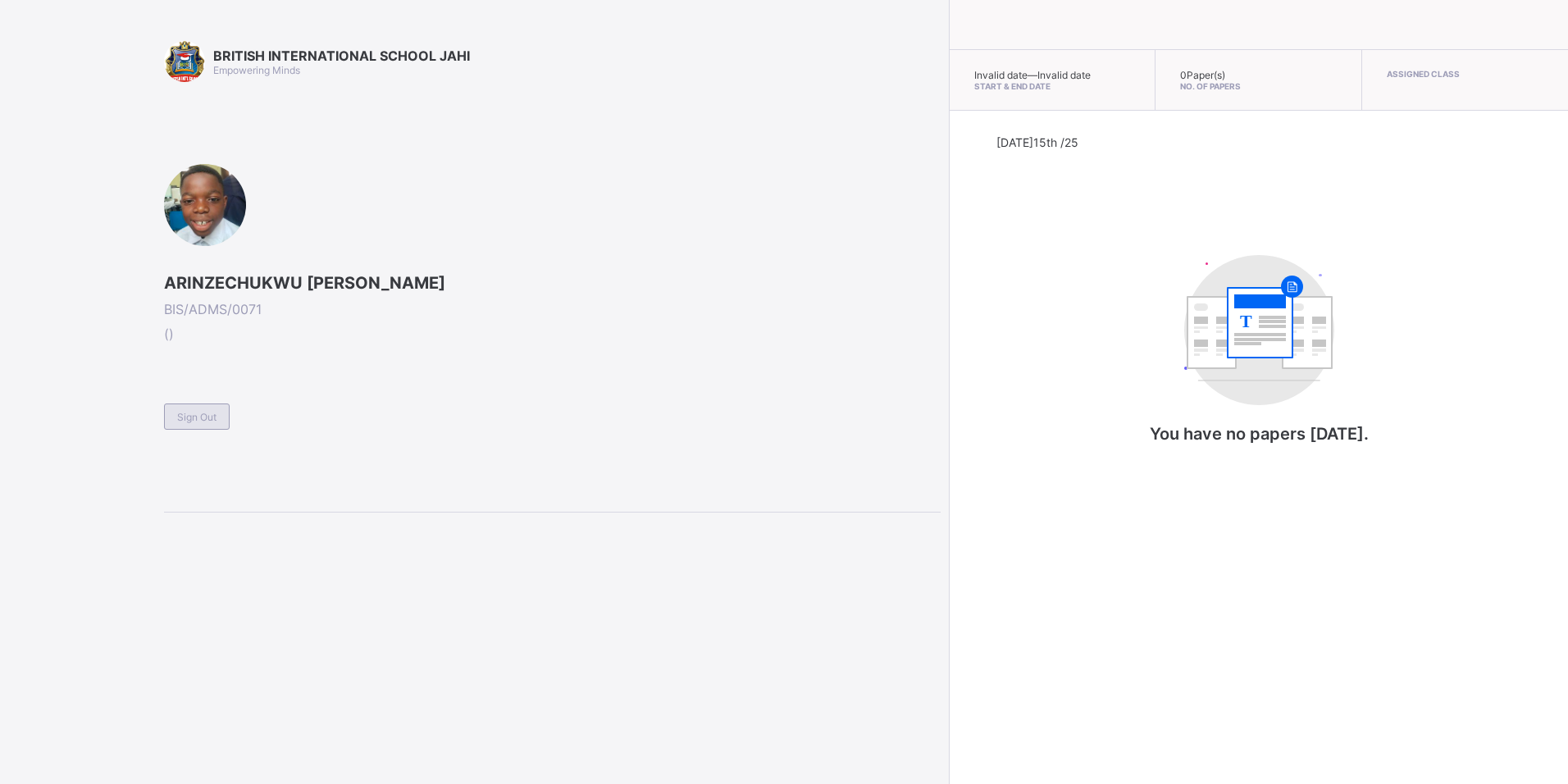
click at [214, 425] on div "Sign Out" at bounding box center [196, 416] width 65 height 26
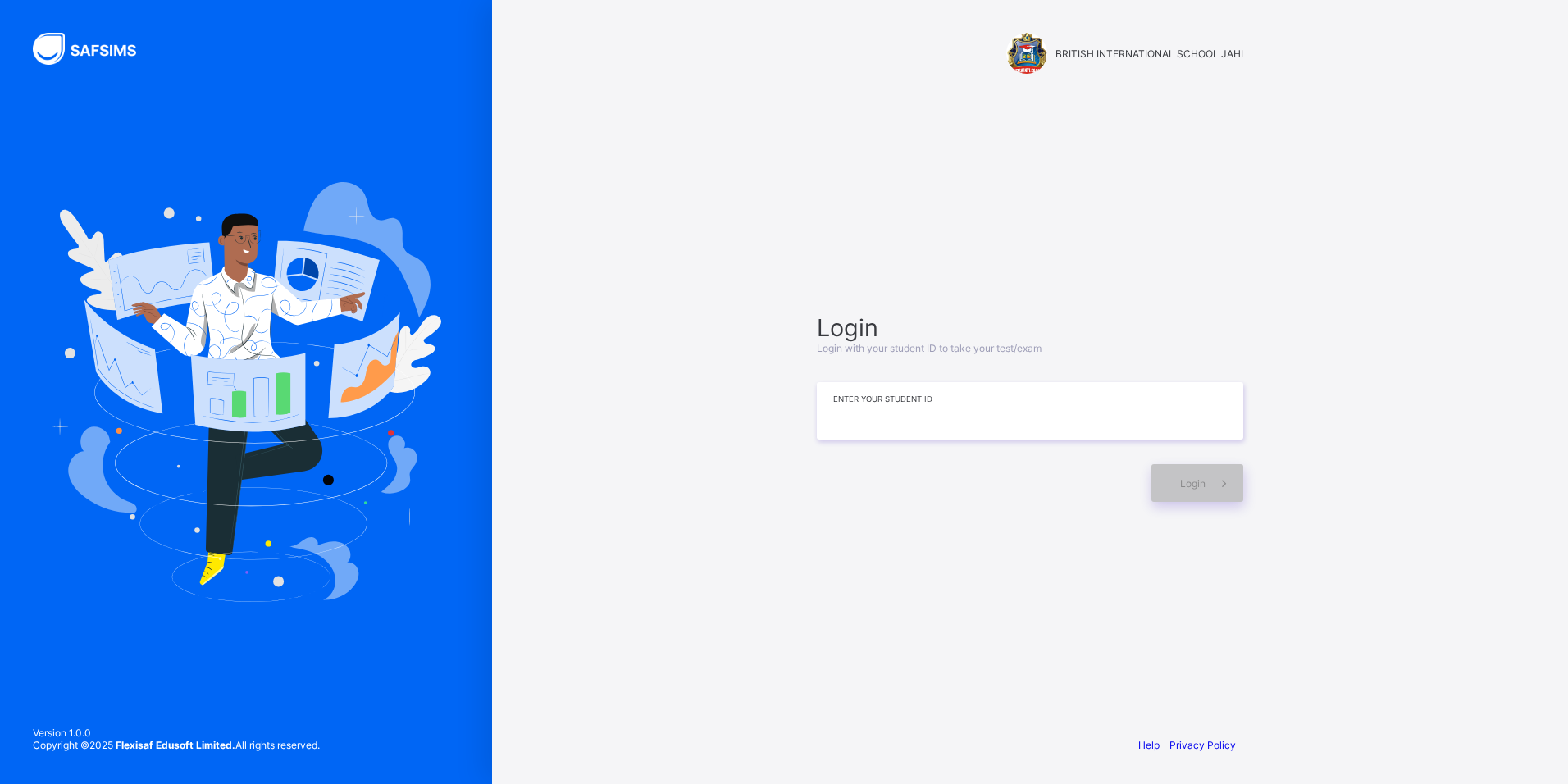
click at [1035, 425] on input at bounding box center [1030, 410] width 427 height 57
type input "*"
type input "**********"
click at [1213, 495] on span at bounding box center [1224, 483] width 38 height 38
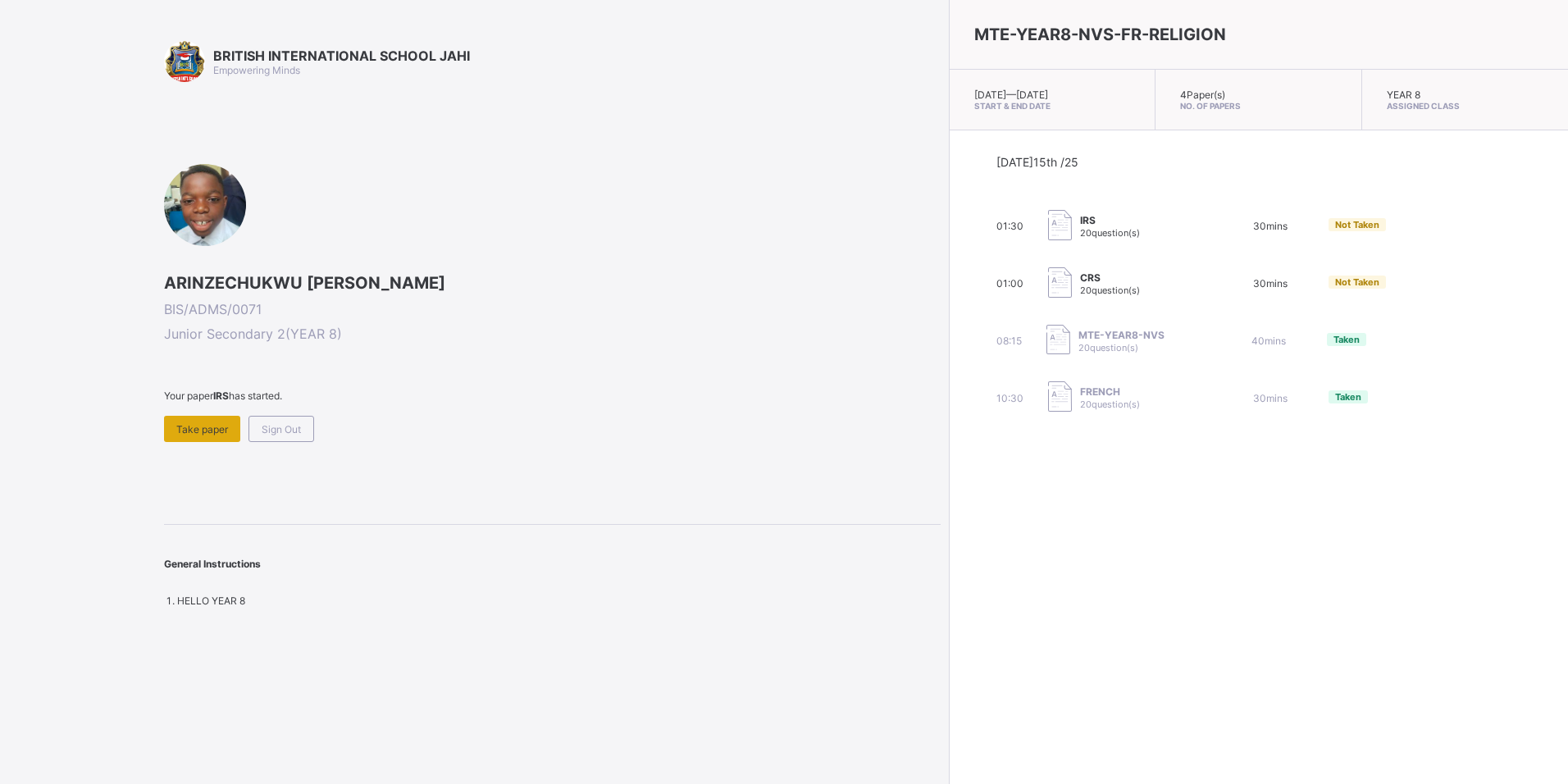
click at [210, 432] on span "Take paper" at bounding box center [202, 429] width 52 height 13
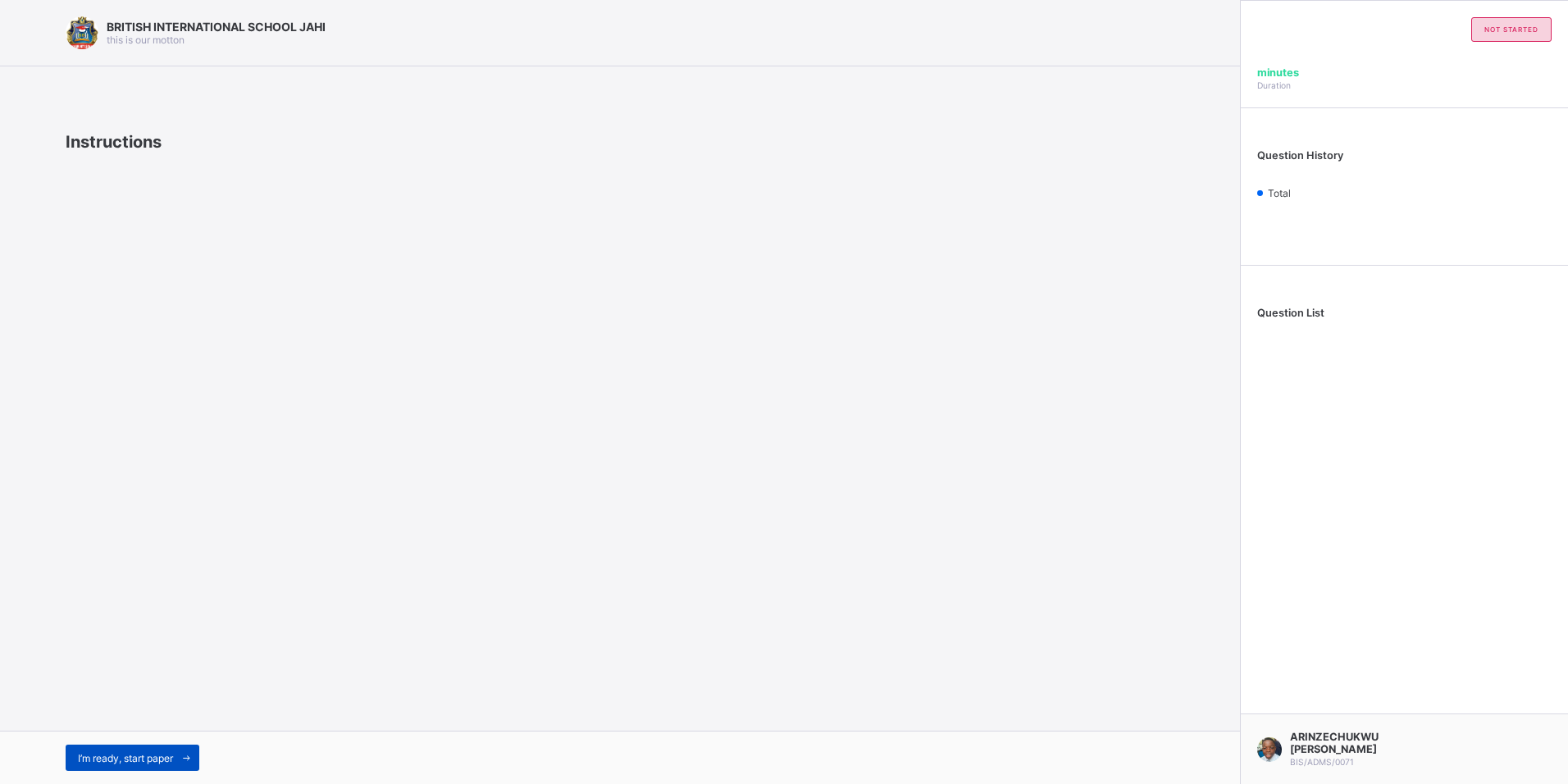
click at [189, 762] on icon at bounding box center [186, 758] width 13 height 11
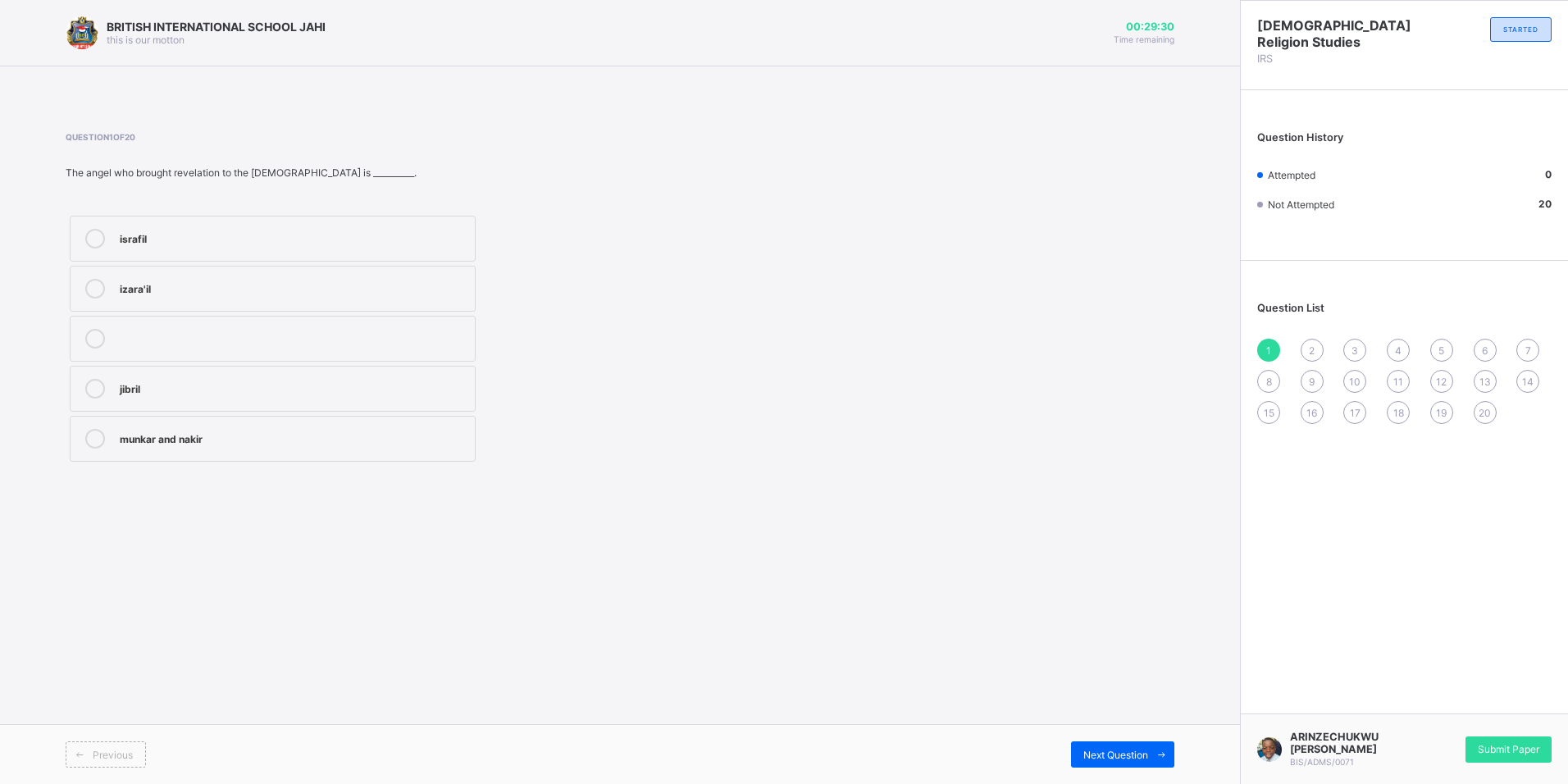
click at [265, 243] on div "israfil" at bounding box center [293, 237] width 347 height 17
click at [1493, 747] on span "Submit Paper" at bounding box center [1508, 749] width 61 height 13
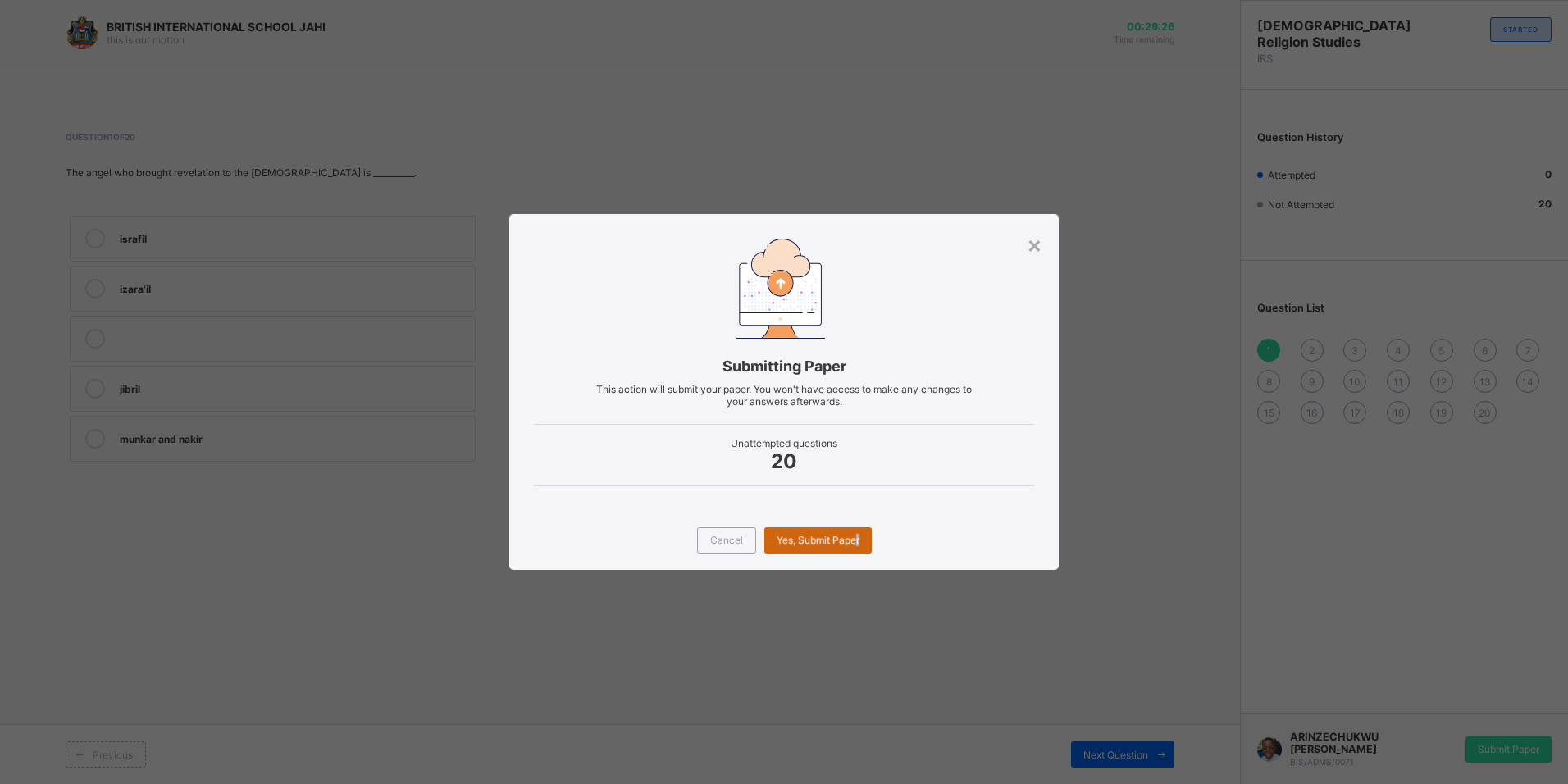
click at [857, 541] on span "Yes, Submit Paper" at bounding box center [817, 540] width 83 height 13
click at [846, 536] on span "Yes, Submit Paper" at bounding box center [817, 540] width 83 height 13
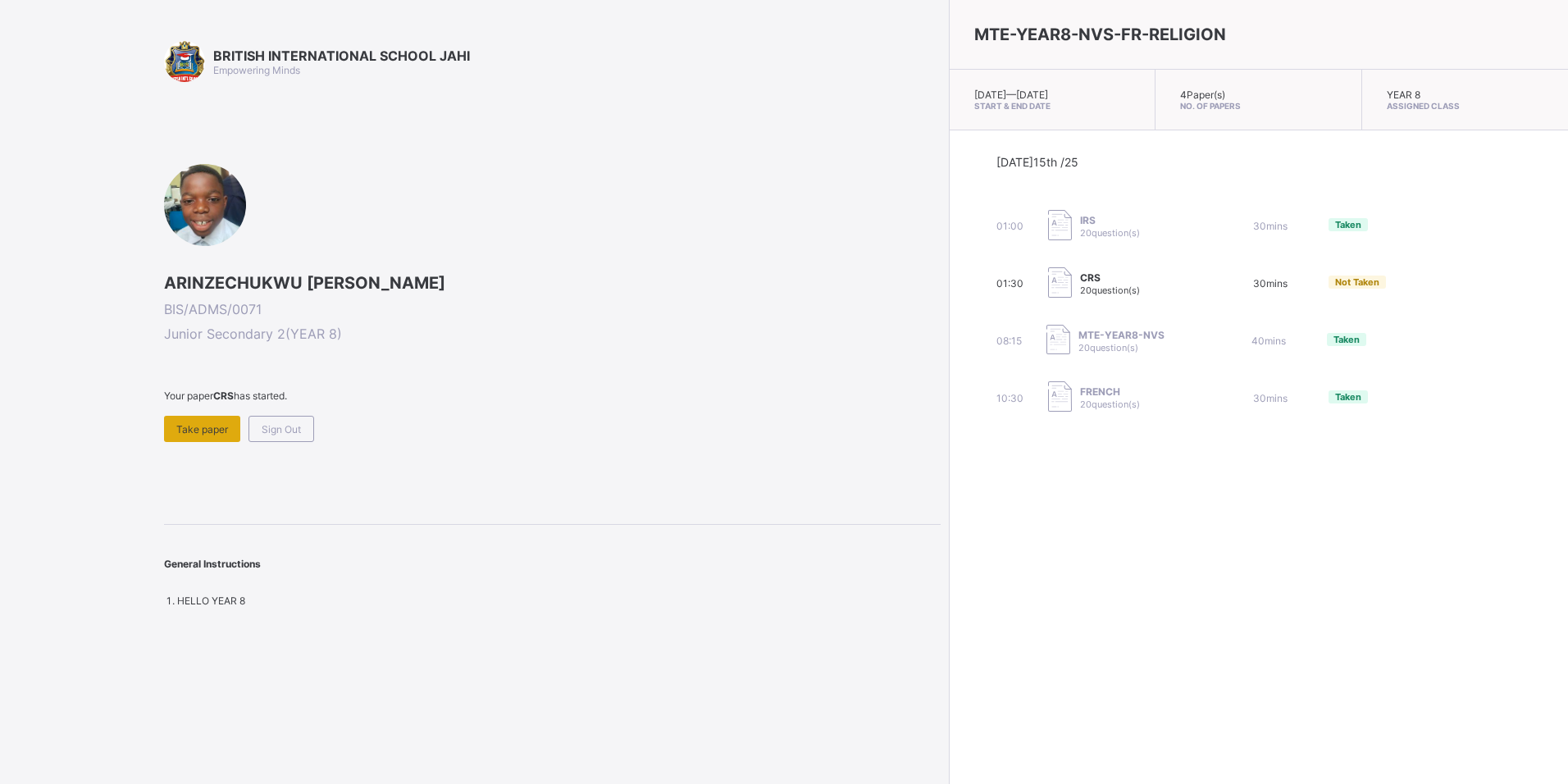
click at [173, 429] on div "Take paper" at bounding box center [202, 429] width 76 height 26
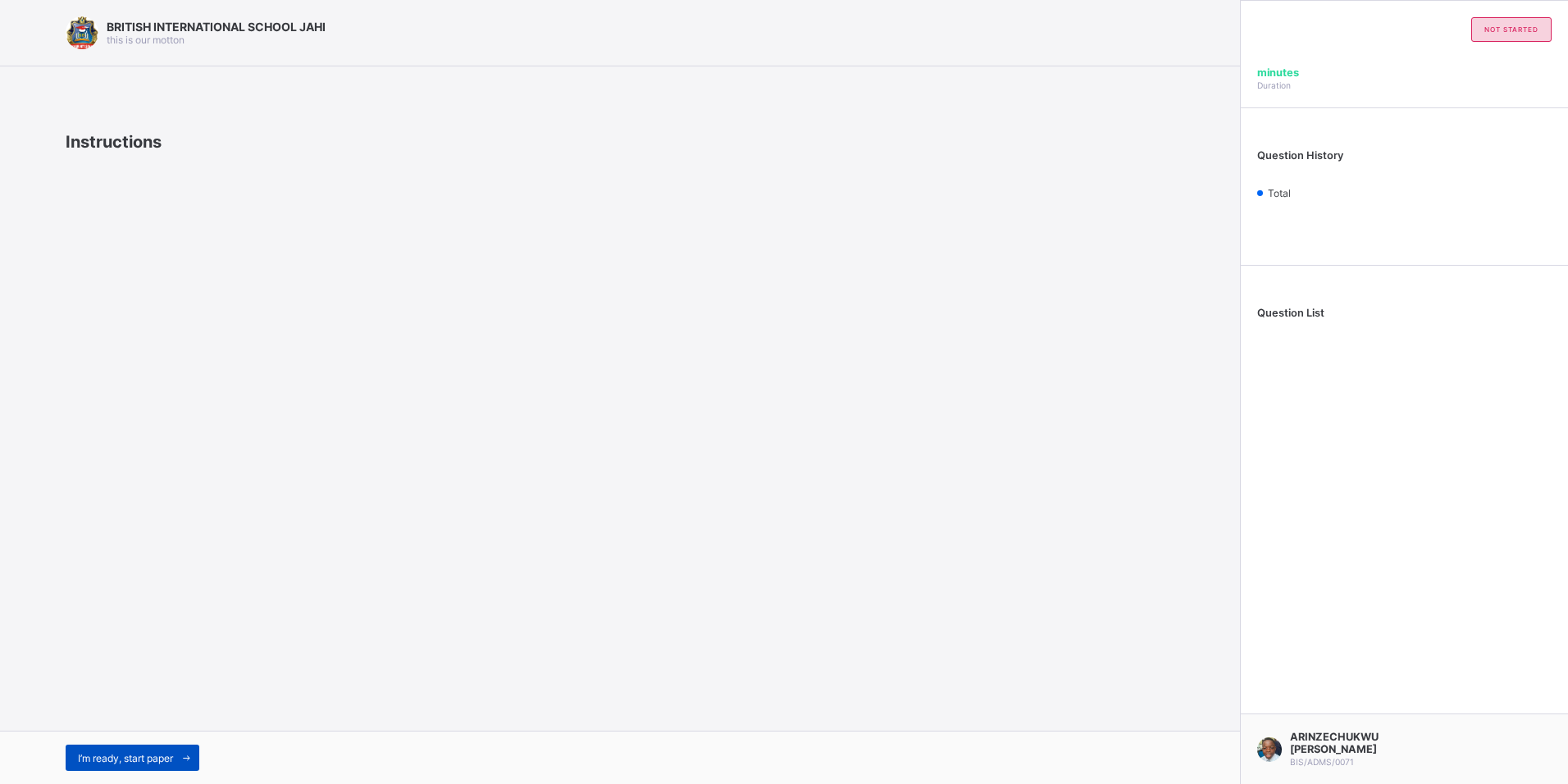
click at [184, 755] on icon at bounding box center [186, 758] width 13 height 11
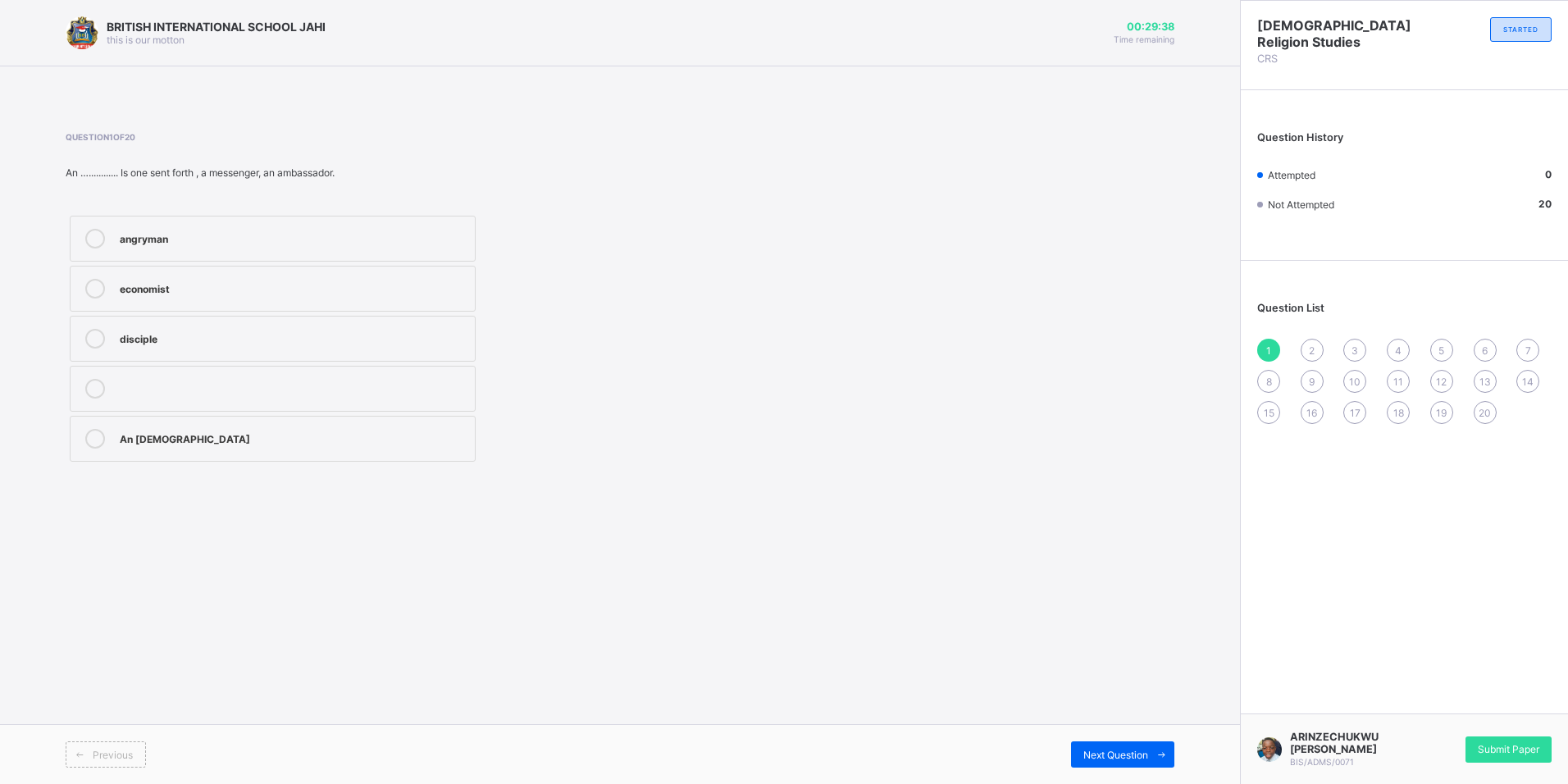
click at [210, 344] on div "disciple" at bounding box center [293, 337] width 347 height 17
click at [1105, 752] on span "Next Question" at bounding box center [1115, 755] width 65 height 13
click at [234, 445] on div "heal the sick" at bounding box center [293, 438] width 347 height 19
click at [1152, 750] on span at bounding box center [1161, 754] width 26 height 26
click at [309, 232] on div "bags,clothes and money" at bounding box center [293, 237] width 347 height 17
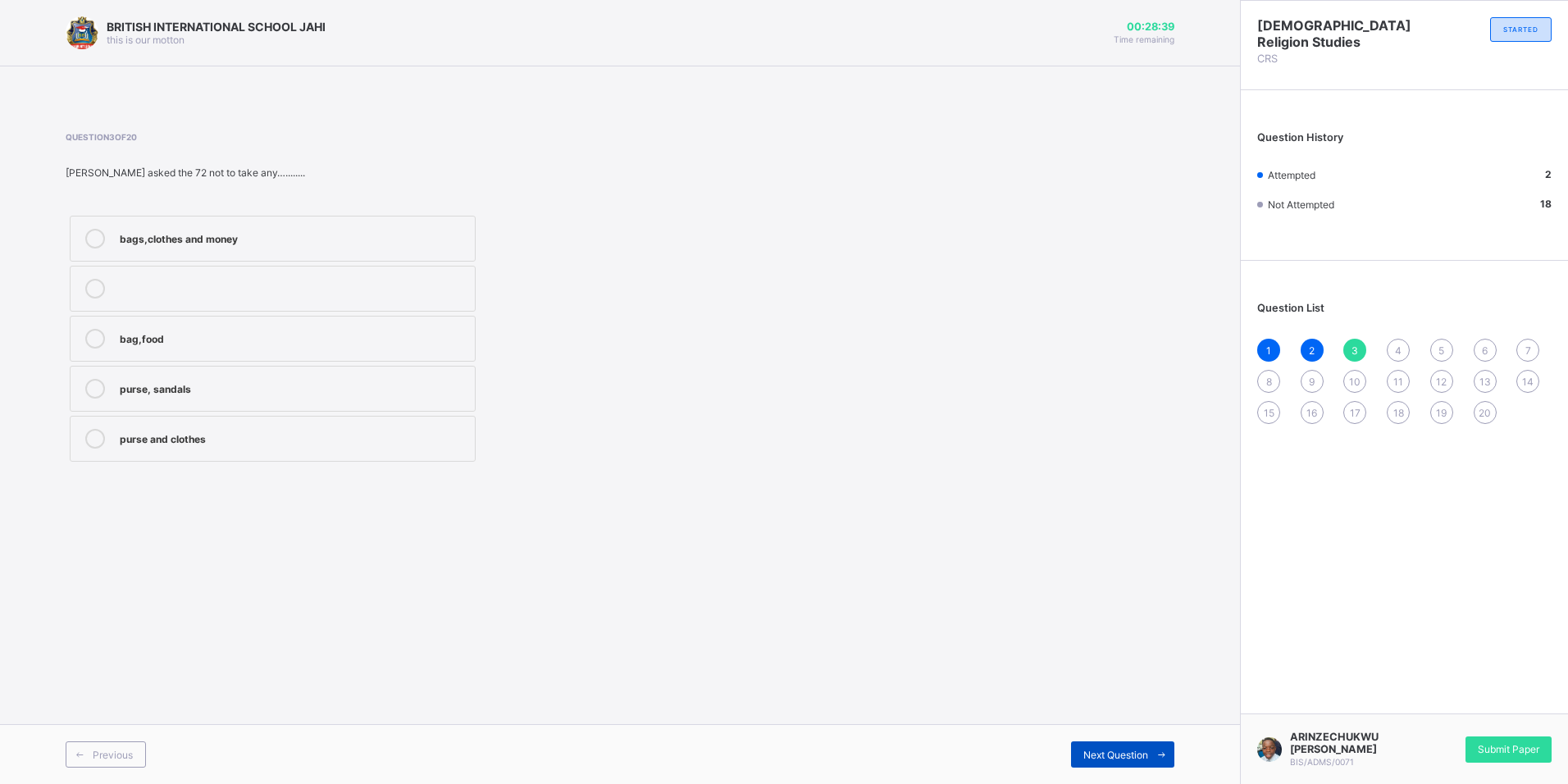
click at [1142, 755] on span "Next Question" at bounding box center [1115, 755] width 65 height 13
click at [315, 222] on label "72" at bounding box center [273, 238] width 406 height 46
click at [1148, 749] on span at bounding box center [1161, 754] width 26 height 26
click at [191, 237] on div "evil" at bounding box center [293, 237] width 347 height 17
click at [1151, 745] on span at bounding box center [1161, 754] width 26 height 26
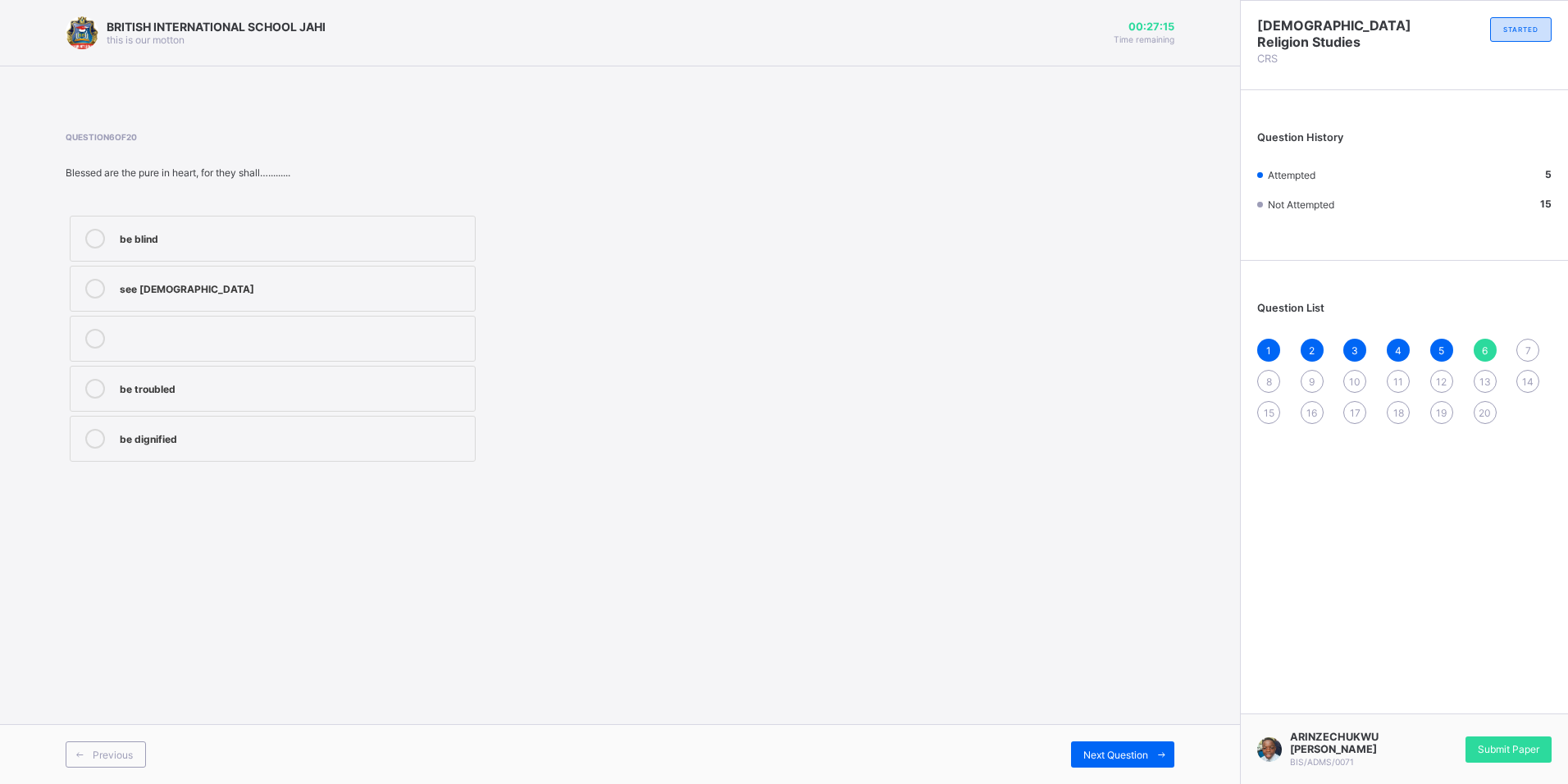
click at [289, 440] on div "be dignified" at bounding box center [293, 436] width 347 height 17
click at [1142, 753] on span "Next Question" at bounding box center [1115, 755] width 65 height 13
click at [259, 294] on div "righteousness" at bounding box center [293, 286] width 347 height 17
click at [1152, 749] on span at bounding box center [1161, 754] width 26 height 26
click at [296, 382] on div "inherit the earth" at bounding box center [293, 387] width 347 height 17
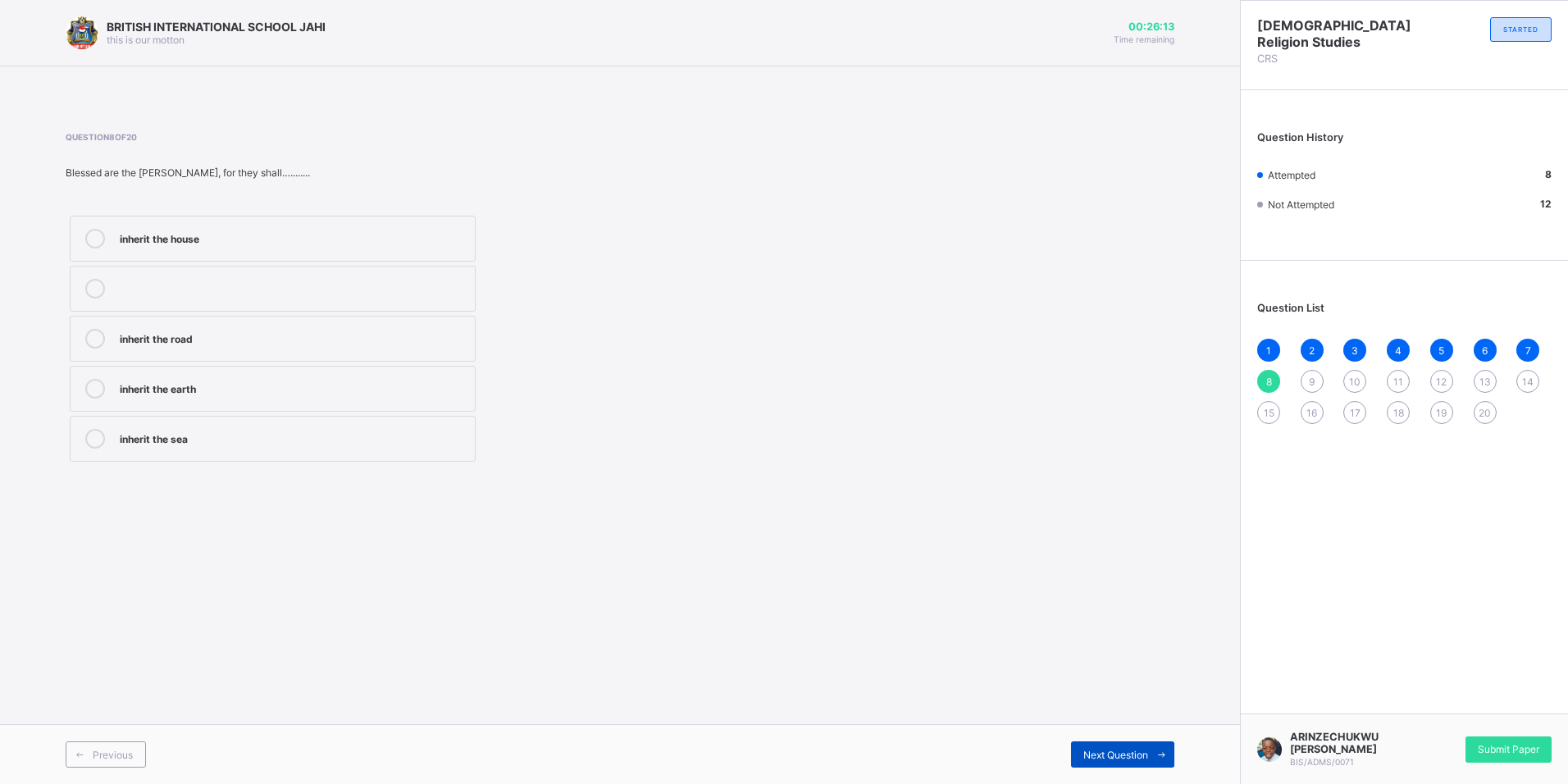
click at [1160, 759] on icon at bounding box center [1161, 755] width 13 height 11
click at [226, 435] on div "plseased" at bounding box center [293, 436] width 347 height 17
click at [1099, 751] on span "Next Question" at bounding box center [1115, 755] width 65 height 13
drag, startPoint x: 198, startPoint y: 387, endPoint x: 443, endPoint y: 368, distance: 245.7
click at [198, 387] on div "heaven" at bounding box center [293, 387] width 347 height 17
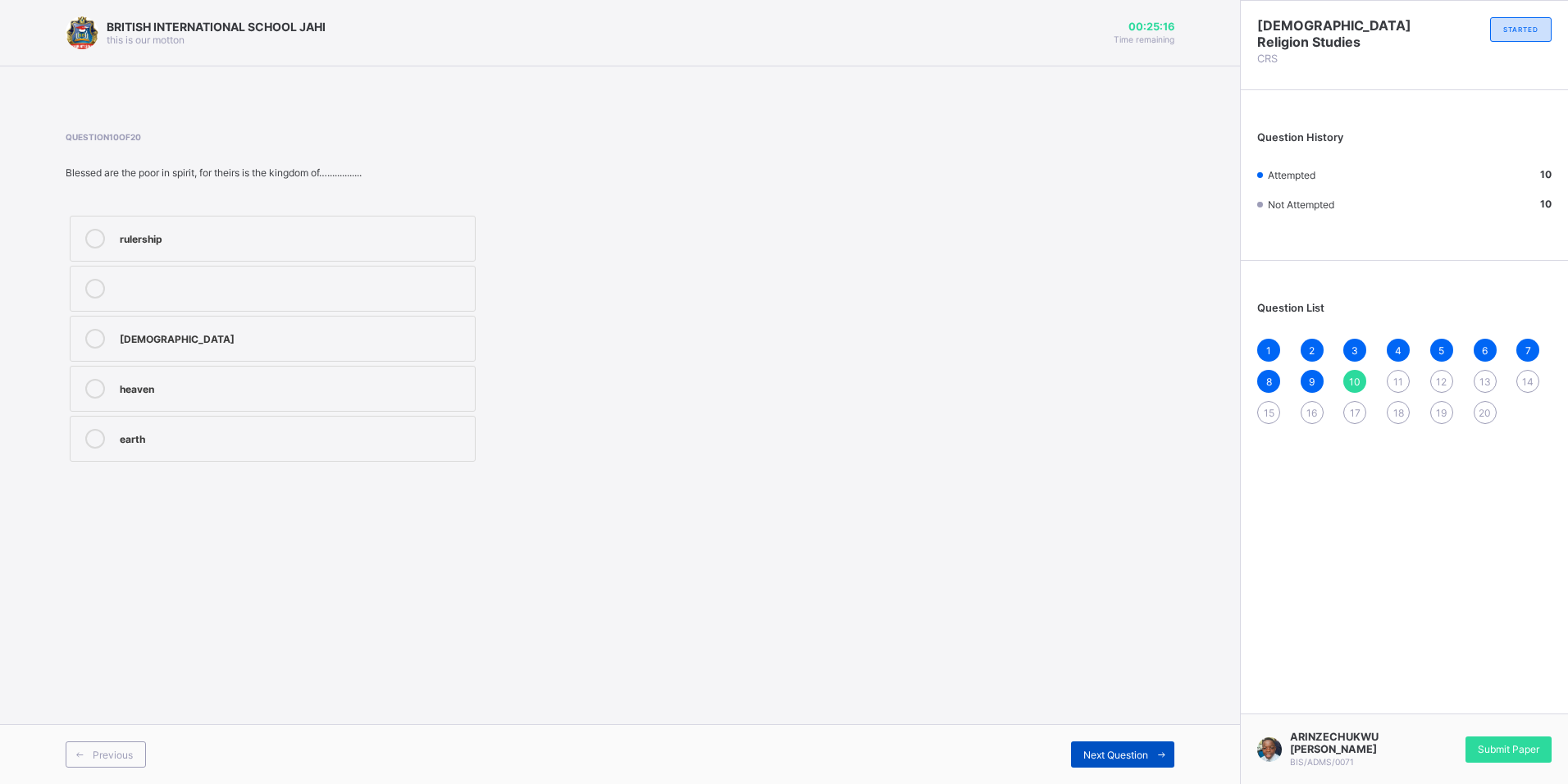
click at [1136, 758] on span "Next Question" at bounding box center [1115, 755] width 65 height 13
drag, startPoint x: 202, startPoint y: 392, endPoint x: 629, endPoint y: 388, distance: 427.0
click at [203, 392] on div "blessing" at bounding box center [293, 387] width 347 height 17
click at [1160, 754] on icon at bounding box center [1161, 755] width 13 height 11
drag, startPoint x: 191, startPoint y: 396, endPoint x: 927, endPoint y: 579, distance: 758.4
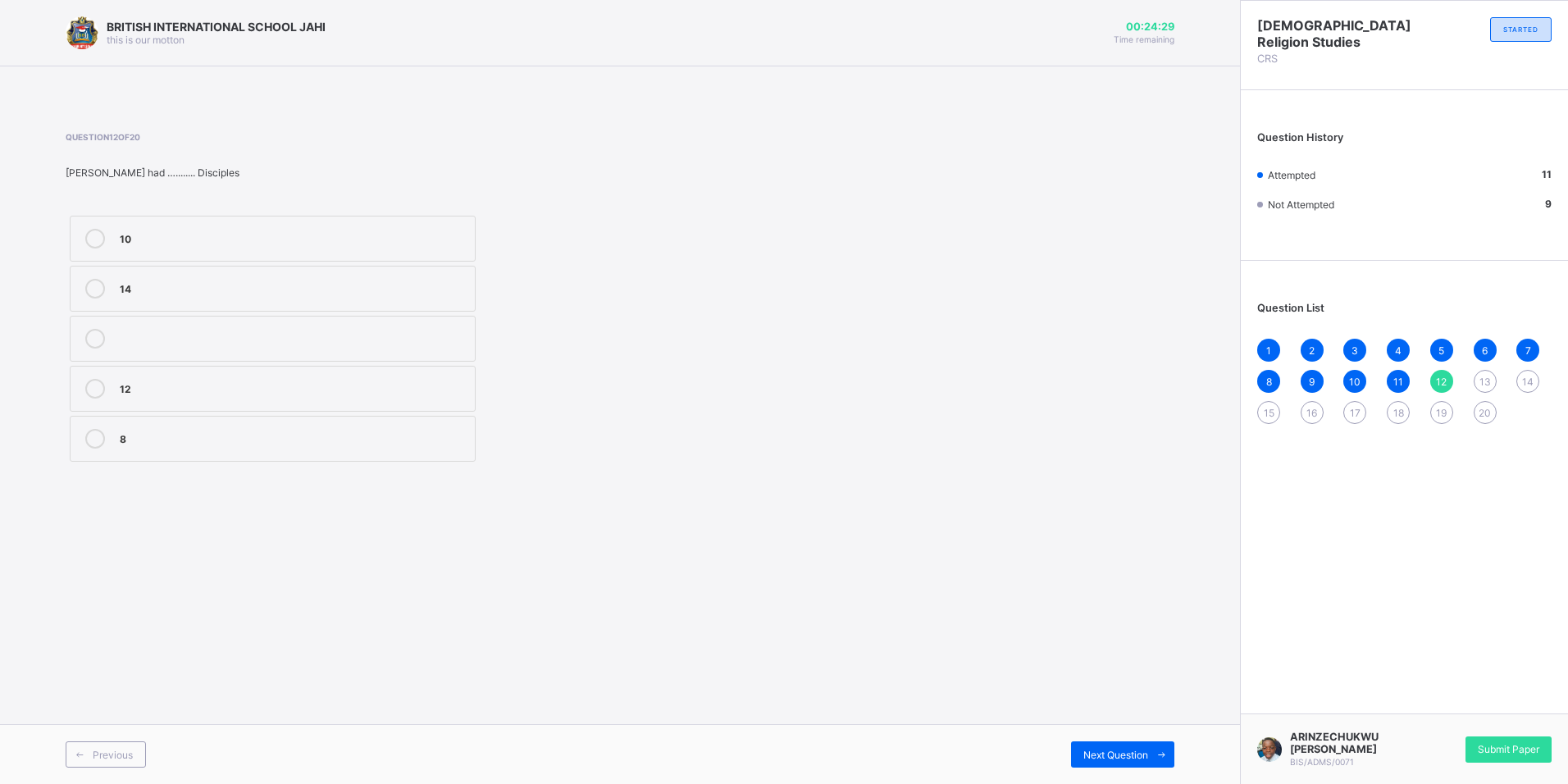
click at [314, 406] on label "12" at bounding box center [273, 389] width 406 height 46
click at [1125, 755] on span "Next Question" at bounding box center [1115, 755] width 65 height 13
click at [216, 329] on div "Judas iscariot" at bounding box center [293, 337] width 347 height 17
click at [1126, 751] on span "Next Question" at bounding box center [1115, 755] width 65 height 13
drag, startPoint x: 166, startPoint y: 295, endPoint x: 755, endPoint y: 439, distance: 606.3
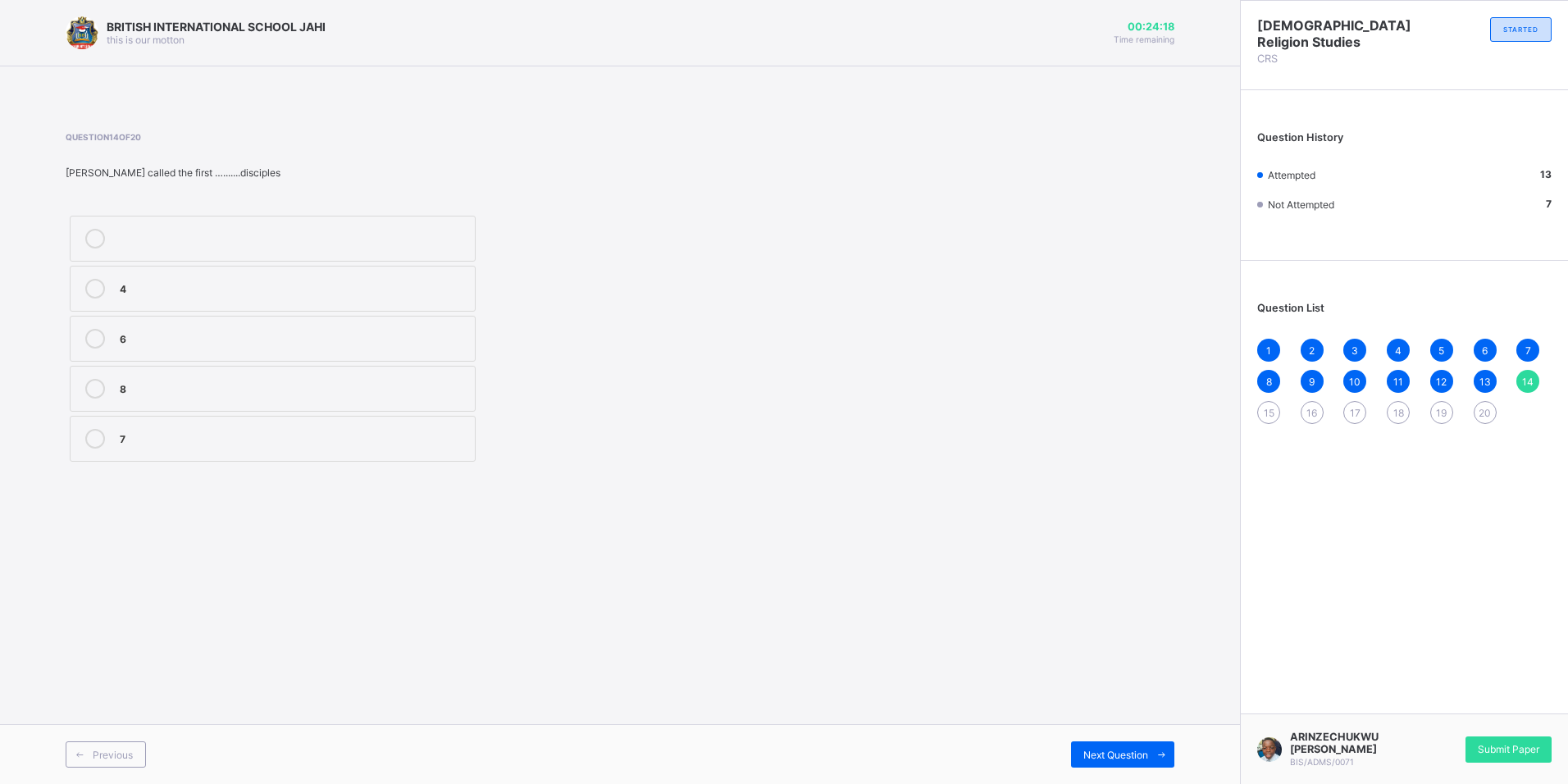
click at [209, 308] on label "4" at bounding box center [273, 288] width 406 height 46
click at [1165, 754] on icon at bounding box center [1161, 755] width 13 height 11
drag, startPoint x: 182, startPoint y: 438, endPoint x: 175, endPoint y: 381, distance: 57.4
click at [182, 428] on label "disciple" at bounding box center [273, 438] width 406 height 46
click at [1129, 756] on span "Next Question" at bounding box center [1115, 755] width 65 height 13
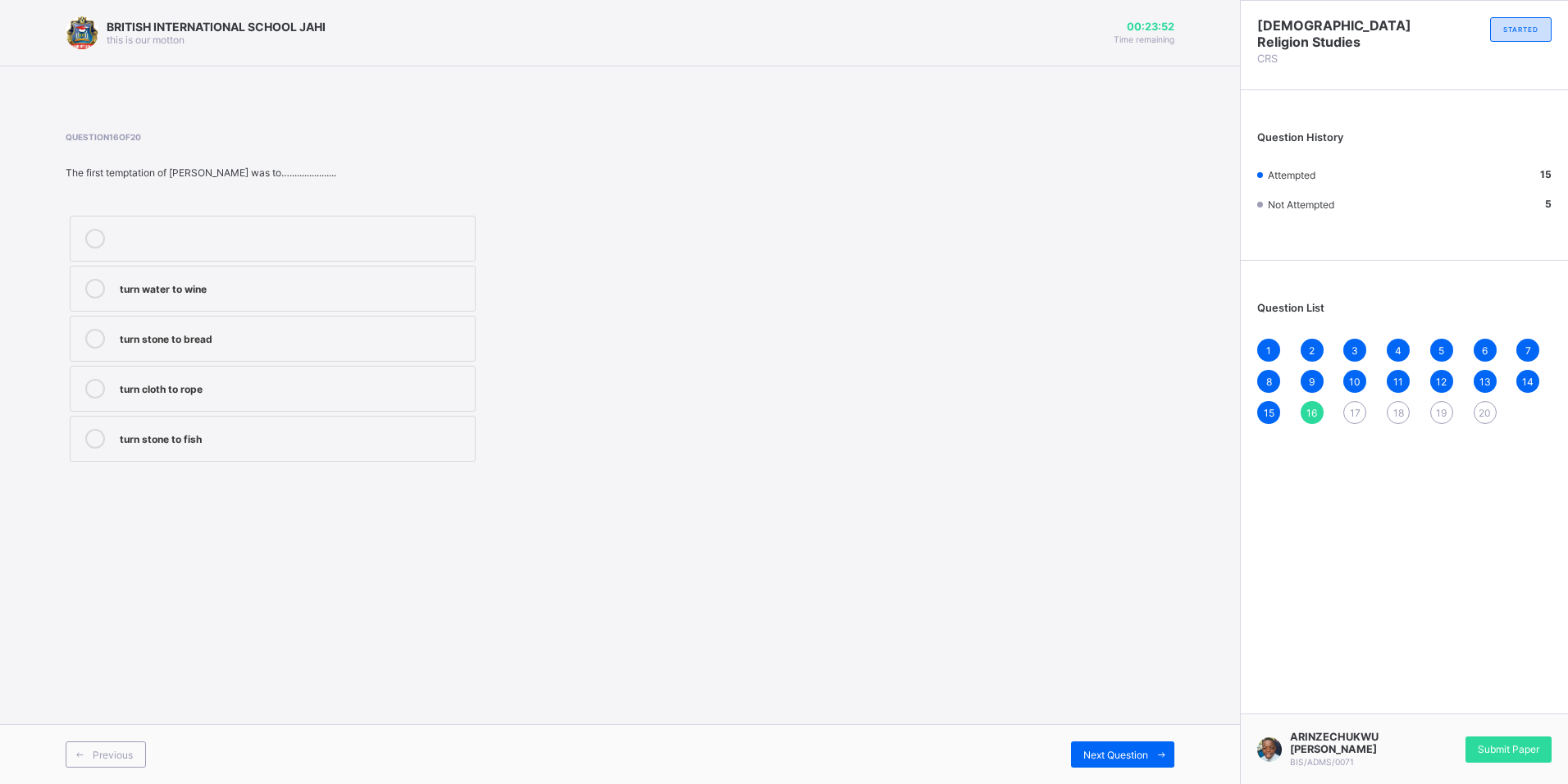
click at [1311, 351] on span "2" at bounding box center [1312, 351] width 6 height 13
click at [1346, 350] on div "3" at bounding box center [1355, 351] width 23 height 23
click at [1317, 408] on span "16" at bounding box center [1311, 413] width 11 height 13
click at [237, 330] on div "turn stone to bread" at bounding box center [293, 337] width 347 height 17
click at [1148, 747] on span at bounding box center [1161, 754] width 26 height 26
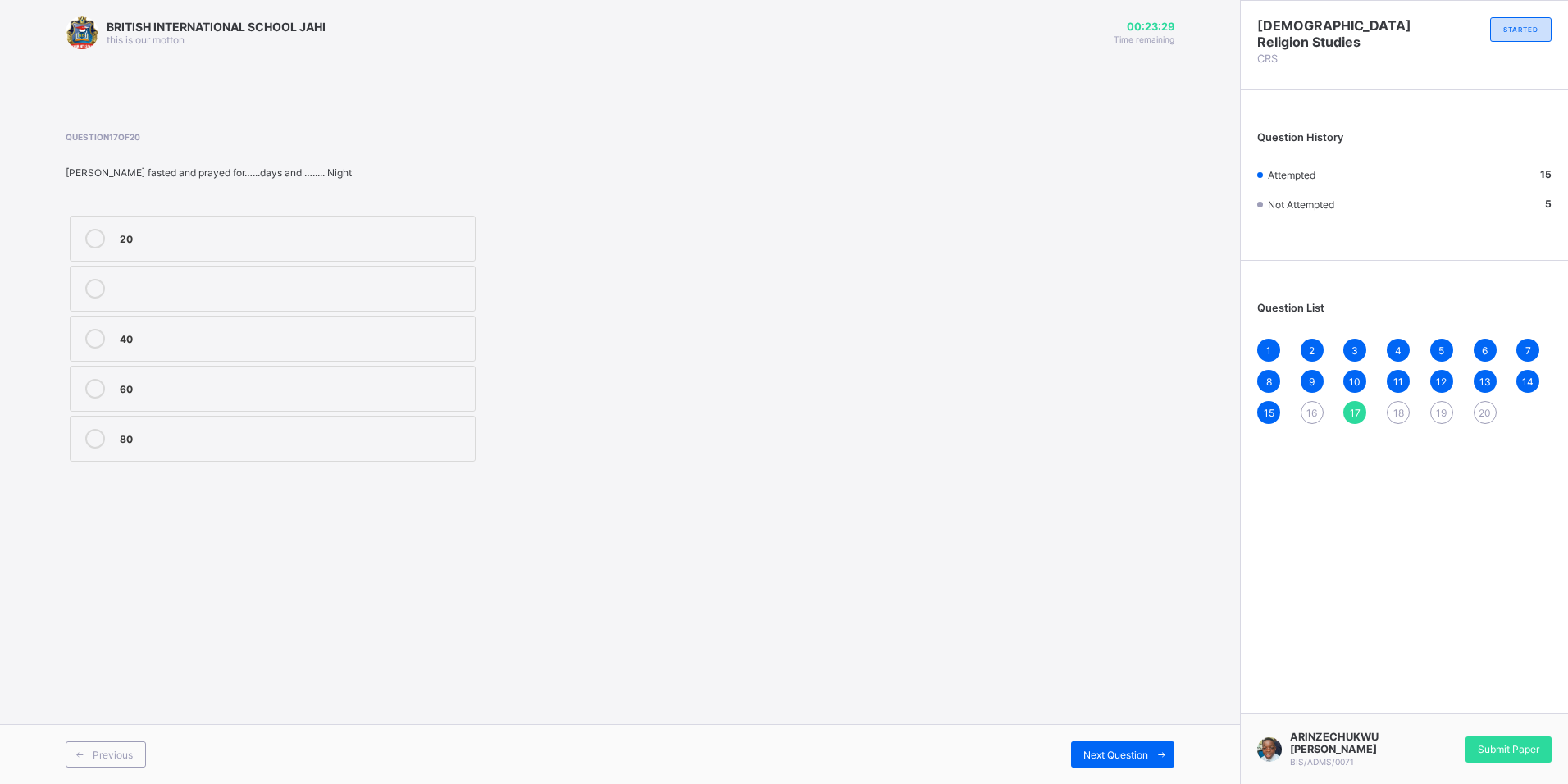
click at [255, 344] on div "40" at bounding box center [293, 337] width 347 height 17
click at [1151, 753] on span at bounding box center [1161, 754] width 26 height 26
click at [232, 243] on div "Temptation" at bounding box center [293, 237] width 347 height 17
click at [1125, 761] on div "Next Question" at bounding box center [1123, 754] width 103 height 26
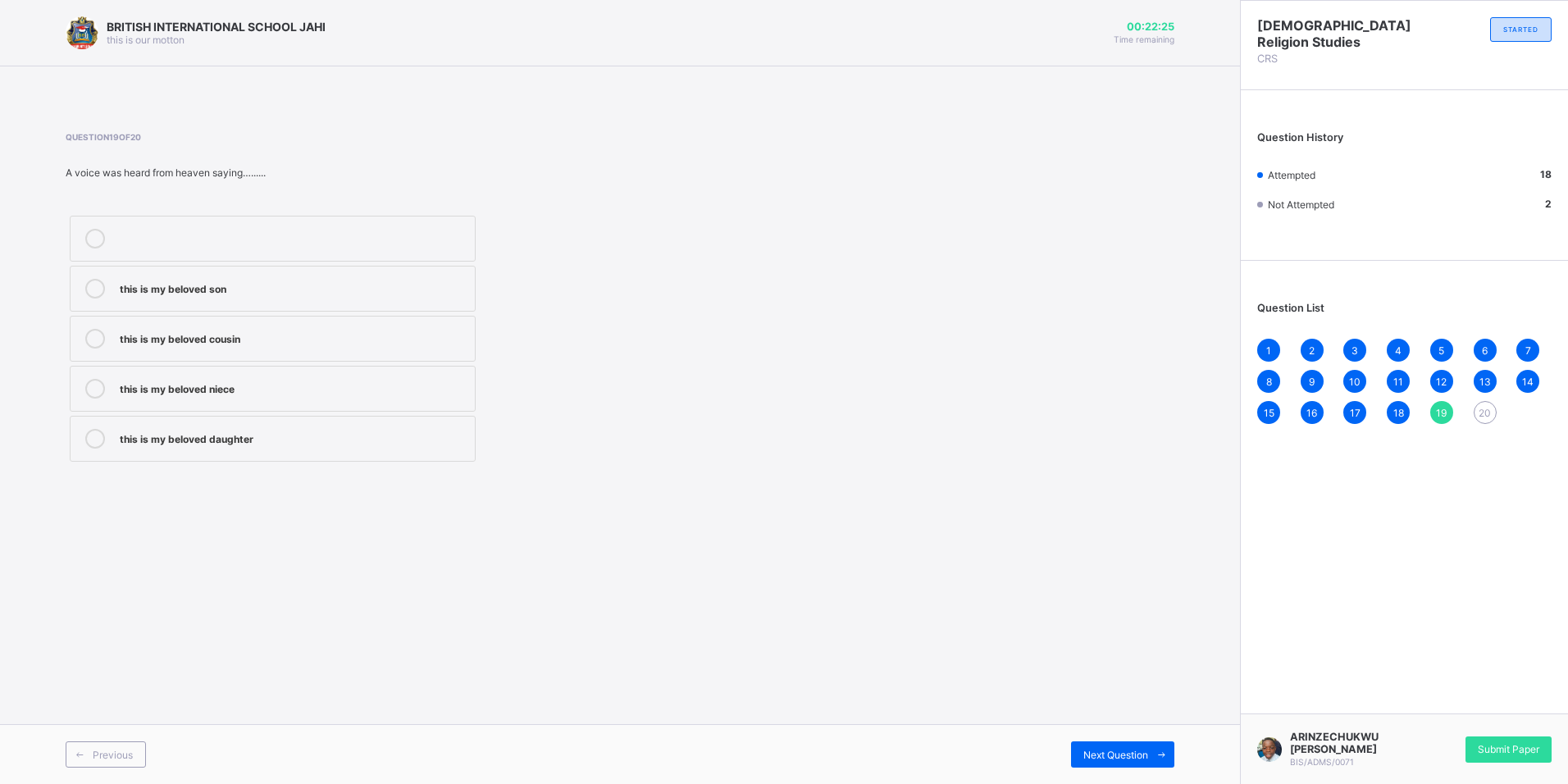
click at [280, 293] on div "this is my beloved son" at bounding box center [293, 286] width 347 height 17
click at [1150, 756] on span at bounding box center [1161, 754] width 26 height 26
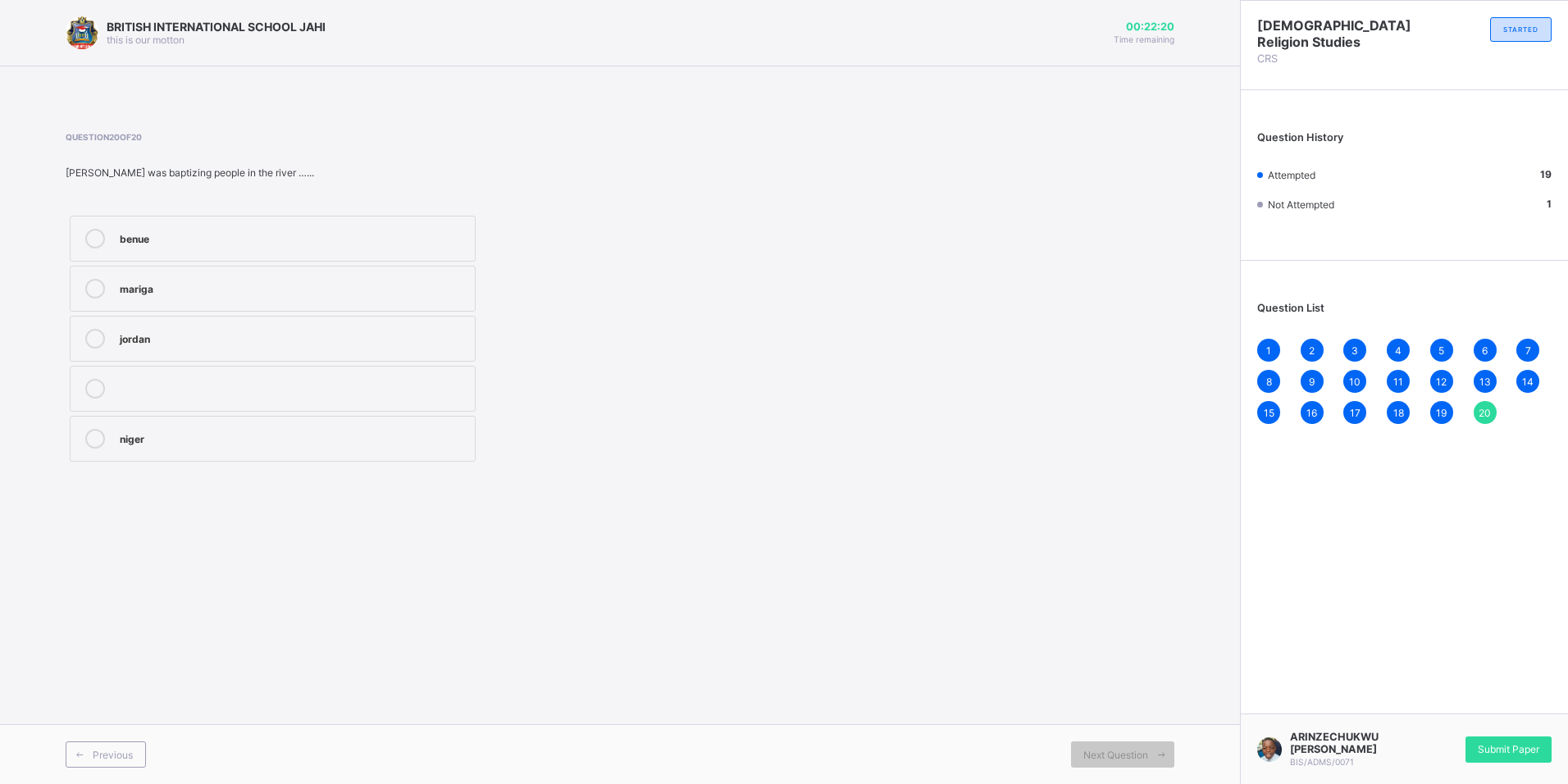
click at [242, 343] on div "jordan" at bounding box center [293, 337] width 347 height 17
click at [1278, 346] on div "1" at bounding box center [1269, 351] width 23 height 23
click at [1123, 752] on span "Next Question" at bounding box center [1115, 755] width 65 height 13
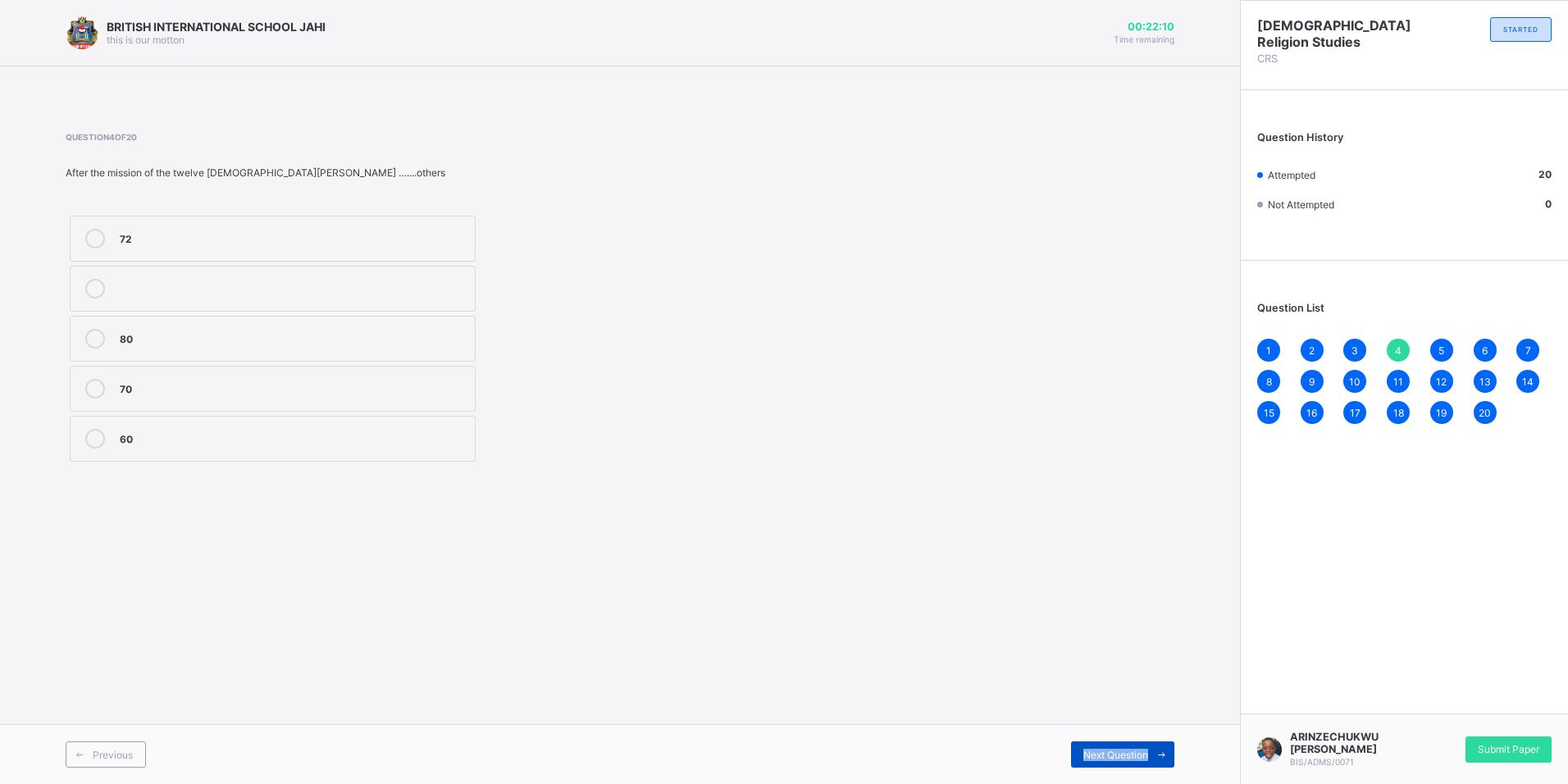
click at [1123, 752] on span "Next Question" at bounding box center [1115, 755] width 65 height 13
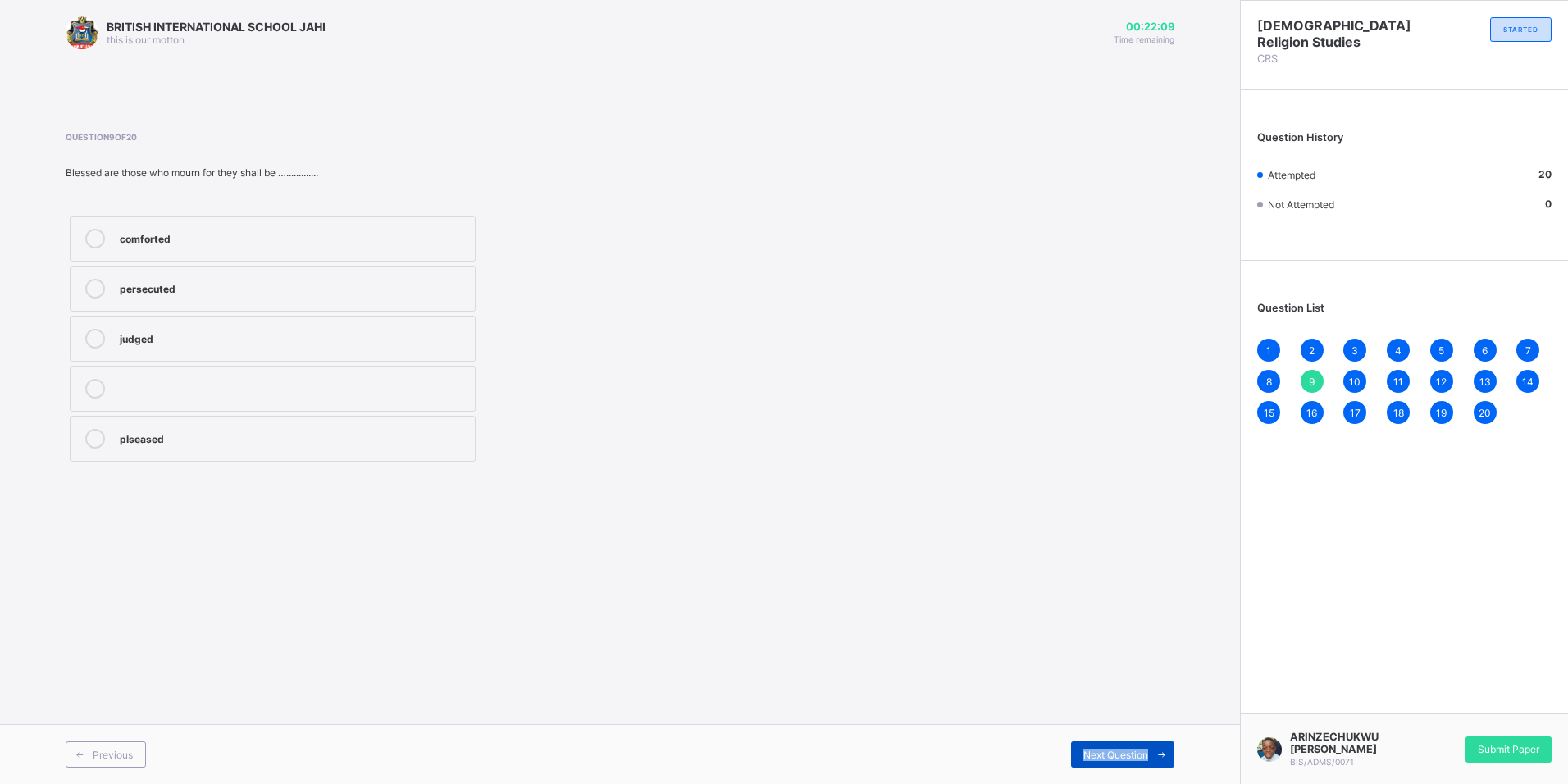
click at [1123, 752] on span "Next Question" at bounding box center [1115, 755] width 65 height 13
click at [1123, 750] on span "Next Question" at bounding box center [1115, 755] width 65 height 13
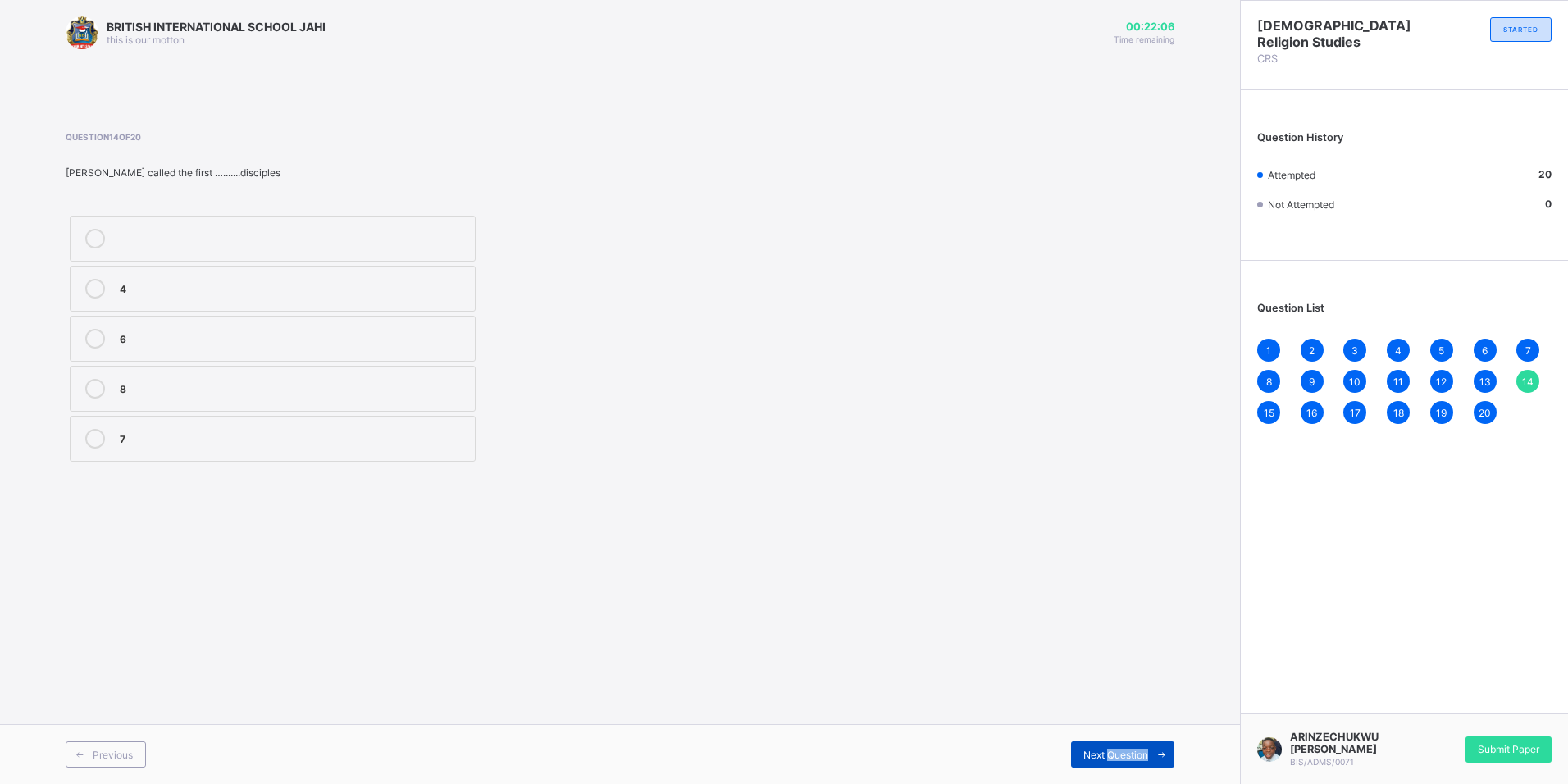
click at [1123, 750] on span "Next Question" at bounding box center [1115, 755] width 65 height 13
click at [1125, 746] on div "Next Question" at bounding box center [1123, 754] width 103 height 26
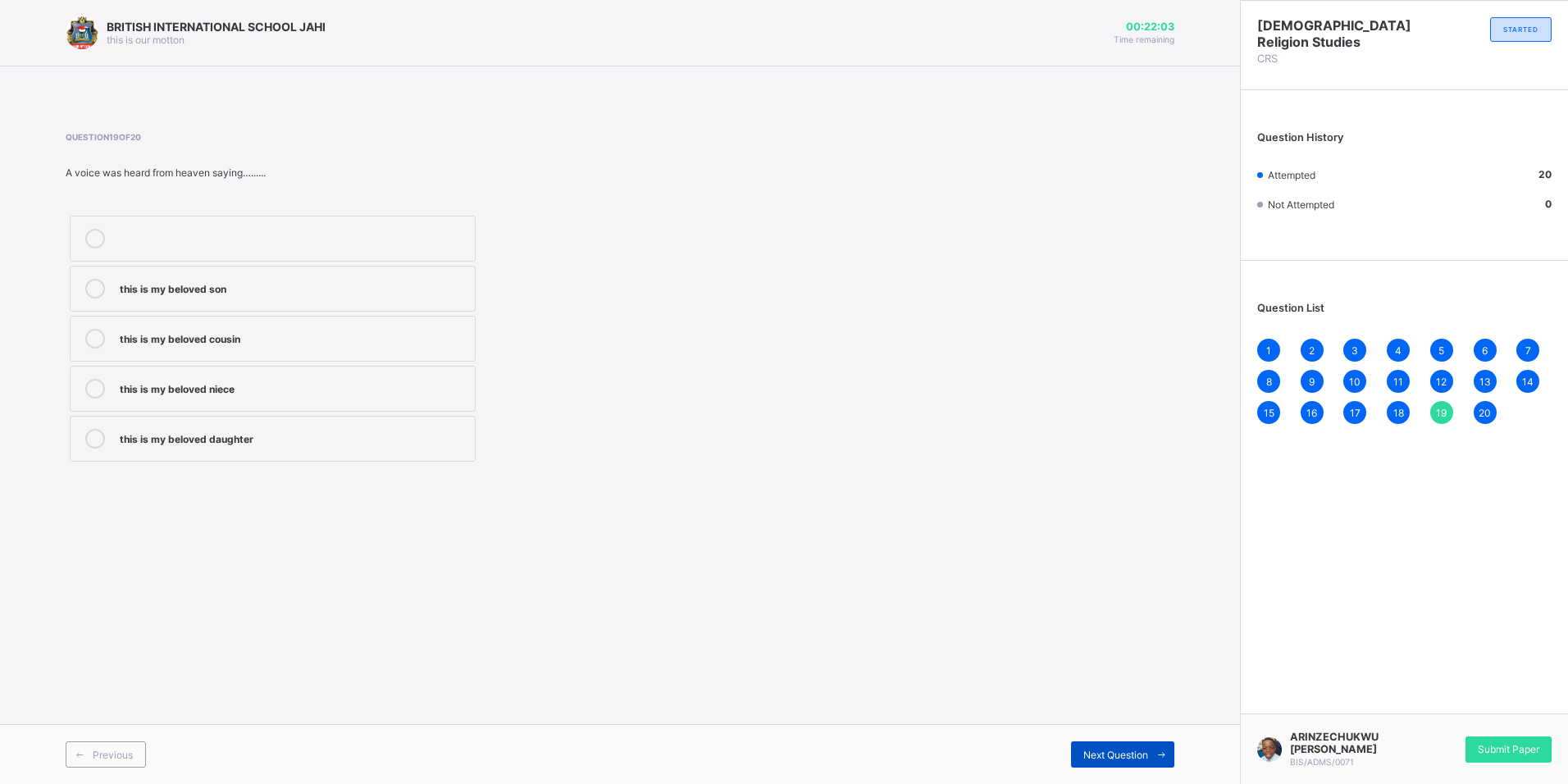
click at [1125, 746] on div "Next Question" at bounding box center [1123, 754] width 103 height 26
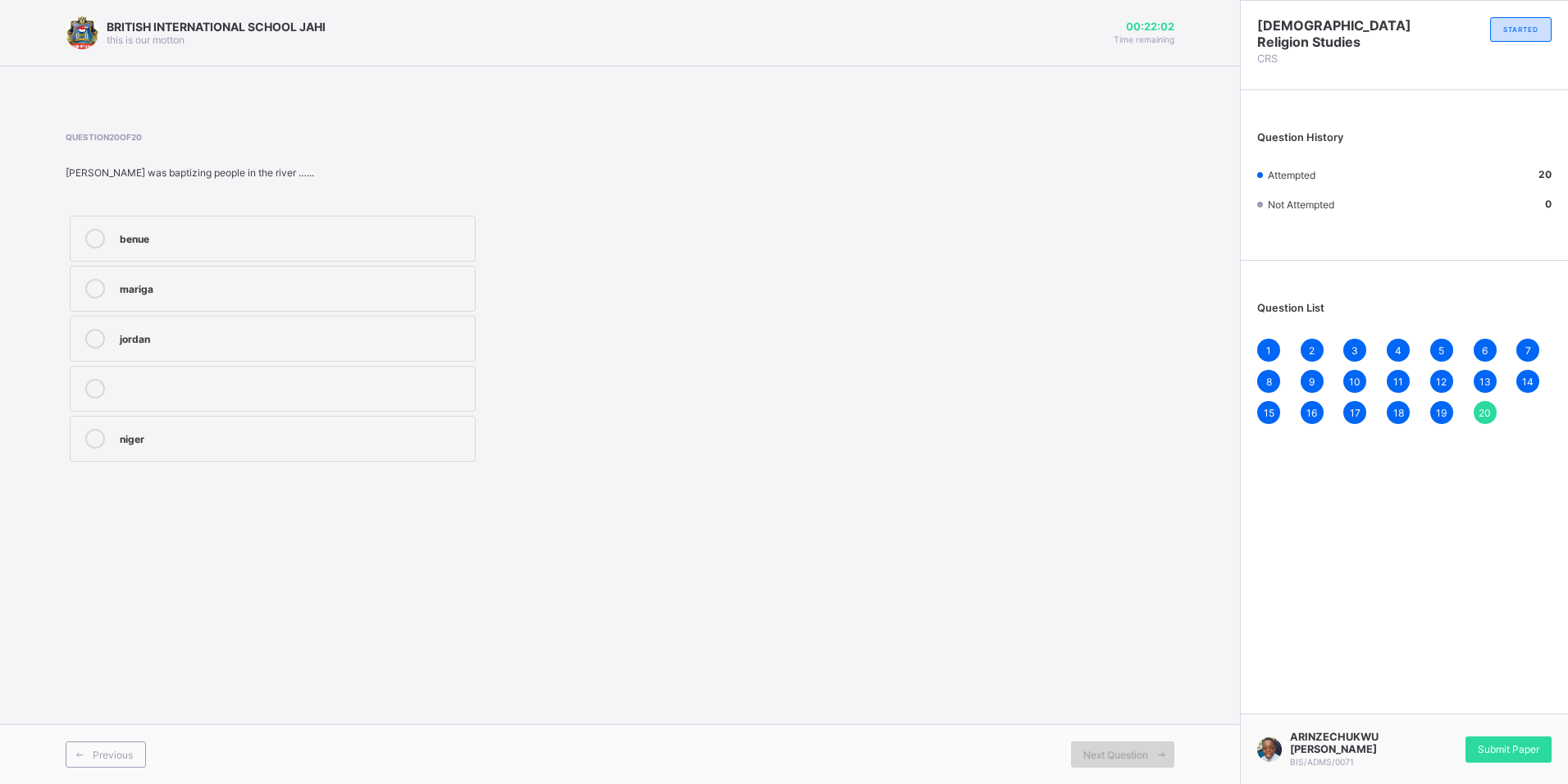
click at [1125, 746] on div "Next Question" at bounding box center [1123, 754] width 103 height 26
click at [1532, 750] on span "Submit Paper" at bounding box center [1508, 749] width 61 height 13
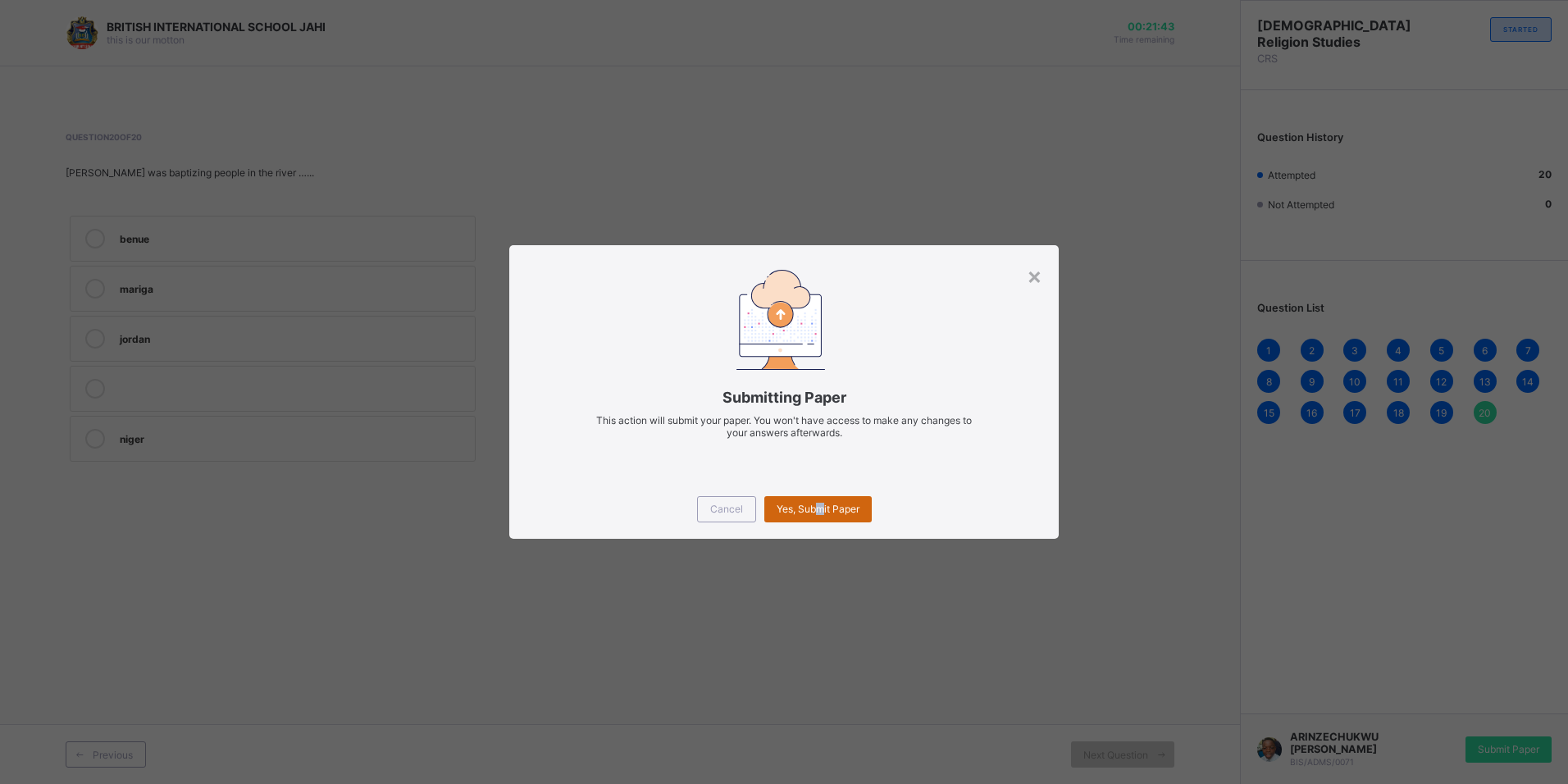
click at [823, 502] on div "Yes, Submit Paper" at bounding box center [818, 508] width 107 height 26
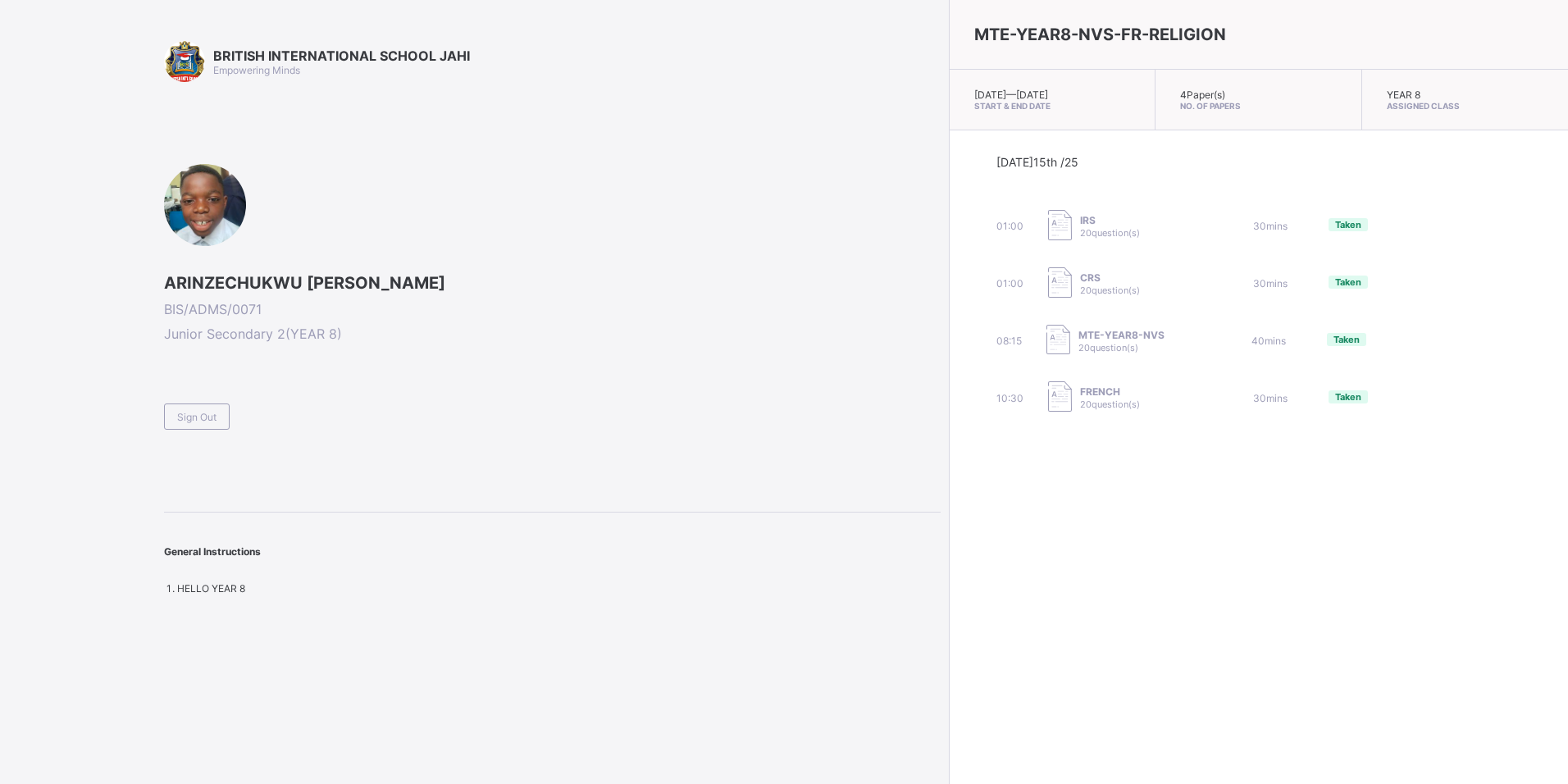
click at [204, 428] on div "Sign Out" at bounding box center [196, 416] width 65 height 26
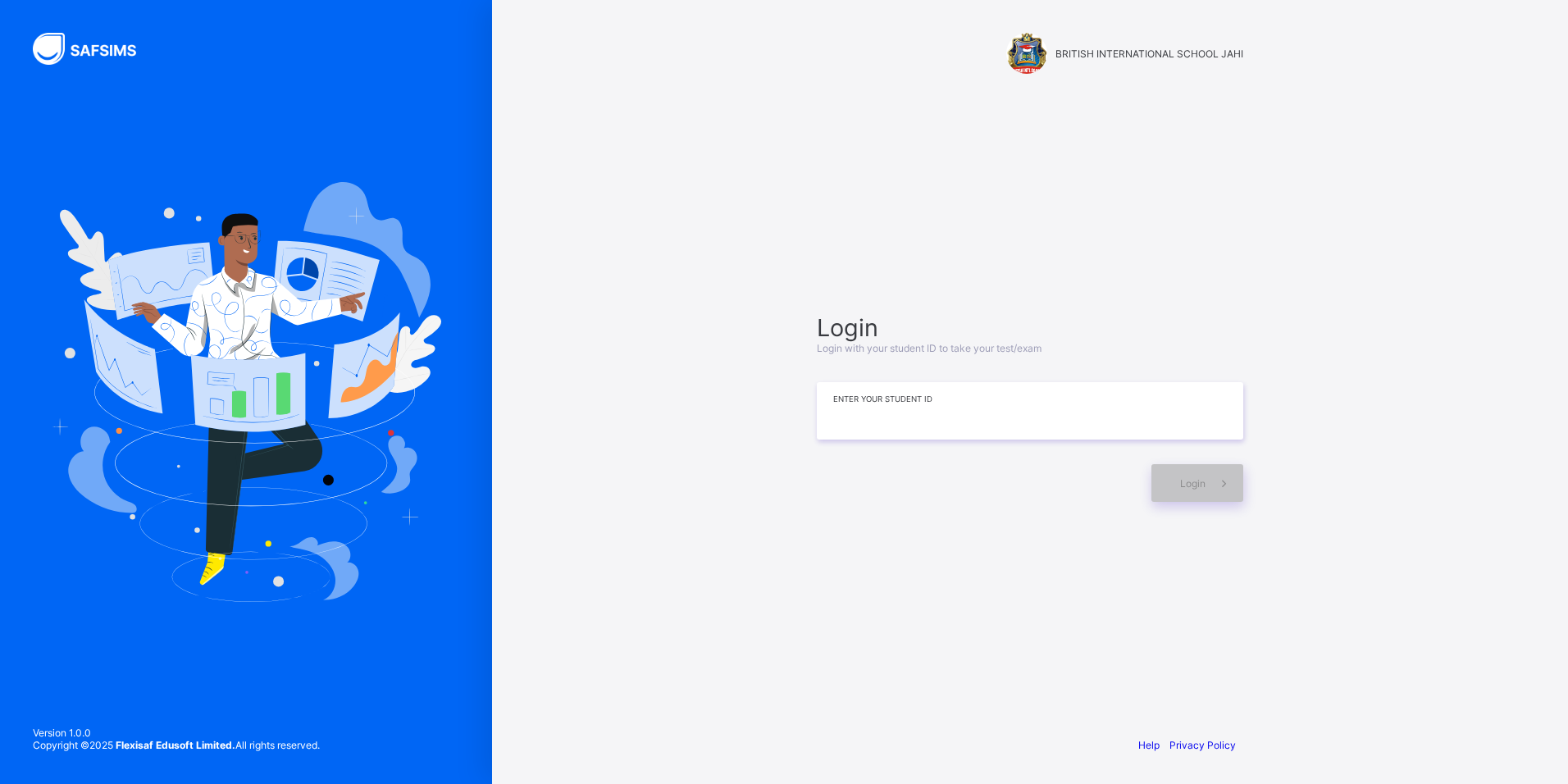
click at [840, 433] on input at bounding box center [1030, 410] width 427 height 57
type input "**********"
click at [1230, 476] on icon at bounding box center [1224, 483] width 18 height 16
click at [1218, 441] on div "**********" at bounding box center [1030, 408] width 427 height 189
click at [1198, 465] on div "Login" at bounding box center [1030, 475] width 427 height 55
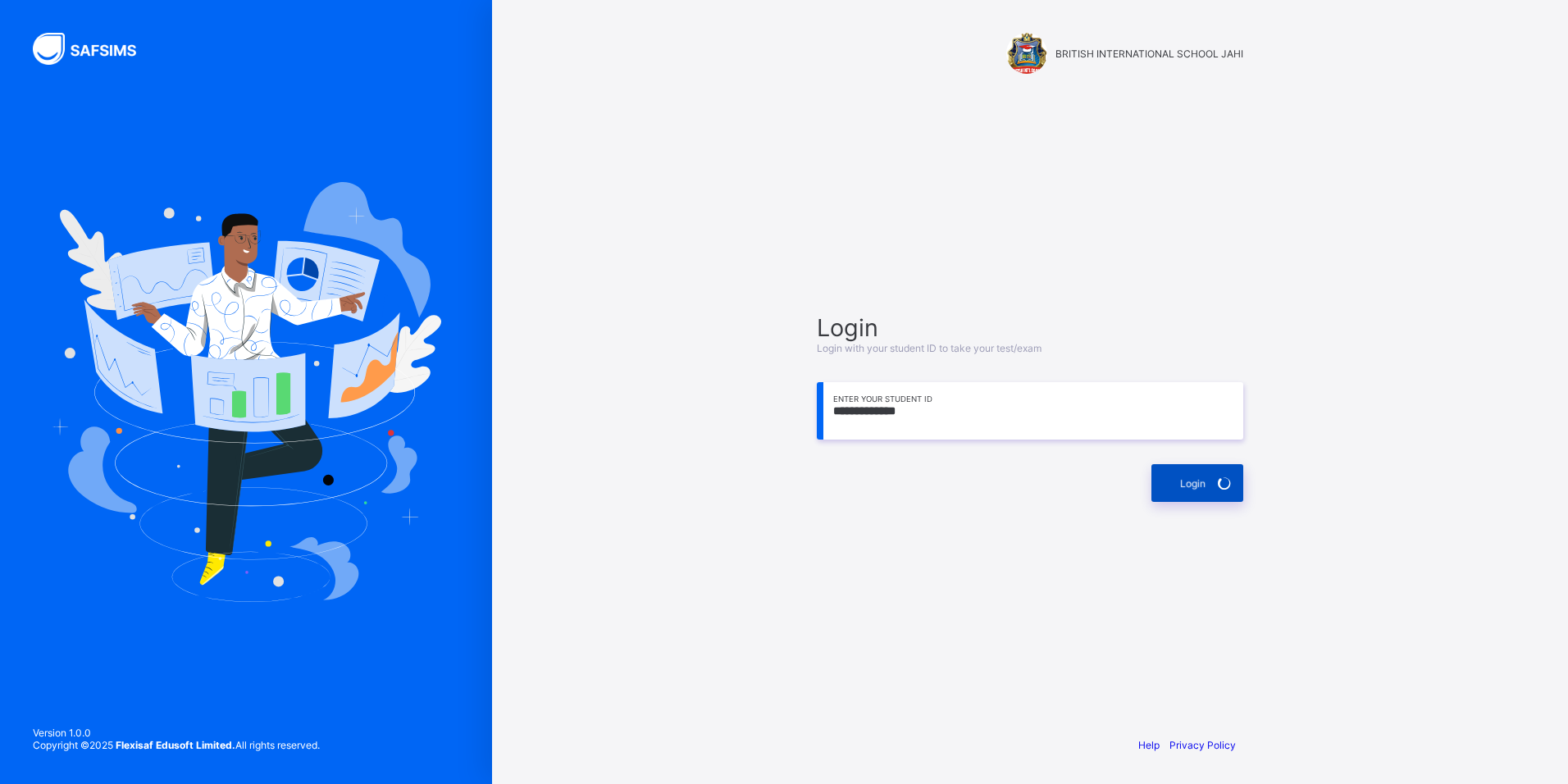
click at [1197, 466] on div "Login" at bounding box center [1197, 483] width 92 height 38
click at [1193, 476] on div "Login" at bounding box center [1197, 483] width 92 height 38
click at [1192, 477] on div "Login" at bounding box center [1197, 483] width 92 height 38
click at [1193, 480] on div "Login" at bounding box center [1197, 483] width 92 height 38
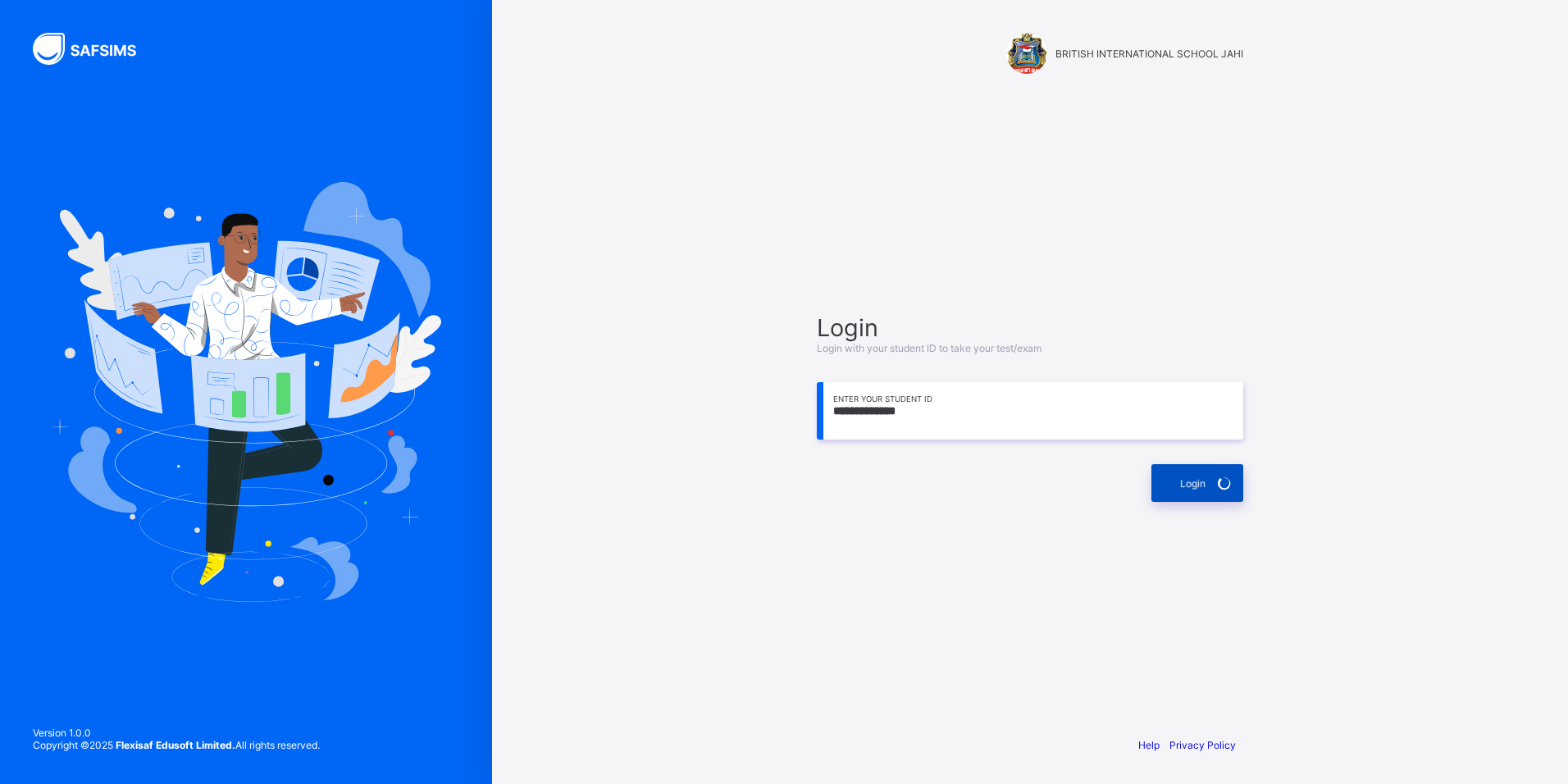
click at [1189, 493] on div "Login" at bounding box center [1197, 483] width 92 height 38
click at [1190, 493] on div "Login" at bounding box center [1197, 483] width 92 height 38
click at [1190, 492] on div "Login" at bounding box center [1197, 483] width 92 height 38
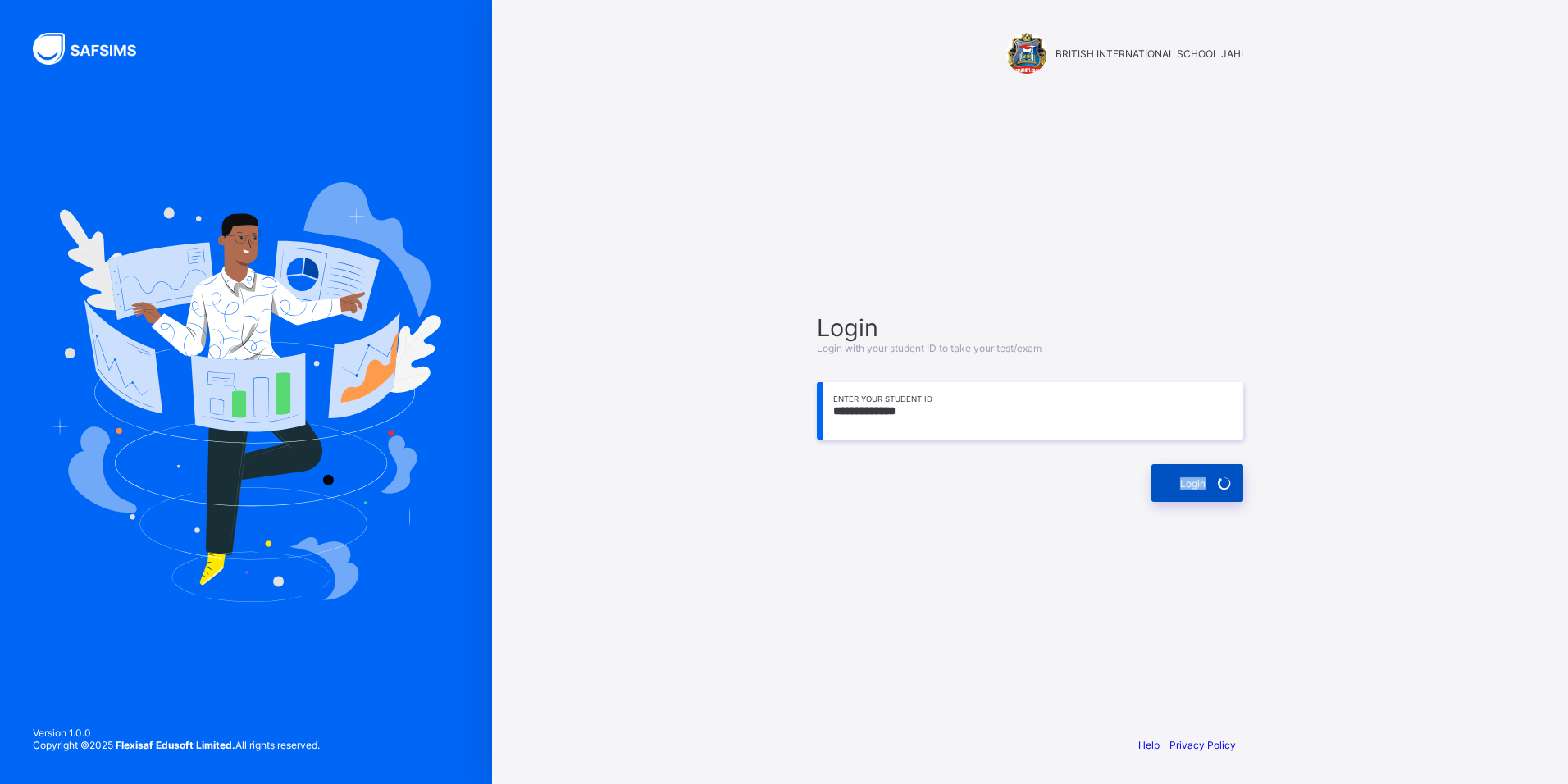
click at [1190, 492] on div "Login" at bounding box center [1197, 483] width 92 height 38
click at [1204, 464] on div "Login" at bounding box center [1030, 475] width 427 height 55
click at [1208, 489] on div "Login" at bounding box center [1197, 483] width 92 height 38
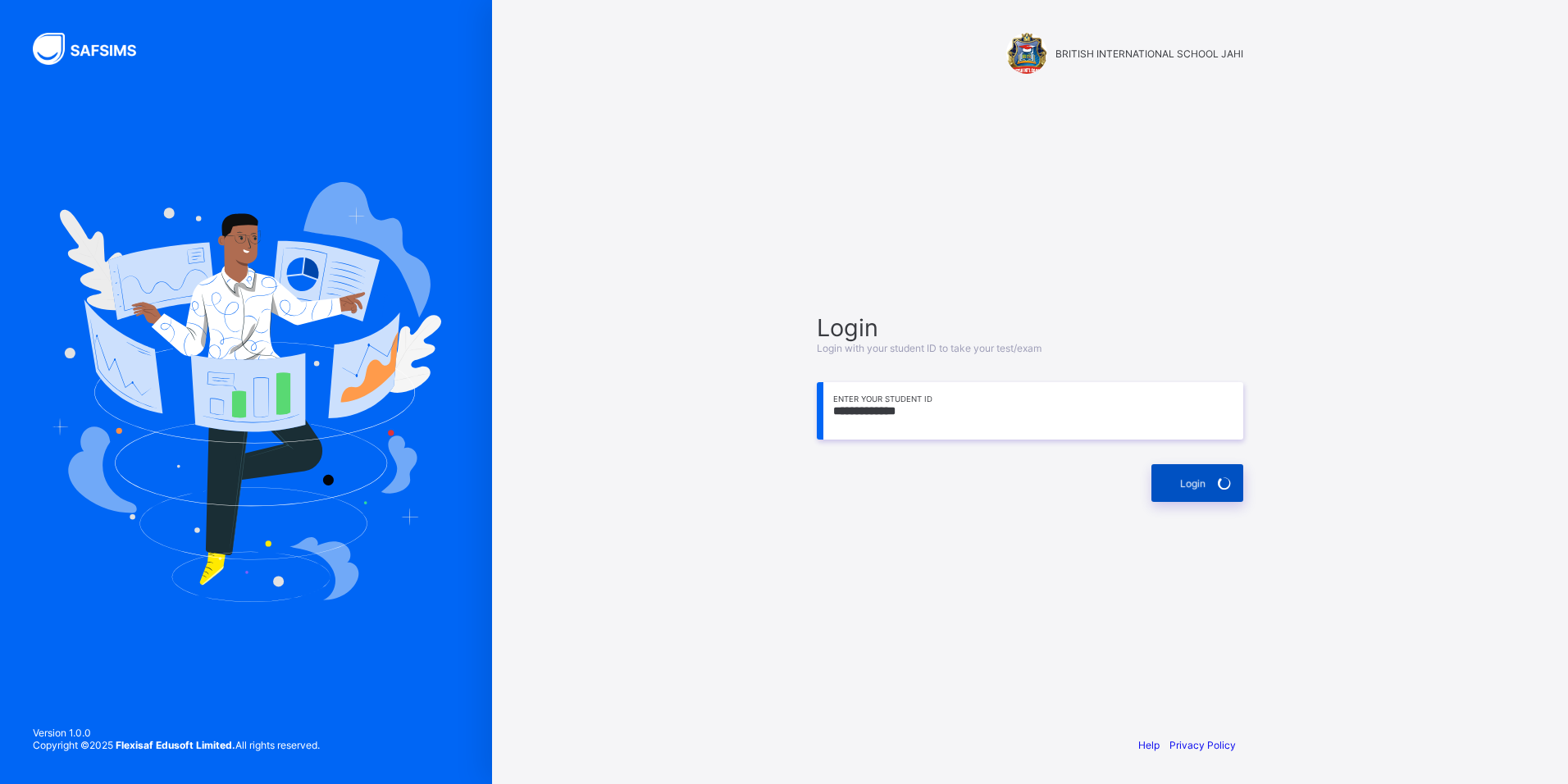
click at [1222, 481] on div "Login" at bounding box center [1197, 483] width 92 height 38
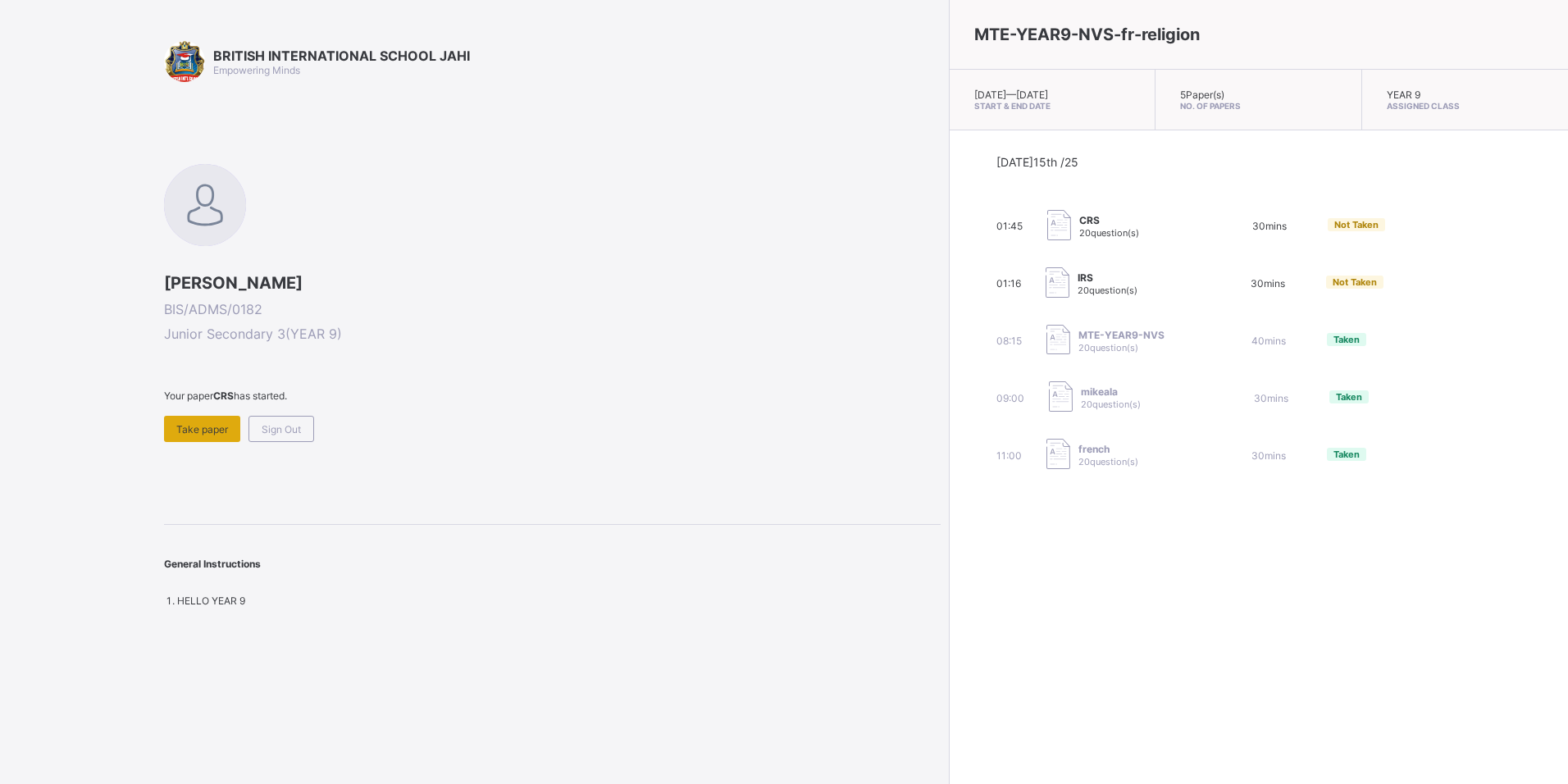
click at [224, 423] on span "Take paper" at bounding box center [202, 429] width 52 height 13
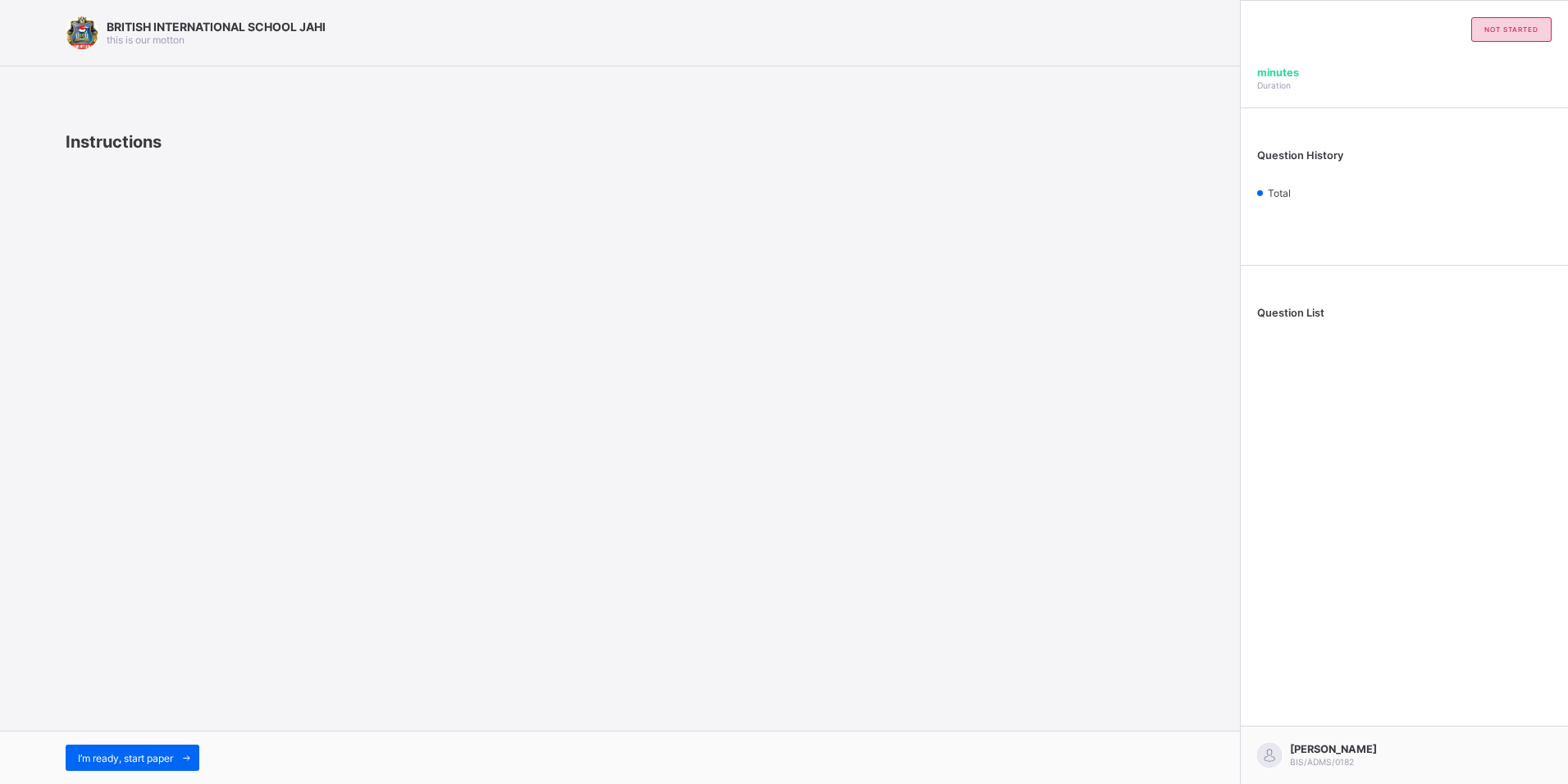
drag, startPoint x: 1278, startPoint y: 422, endPoint x: 1286, endPoint y: 431, distance: 12.0
drag, startPoint x: 1286, startPoint y: 431, endPoint x: 945, endPoint y: 612, distance: 386.1
click at [942, 615] on div "BRITISH INTERNATIONAL SCHOOL JAHI this is our motton Instructions I’m ready, st…" at bounding box center [619, 392] width 1240 height 784
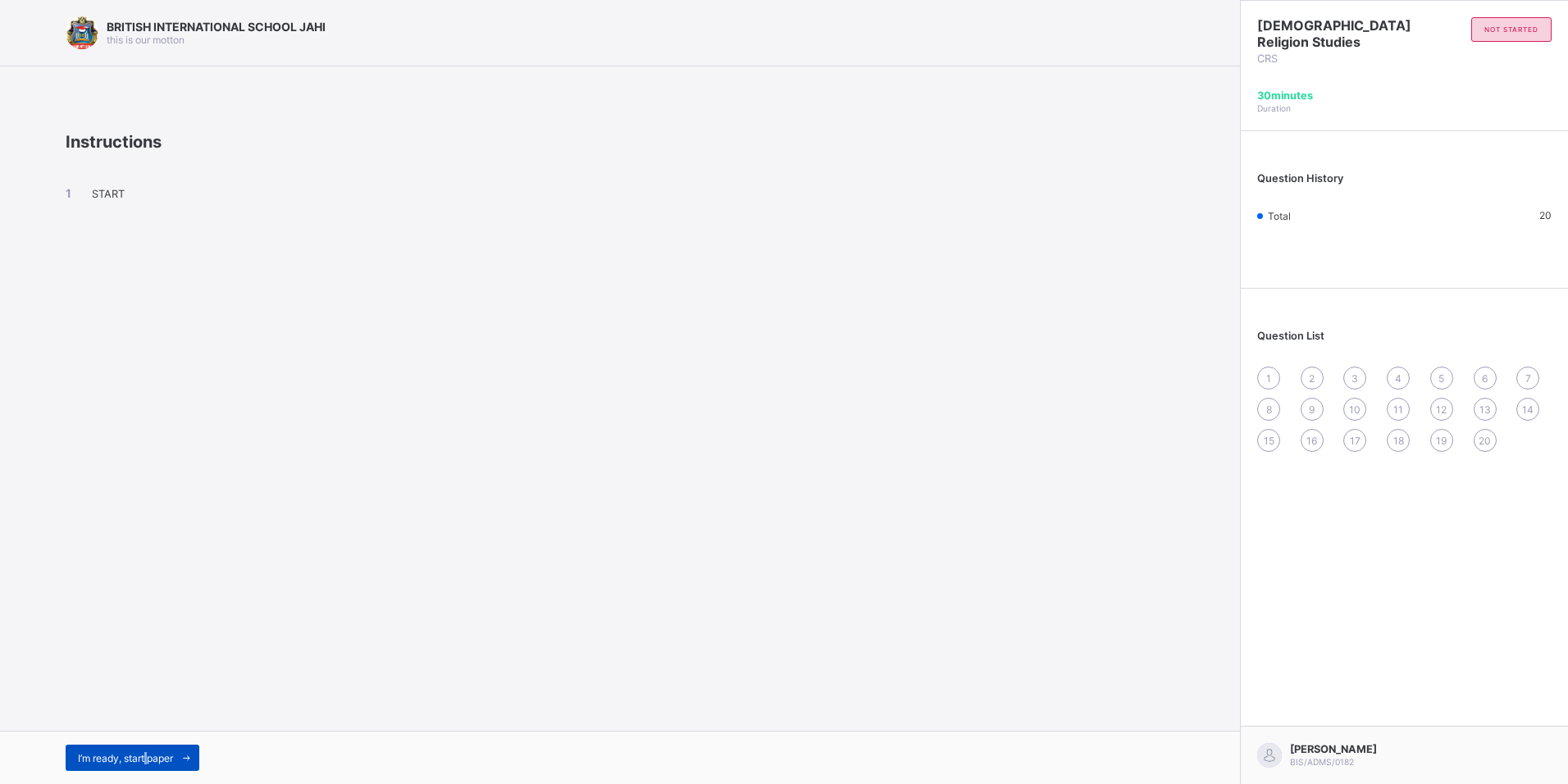
click at [153, 750] on div "I’m ready, start paper" at bounding box center [131, 757] width 133 height 26
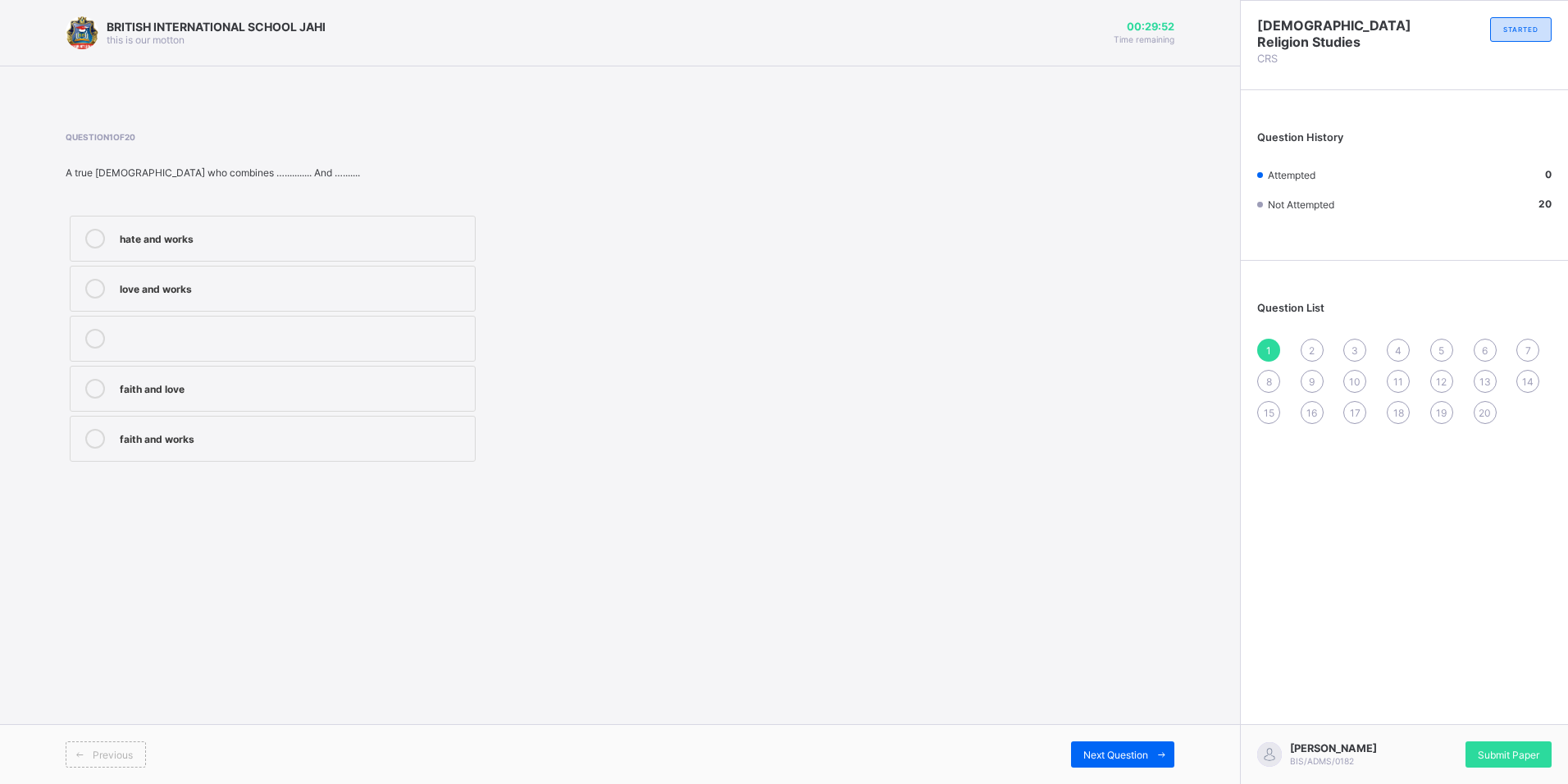
click at [254, 420] on label "faith and works" at bounding box center [273, 438] width 406 height 46
click at [1304, 347] on div "2" at bounding box center [1312, 351] width 23 height 23
click at [204, 352] on label "paul" at bounding box center [273, 338] width 406 height 46
click at [1350, 351] on div "3" at bounding box center [1355, 351] width 23 height 23
click at [249, 392] on div "forgive" at bounding box center [293, 387] width 347 height 17
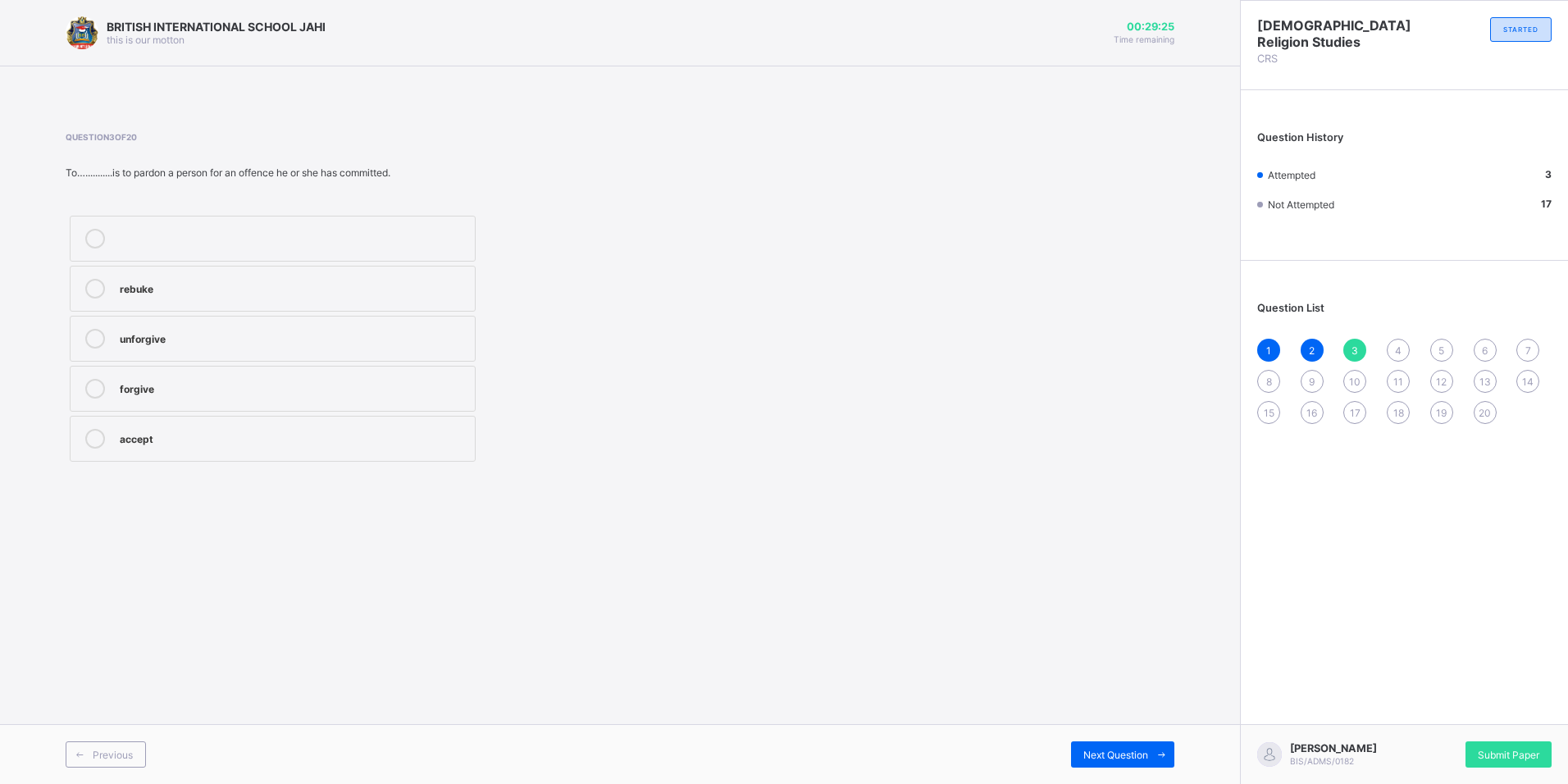
click at [1400, 348] on span "4" at bounding box center [1398, 351] width 7 height 13
click at [286, 434] on div "partial" at bounding box center [293, 436] width 347 height 17
click at [1443, 356] on div "5" at bounding box center [1441, 351] width 23 height 23
click at [275, 292] on div "faith" at bounding box center [293, 286] width 347 height 17
click at [1487, 347] on span "6" at bounding box center [1484, 351] width 6 height 13
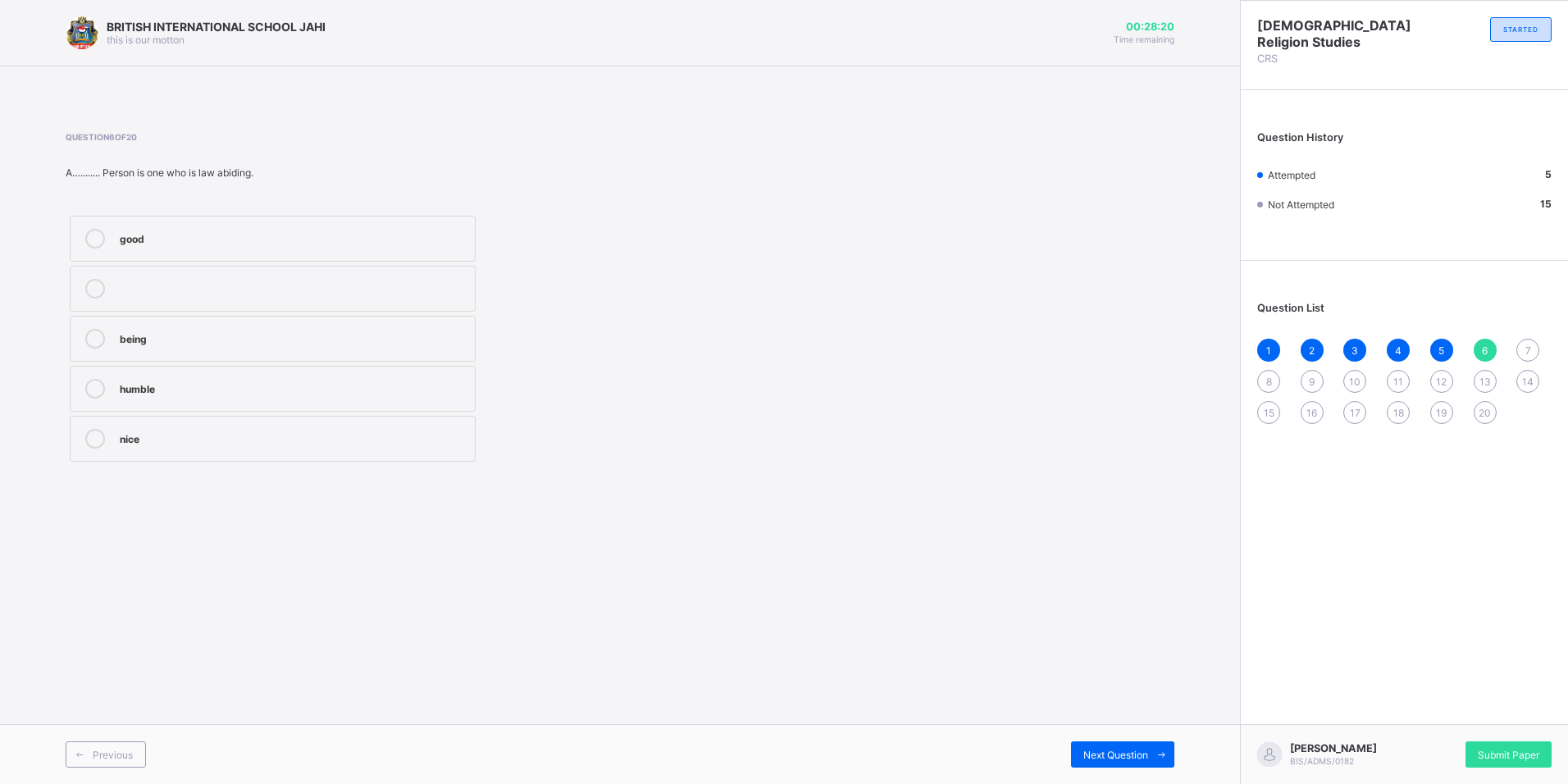
click at [246, 381] on div "humble" at bounding box center [293, 387] width 347 height 17
click at [1515, 351] on div "1 2 3 4 5 6 7 8 9 10 11 12 13 14 15 16 17 18 19 20" at bounding box center [1404, 382] width 294 height 86
click at [1525, 347] on span "7" at bounding box center [1528, 351] width 6 height 13
click at [248, 241] on div "phillipians" at bounding box center [293, 237] width 347 height 17
click at [1263, 376] on div "8" at bounding box center [1269, 382] width 23 height 23
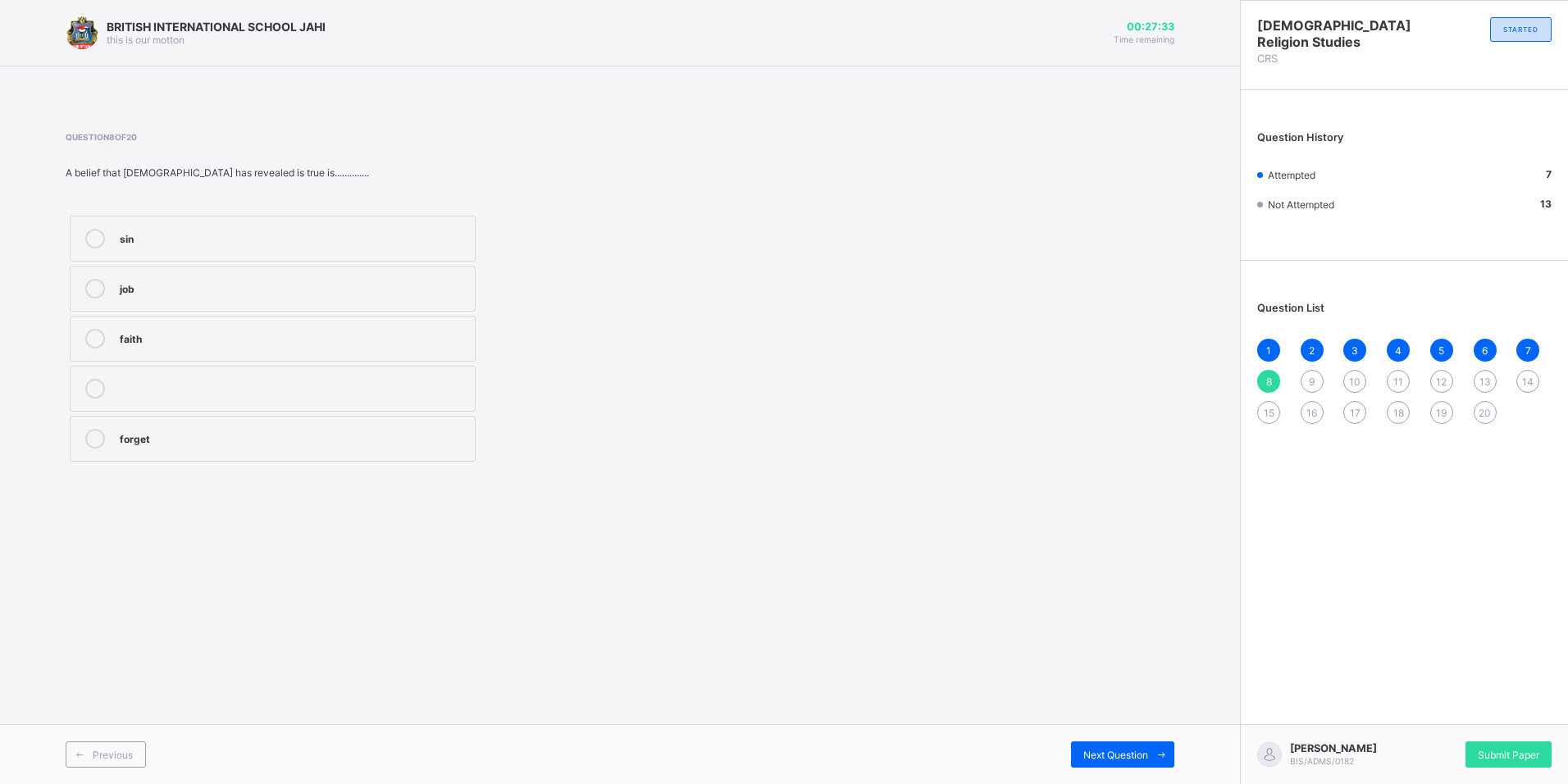
click at [184, 333] on div "faith" at bounding box center [293, 337] width 347 height 17
drag, startPoint x: 1320, startPoint y: 380, endPoint x: 1238, endPoint y: 332, distance: 95.0
click at [1238, 332] on div "BRITISH INTERNATIONAL SCHOOL JAHI this is our motton 00:27:25 Time remaining Qu…" at bounding box center [619, 392] width 1240 height 784
click at [1321, 382] on div "9" at bounding box center [1312, 382] width 23 height 23
click at [370, 387] on div "giving" at bounding box center [293, 387] width 347 height 17
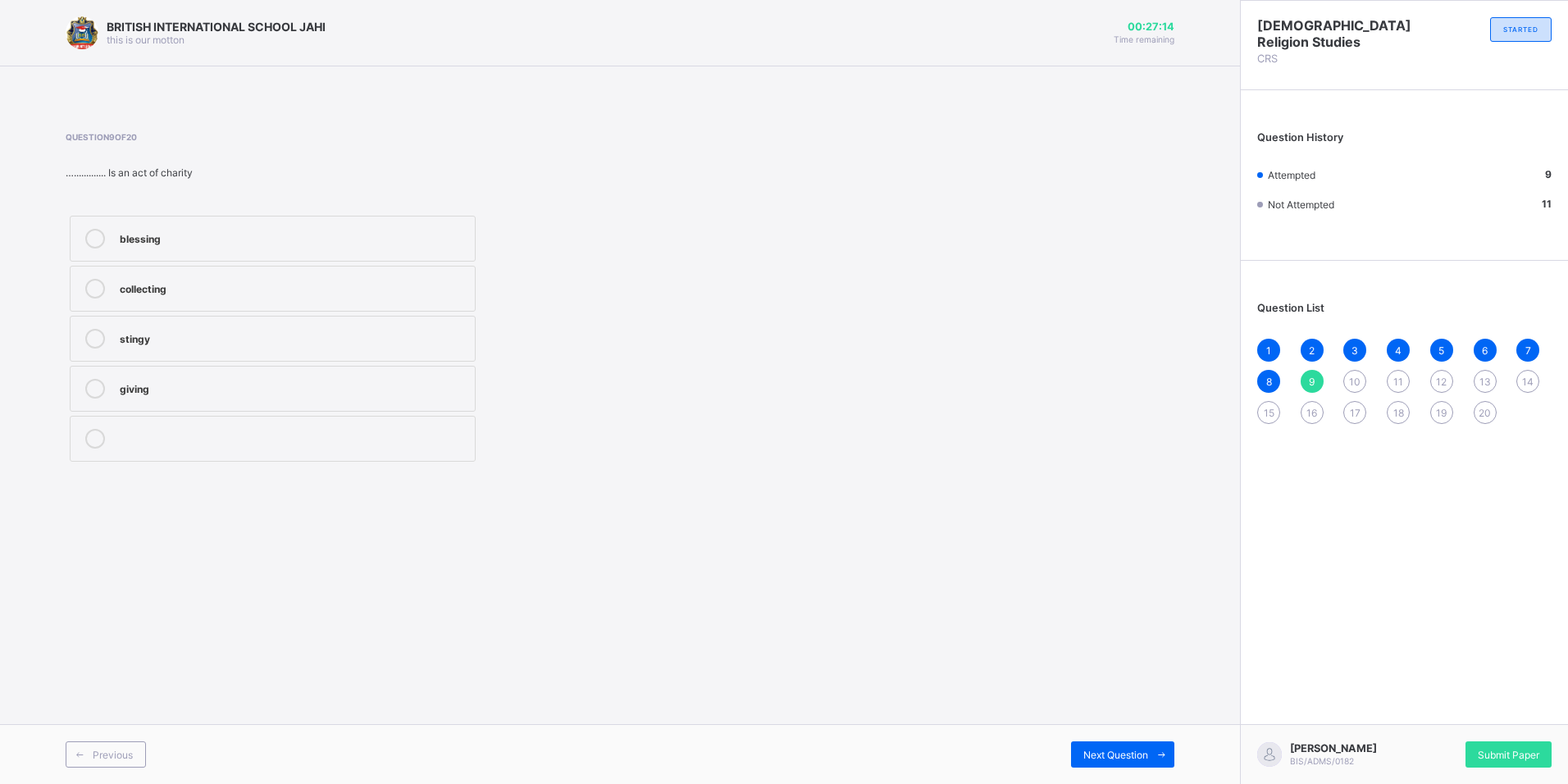
click at [1356, 389] on div "10" at bounding box center [1355, 382] width 23 height 23
click at [304, 346] on div "inter denomination" at bounding box center [293, 339] width 347 height 19
click at [1404, 382] on div "11" at bounding box center [1399, 382] width 23 height 23
click at [164, 248] on label "1907" at bounding box center [273, 238] width 406 height 46
click at [1443, 372] on div "12" at bounding box center [1441, 382] width 23 height 23
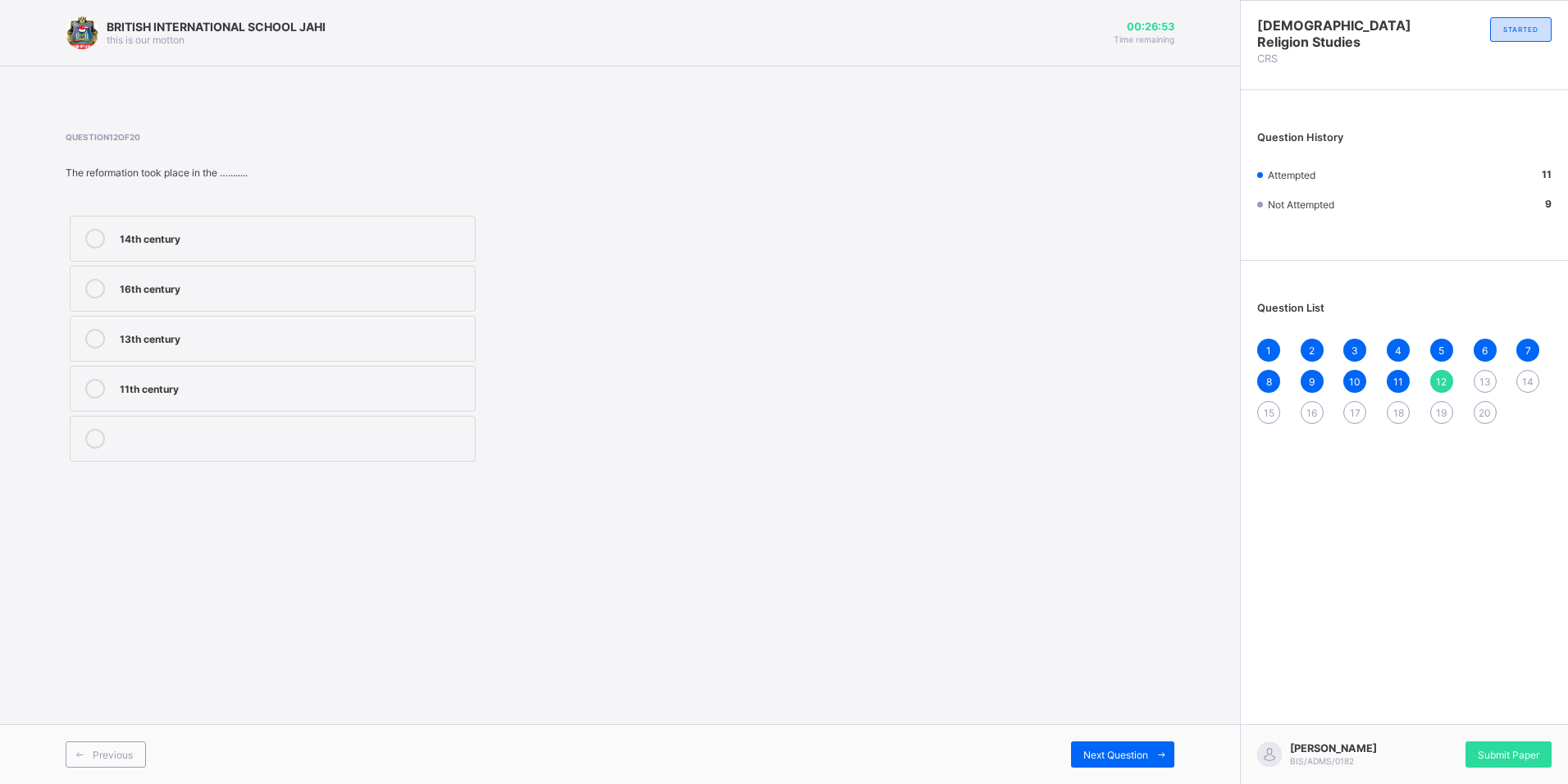
click at [1276, 381] on div "8" at bounding box center [1269, 382] width 23 height 23
click at [1442, 386] on span "12" at bounding box center [1440, 382] width 11 height 13
click at [1446, 457] on div "Christian Religion Studies CRS STARTED Question History Attempted 11 Not Attemp…" at bounding box center [1403, 392] width 328 height 784
click at [231, 246] on div "14th century" at bounding box center [293, 239] width 347 height 19
click at [476, 299] on div "14th century 16th century 13th century 11th century" at bounding box center [272, 338] width 414 height 254
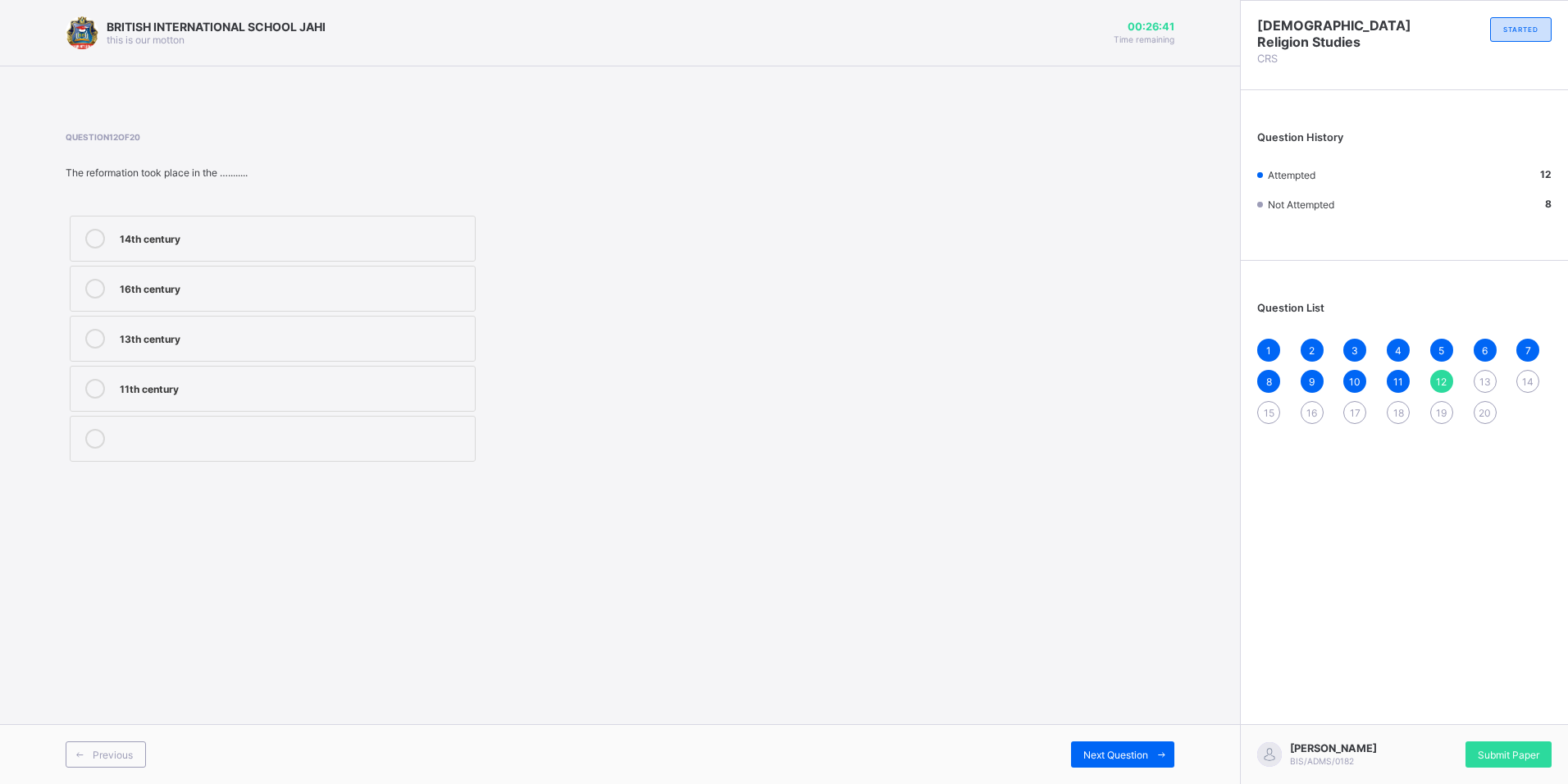
click at [476, 299] on div "14th century 16th century 13th century 11th century" at bounding box center [272, 338] width 414 height 254
click at [474, 293] on label "16th century" at bounding box center [273, 288] width 406 height 46
click at [1488, 381] on span "13" at bounding box center [1485, 382] width 12 height 13
click at [1442, 376] on span "12" at bounding box center [1440, 382] width 11 height 13
click at [1487, 387] on span "13" at bounding box center [1485, 382] width 12 height 13
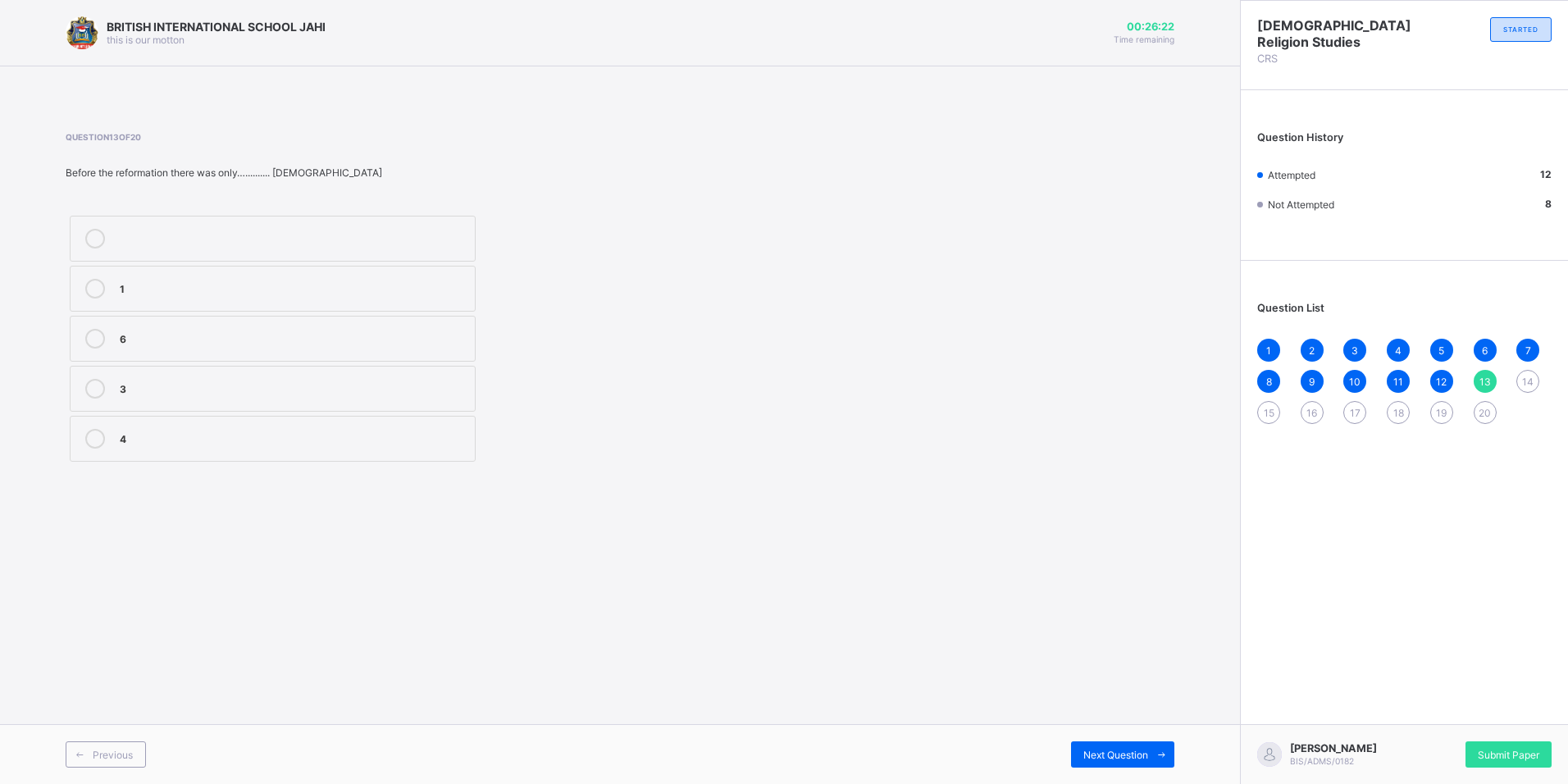
click at [173, 429] on div "4" at bounding box center [293, 436] width 347 height 17
click at [1533, 381] on div "14" at bounding box center [1528, 382] width 23 height 23
click at [256, 244] on div "denomination" at bounding box center [293, 237] width 347 height 17
click at [1483, 376] on span "13" at bounding box center [1485, 382] width 12 height 13
click at [1264, 416] on span "15" at bounding box center [1268, 413] width 11 height 13
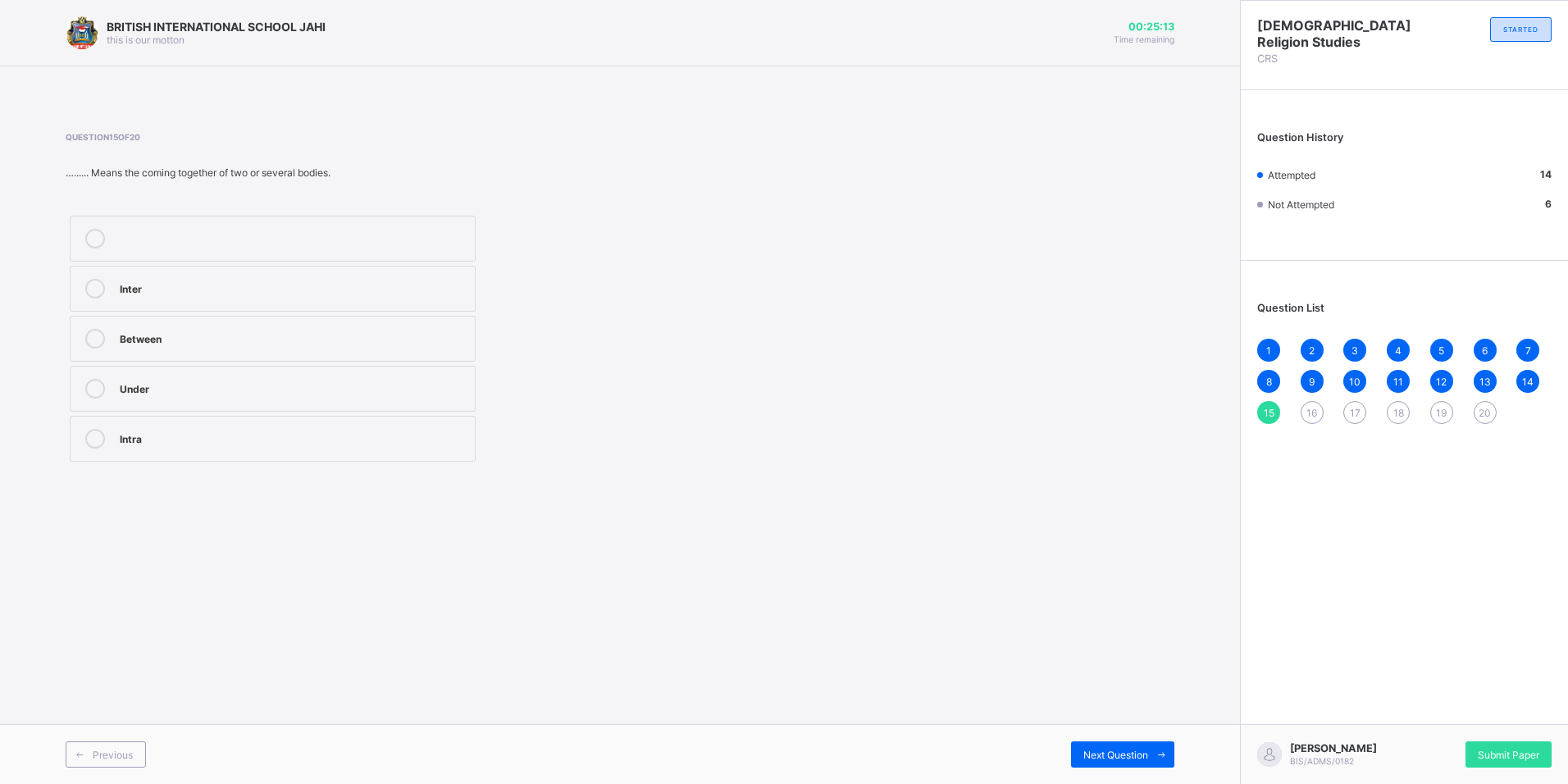
click at [302, 441] on div "Intra" at bounding box center [293, 436] width 347 height 17
click at [454, 293] on div "Inter" at bounding box center [293, 286] width 347 height 17
click at [1307, 416] on span "16" at bounding box center [1311, 413] width 11 height 13
click at [149, 285] on div "unity" at bounding box center [293, 286] width 347 height 17
click at [1357, 414] on span "17" at bounding box center [1355, 413] width 11 height 13
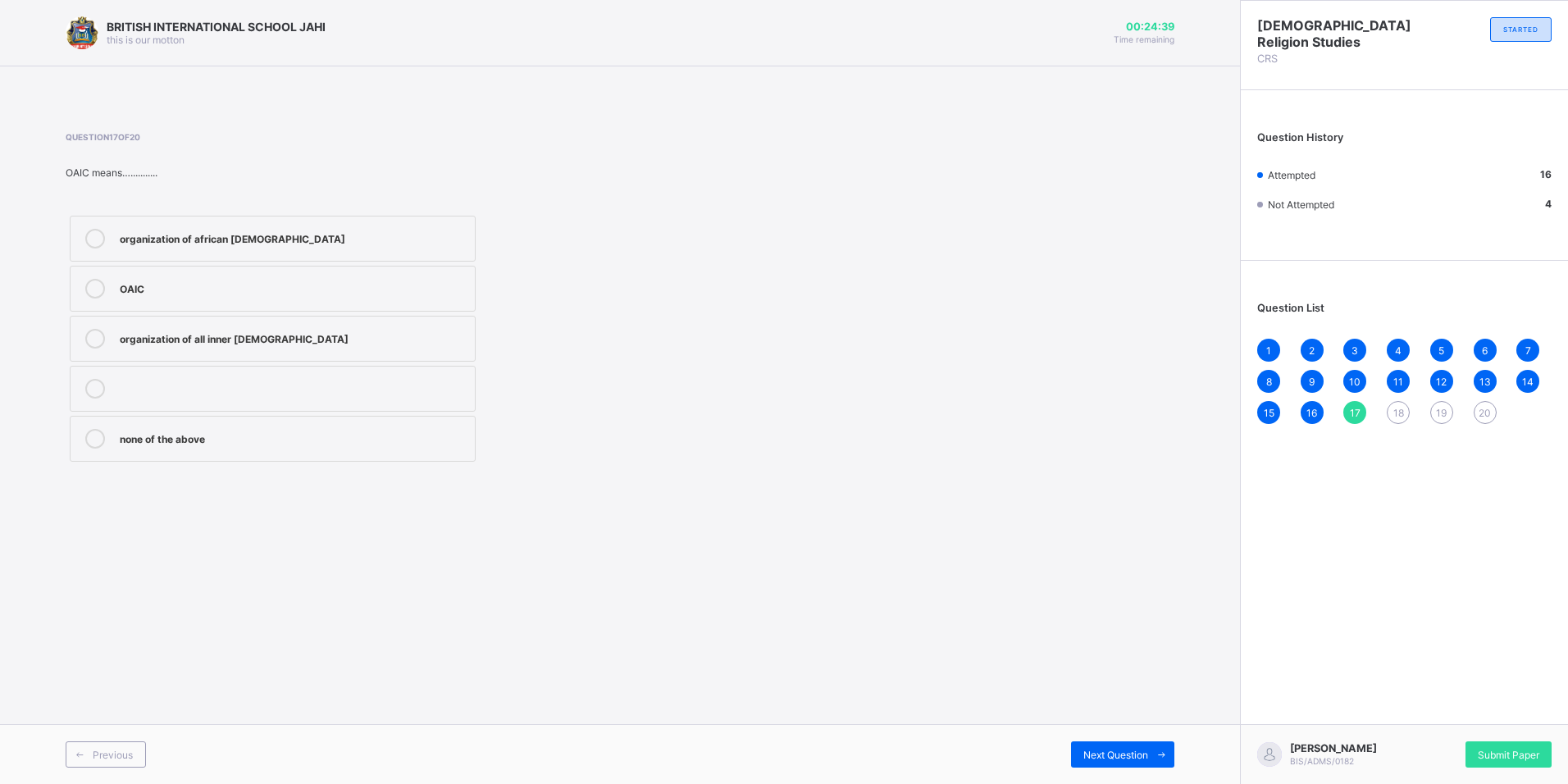
click at [187, 241] on div "organization of african instituted church" at bounding box center [293, 237] width 347 height 17
click at [1396, 407] on span "18" at bounding box center [1398, 413] width 11 height 13
click at [199, 301] on label "Evangelical church winning all" at bounding box center [273, 288] width 406 height 46
click at [1442, 417] on span "19" at bounding box center [1440, 413] width 11 height 13
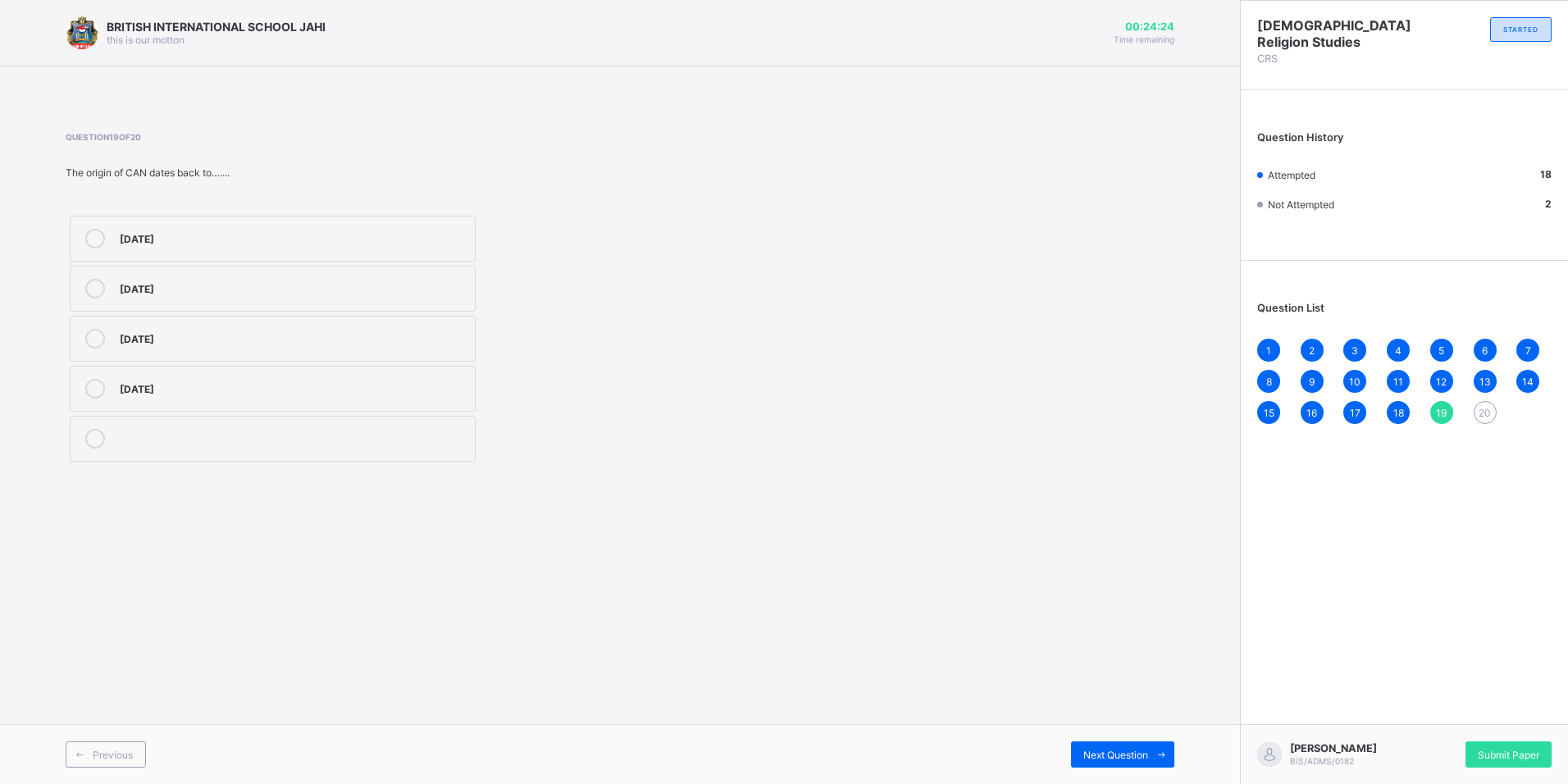
click at [266, 391] on div "27th august 1976" at bounding box center [293, 387] width 347 height 17
click at [1481, 413] on span "20" at bounding box center [1484, 413] width 13 height 13
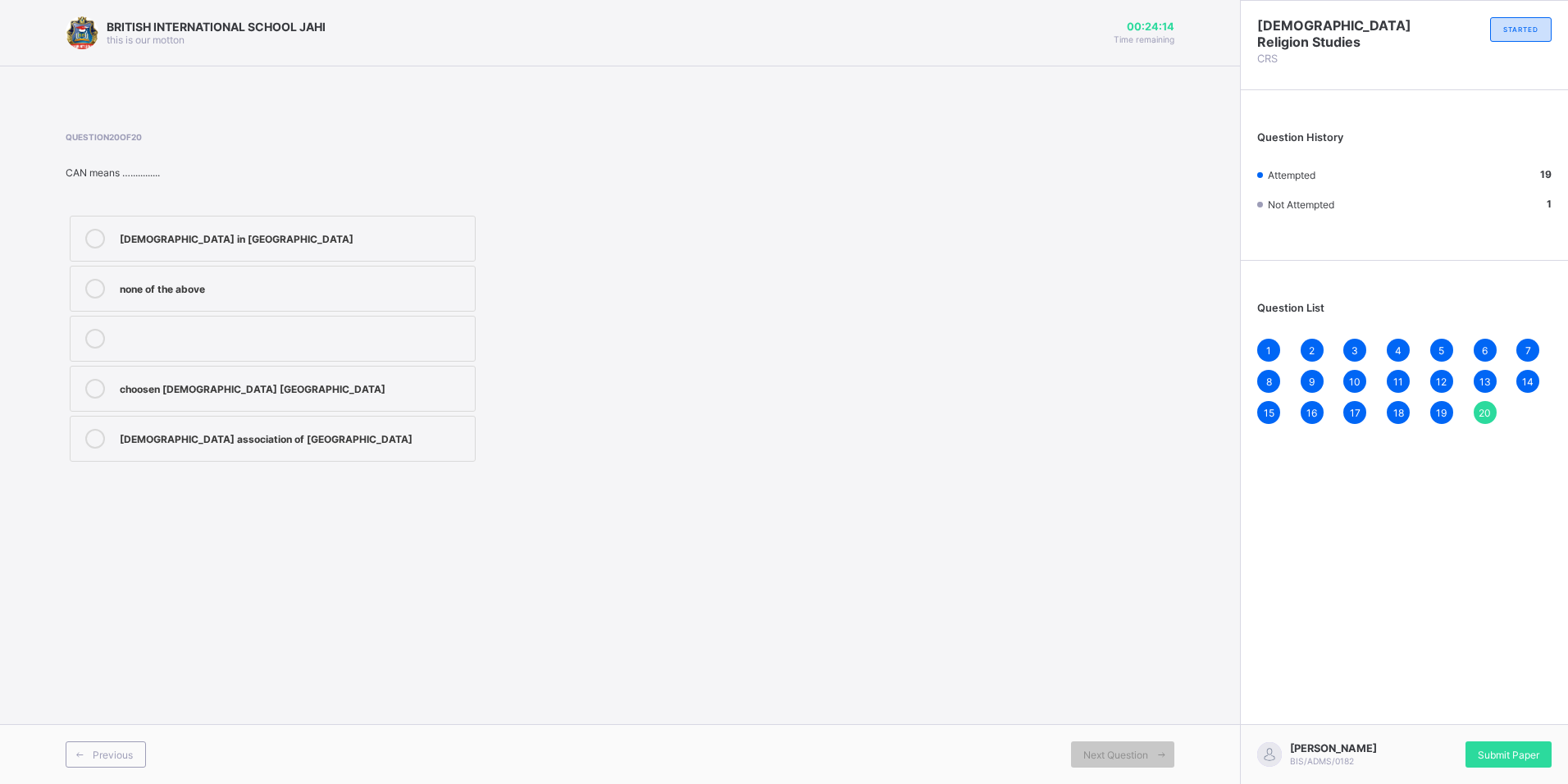
click at [120, 242] on div "church association in nigeria" at bounding box center [293, 237] width 347 height 17
click at [257, 440] on div "christian association of nigeria" at bounding box center [293, 436] width 347 height 17
click at [1534, 742] on div "Submit Paper" at bounding box center [1509, 754] width 86 height 26
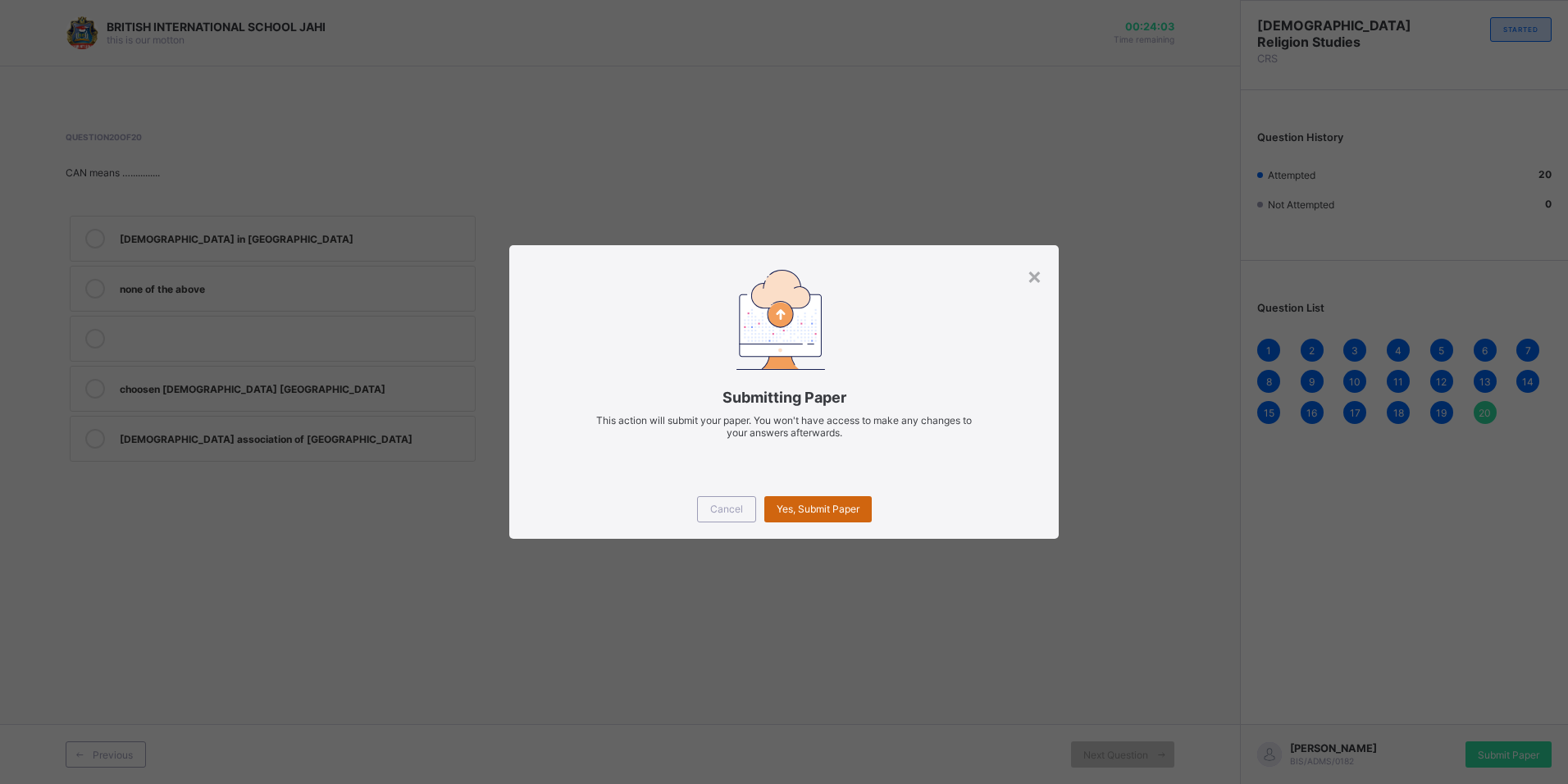
click at [811, 506] on span "Yes, Submit Paper" at bounding box center [817, 508] width 83 height 13
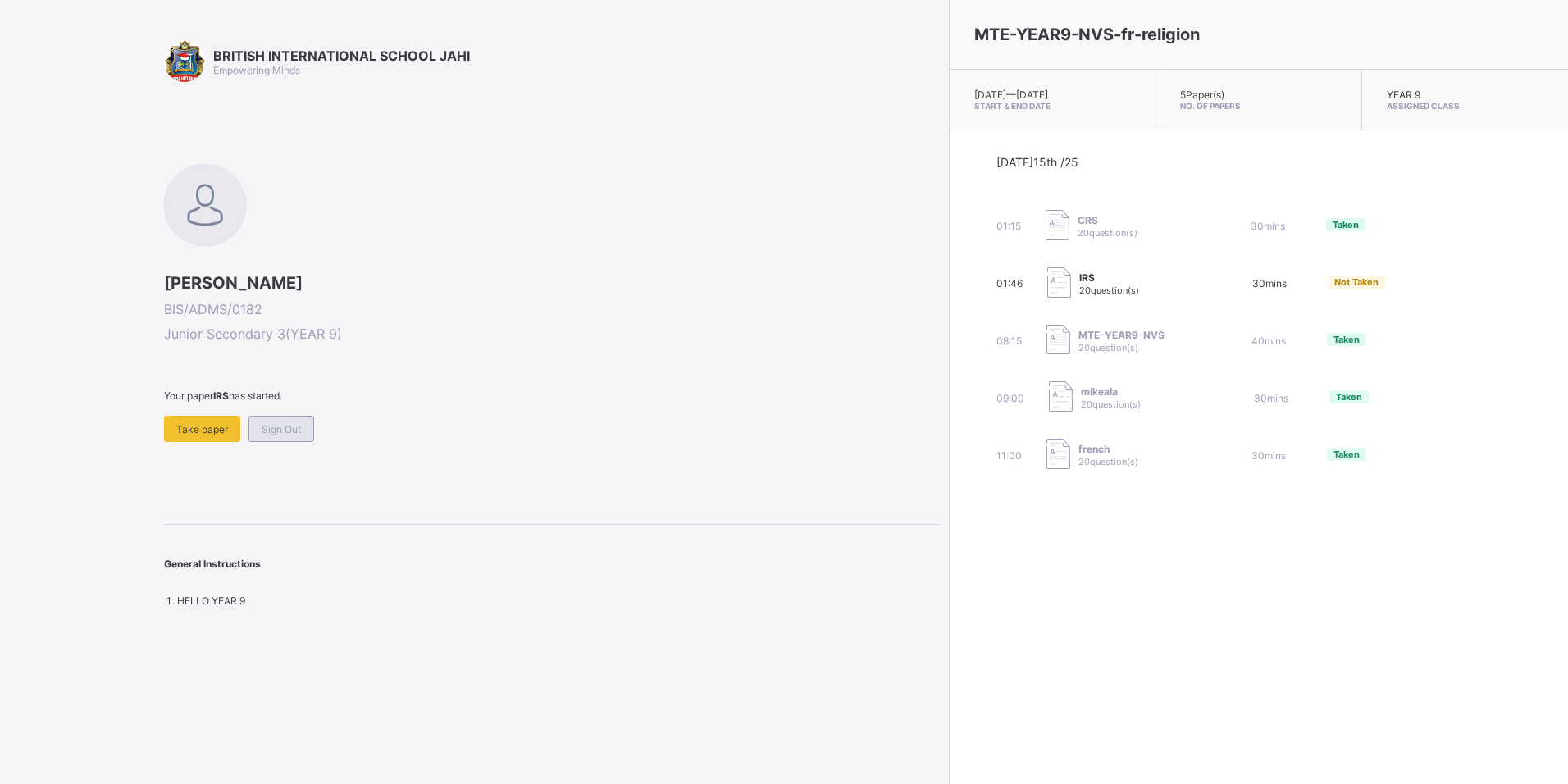
click at [276, 431] on span "Sign Out" at bounding box center [281, 429] width 39 height 13
